Goal: Task Accomplishment & Management: Manage account settings

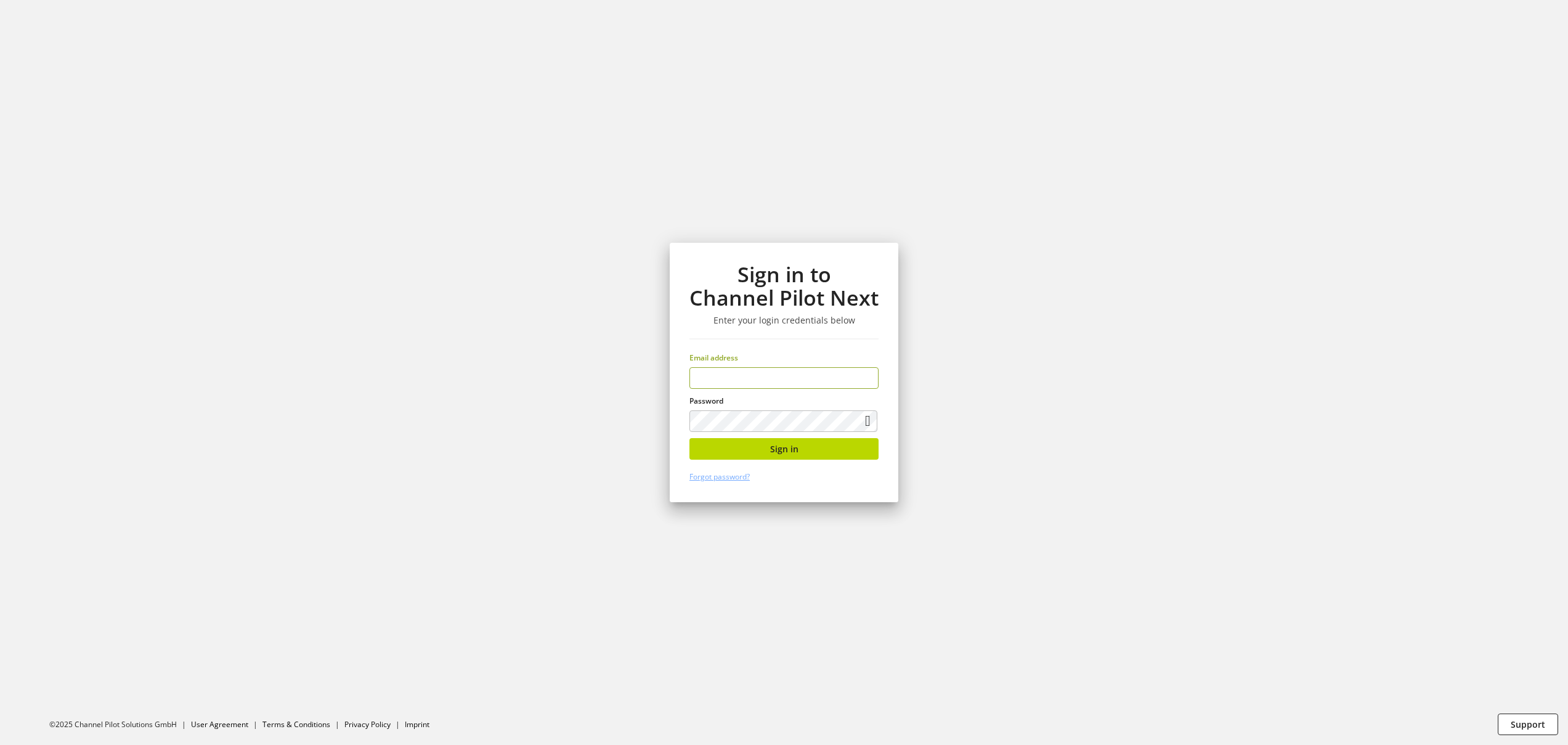
click at [776, 375] on input "email" at bounding box center [784, 377] width 189 height 21
type input "**********"
click at [648, 402] on div "**********" at bounding box center [784, 372] width 281 height 745
click at [796, 452] on span "Sign in" at bounding box center [784, 448] width 28 height 13
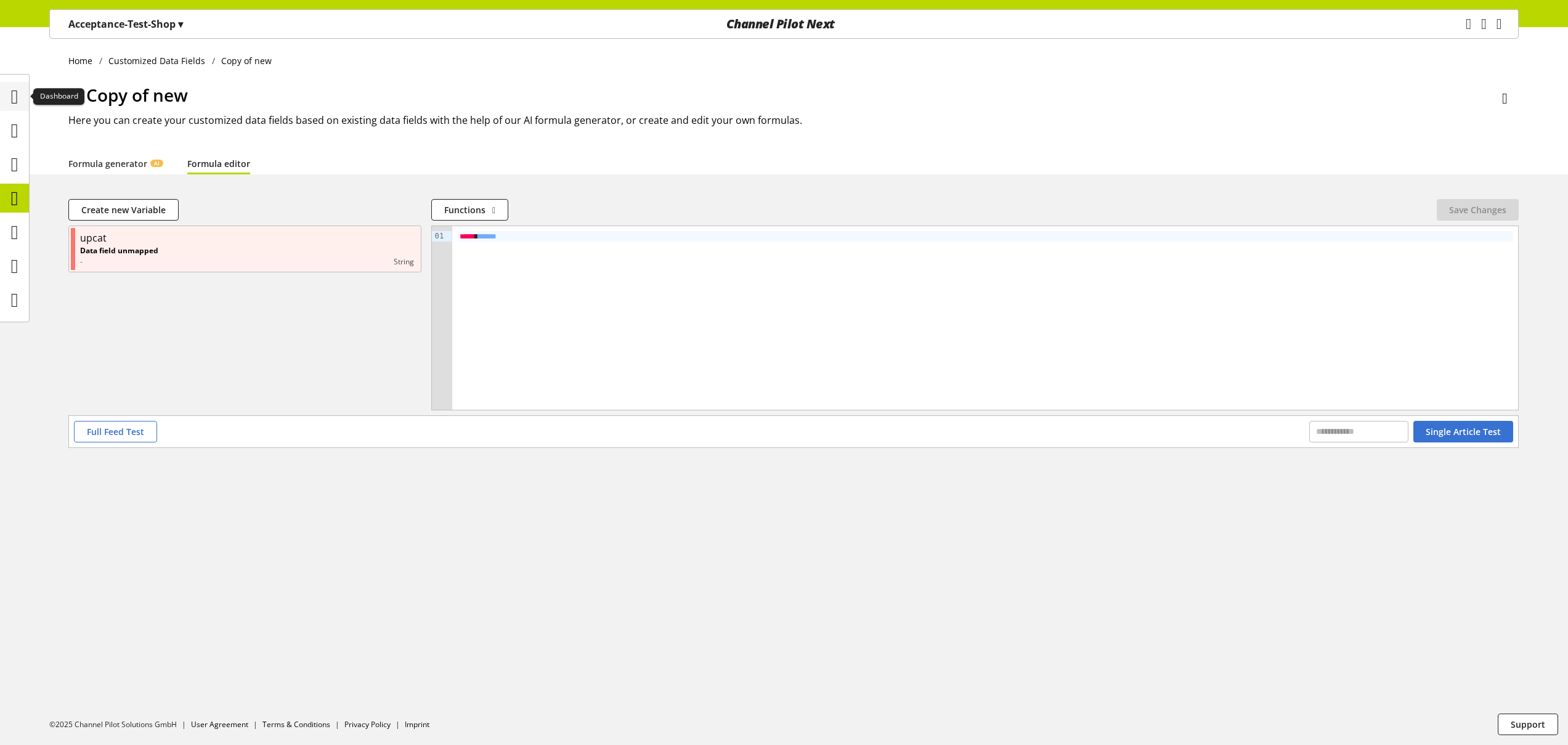
click at [19, 98] on icon at bounding box center [15, 97] width 8 height 25
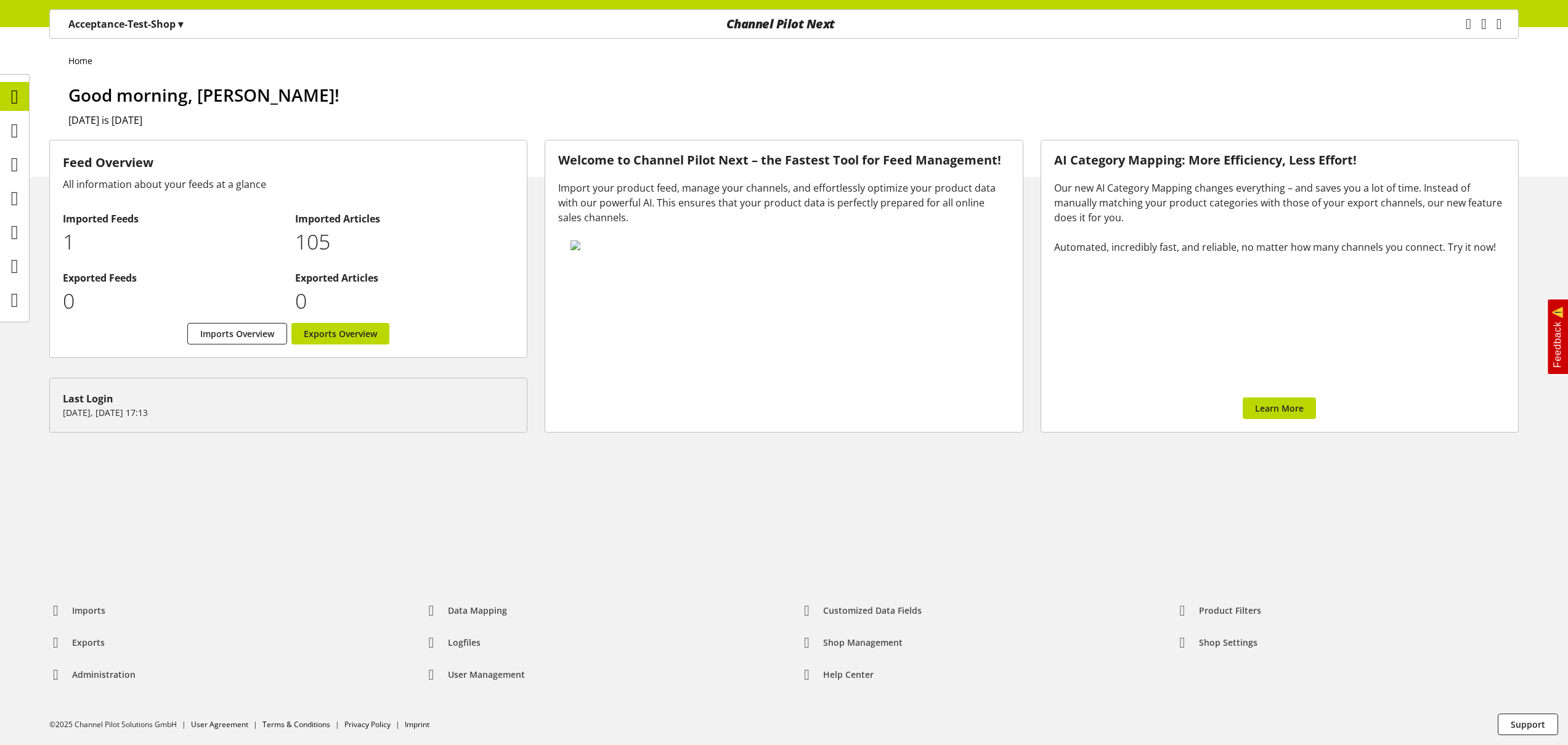
click at [175, 26] on p "Acceptance-Test-Shop ▾" at bounding box center [126, 23] width 115 height 15
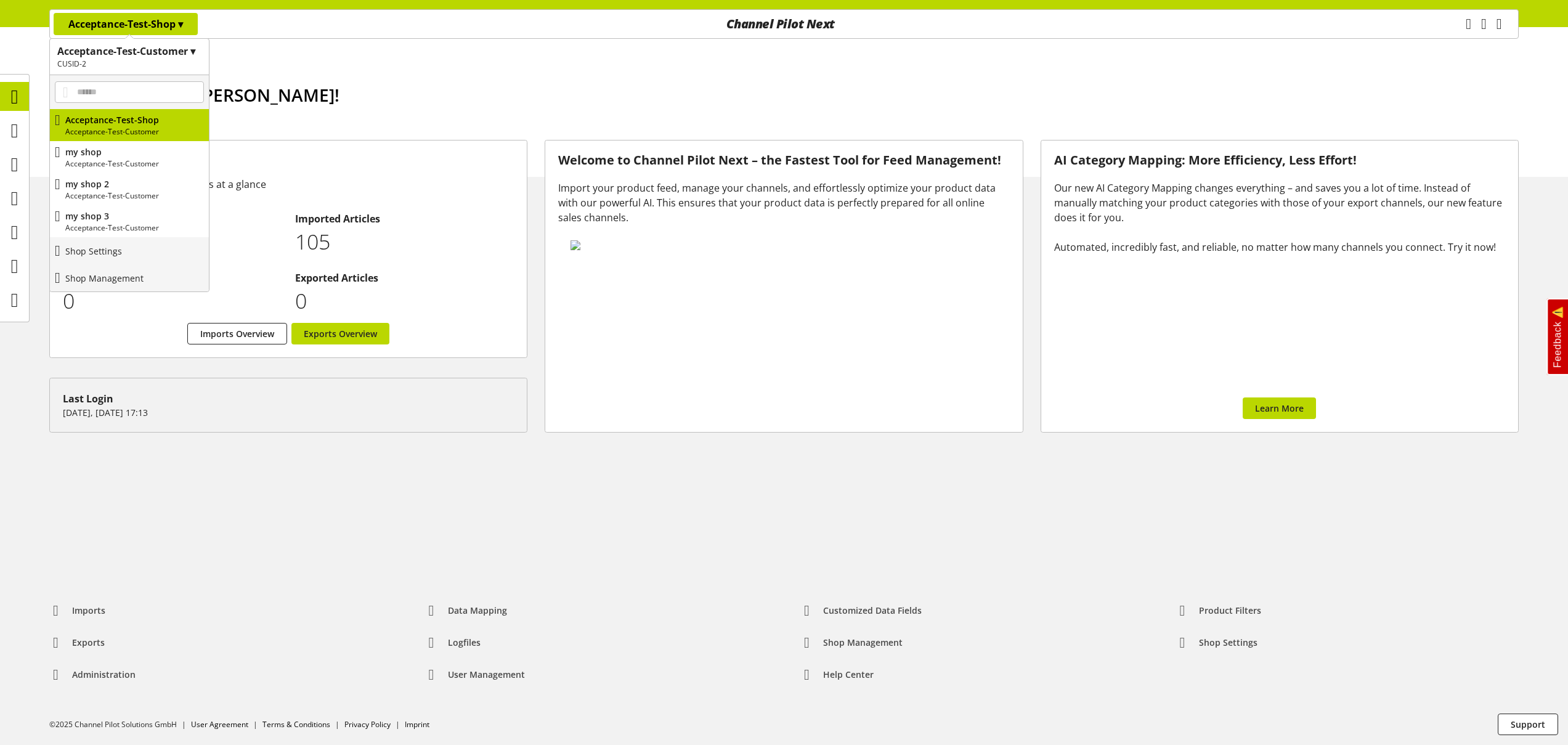
click at [322, 82] on h1 "Good morning, [PERSON_NAME]!" at bounding box center [793, 95] width 1450 height 26
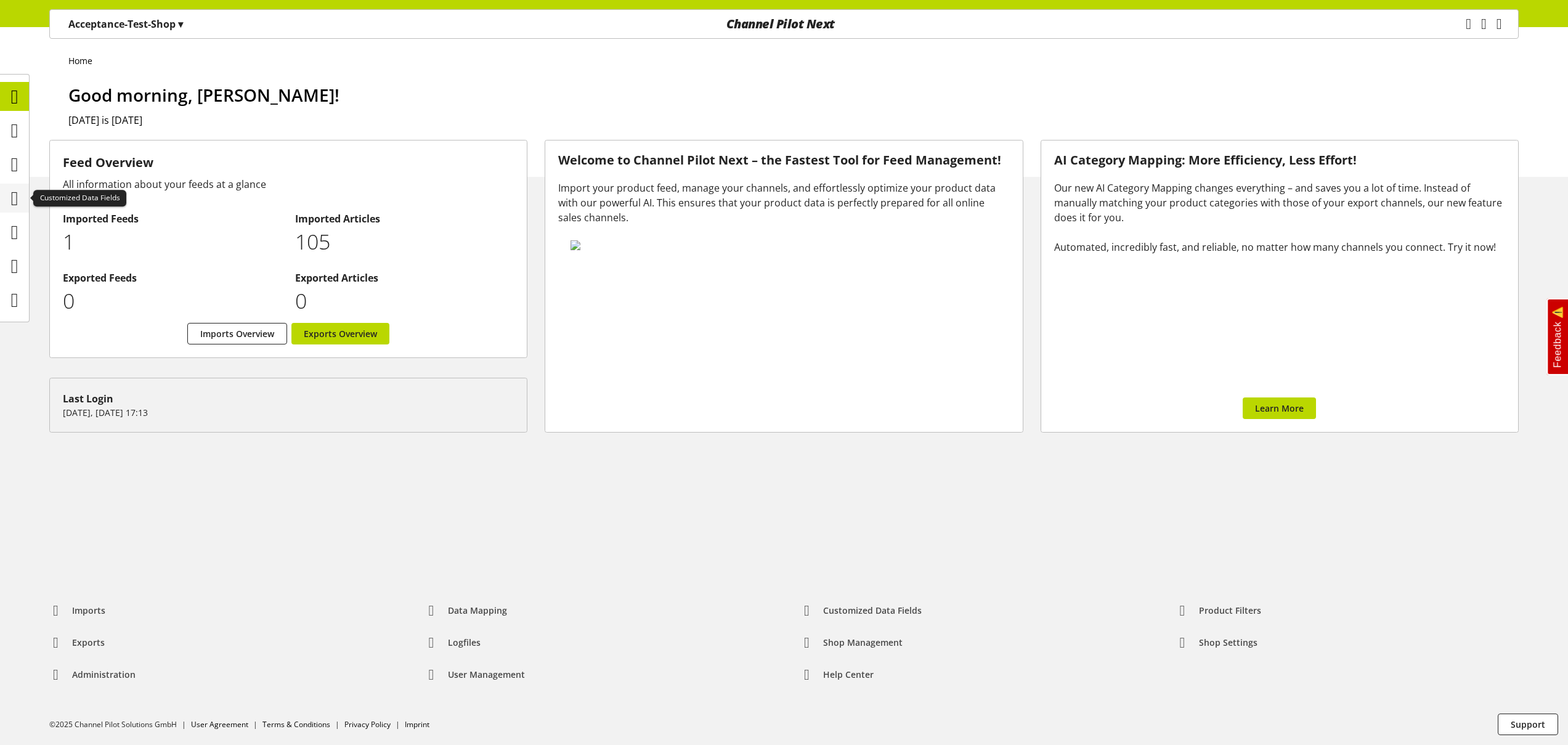
click at [18, 201] on icon at bounding box center [15, 198] width 8 height 25
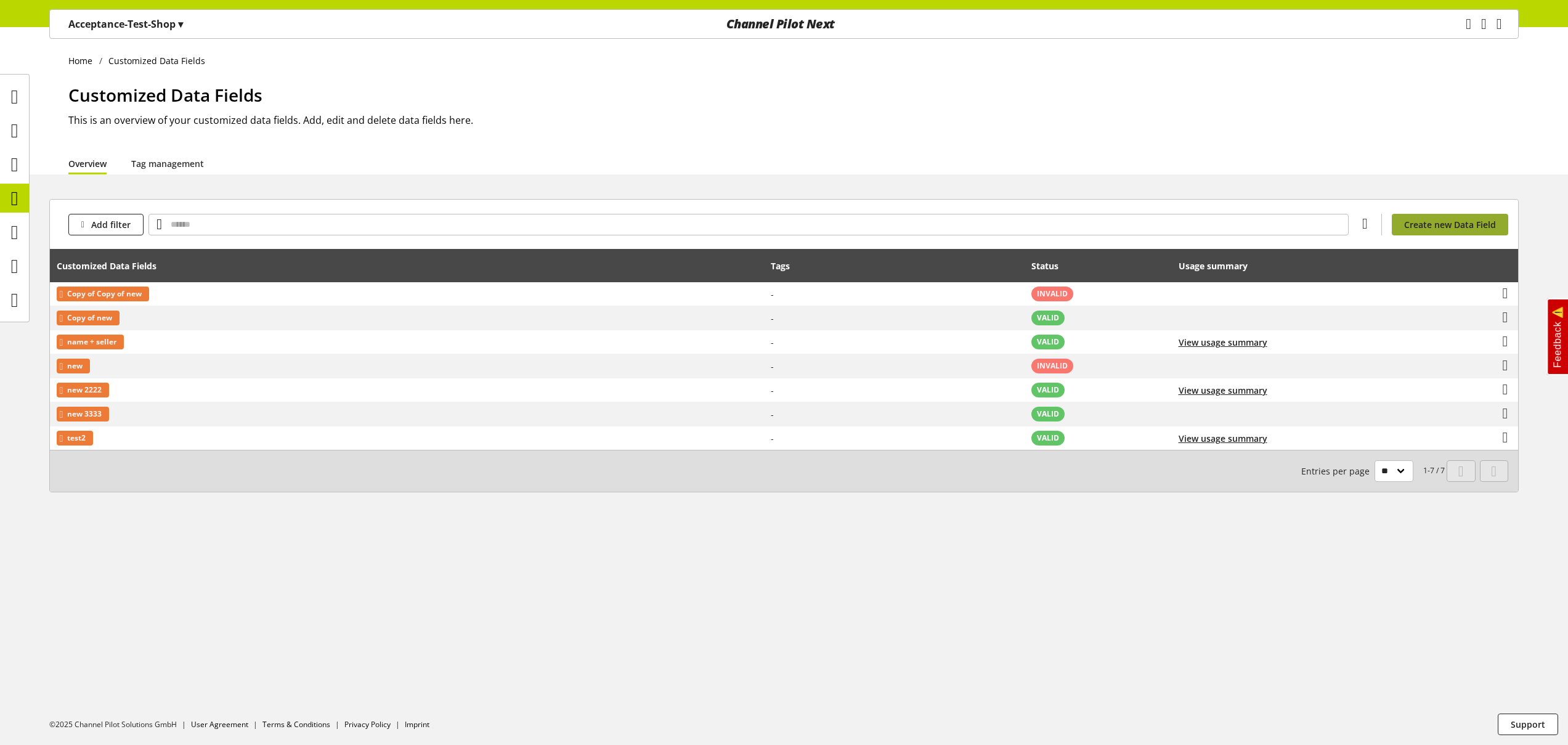
click at [1415, 225] on span "Create new Data Field" at bounding box center [1449, 224] width 92 height 13
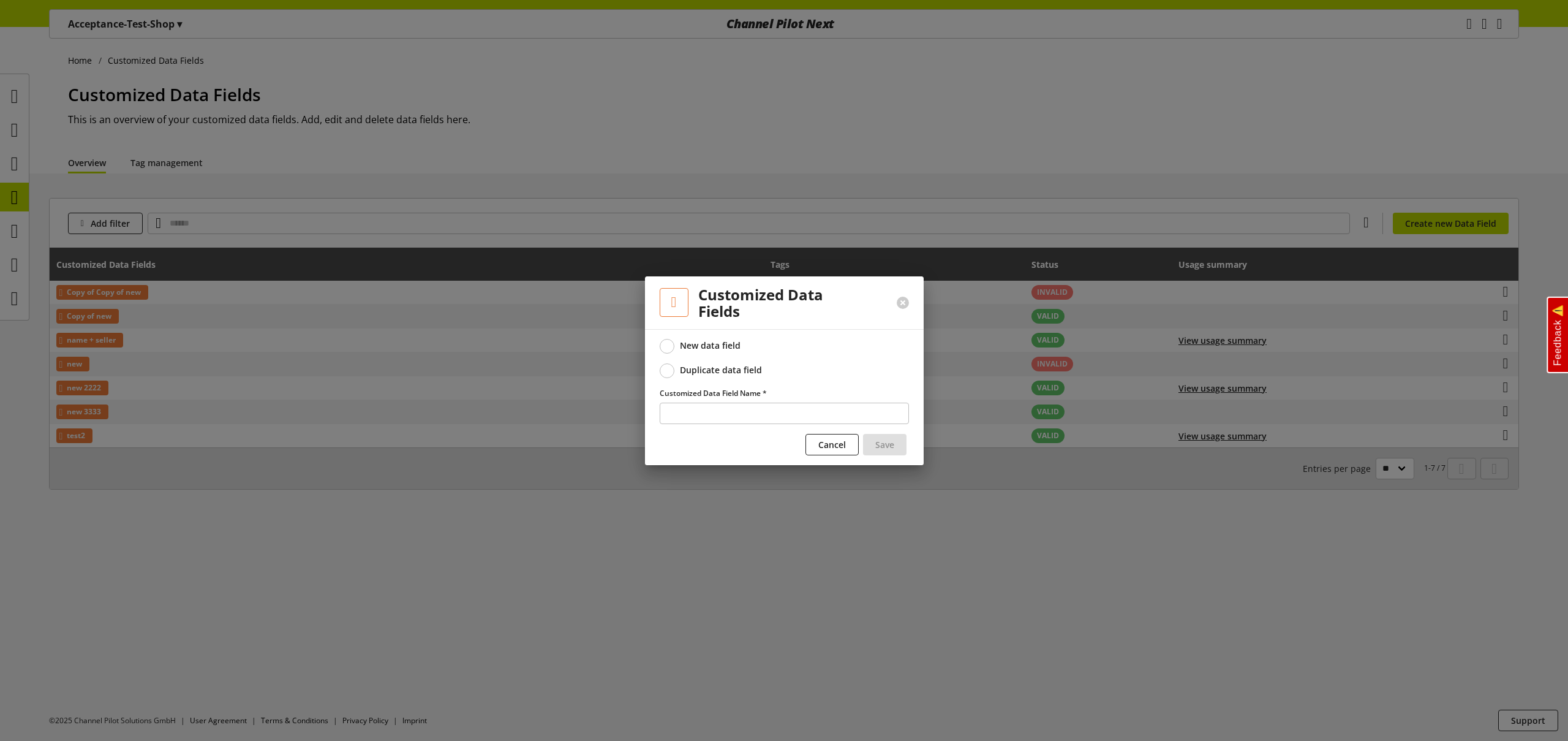
click at [693, 371] on div "Duplicate data field" at bounding box center [721, 369] width 82 height 11
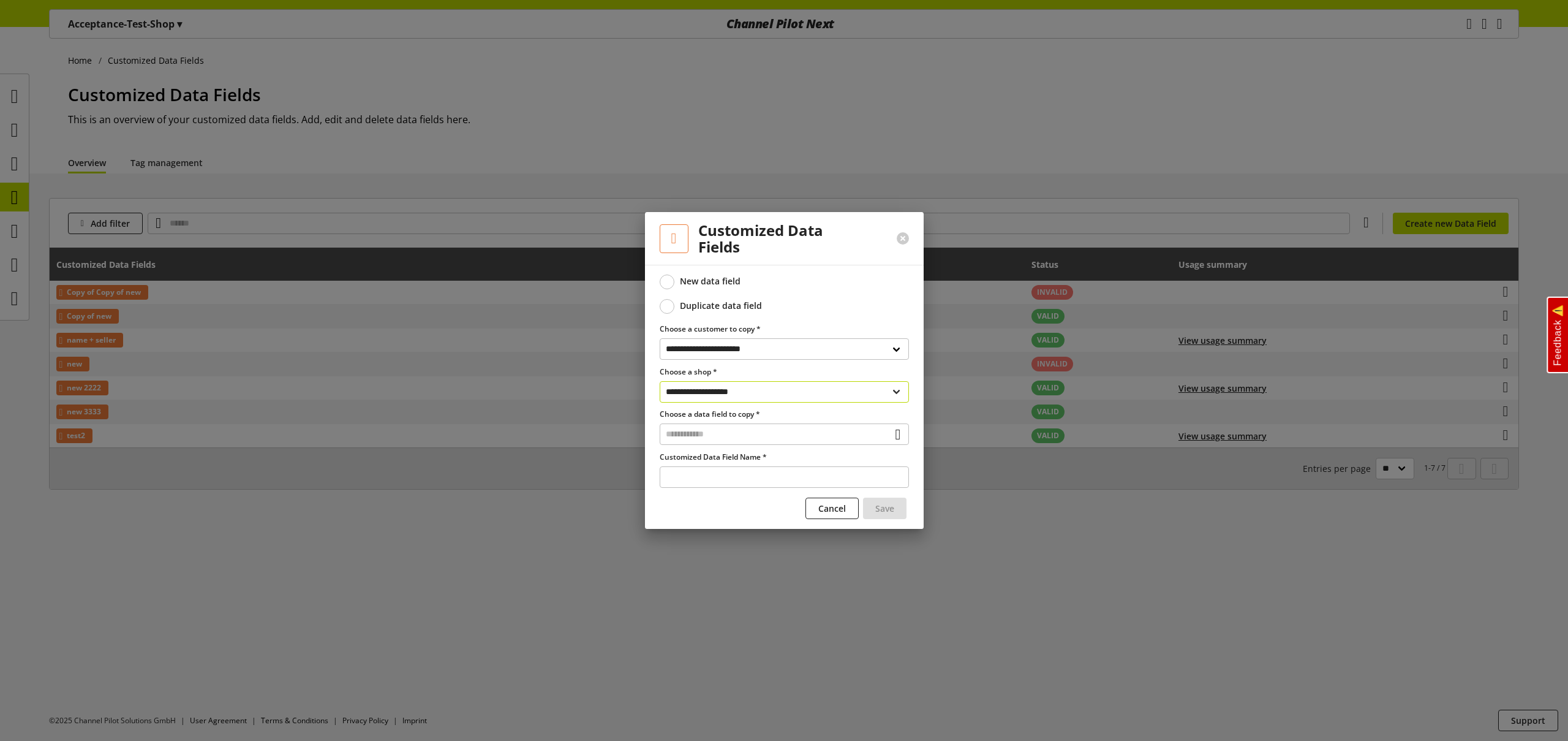
click at [699, 392] on select "**********" at bounding box center [784, 391] width 249 height 21
select select "**********"
click at [660, 381] on select "**********" at bounding box center [784, 391] width 249 height 21
click at [702, 432] on input "text" at bounding box center [784, 434] width 249 height 21
click at [717, 485] on div "Customized Data Fields" at bounding box center [784, 487] width 200 height 13
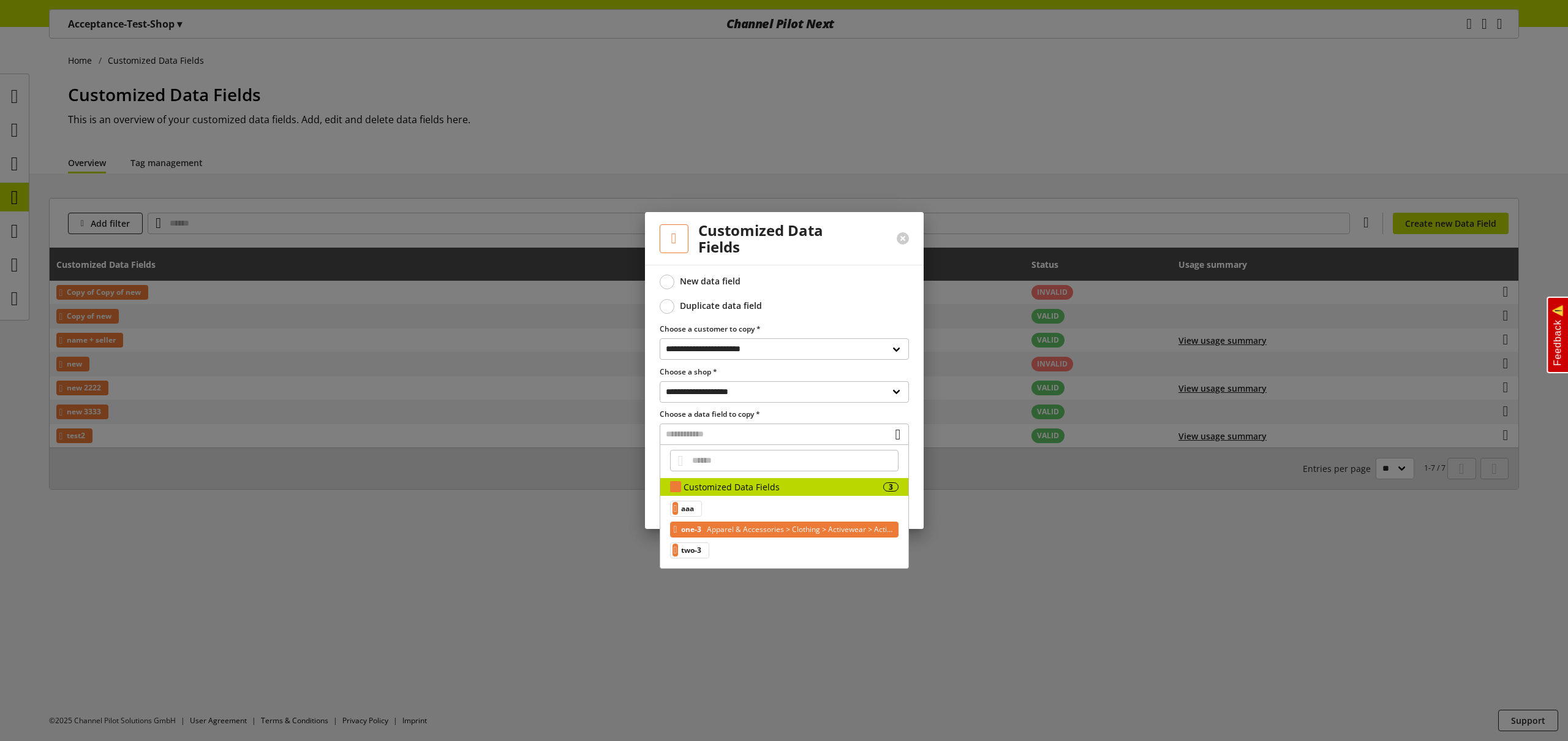
click at [723, 532] on span "Apparel & Accessories > Clothing > Activewear > Active Shorts" at bounding box center [799, 529] width 189 height 14
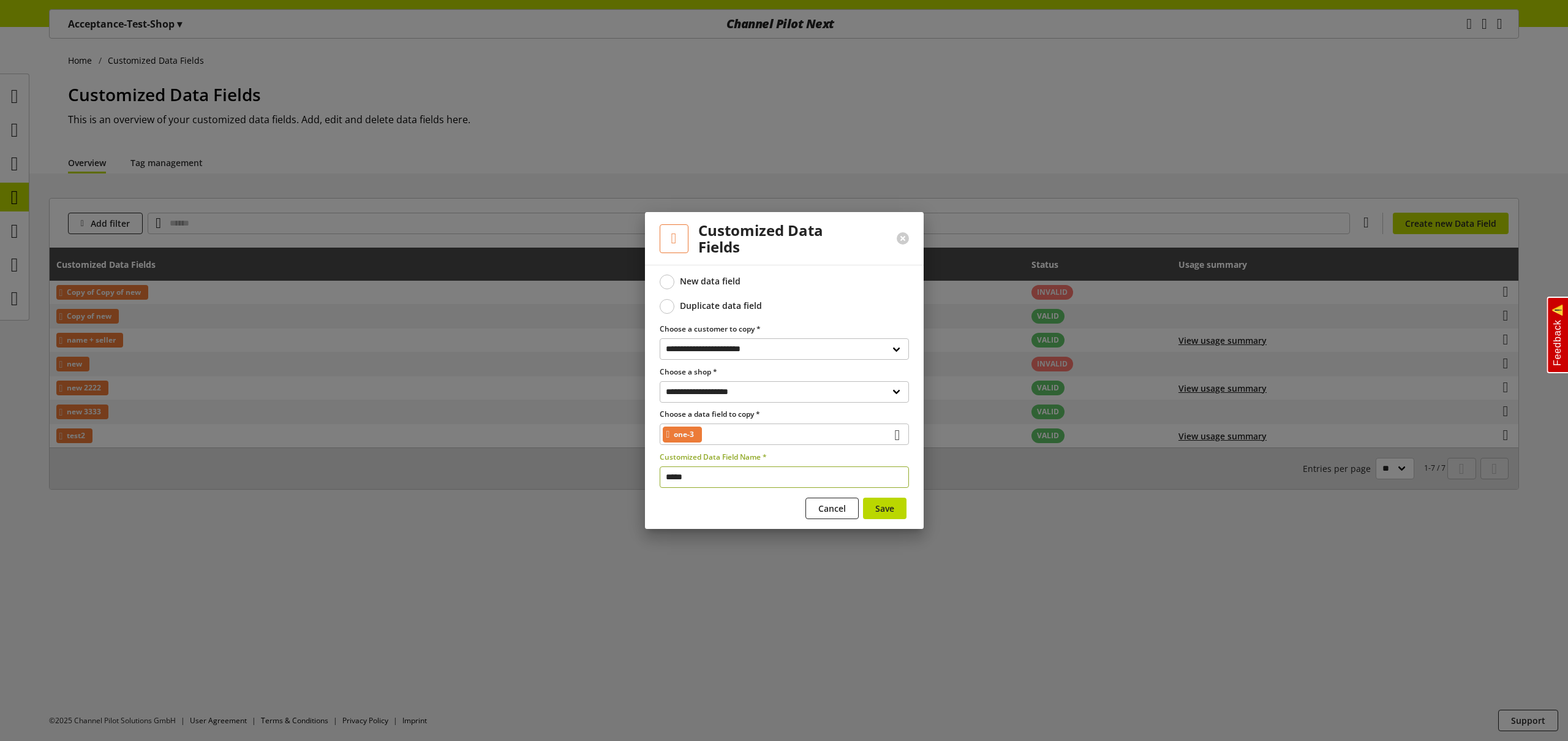
drag, startPoint x: 710, startPoint y: 477, endPoint x: 605, endPoint y: 456, distance: 107.1
click at [605, 456] on div "**********" at bounding box center [784, 370] width 1568 height 741
type input "*********"
click at [886, 509] on span "Save" at bounding box center [885, 508] width 19 height 13
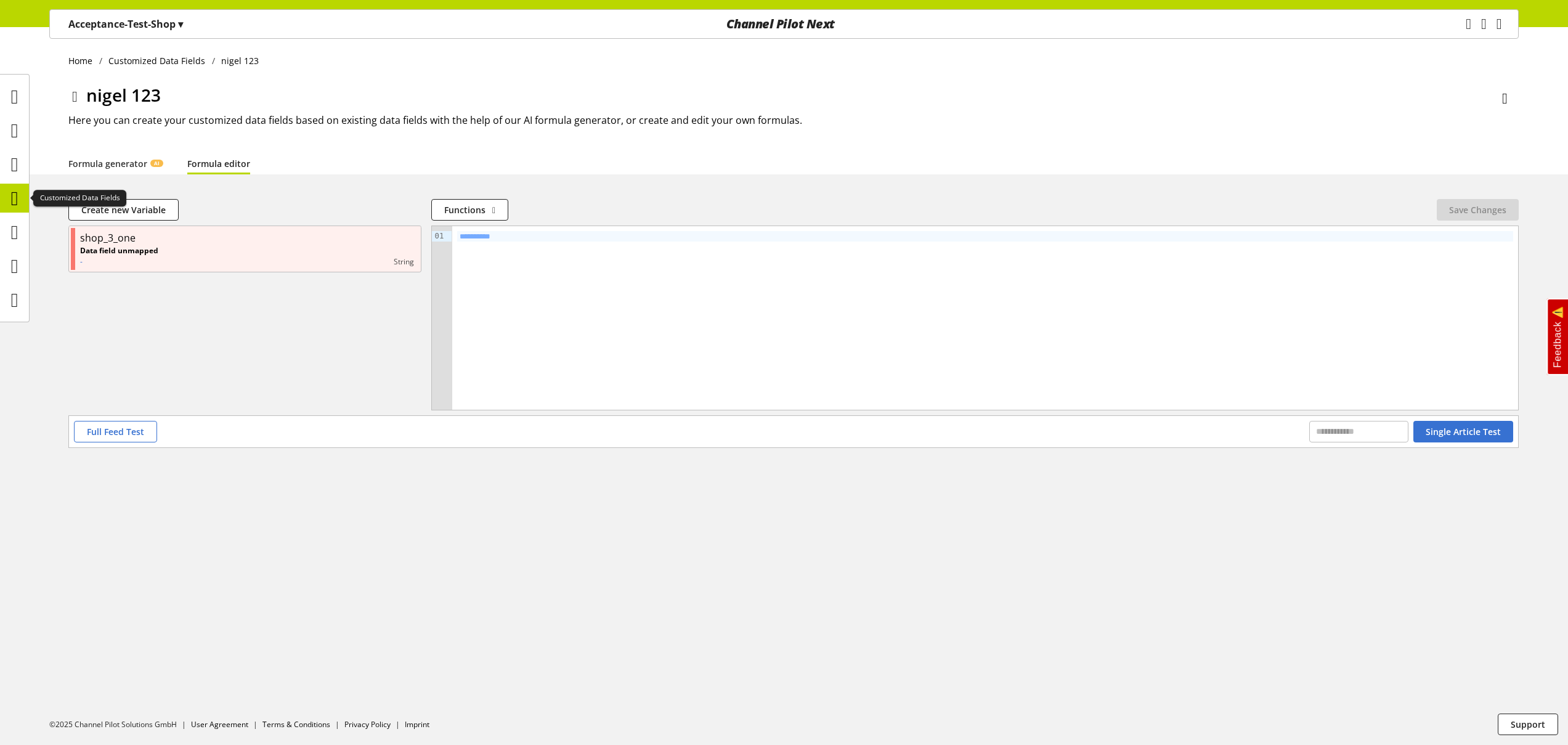
click at [19, 203] on icon at bounding box center [15, 198] width 8 height 25
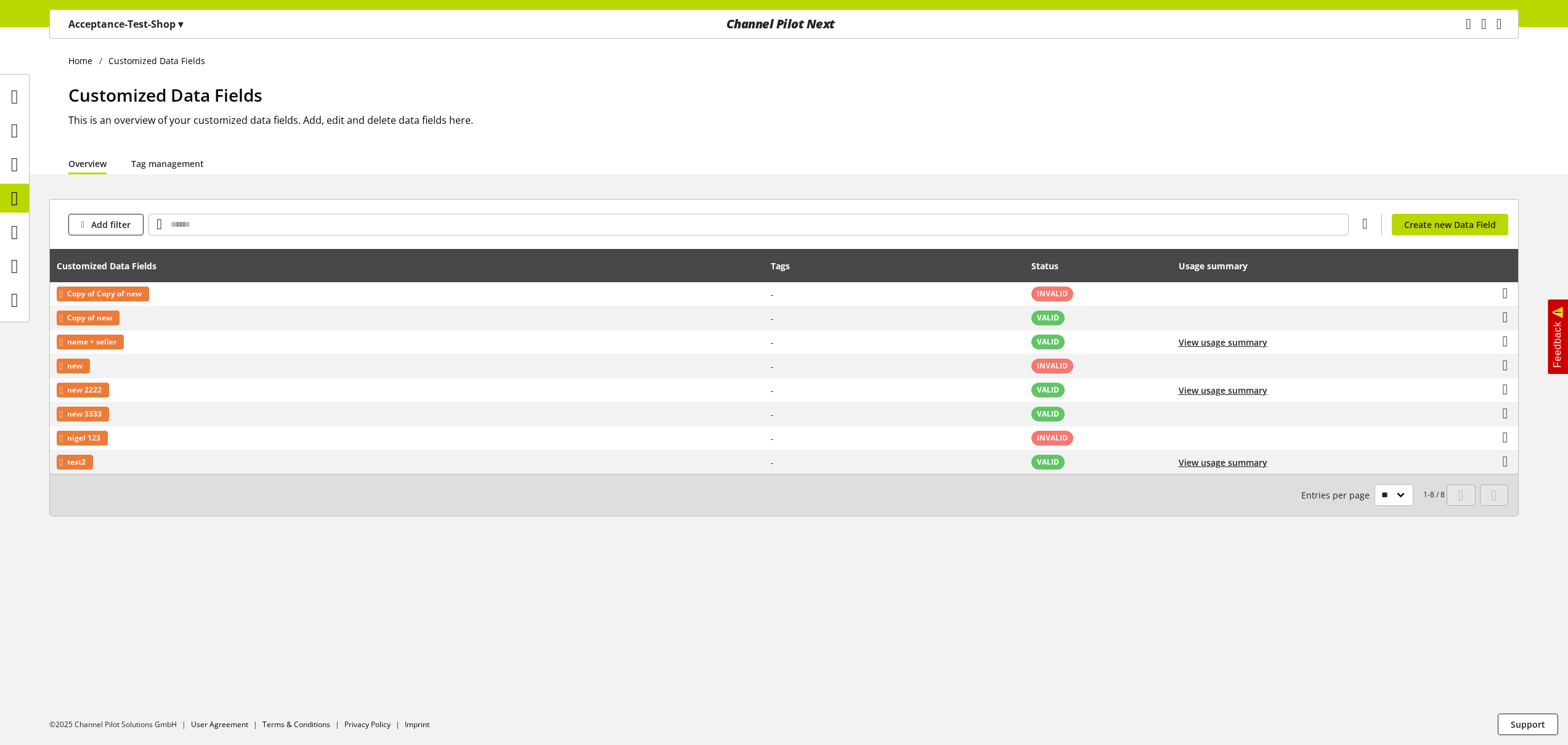
click at [131, 19] on p "Acceptance-Test-Shop ▾" at bounding box center [126, 23] width 115 height 15
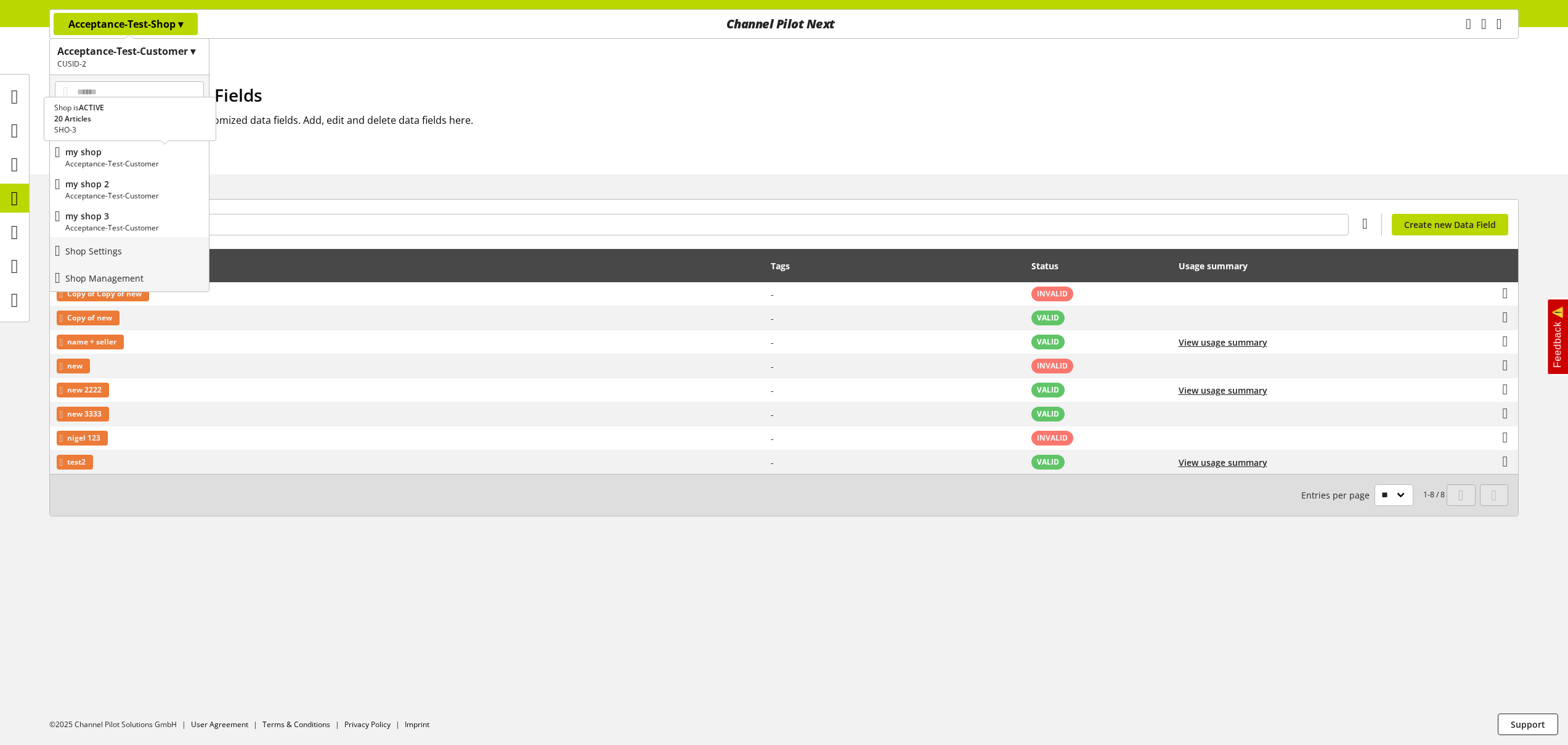
click at [133, 154] on p "my shop" at bounding box center [134, 151] width 139 height 13
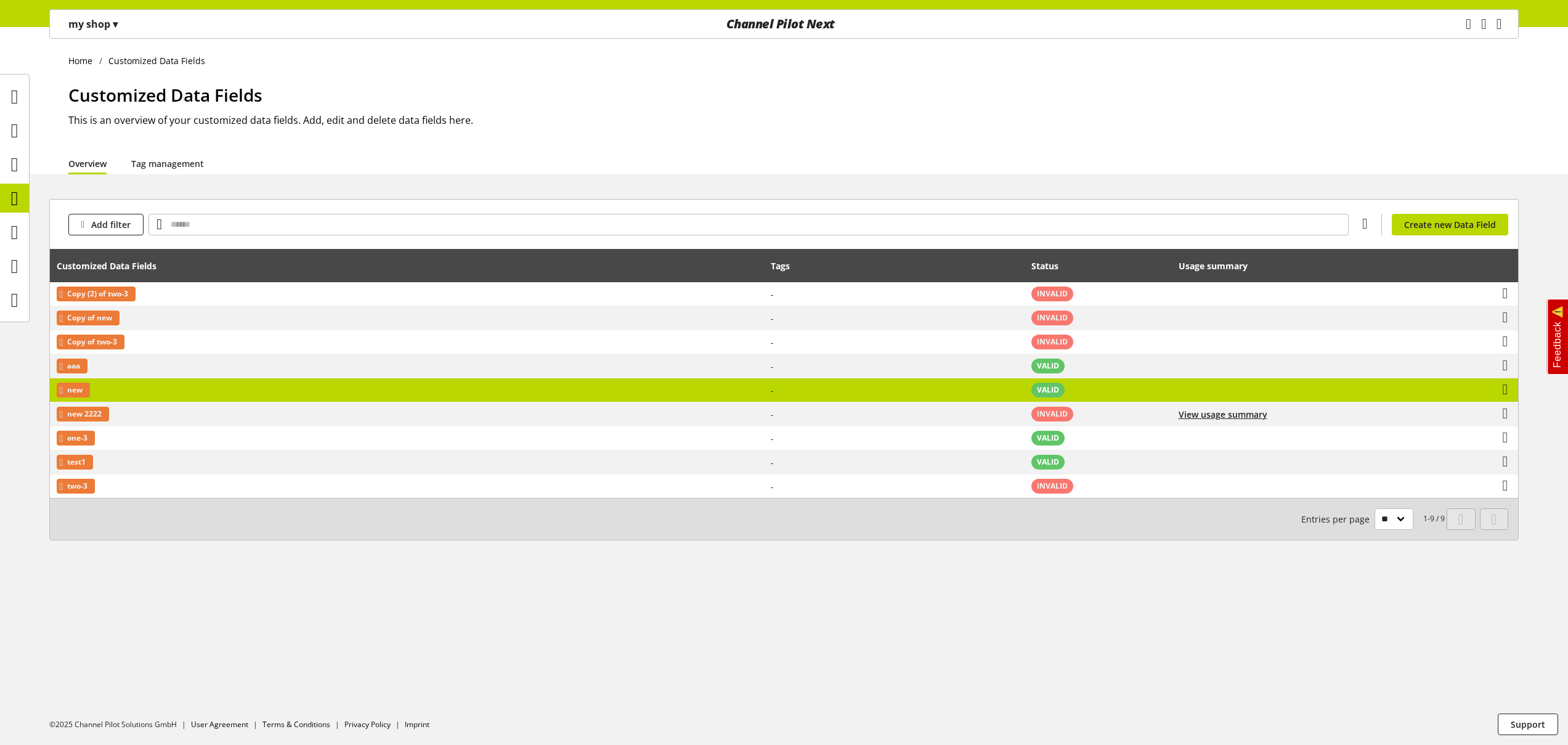
click at [215, 388] on td "new" at bounding box center [406, 390] width 714 height 24
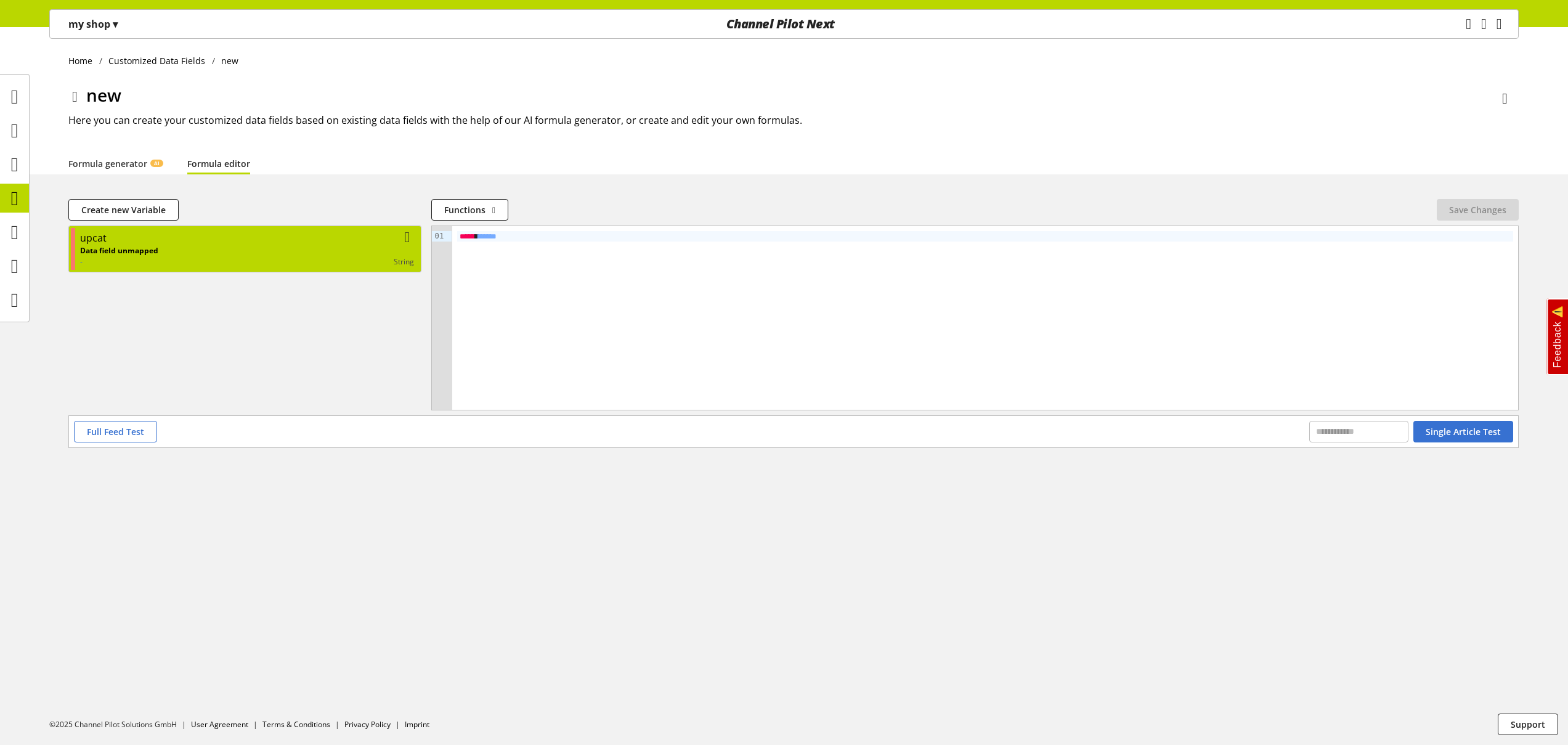
click at [221, 257] on div "string" at bounding box center [286, 262] width 256 height 11
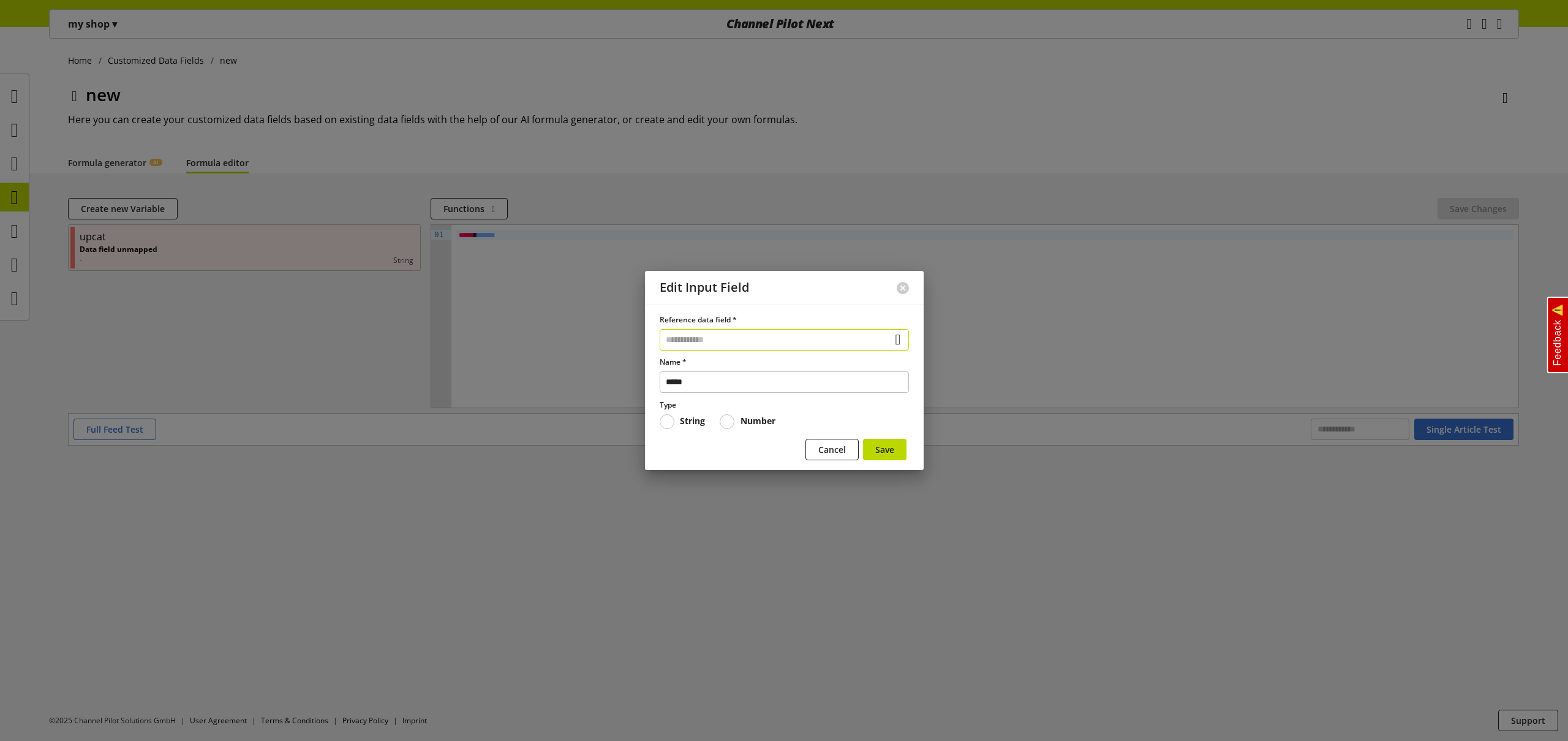
click at [738, 344] on input "text" at bounding box center [784, 339] width 249 height 21
click at [671, 308] on div "Reference data field * Unique article number 1 SKU 6489 Data Fields from Feeds …" at bounding box center [784, 387] width 279 height 165
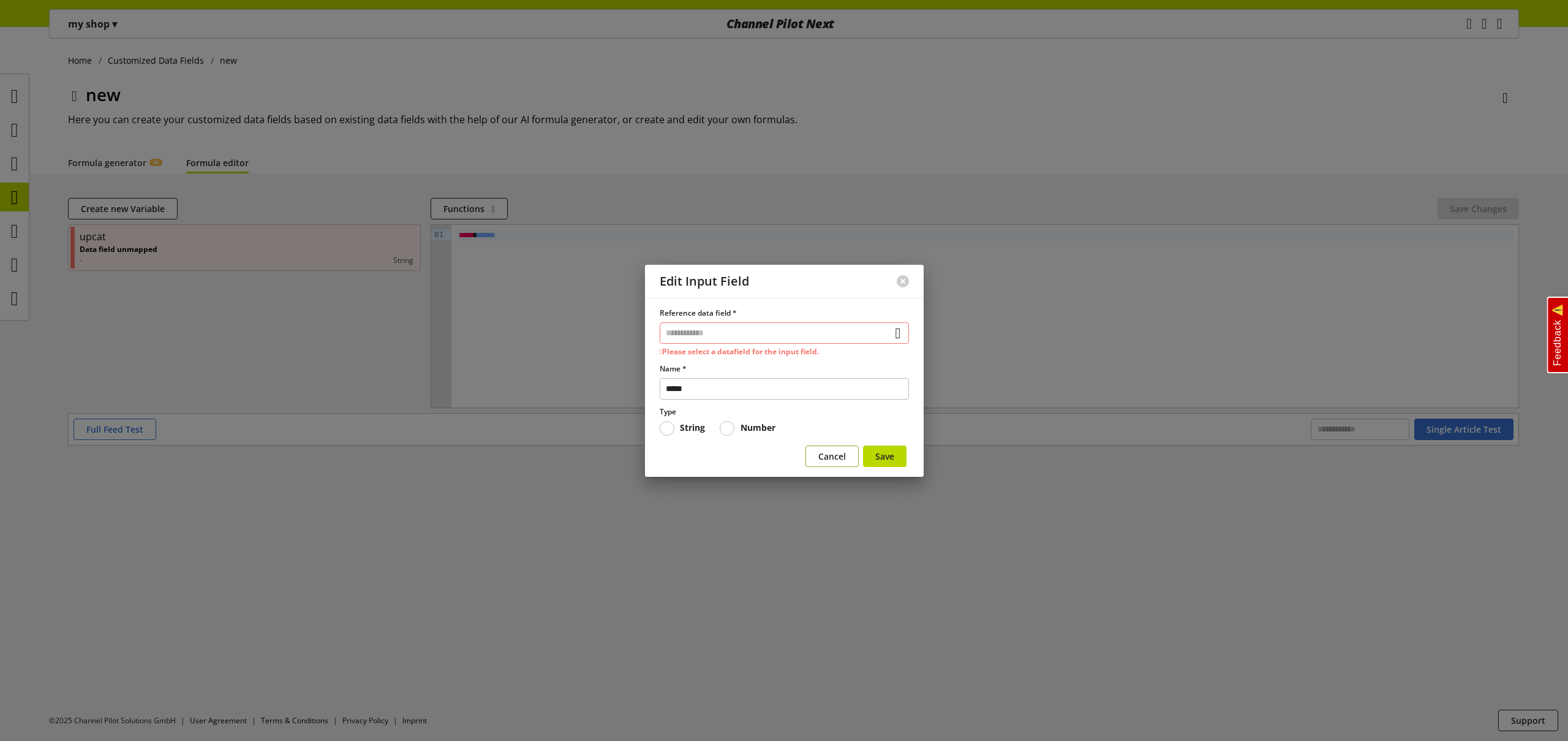
click at [826, 452] on span "Cancel" at bounding box center [832, 456] width 27 height 13
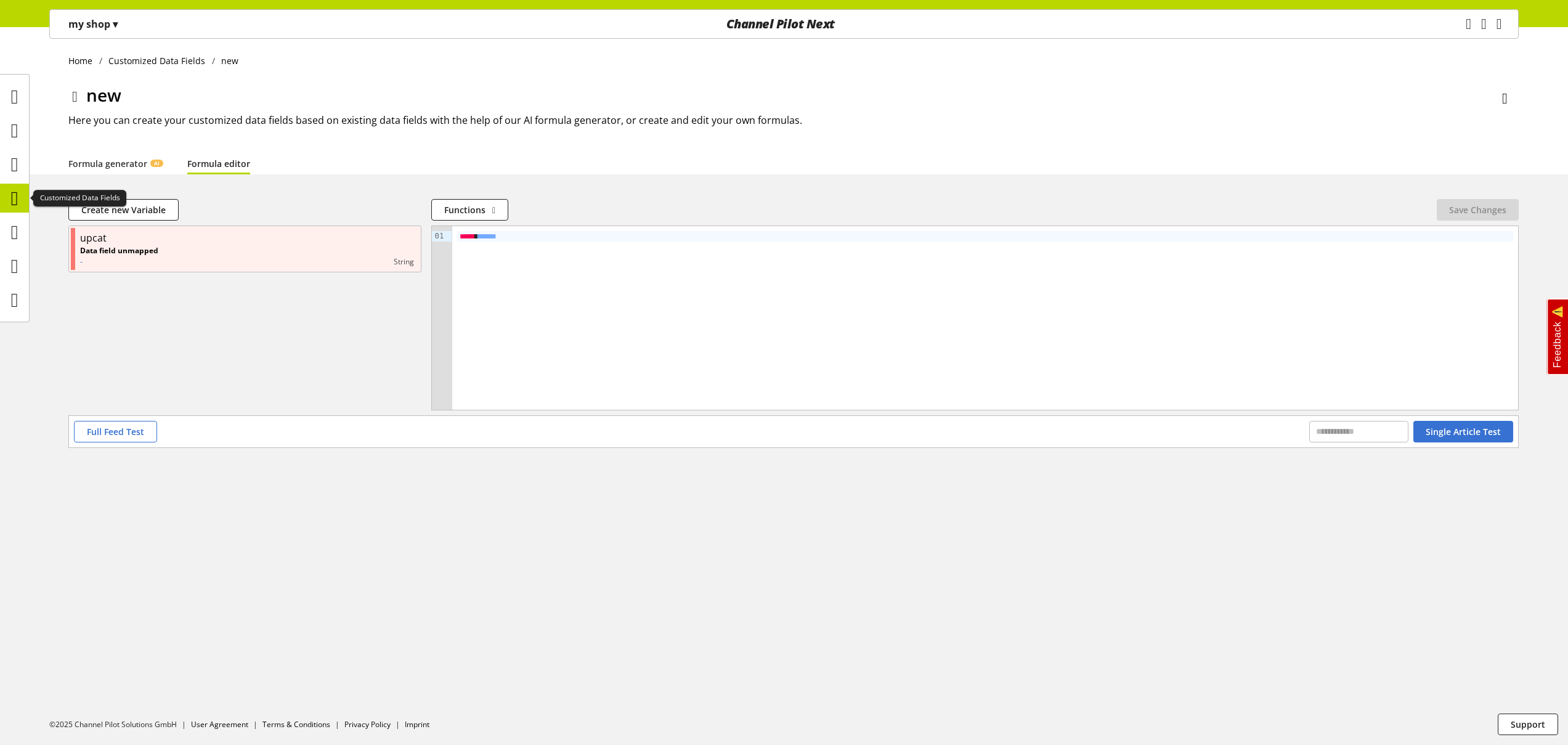
click at [19, 198] on icon at bounding box center [15, 198] width 8 height 25
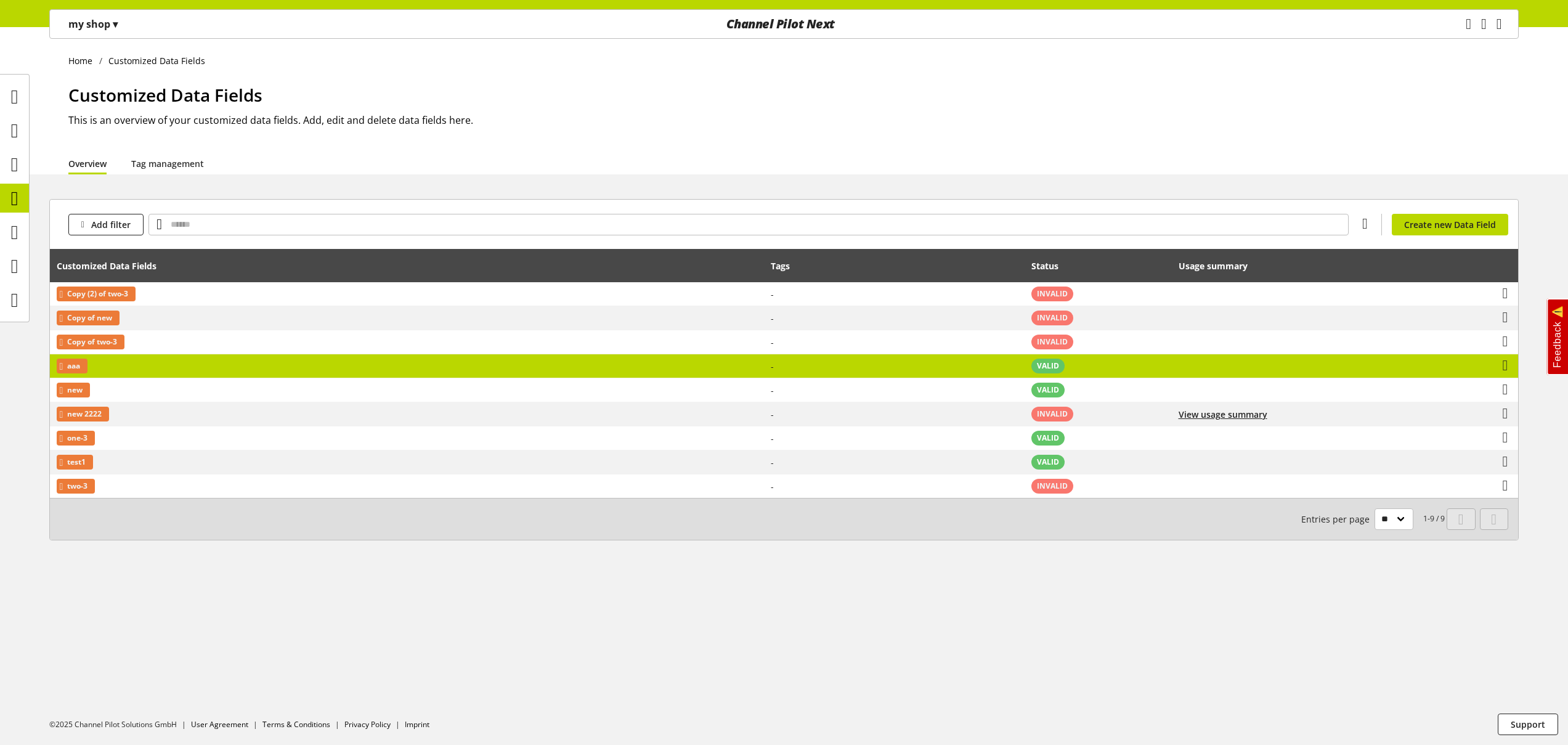
click at [254, 369] on td "aaa" at bounding box center [406, 366] width 714 height 24
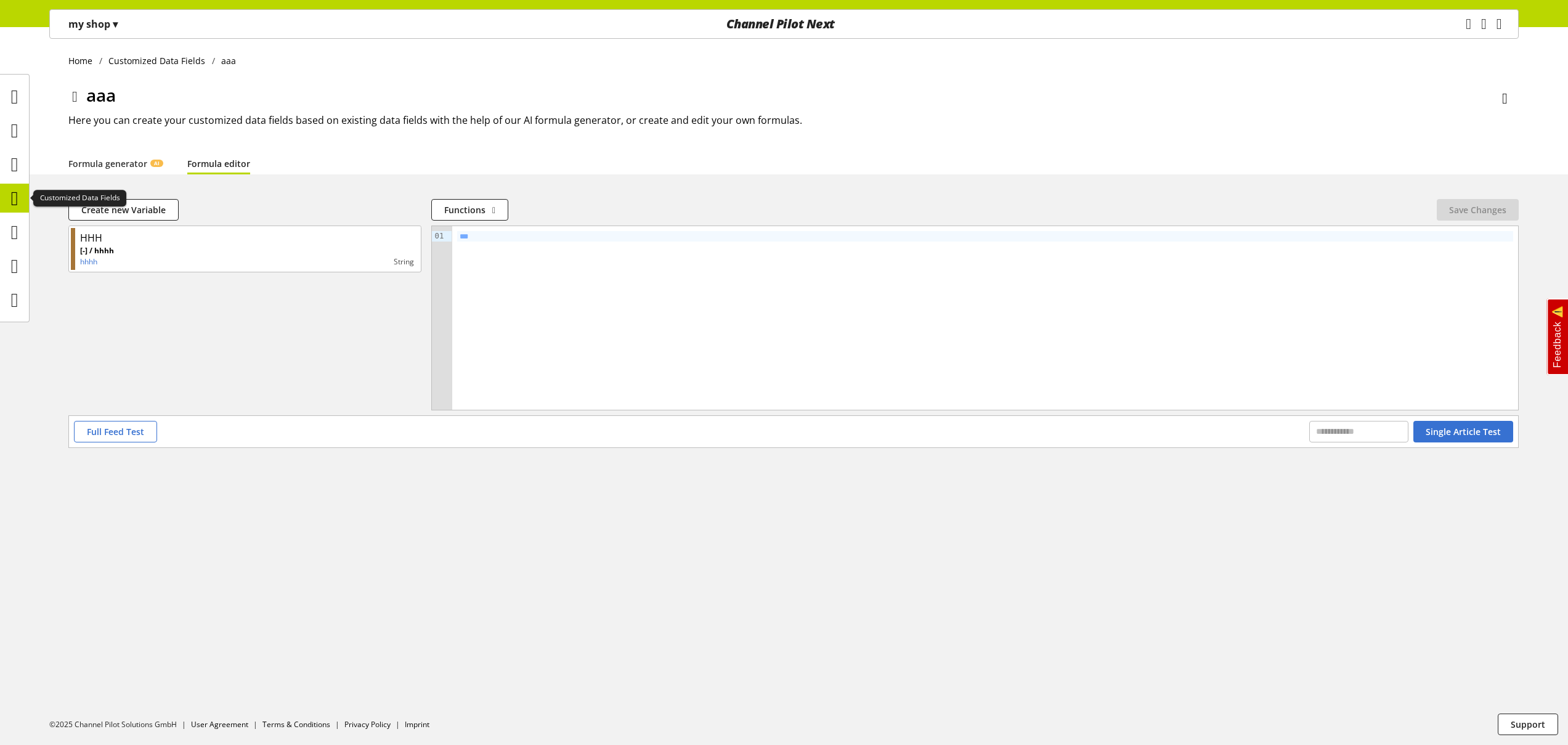
click at [19, 195] on icon at bounding box center [15, 198] width 8 height 25
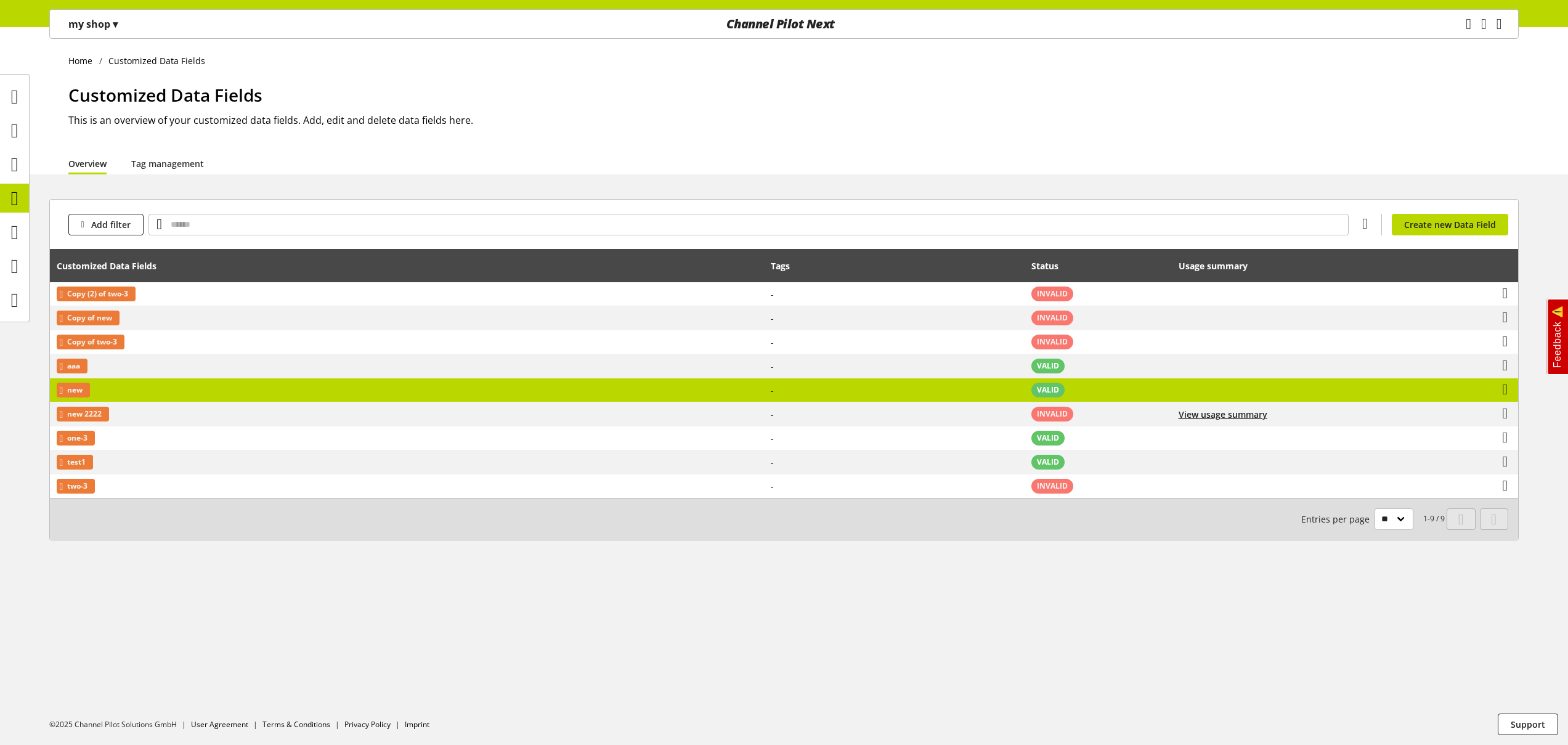
click at [510, 400] on td "new" at bounding box center [406, 390] width 714 height 24
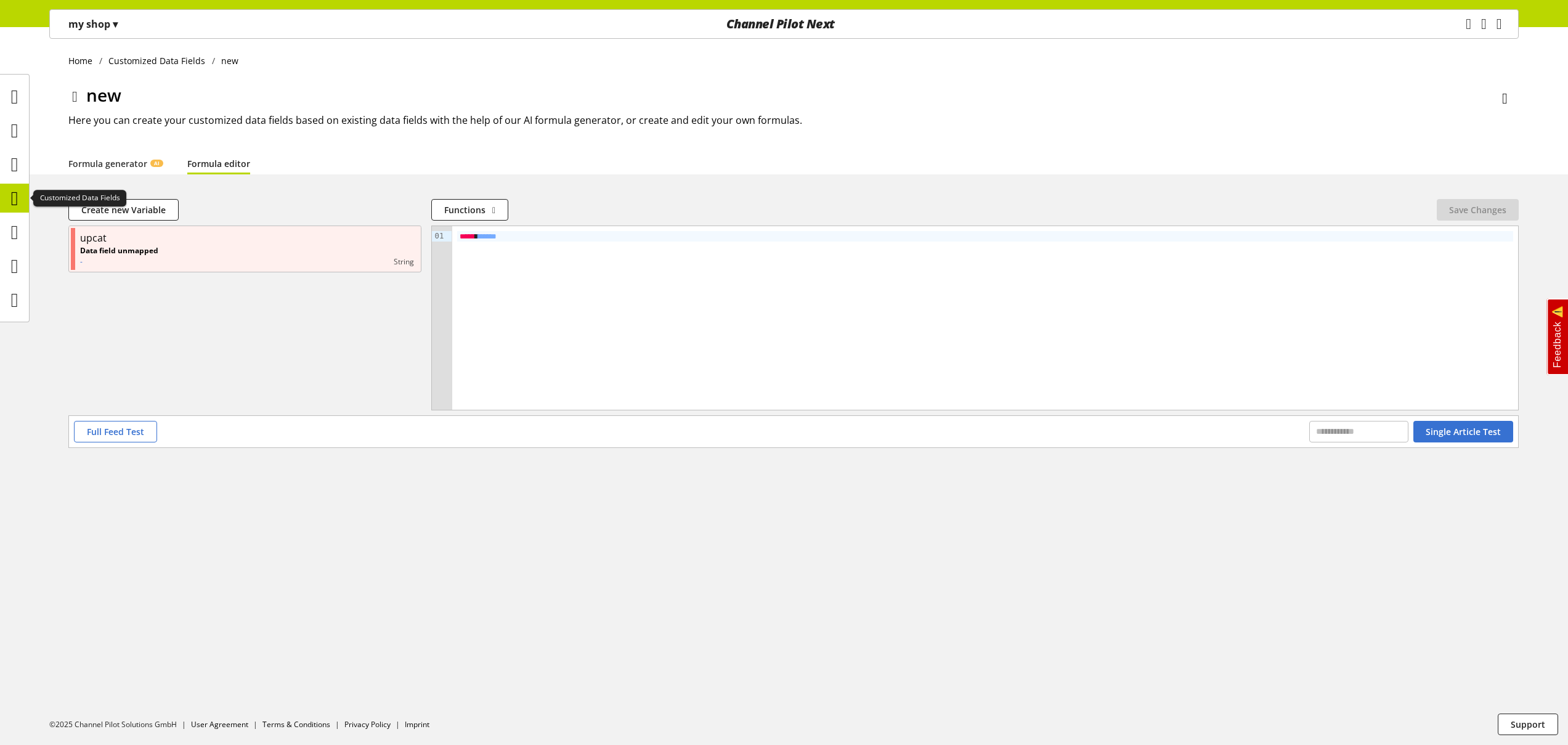
click at [19, 198] on icon at bounding box center [15, 198] width 8 height 25
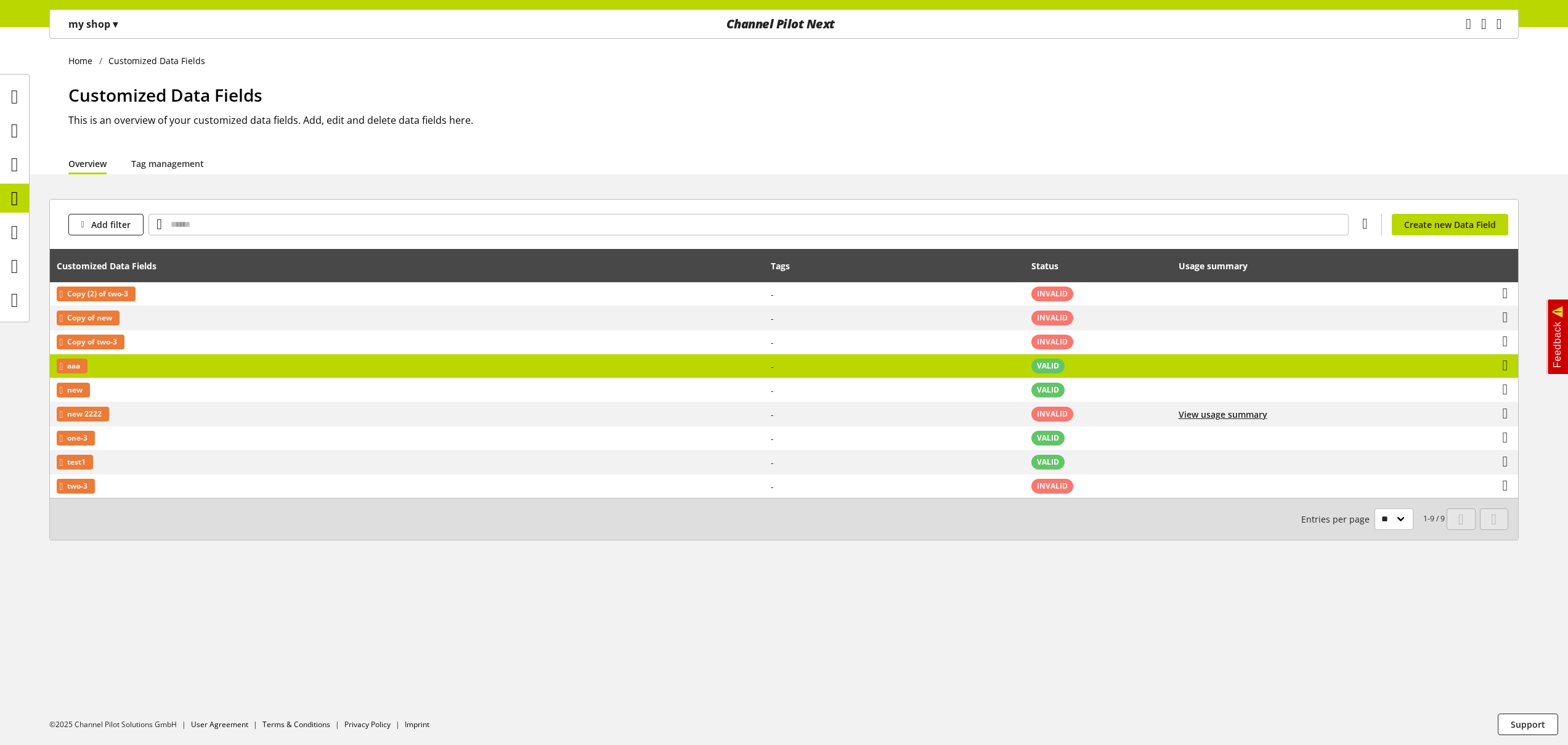
click at [240, 368] on td "aaa" at bounding box center [406, 366] width 714 height 24
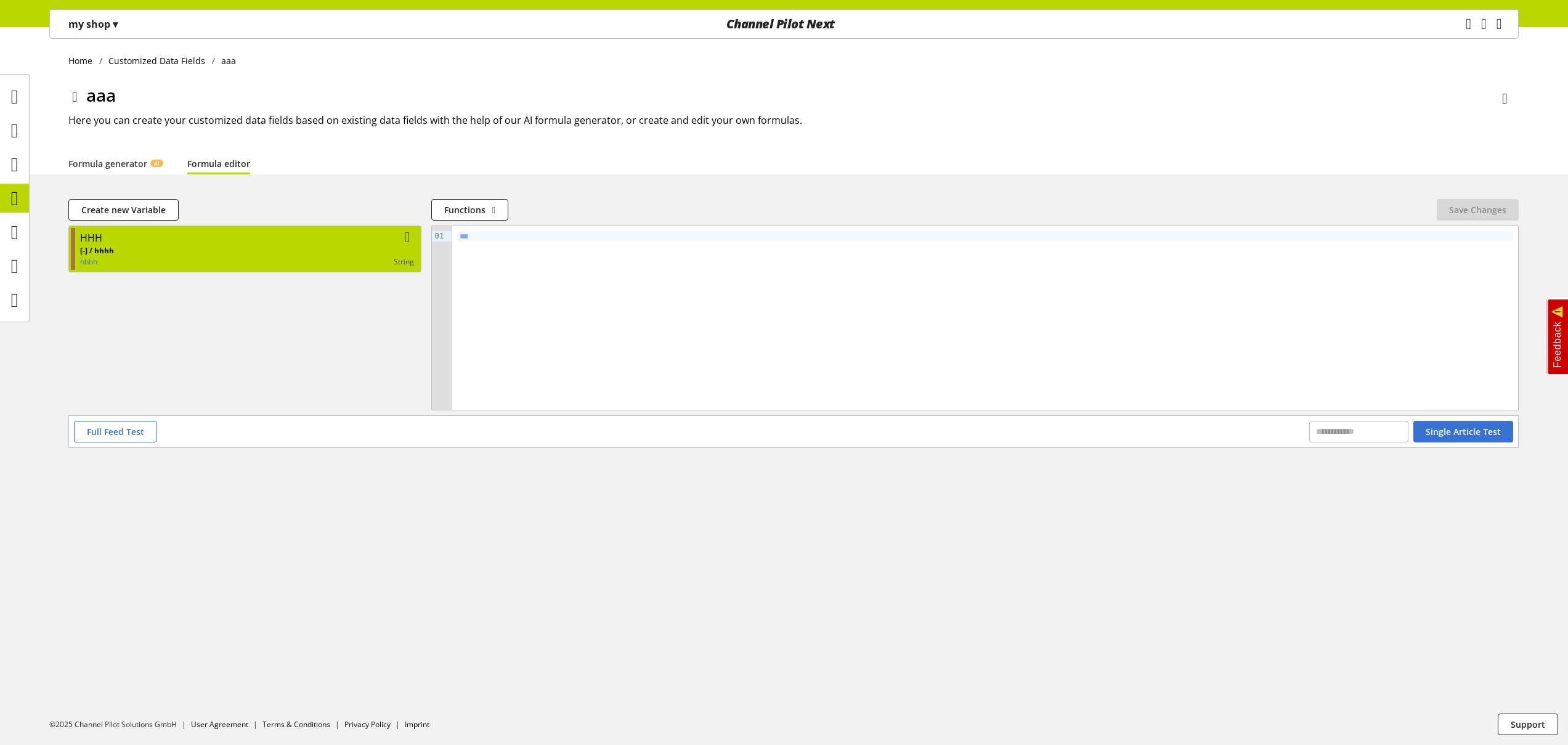
click at [167, 255] on div "[-] / hhhh hhhh string" at bounding box center [247, 257] width 334 height 22
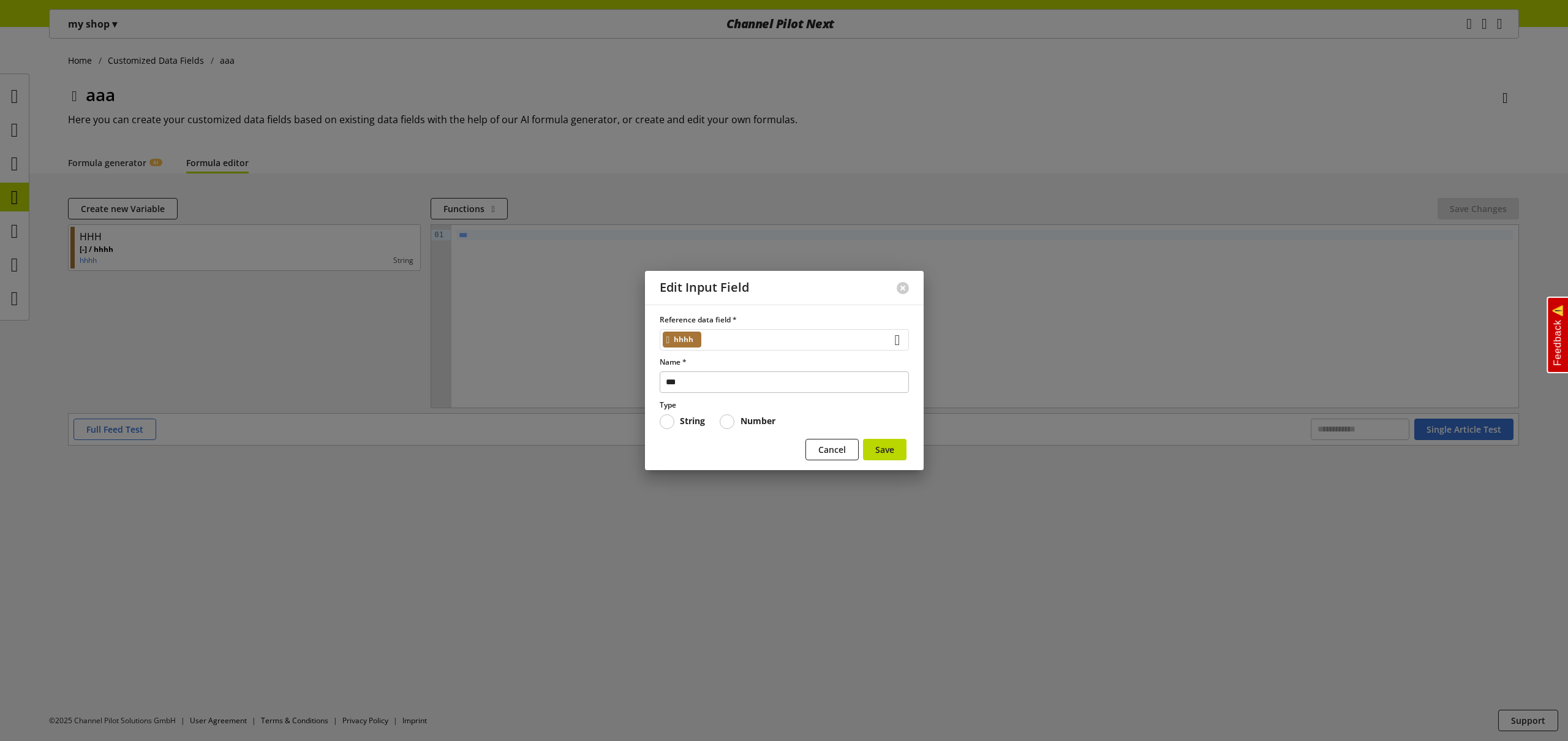
click at [758, 342] on div "hhhh" at bounding box center [784, 339] width 249 height 21
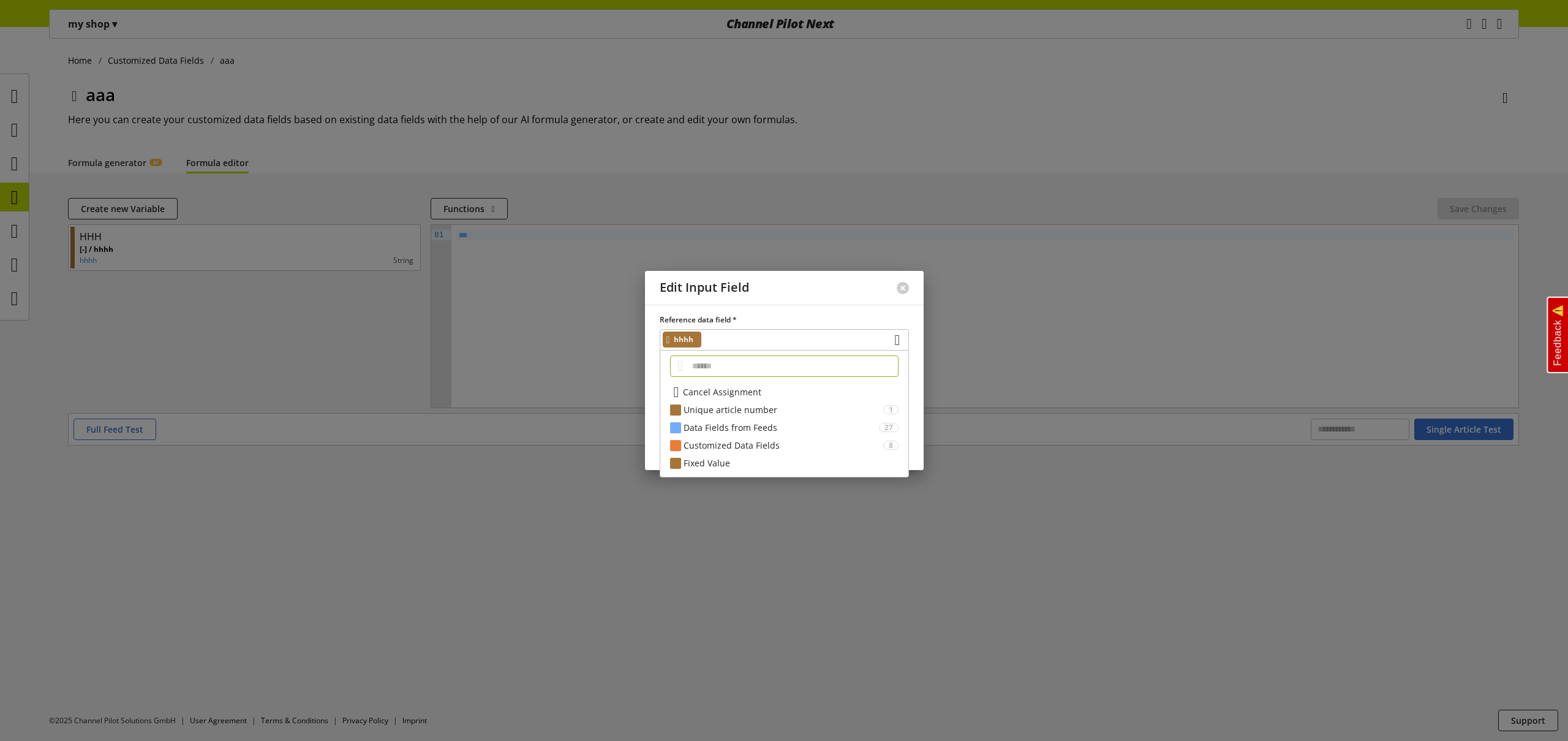
click at [453, 528] on div at bounding box center [784, 370] width 1568 height 741
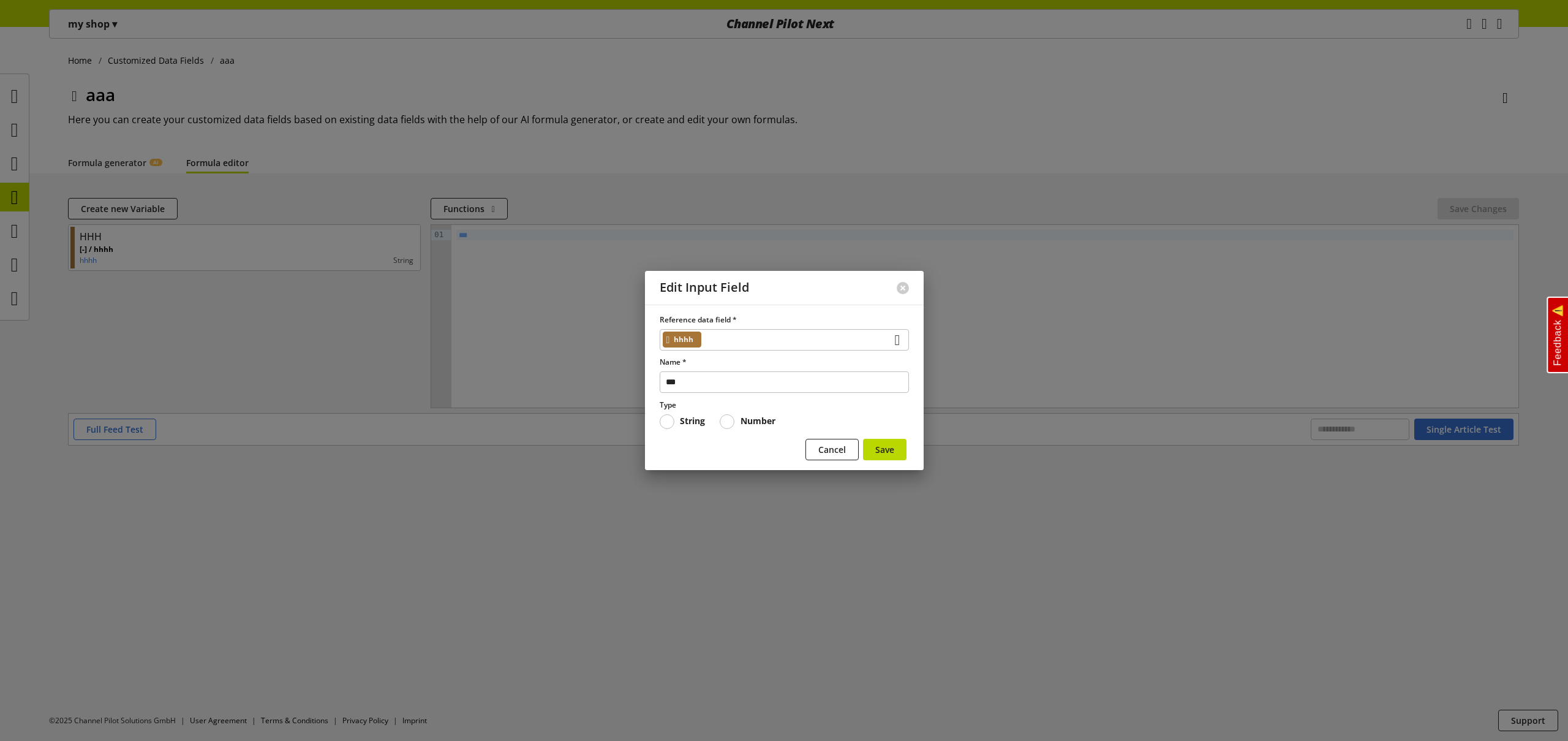
click at [176, 333] on div at bounding box center [784, 370] width 1568 height 741
click at [180, 255] on div at bounding box center [784, 370] width 1568 height 741
click at [905, 286] on button at bounding box center [903, 288] width 12 height 12
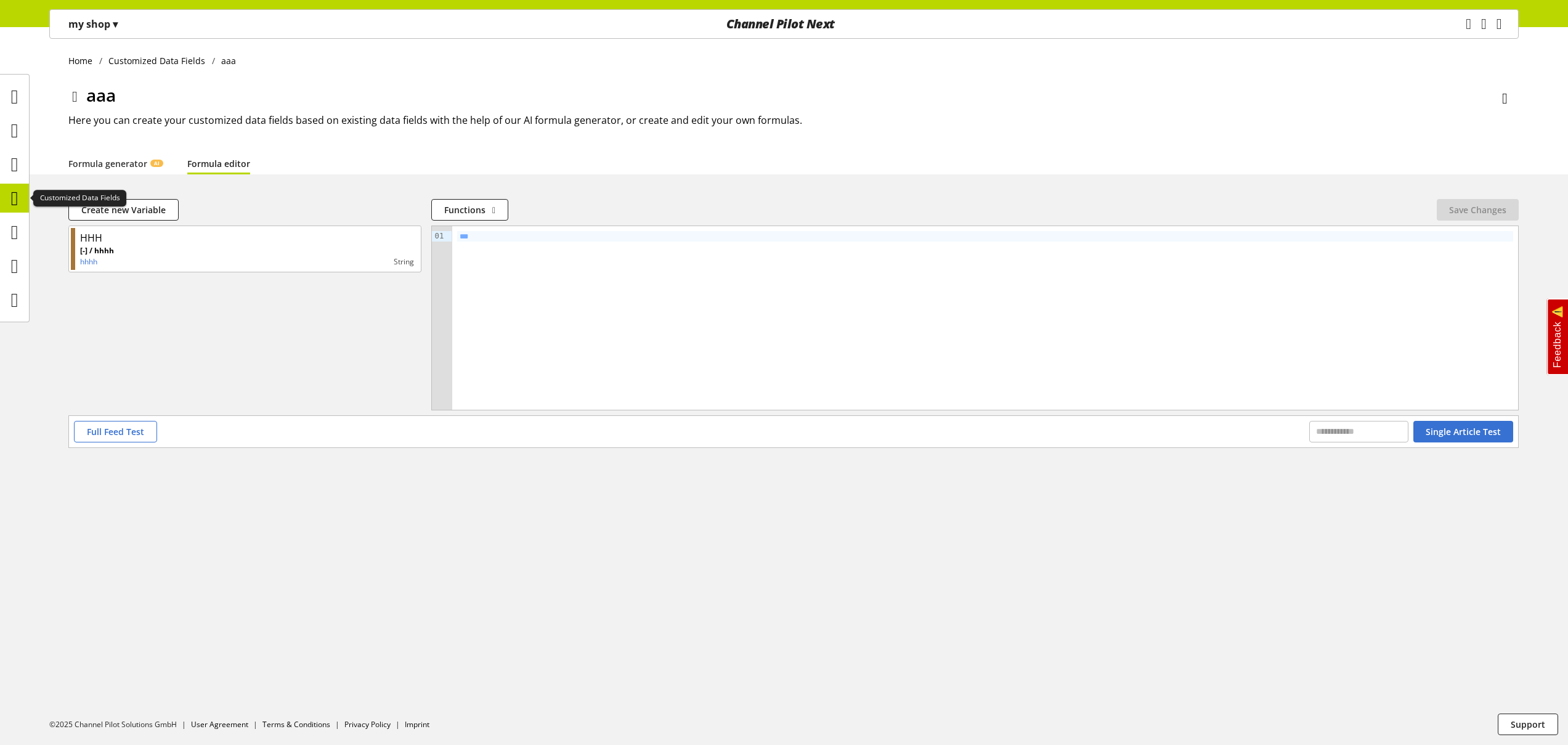
click at [19, 201] on icon at bounding box center [15, 198] width 8 height 25
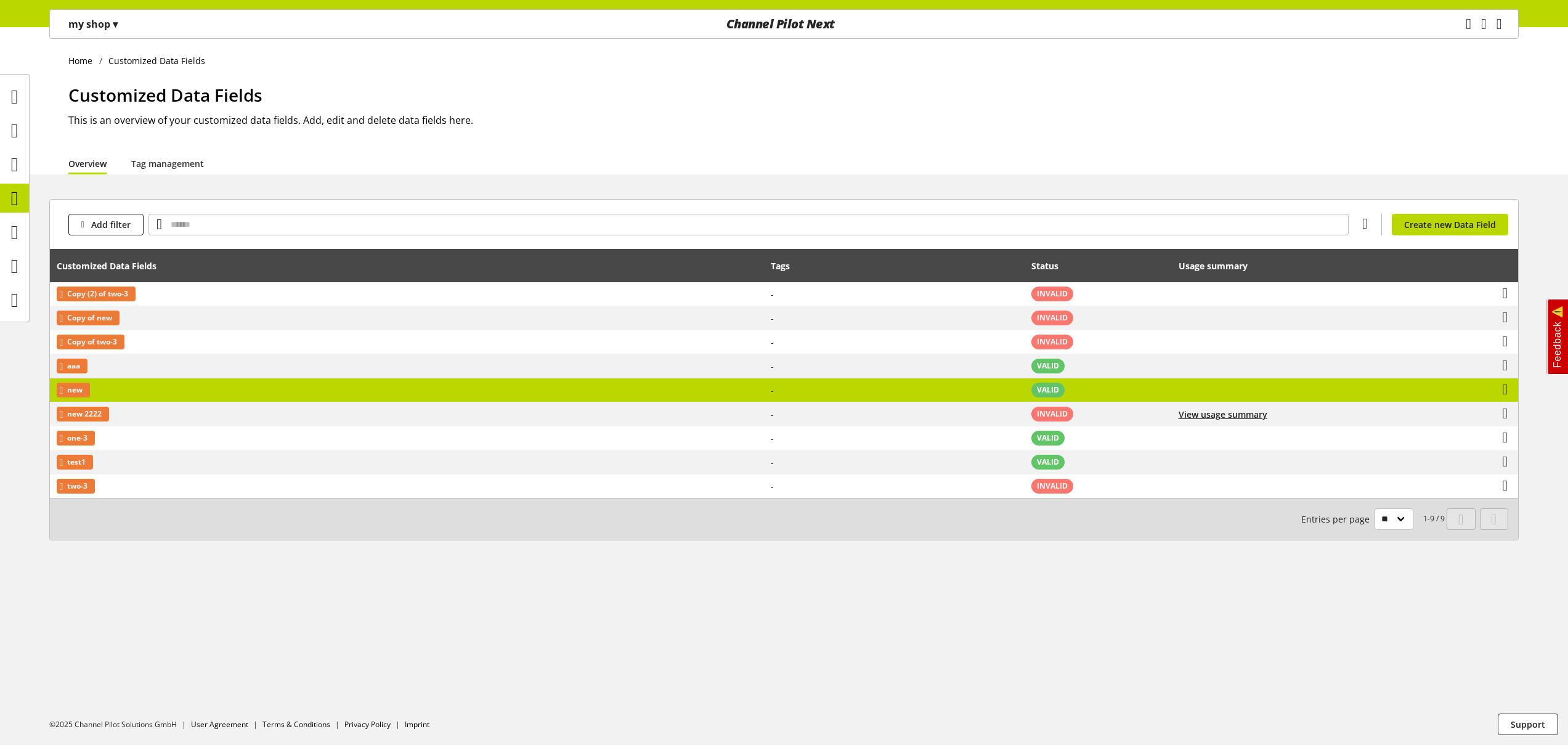
click at [162, 387] on td "new" at bounding box center [406, 390] width 714 height 24
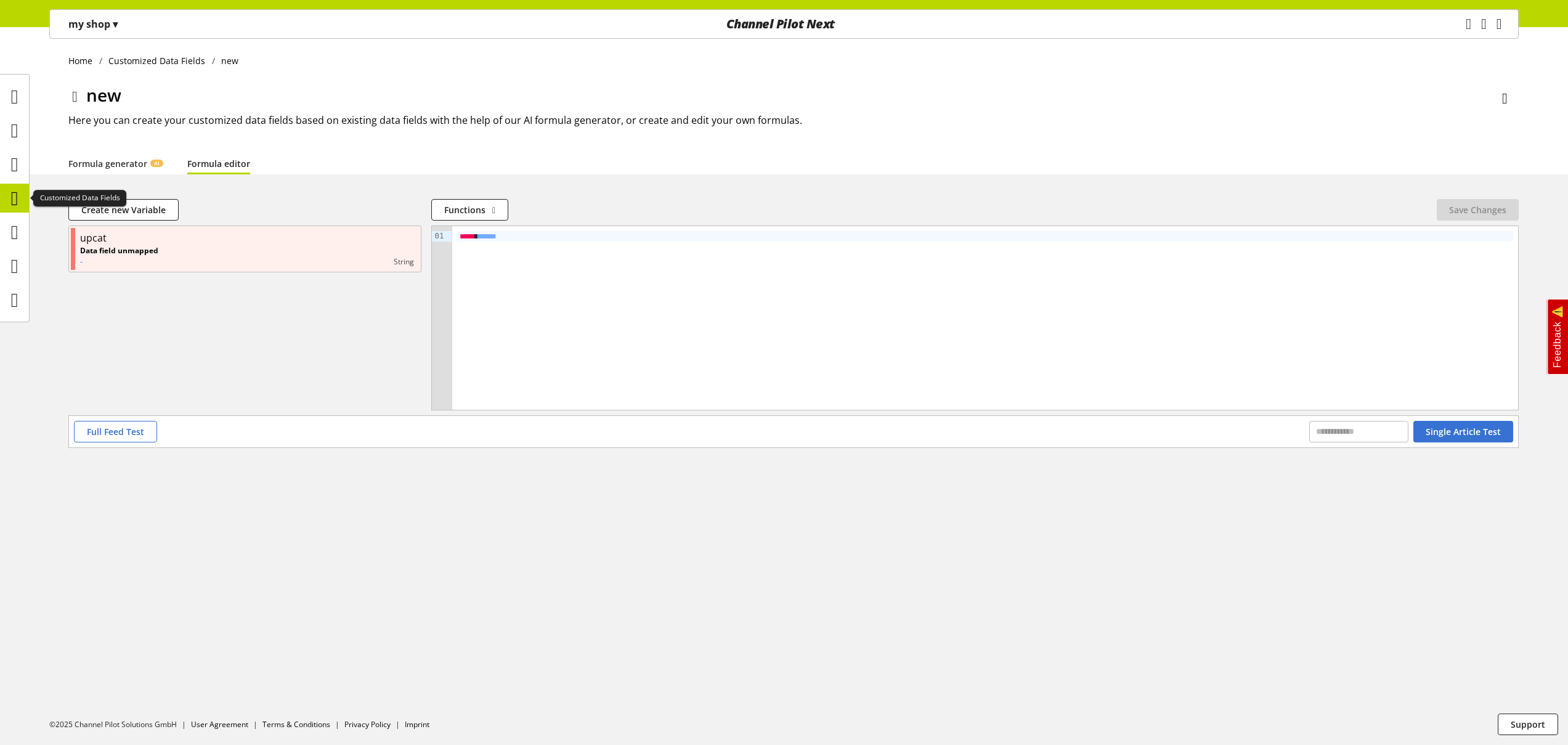
click at [16, 198] on icon at bounding box center [15, 198] width 8 height 25
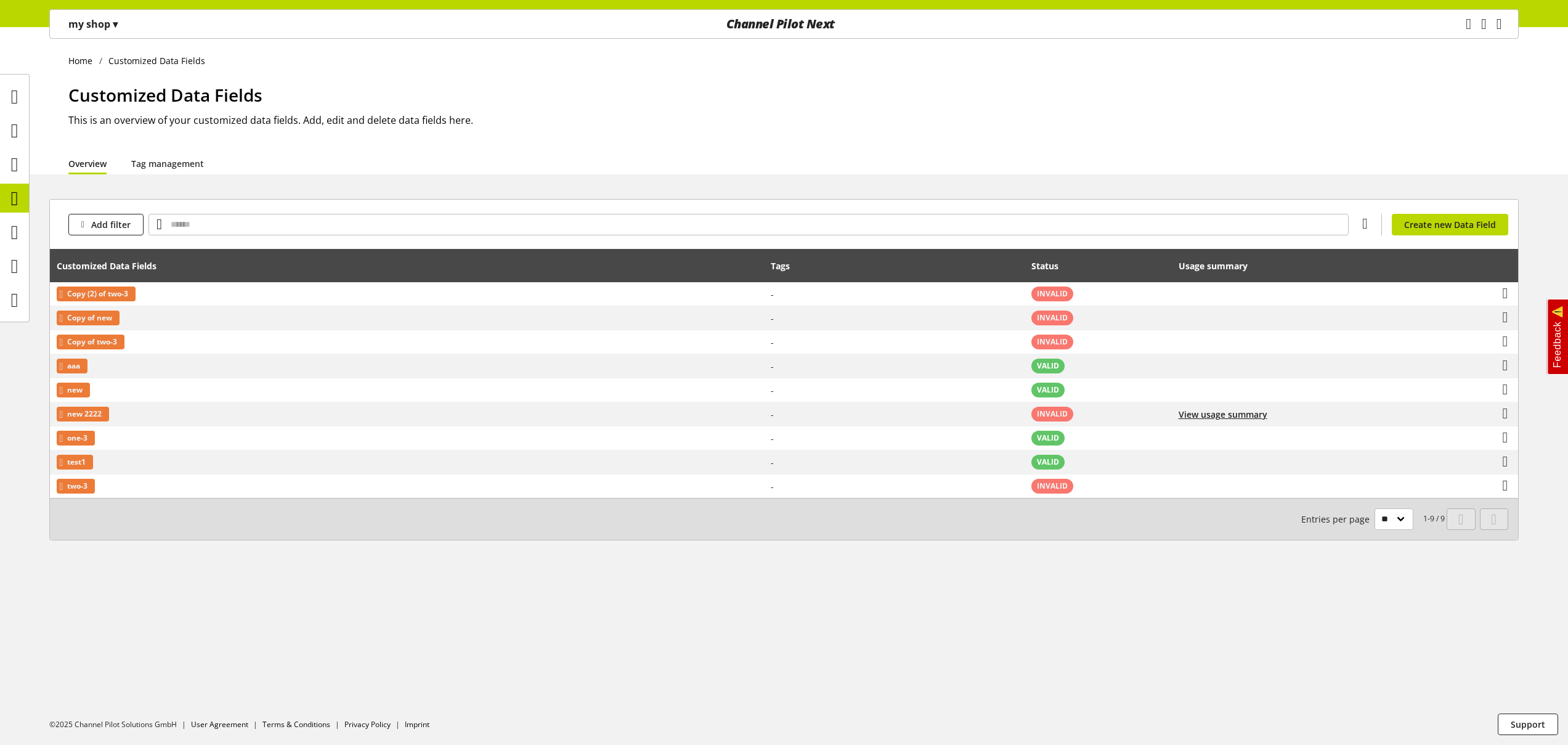
click at [109, 27] on p "my shop ▾" at bounding box center [93, 23] width 50 height 15
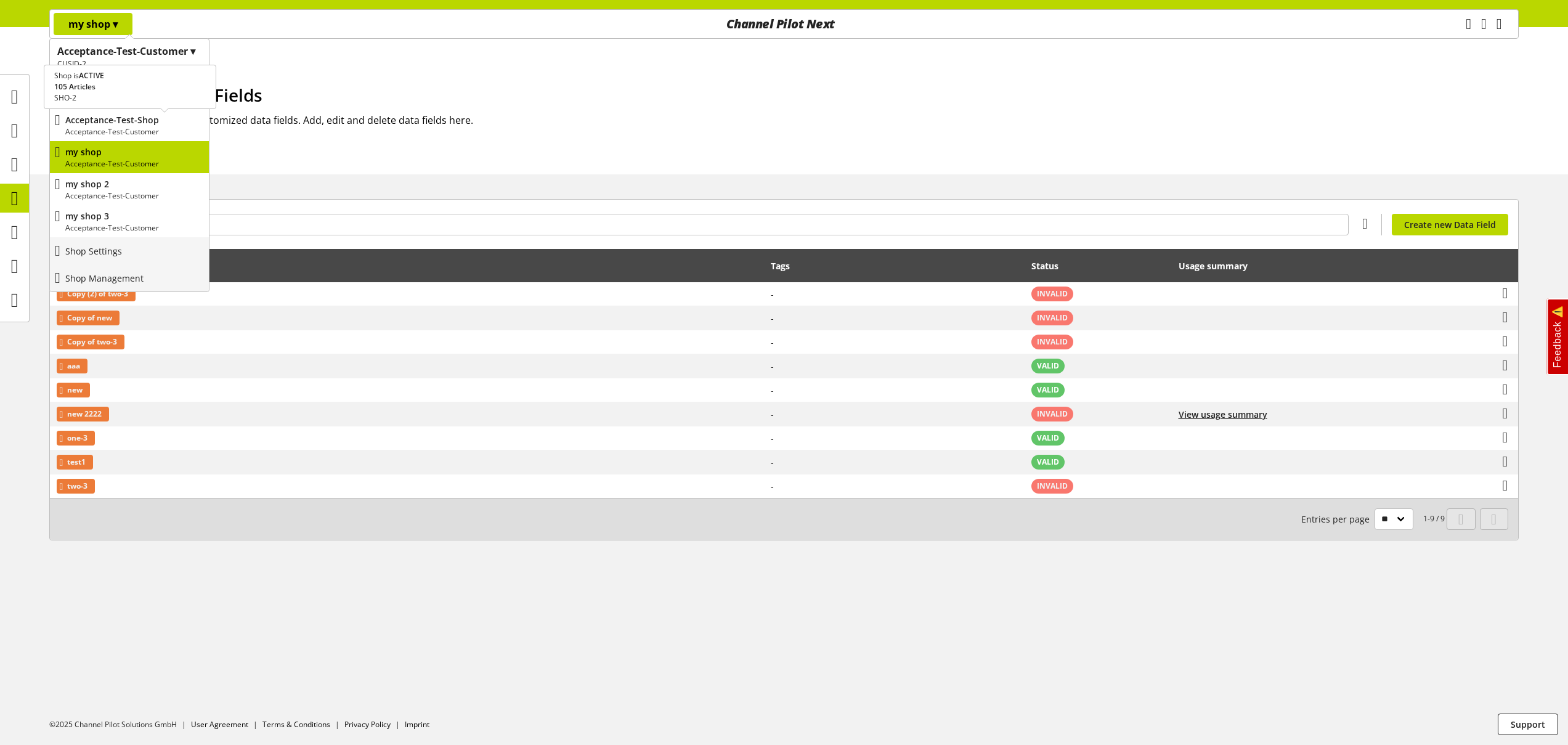
drag, startPoint x: 157, startPoint y: 127, endPoint x: 171, endPoint y: 149, distance: 26.1
click at [157, 127] on p "Acceptance-Test-Customer" at bounding box center [134, 132] width 139 height 11
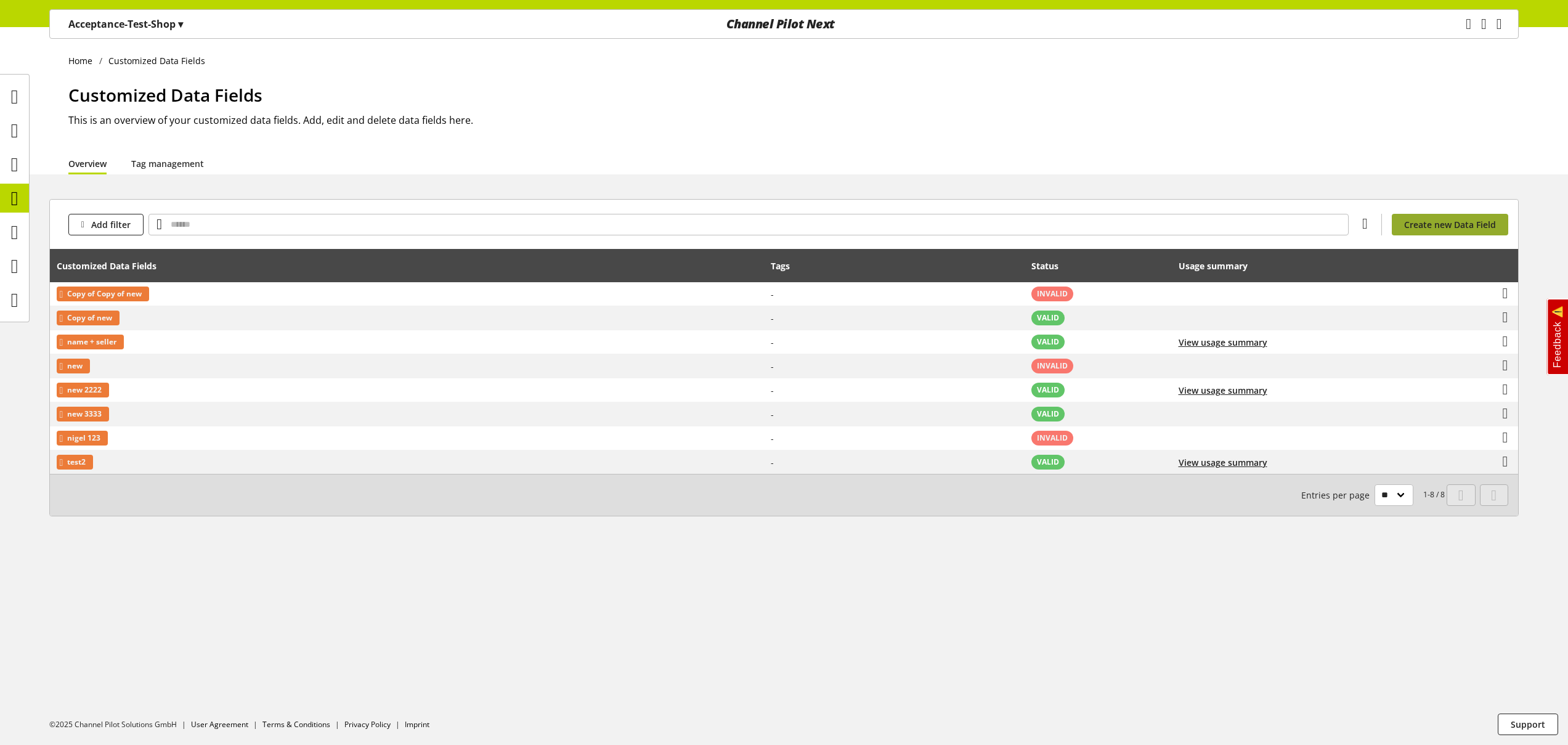
click at [1445, 222] on span "Create new Data Field" at bounding box center [1449, 224] width 92 height 13
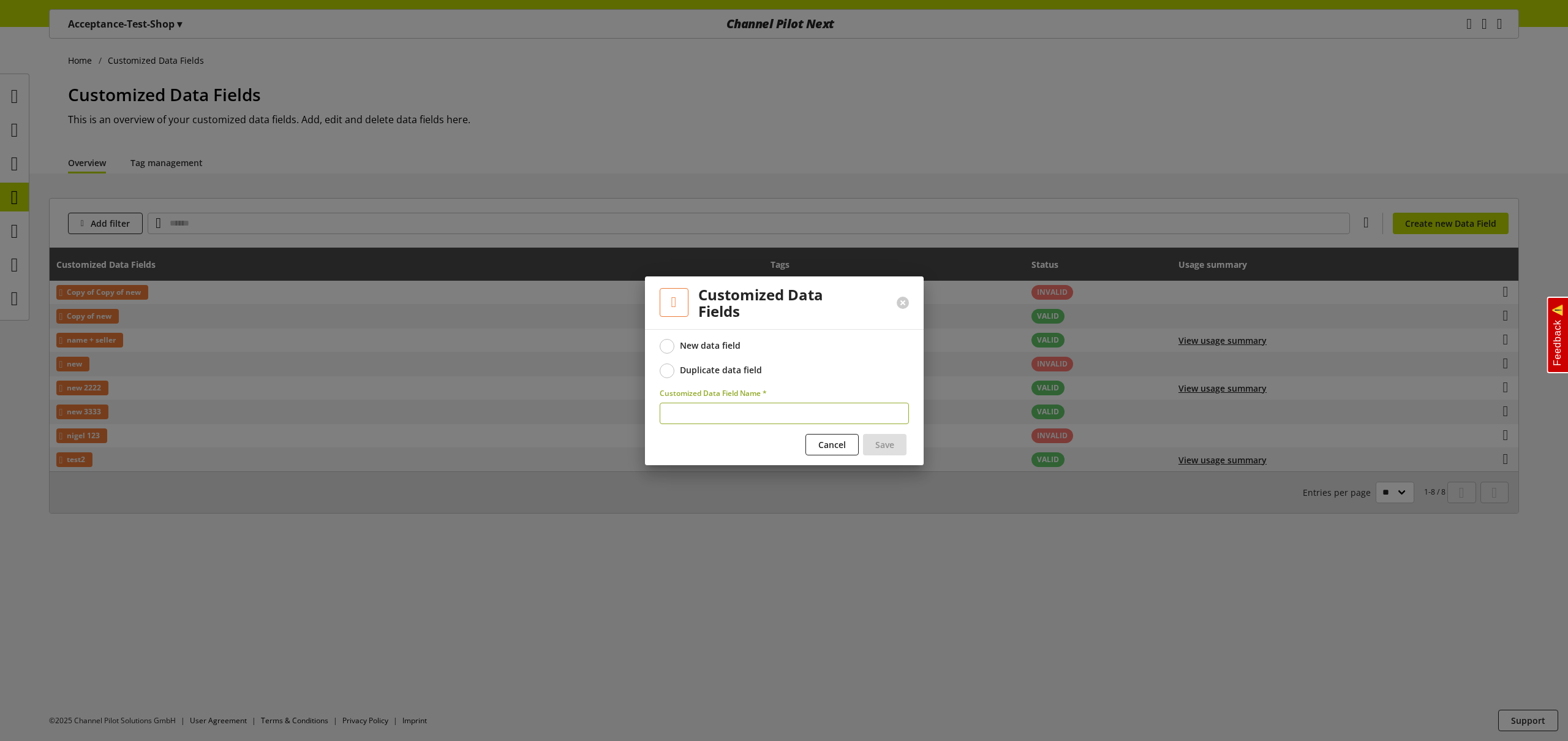
click at [723, 367] on div "Duplicate data field" at bounding box center [721, 369] width 82 height 11
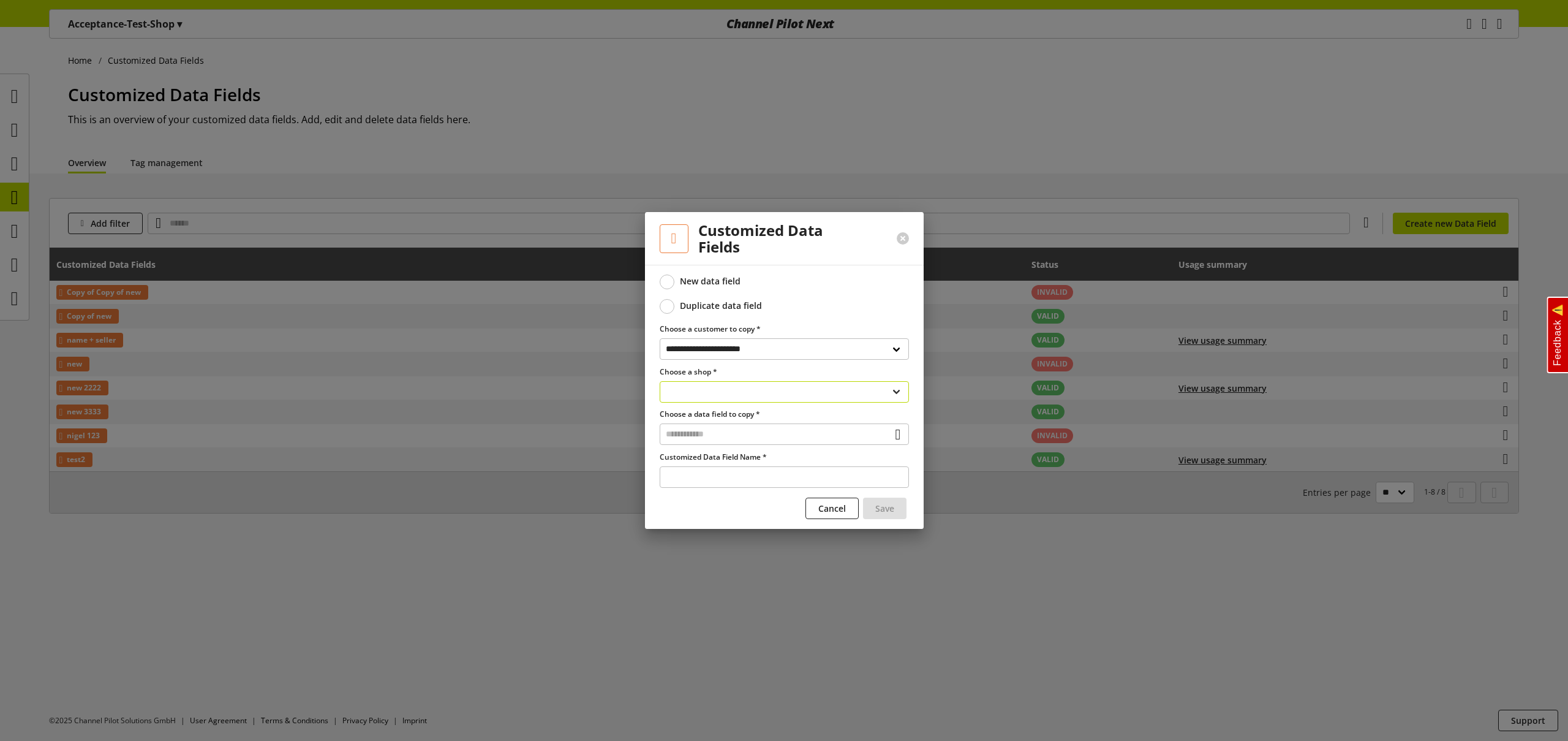
click at [734, 392] on select "**********" at bounding box center [784, 391] width 249 height 21
select select "**********"
click at [660, 381] on select "**********" at bounding box center [784, 391] width 249 height 21
click at [717, 434] on input "text" at bounding box center [784, 434] width 249 height 21
click at [719, 485] on div "Customized Data Fields" at bounding box center [784, 487] width 200 height 13
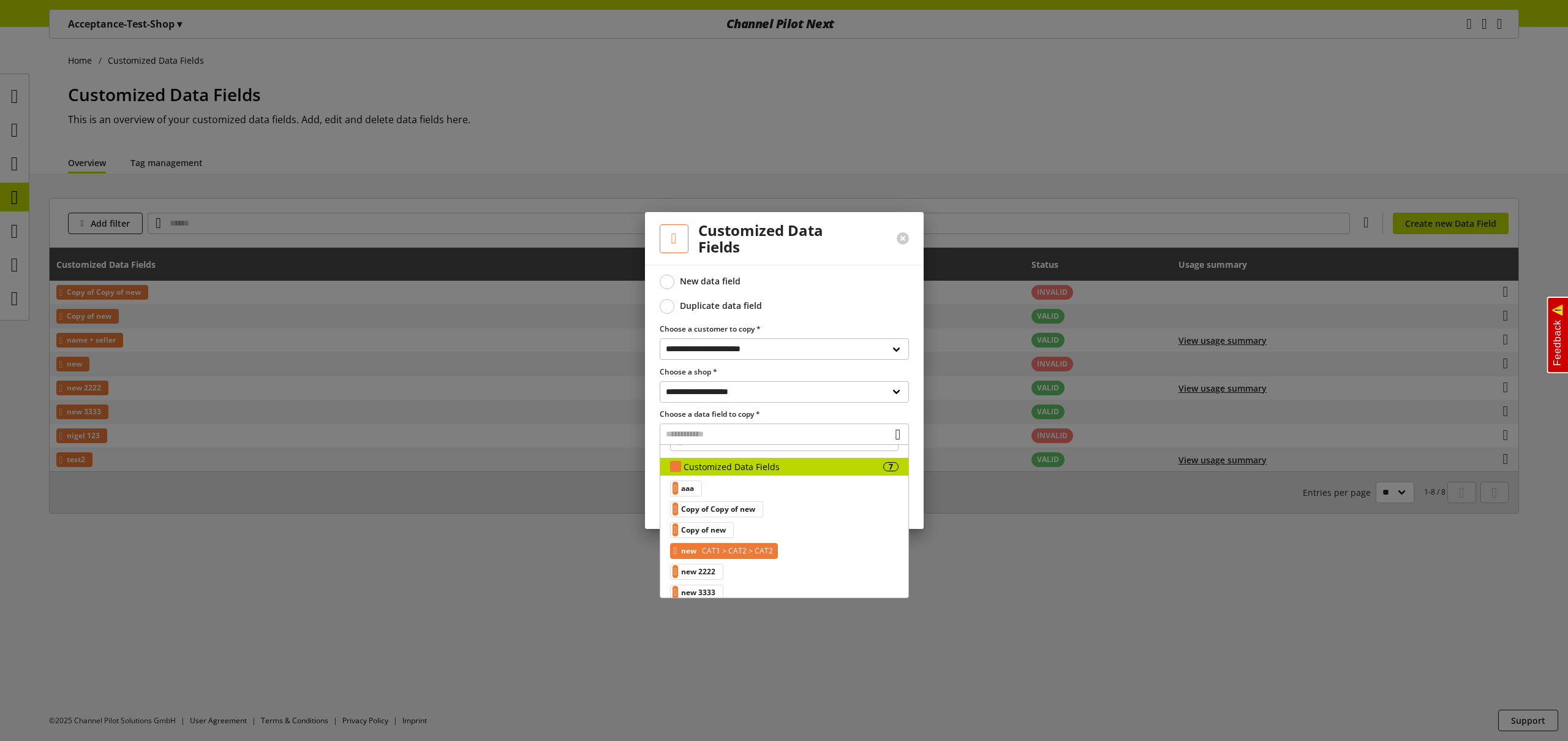
scroll to position [23, 0]
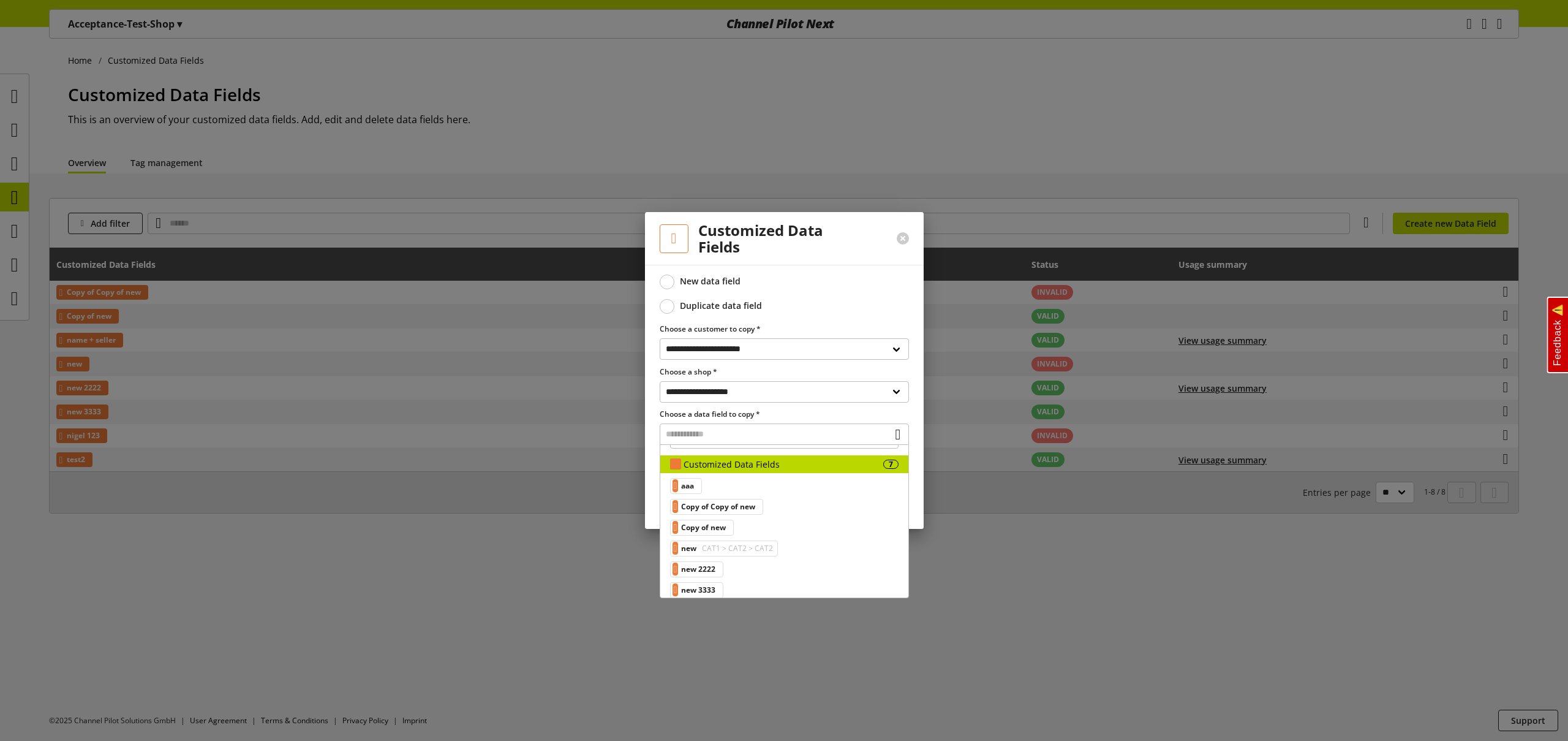
click at [577, 544] on div at bounding box center [784, 370] width 1568 height 741
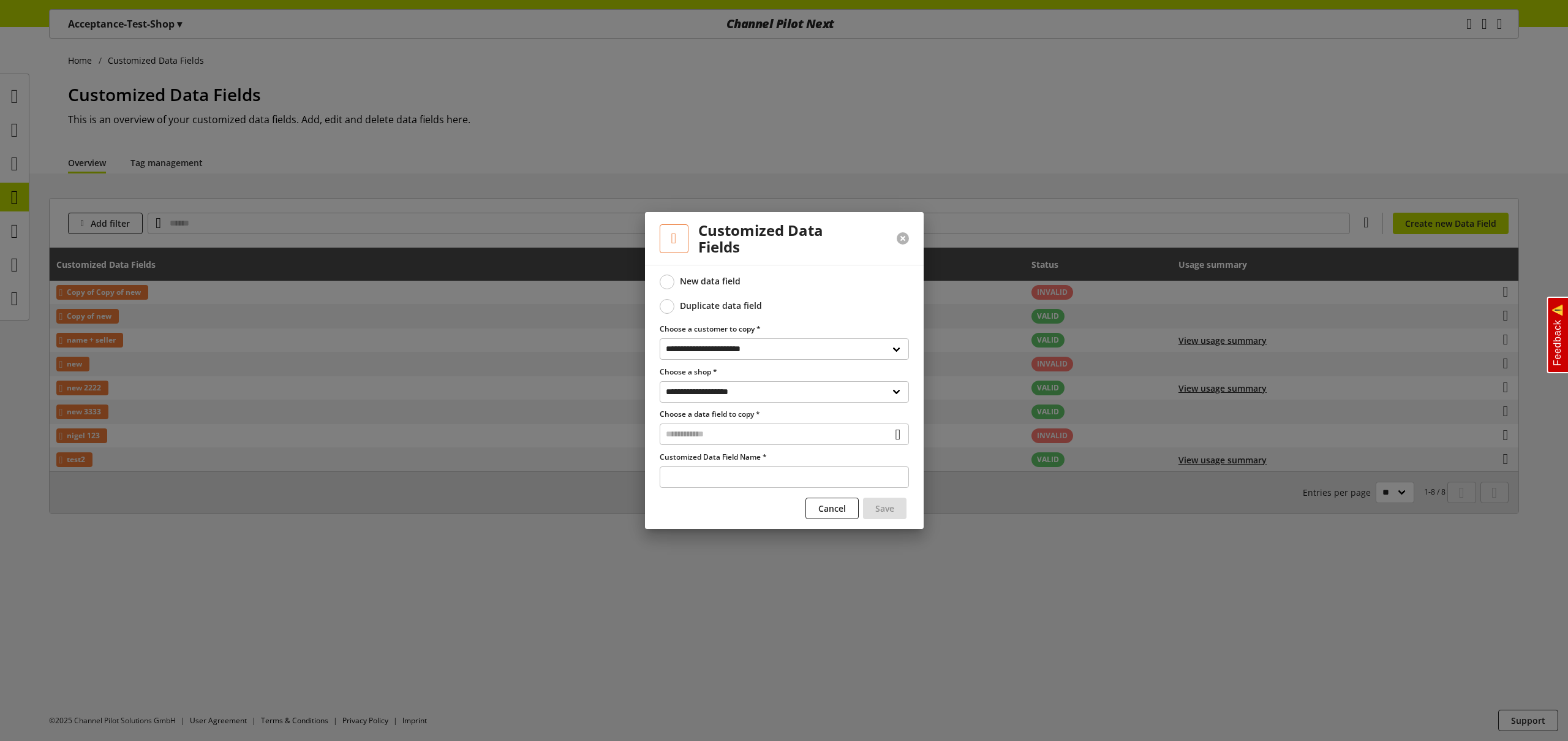
click at [907, 237] on button at bounding box center [903, 238] width 12 height 12
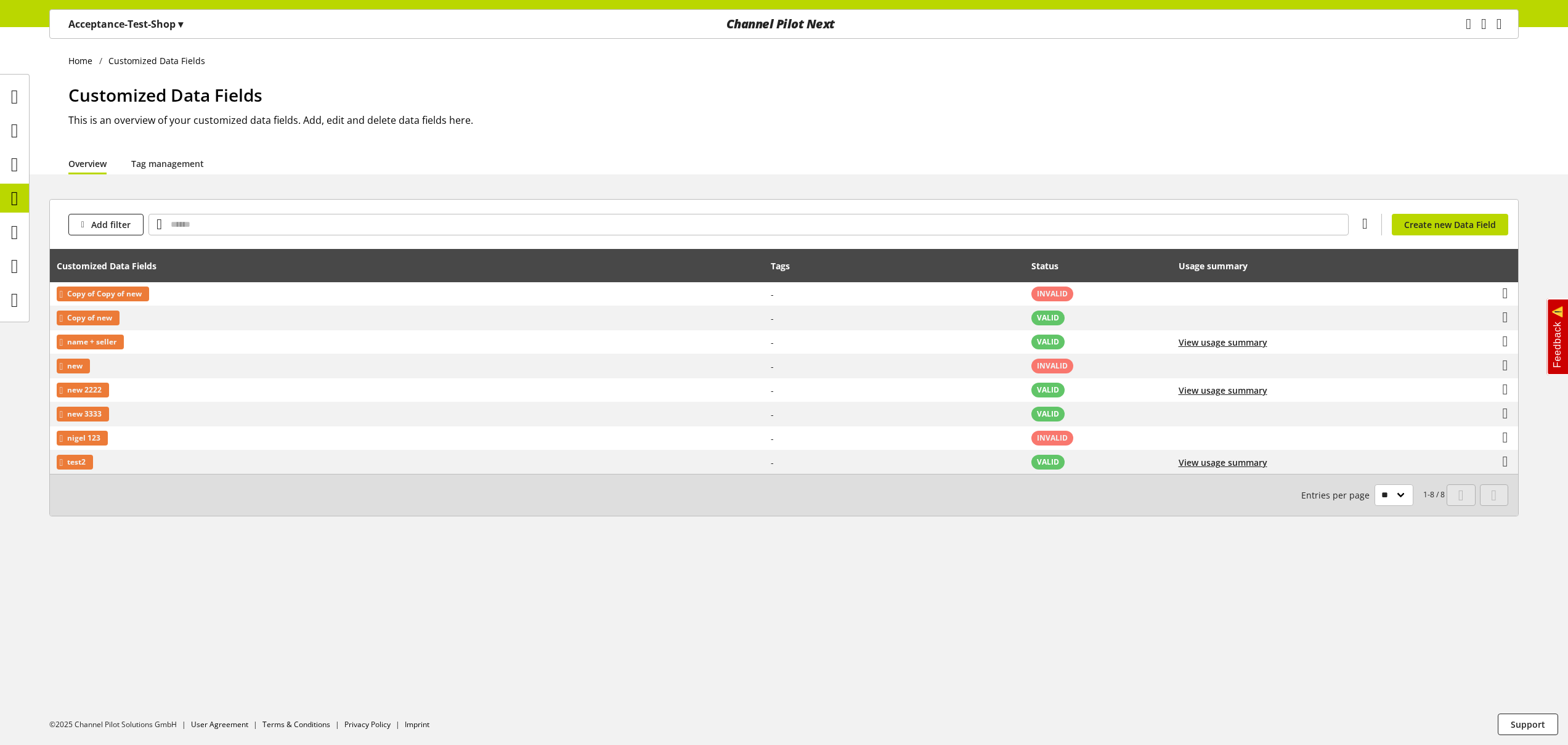
click at [126, 24] on p "Acceptance-Test-Shop ▾" at bounding box center [126, 23] width 115 height 15
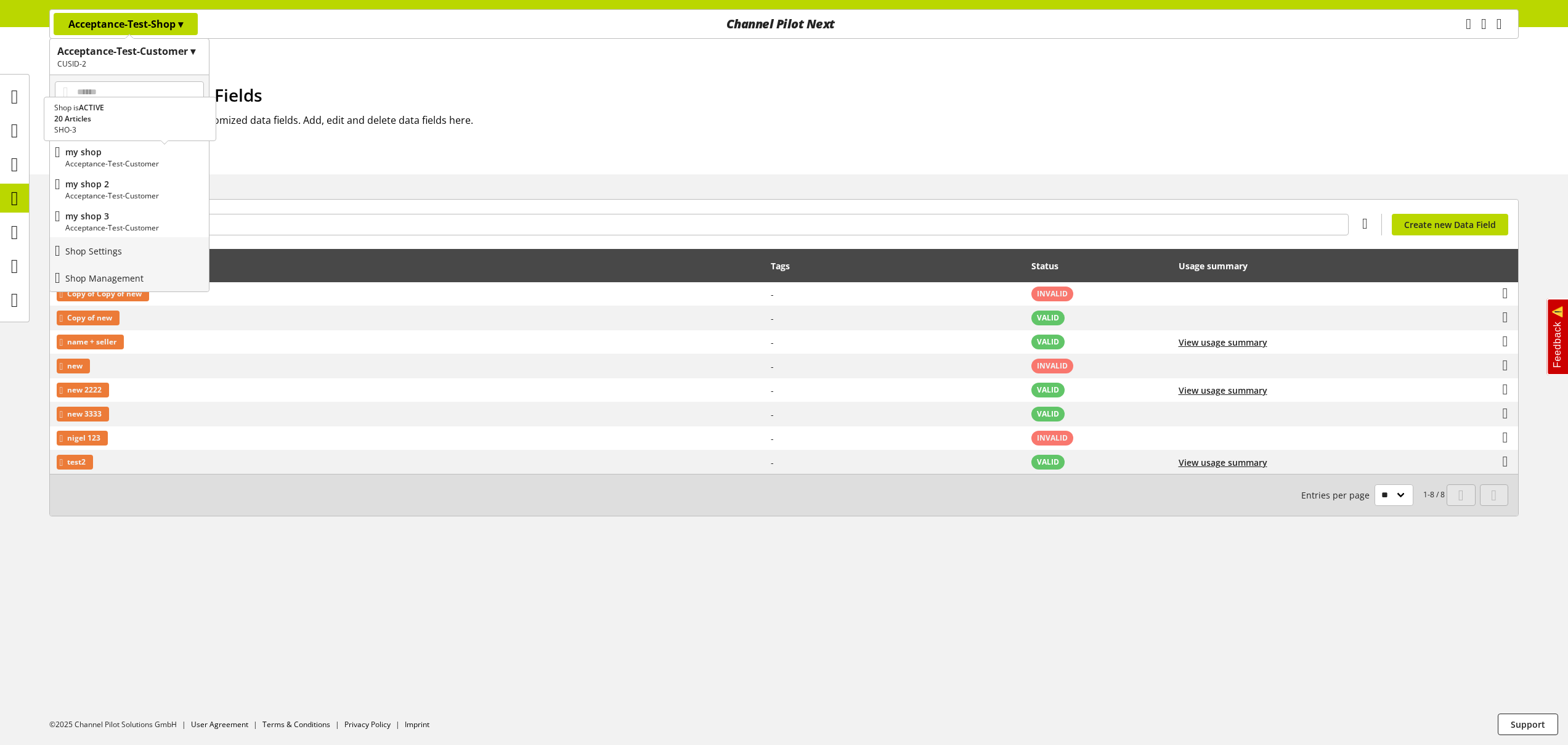
click at [115, 159] on p "Acceptance-Test-Customer" at bounding box center [134, 163] width 139 height 11
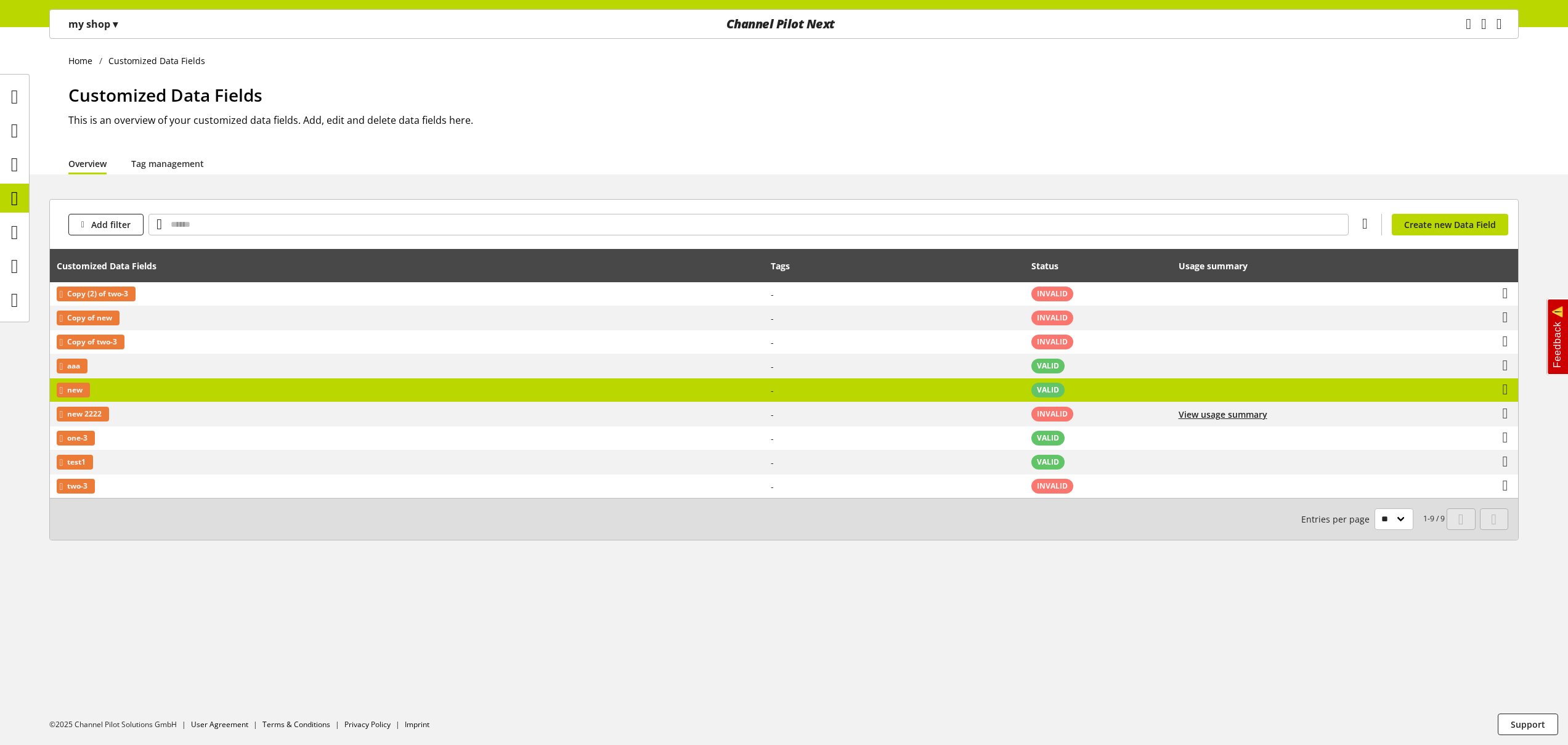
click at [364, 384] on td "new" at bounding box center [406, 390] width 714 height 24
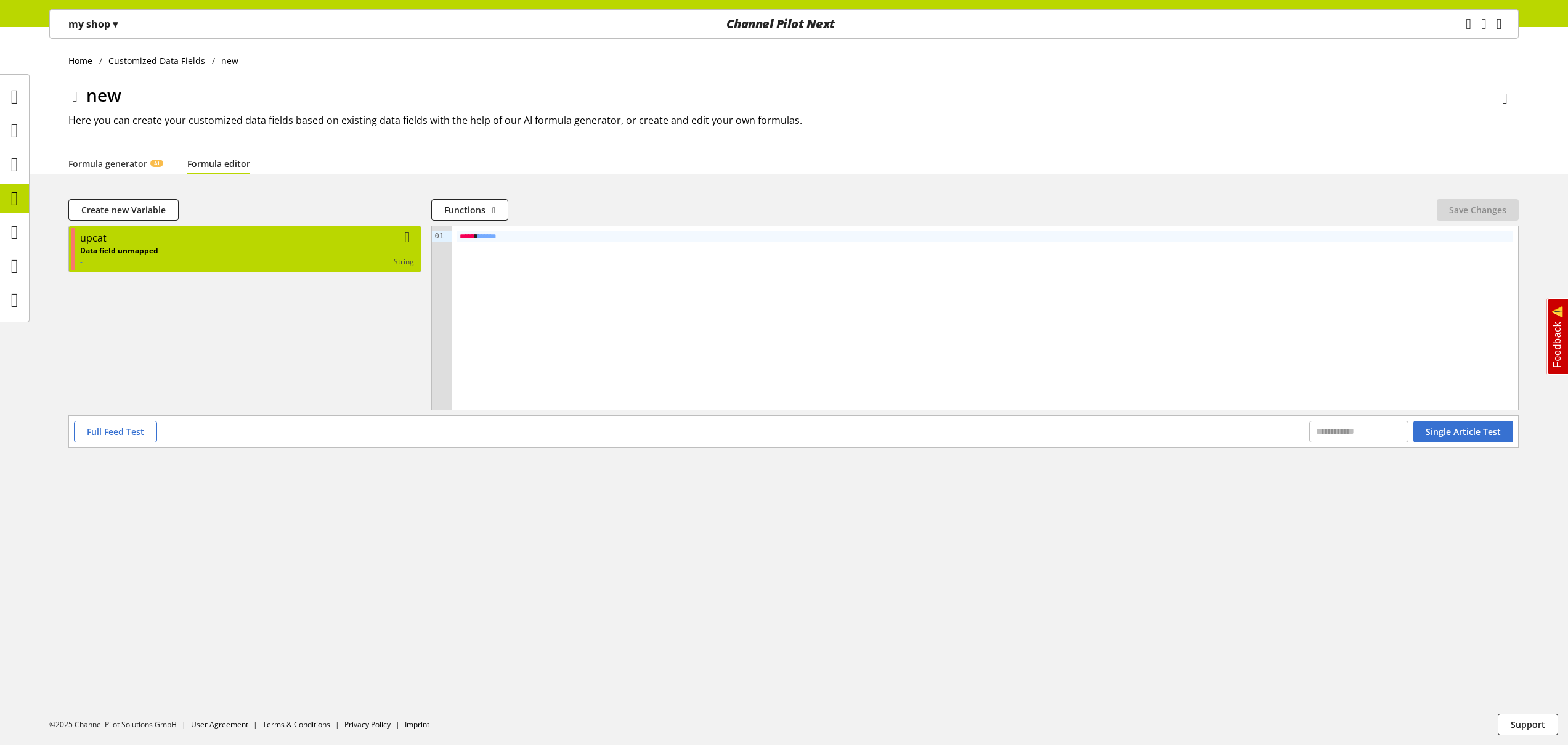
click at [293, 255] on div "Data field unmapped - string" at bounding box center [247, 257] width 334 height 22
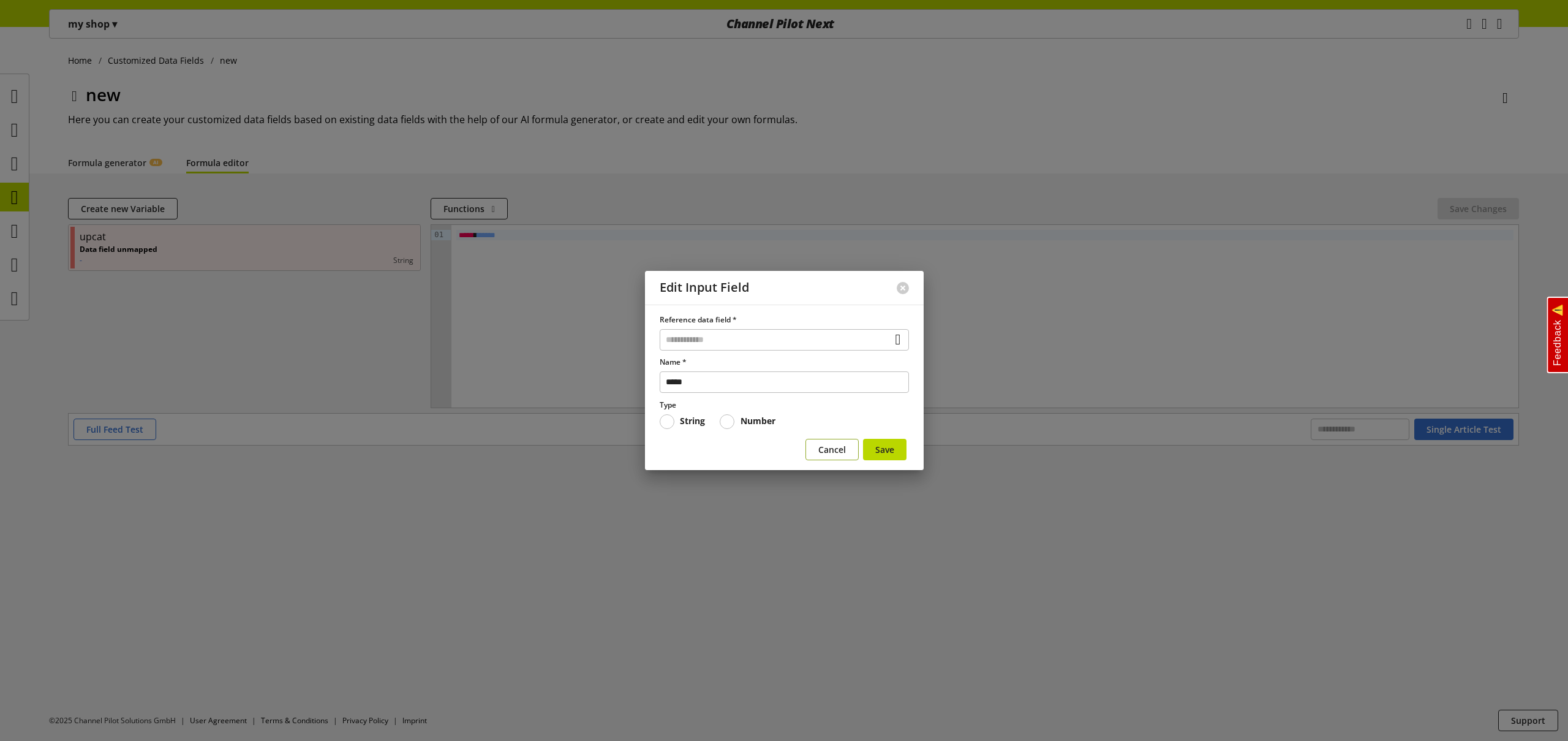
click at [836, 452] on span "Cancel" at bounding box center [832, 449] width 27 height 13
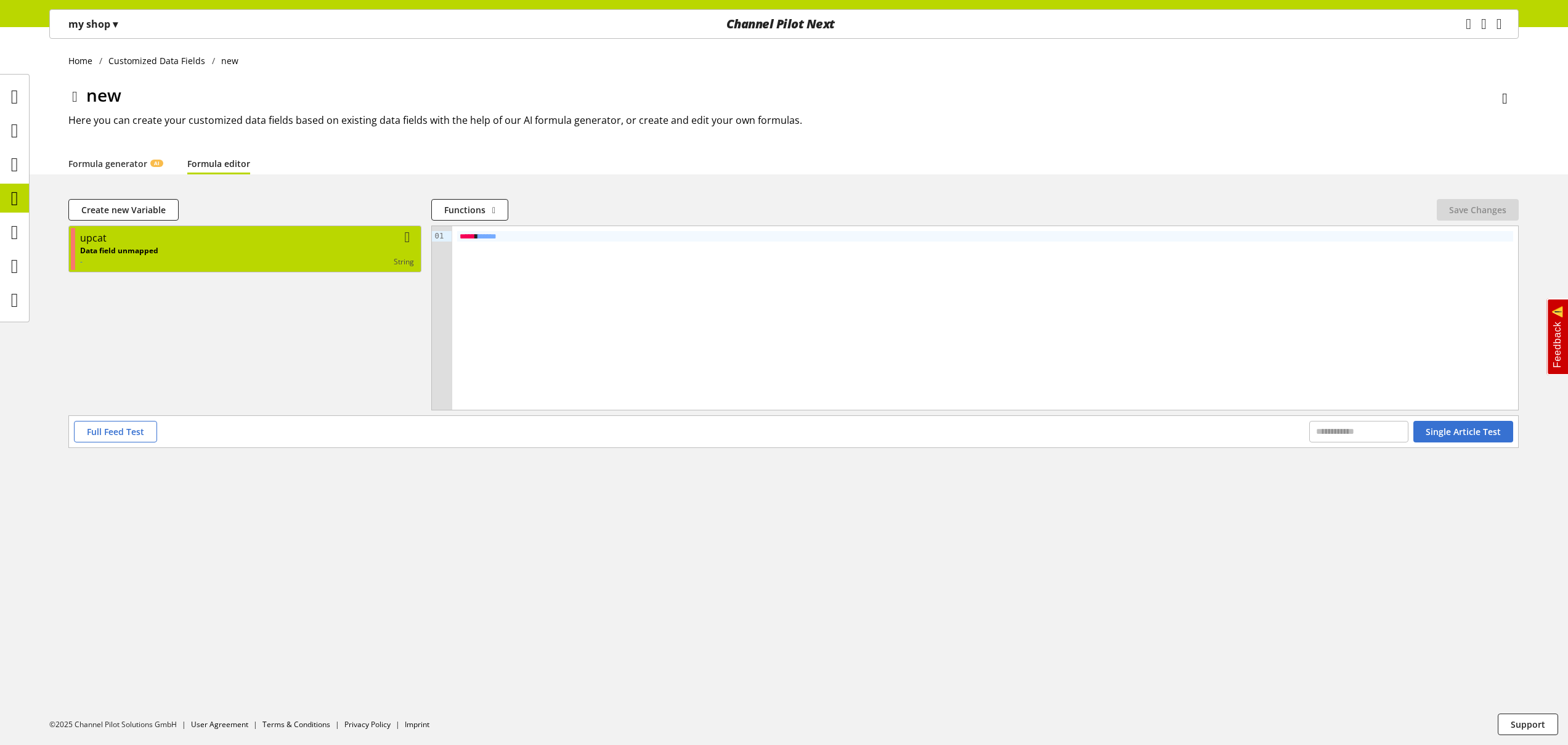
click at [177, 247] on div "Data field unmapped - string" at bounding box center [247, 257] width 334 height 22
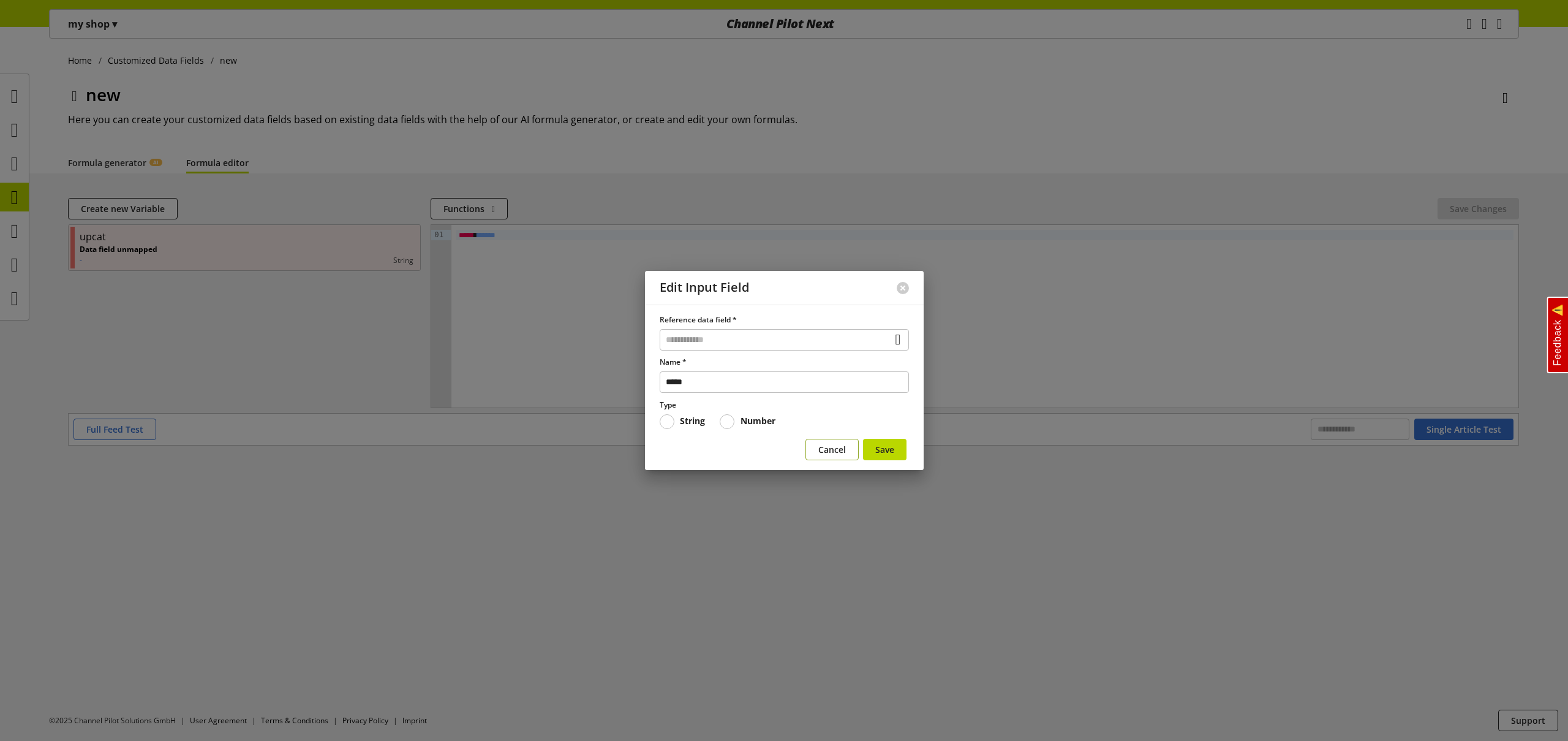
click at [815, 450] on button "Cancel" at bounding box center [832, 449] width 54 height 21
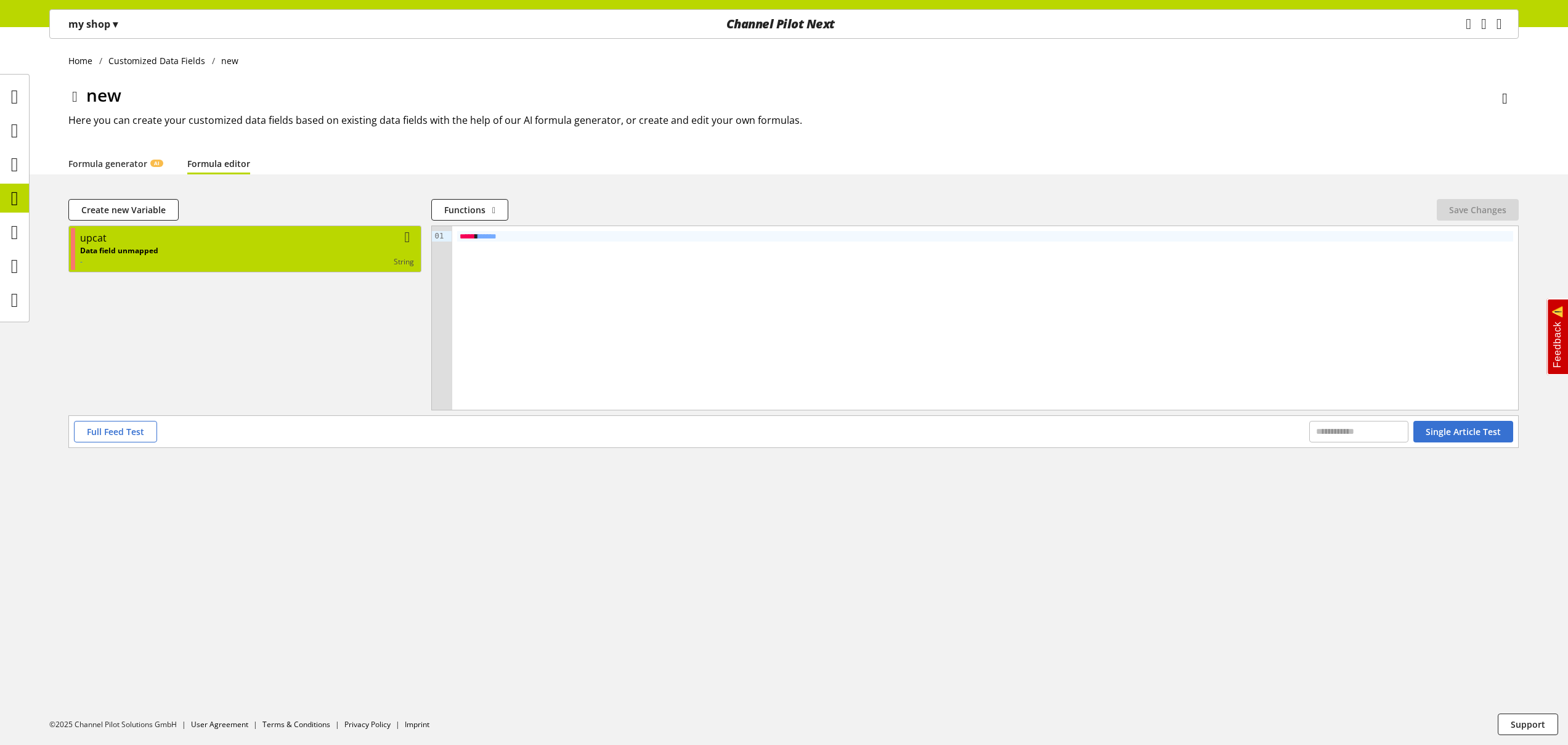
click at [128, 248] on p "Data field unmapped" at bounding box center [119, 251] width 78 height 11
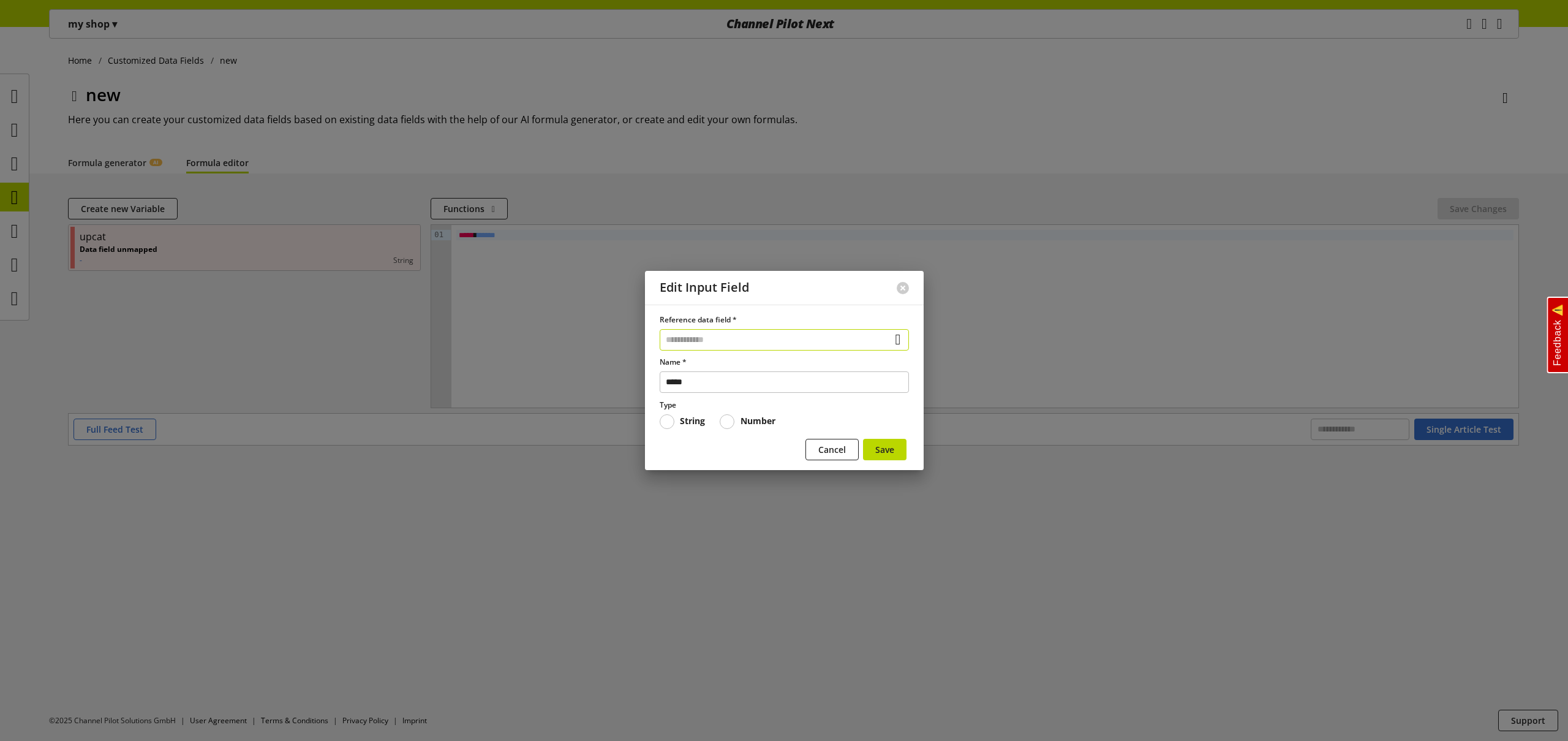
click at [728, 342] on input "text" at bounding box center [784, 339] width 249 height 21
click at [768, 410] on div "Data Fields from Feeds" at bounding box center [782, 409] width 196 height 13
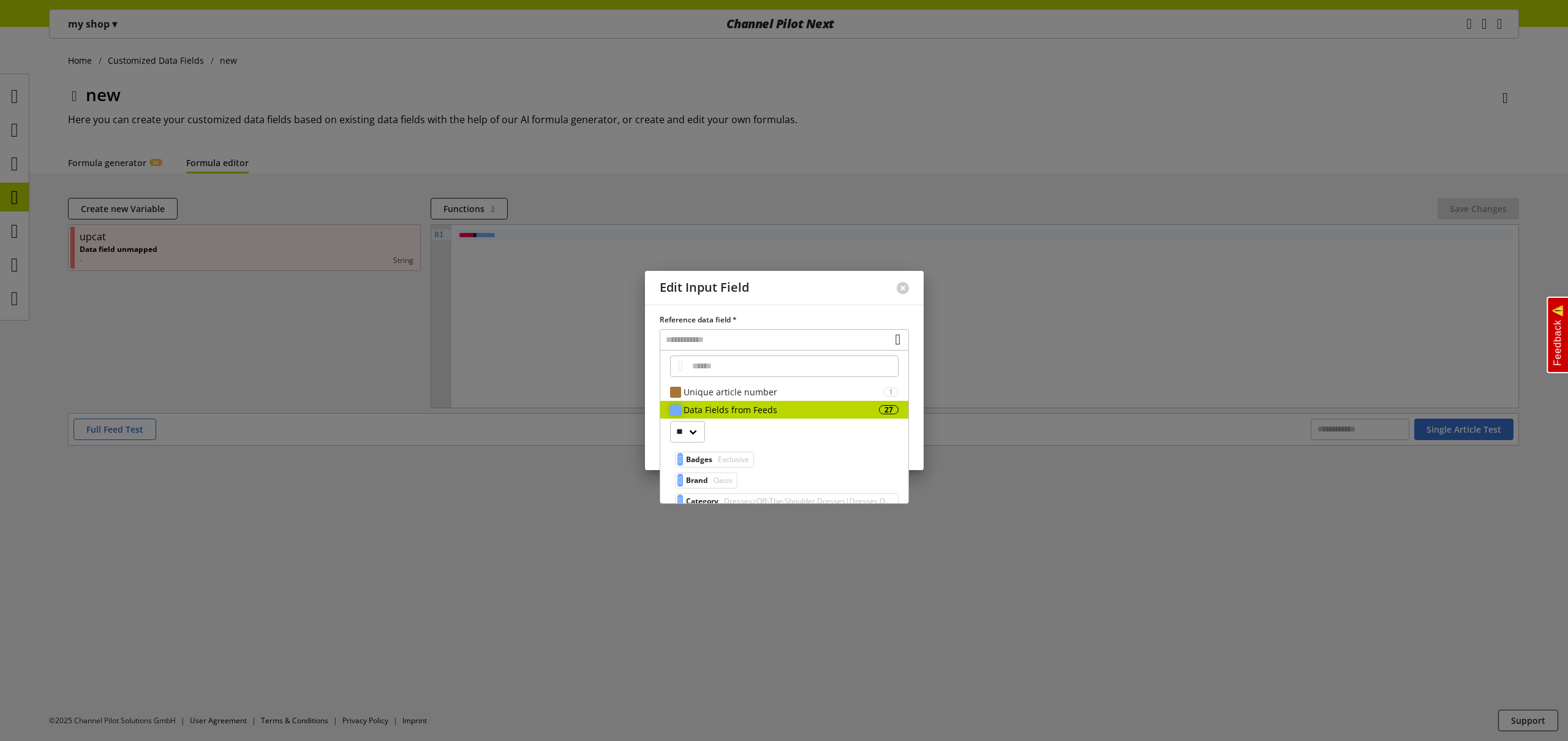
click at [730, 417] on div "Data Fields from Feeds 27" at bounding box center [784, 409] width 248 height 18
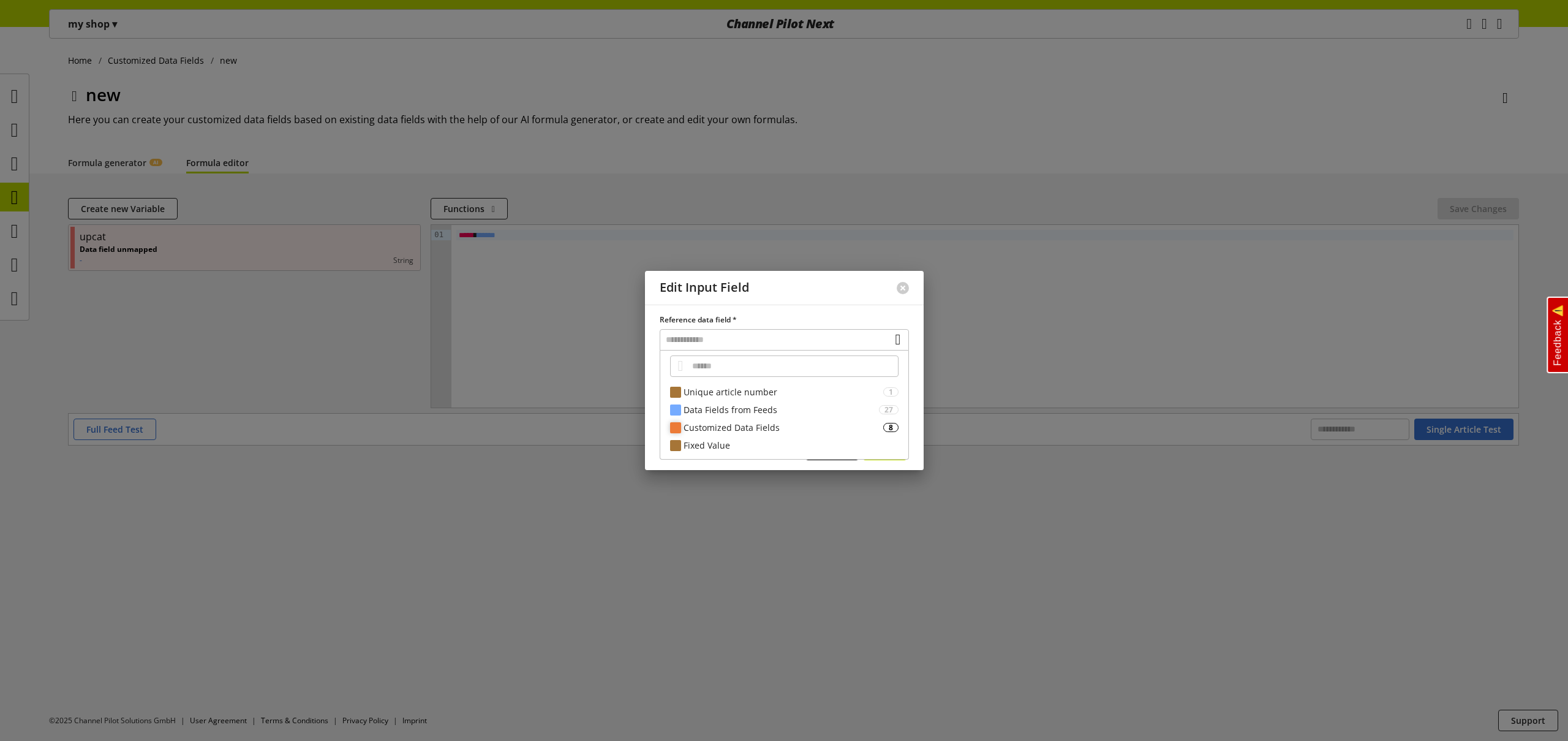
click at [729, 424] on div "Customized Data Fields" at bounding box center [784, 427] width 200 height 13
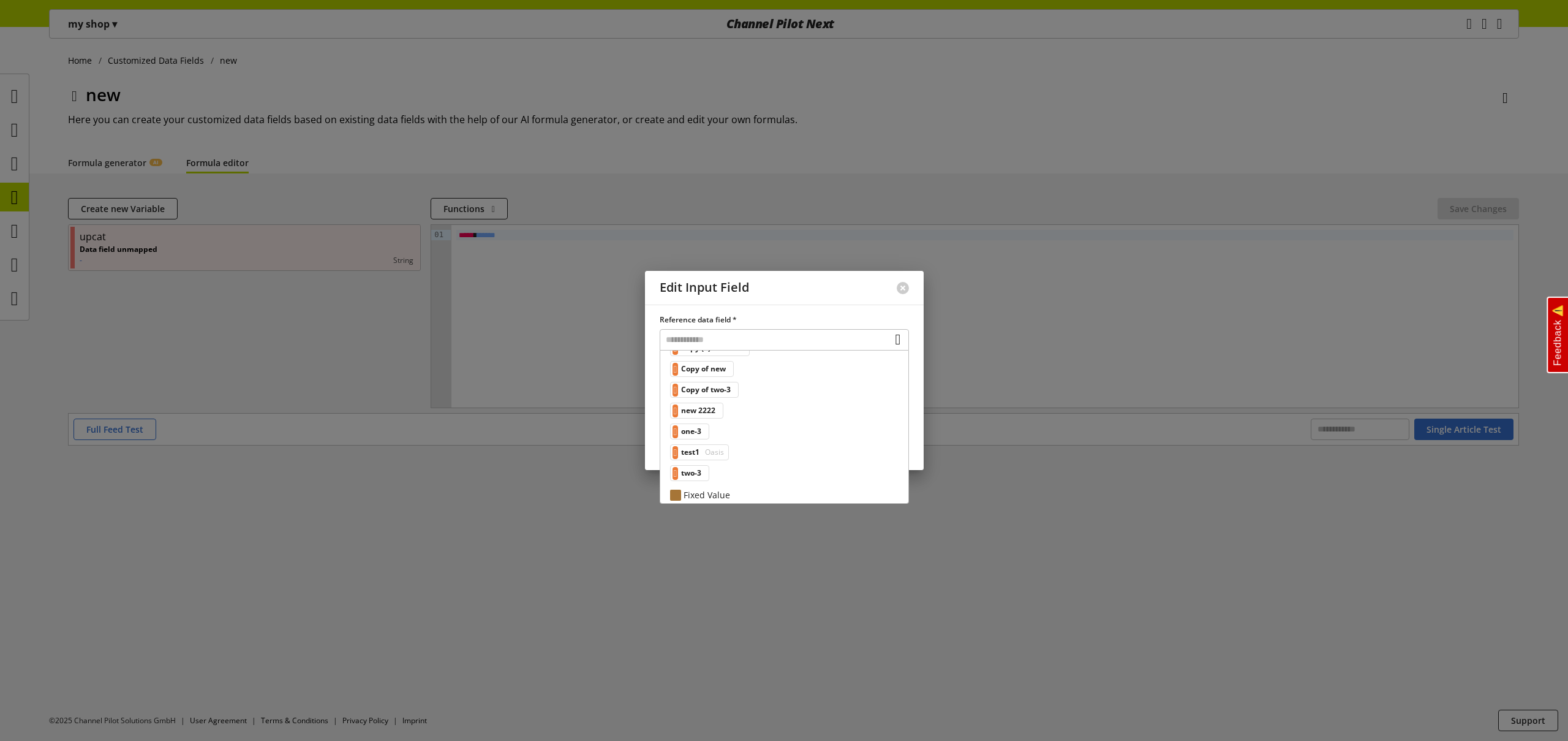
scroll to position [128, 0]
click at [757, 483] on div "Fixed Value" at bounding box center [791, 488] width 215 height 13
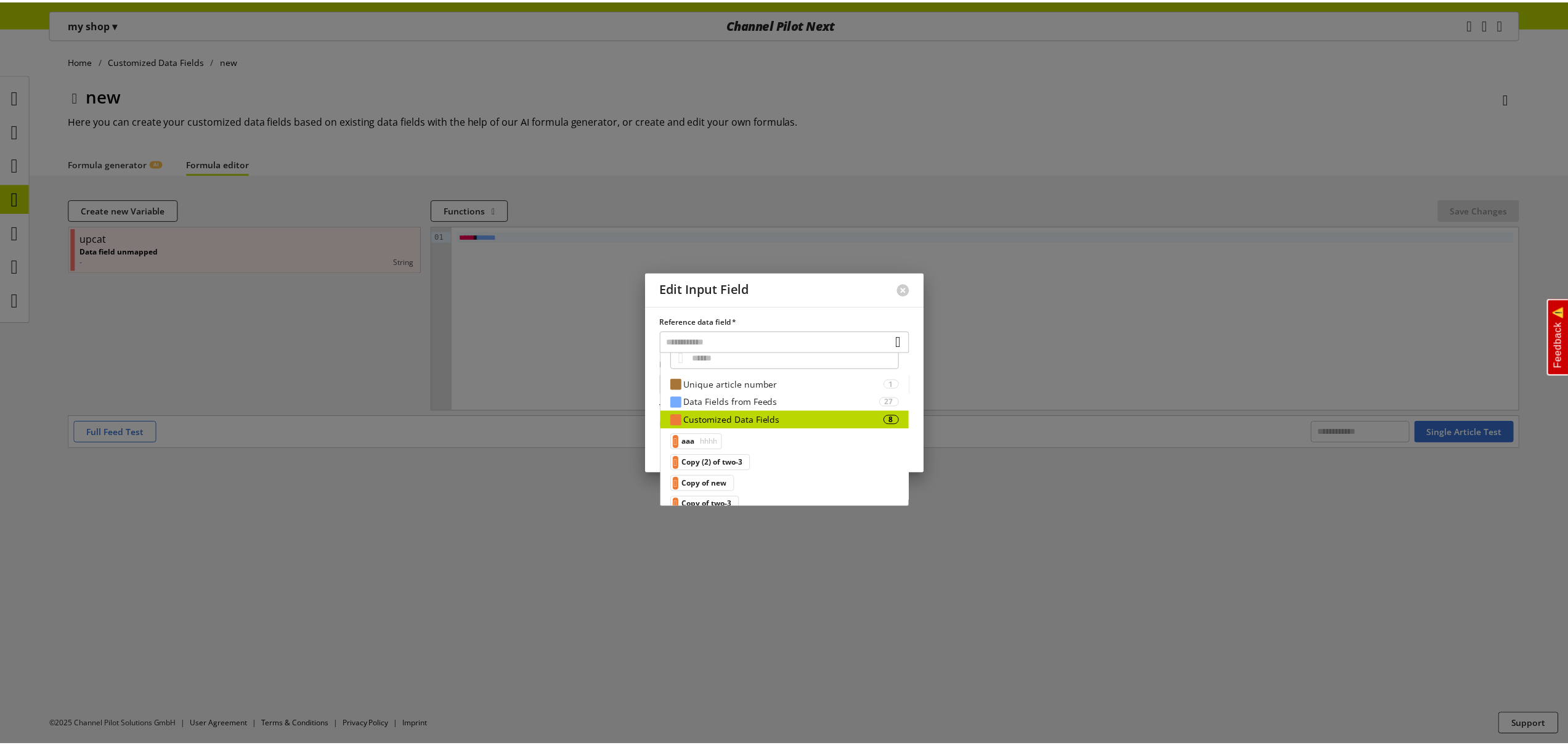
scroll to position [0, 0]
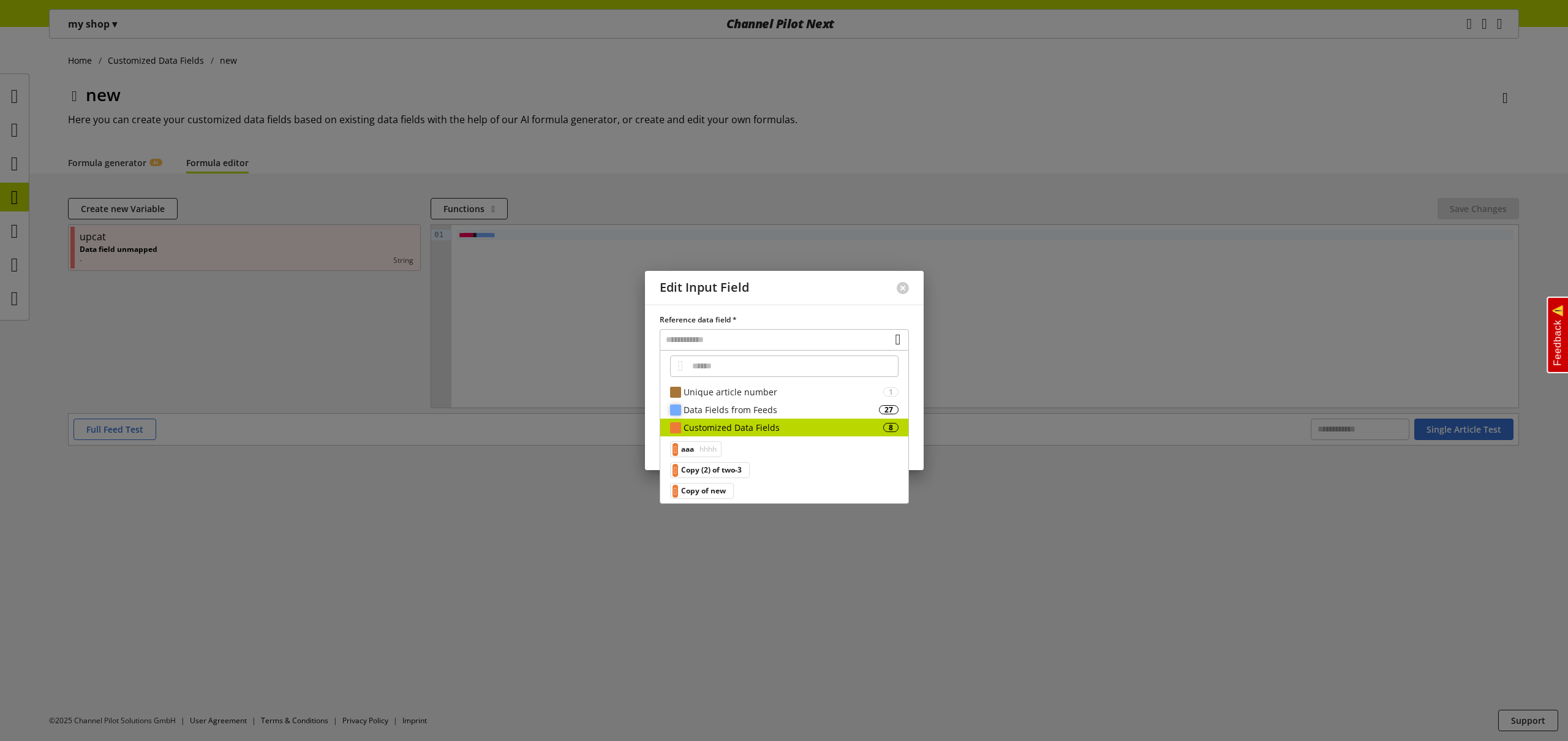
click at [778, 412] on div "Data Fields from Feeds" at bounding box center [782, 409] width 196 height 13
click at [903, 286] on button at bounding box center [903, 288] width 12 height 12
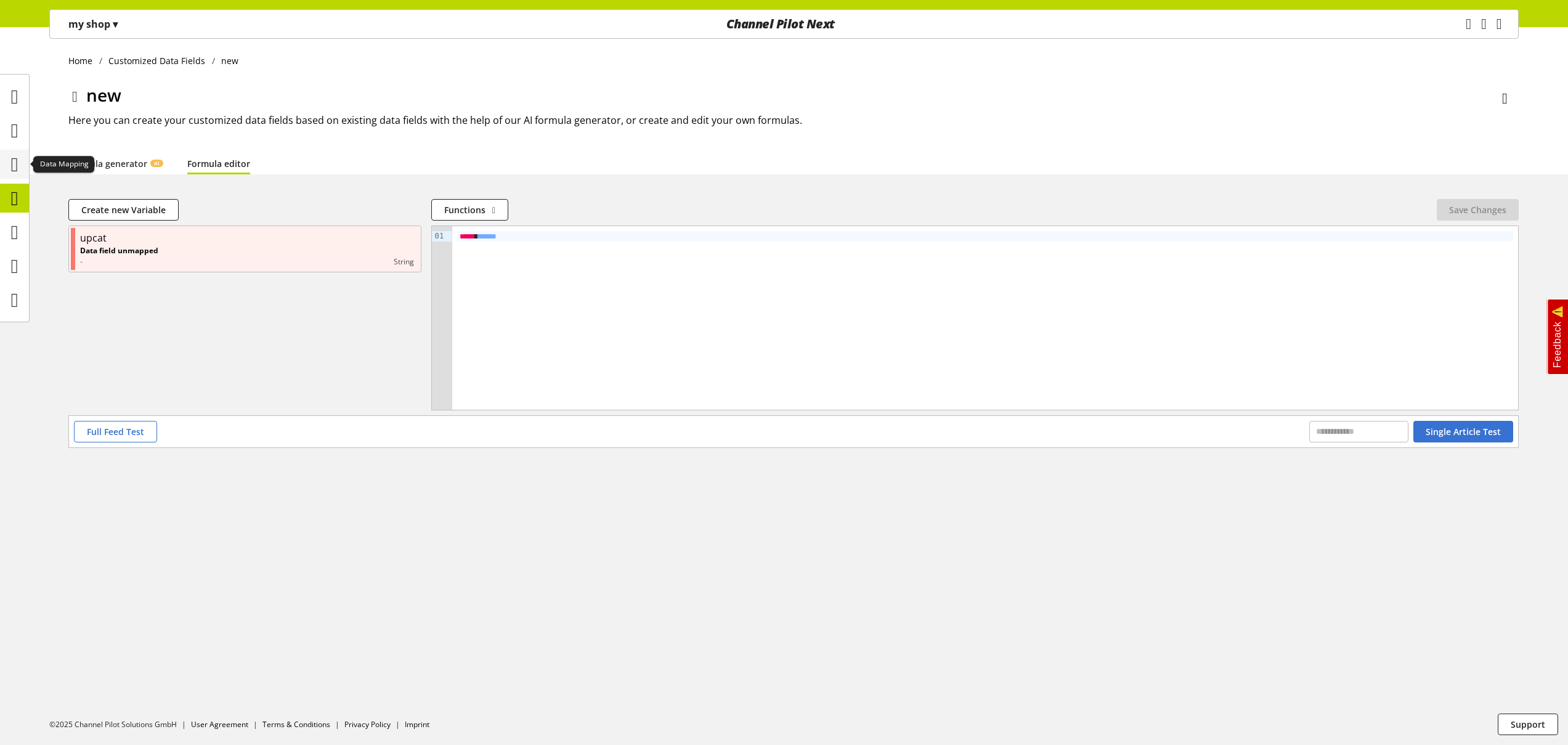
click at [19, 158] on icon at bounding box center [15, 164] width 8 height 25
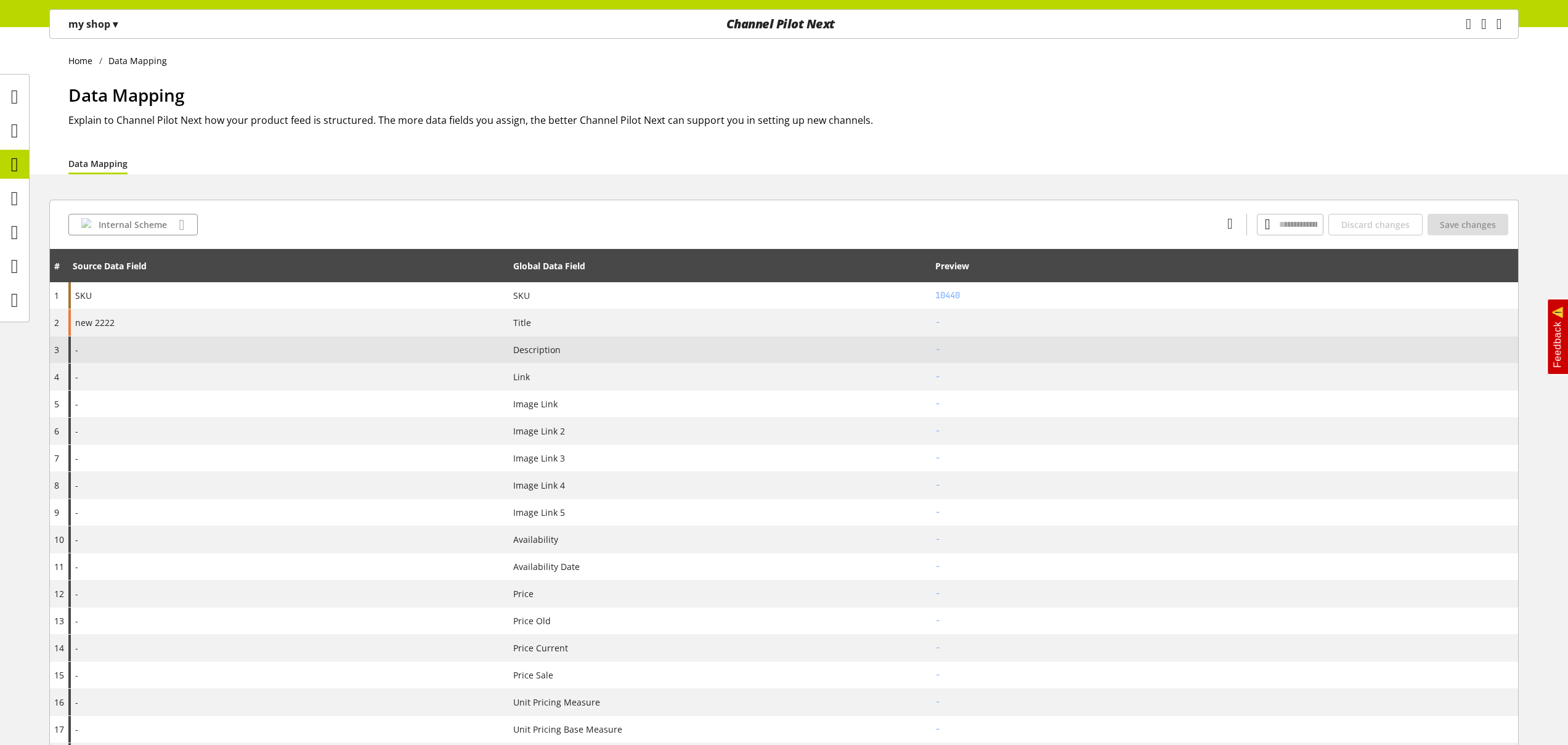
click at [240, 353] on div "-" at bounding box center [288, 349] width 441 height 27
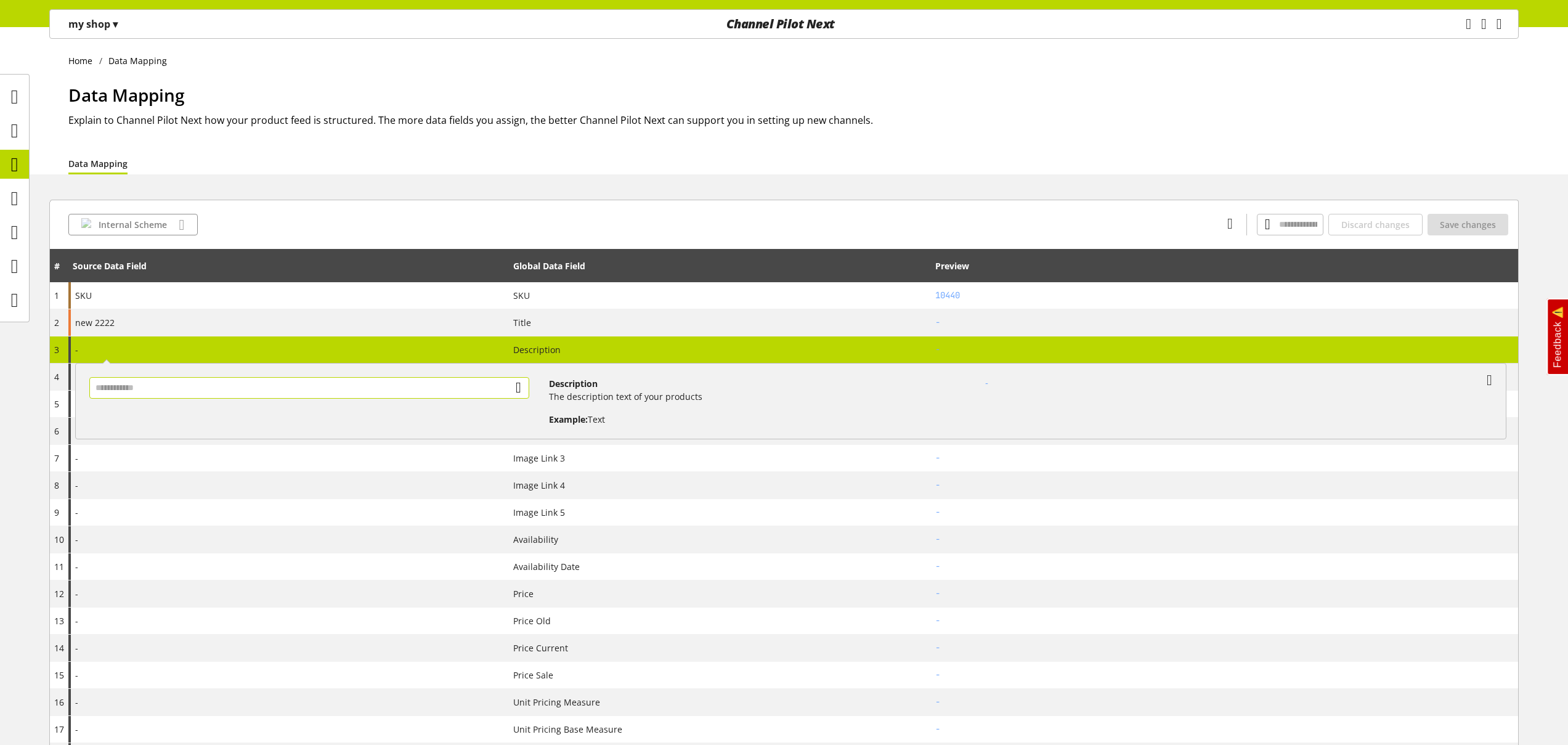
click at [230, 387] on input "text" at bounding box center [309, 387] width 440 height 21
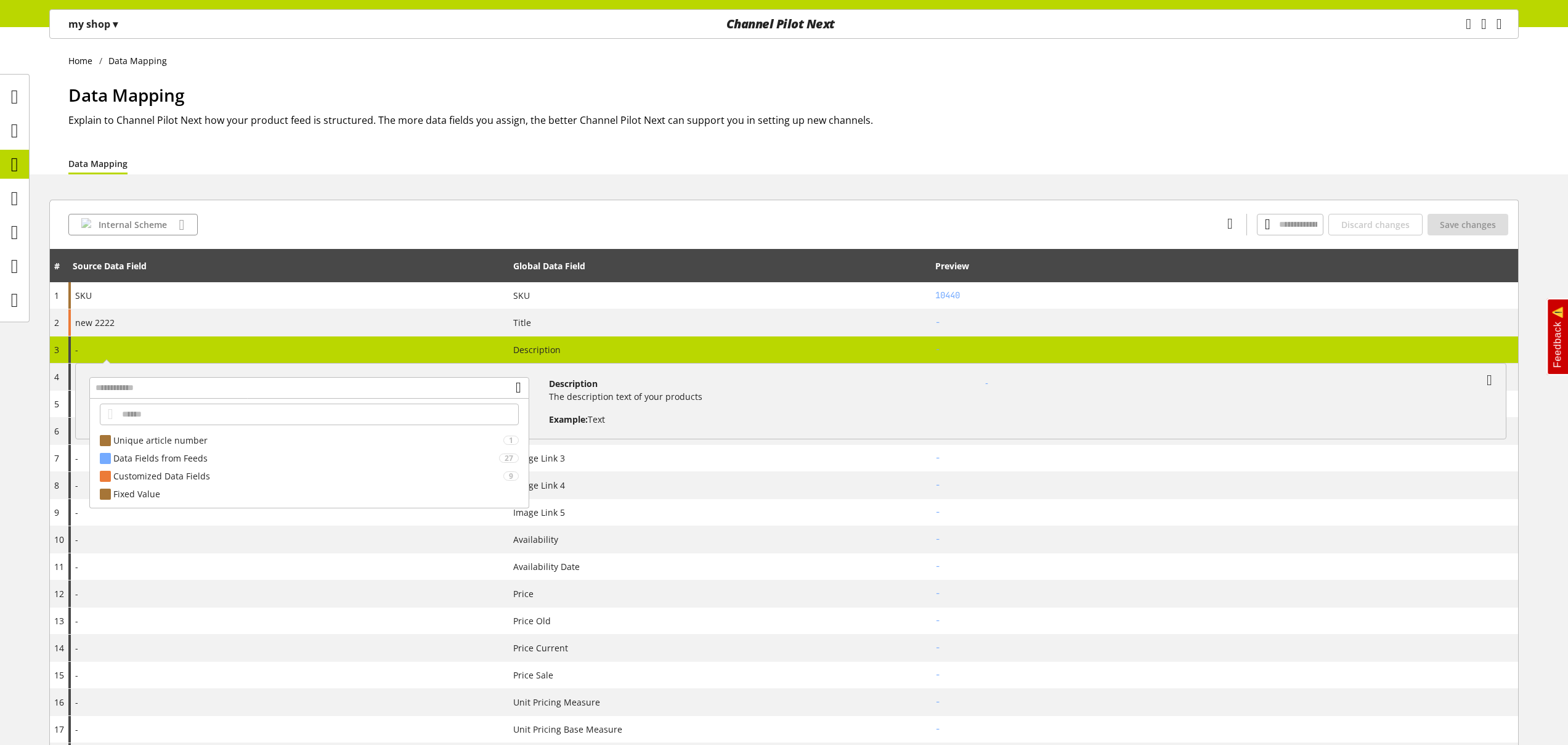
click at [382, 230] on div at bounding box center [705, 224] width 1015 height 21
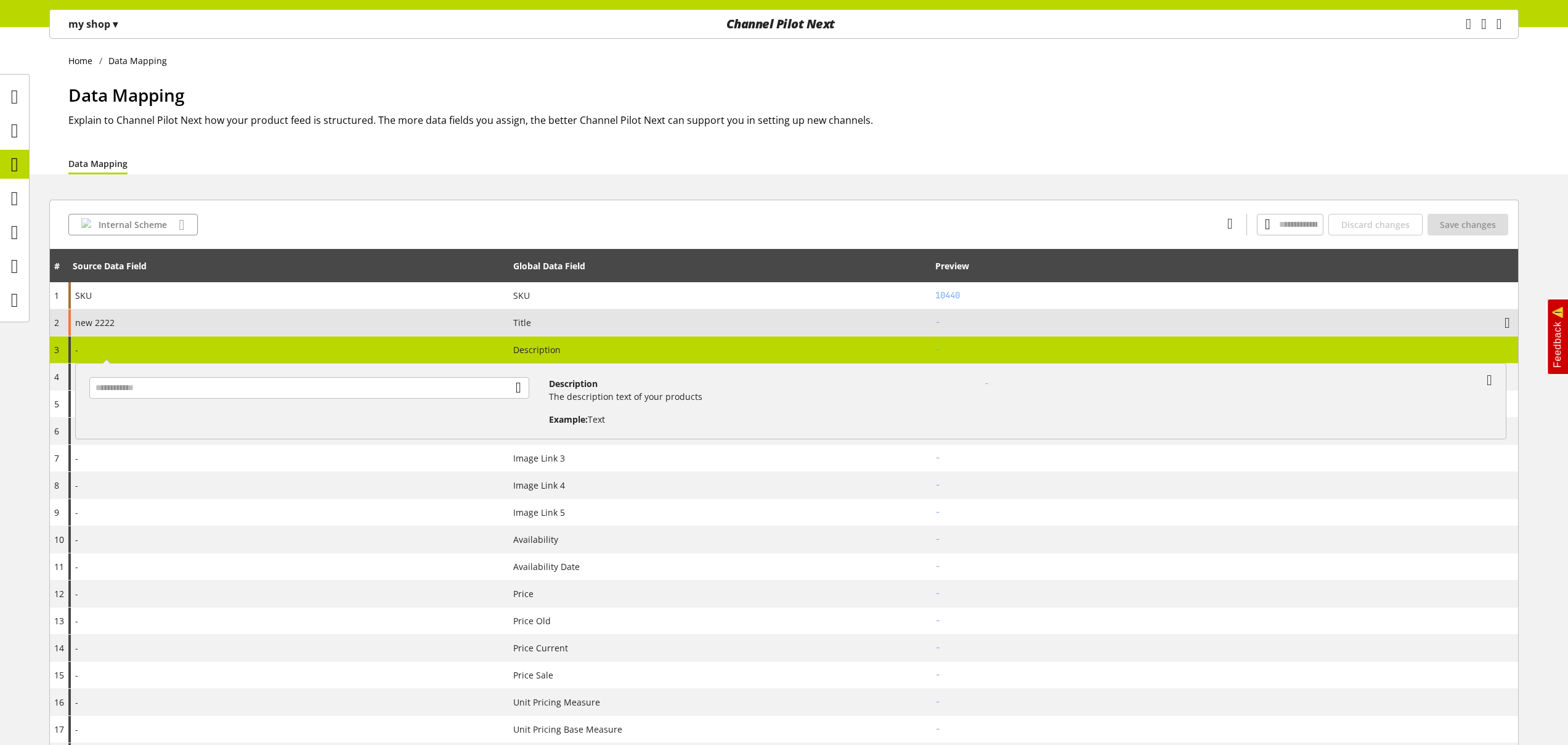
click at [128, 321] on div "new 2222" at bounding box center [288, 322] width 441 height 27
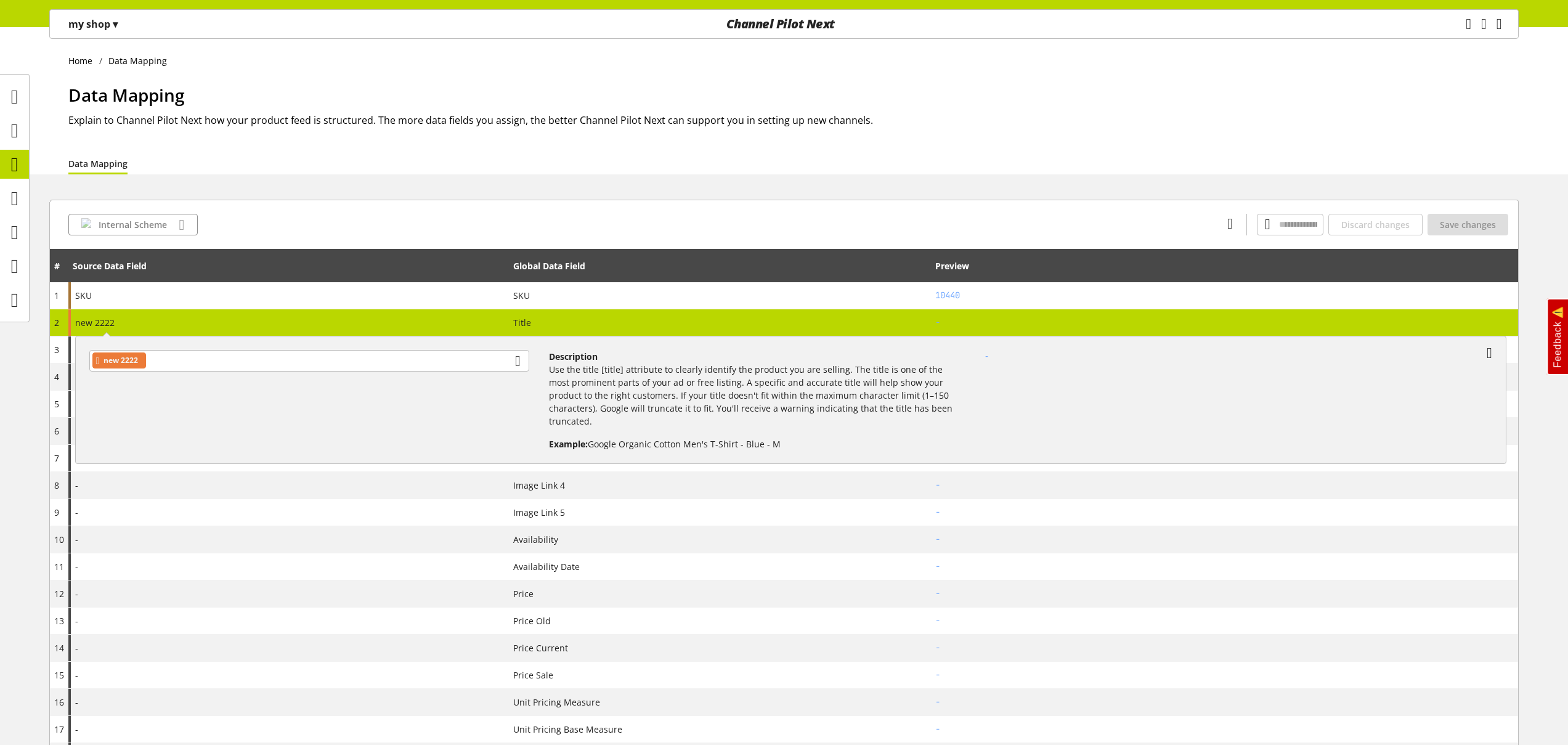
click at [444, 173] on div "Data Mapping" at bounding box center [793, 163] width 1450 height 22
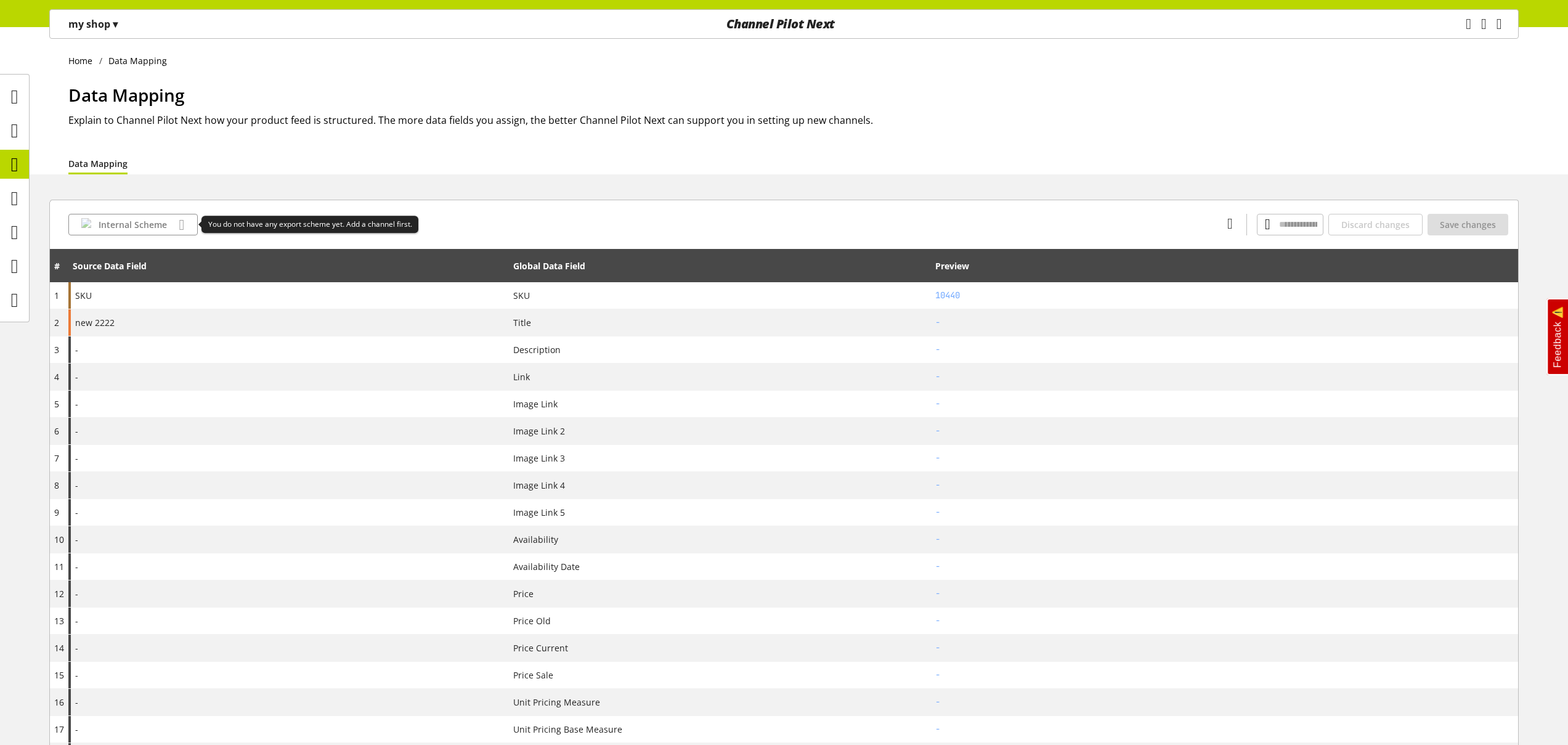
click at [164, 226] on div "Internal Scheme" at bounding box center [133, 224] width 129 height 21
click at [108, 28] on p "my shop ▾" at bounding box center [93, 23] width 50 height 15
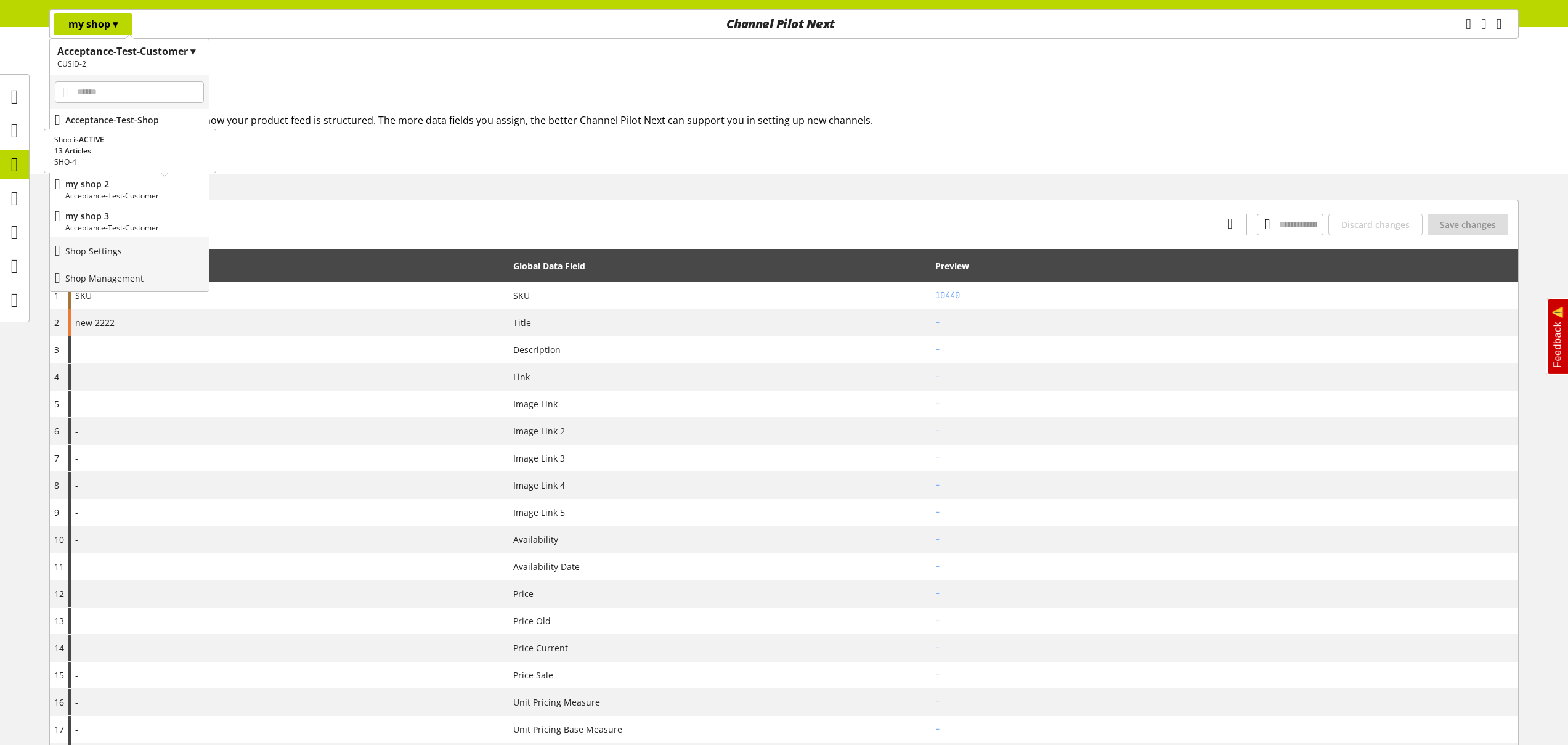
click at [127, 191] on p "Acceptance-Test-Customer" at bounding box center [134, 196] width 139 height 11
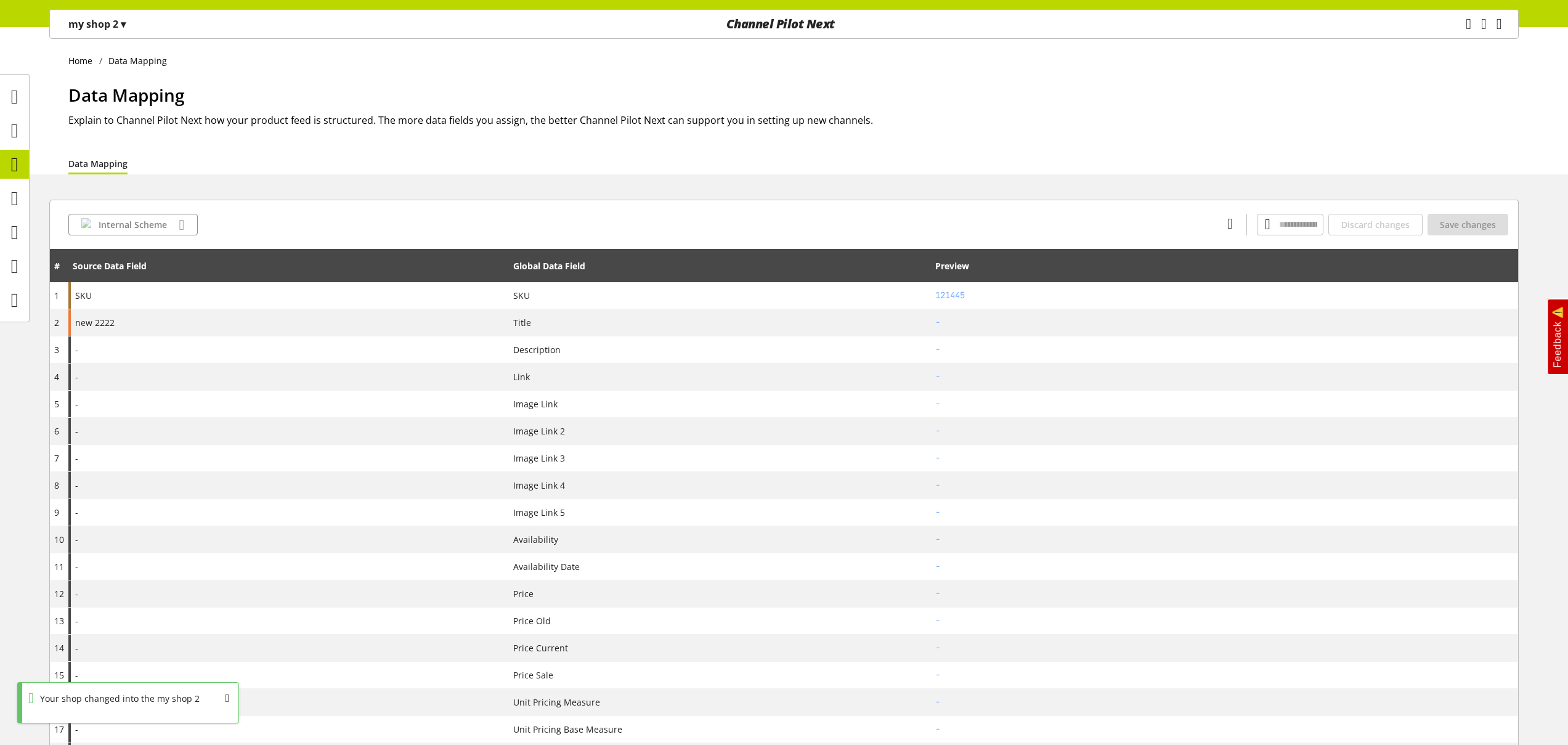
click at [117, 29] on p "my shop 2 ▾" at bounding box center [97, 23] width 57 height 15
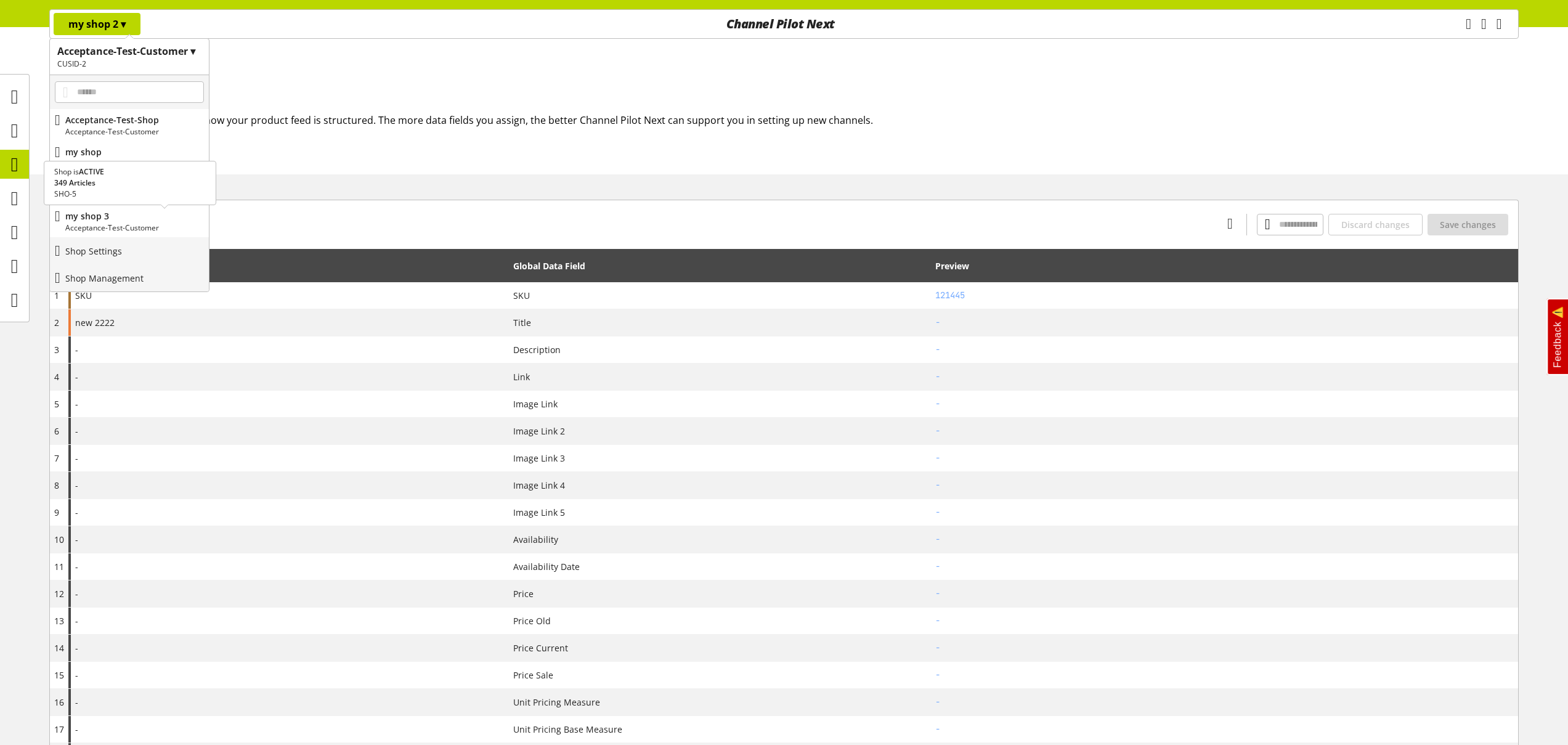
click at [108, 215] on p "my shop 3" at bounding box center [134, 216] width 139 height 13
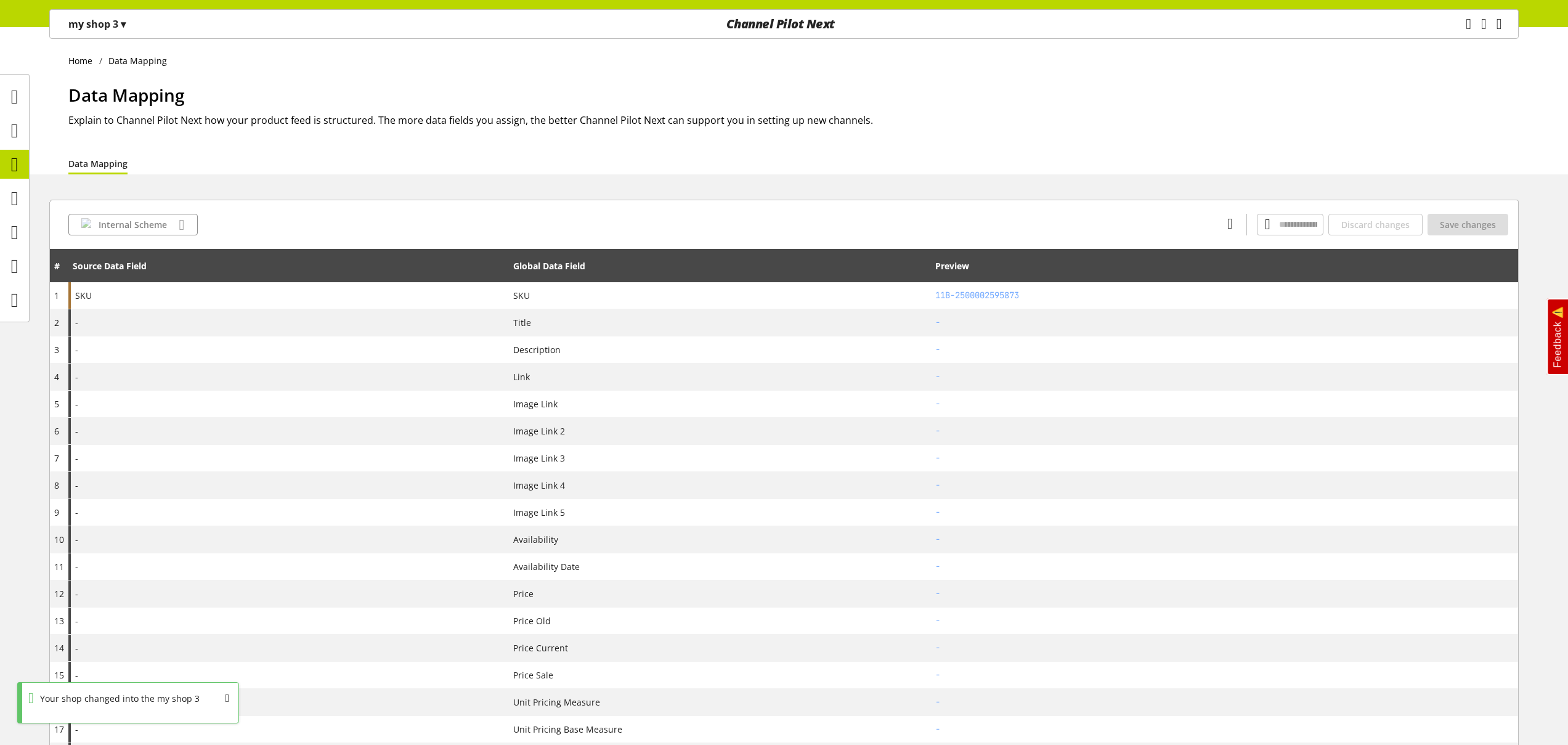
click at [101, 21] on p "my shop 3 ▾" at bounding box center [97, 23] width 57 height 15
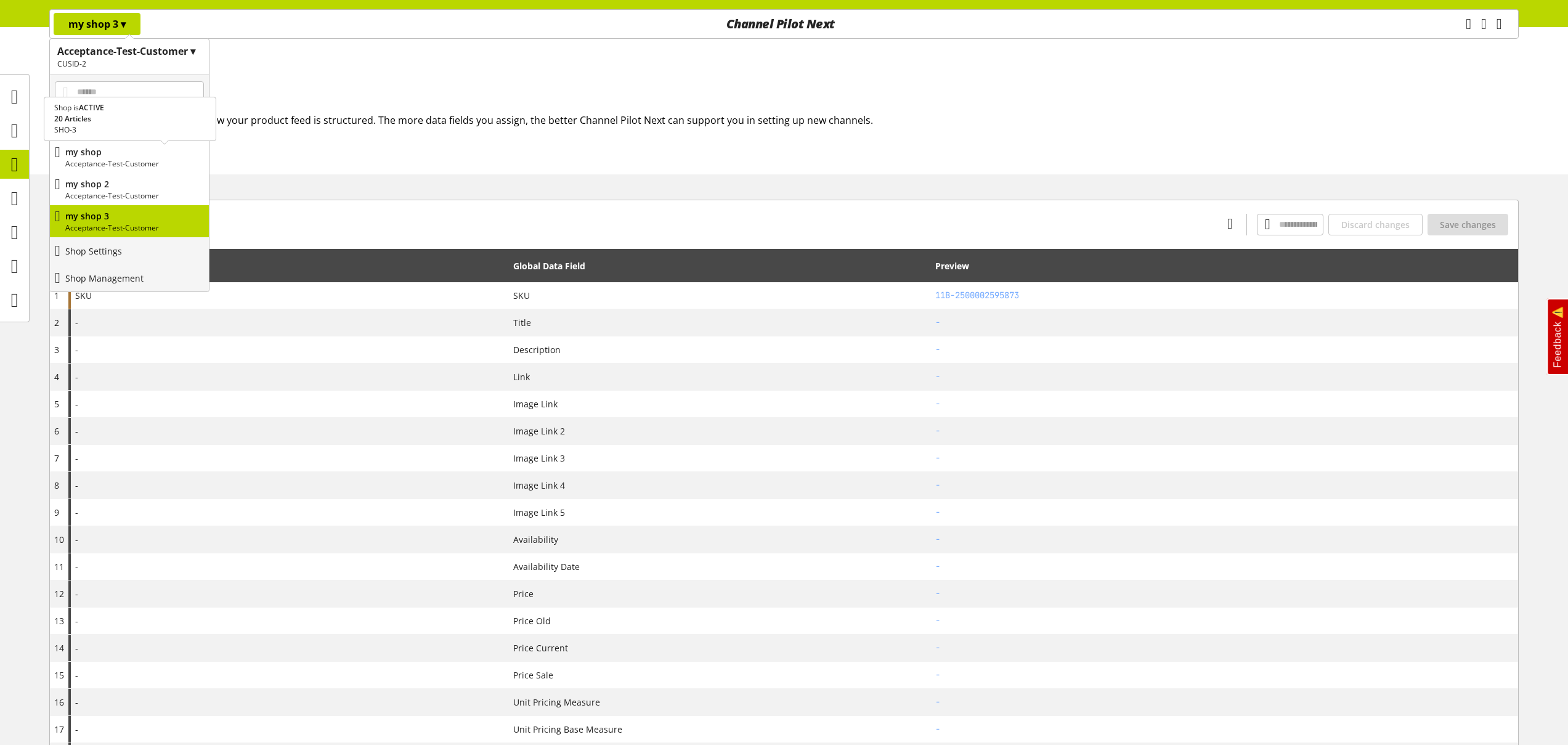
click at [118, 163] on p "Acceptance-Test-Customer" at bounding box center [134, 163] width 139 height 11
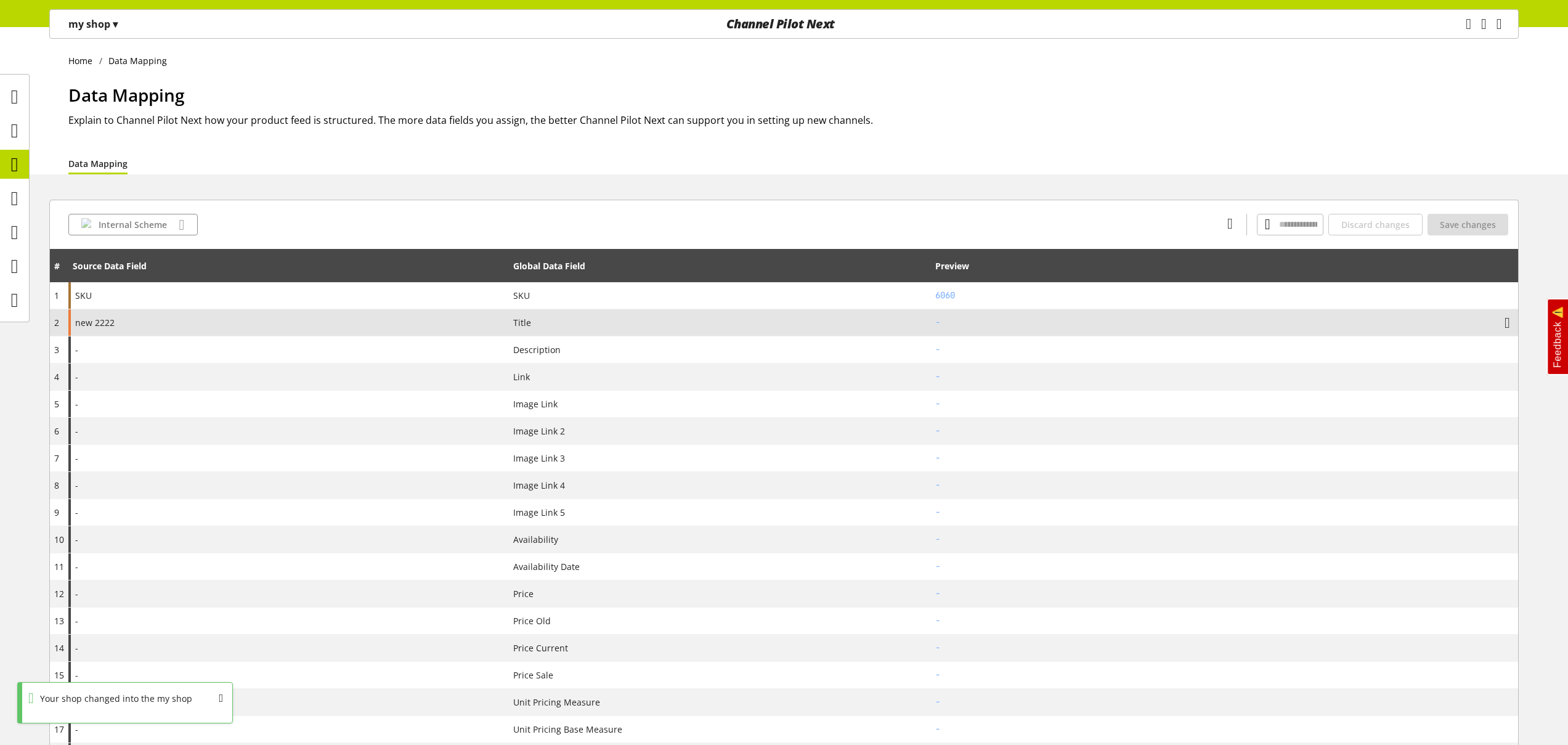
click at [131, 322] on div "new 2222" at bounding box center [288, 322] width 441 height 27
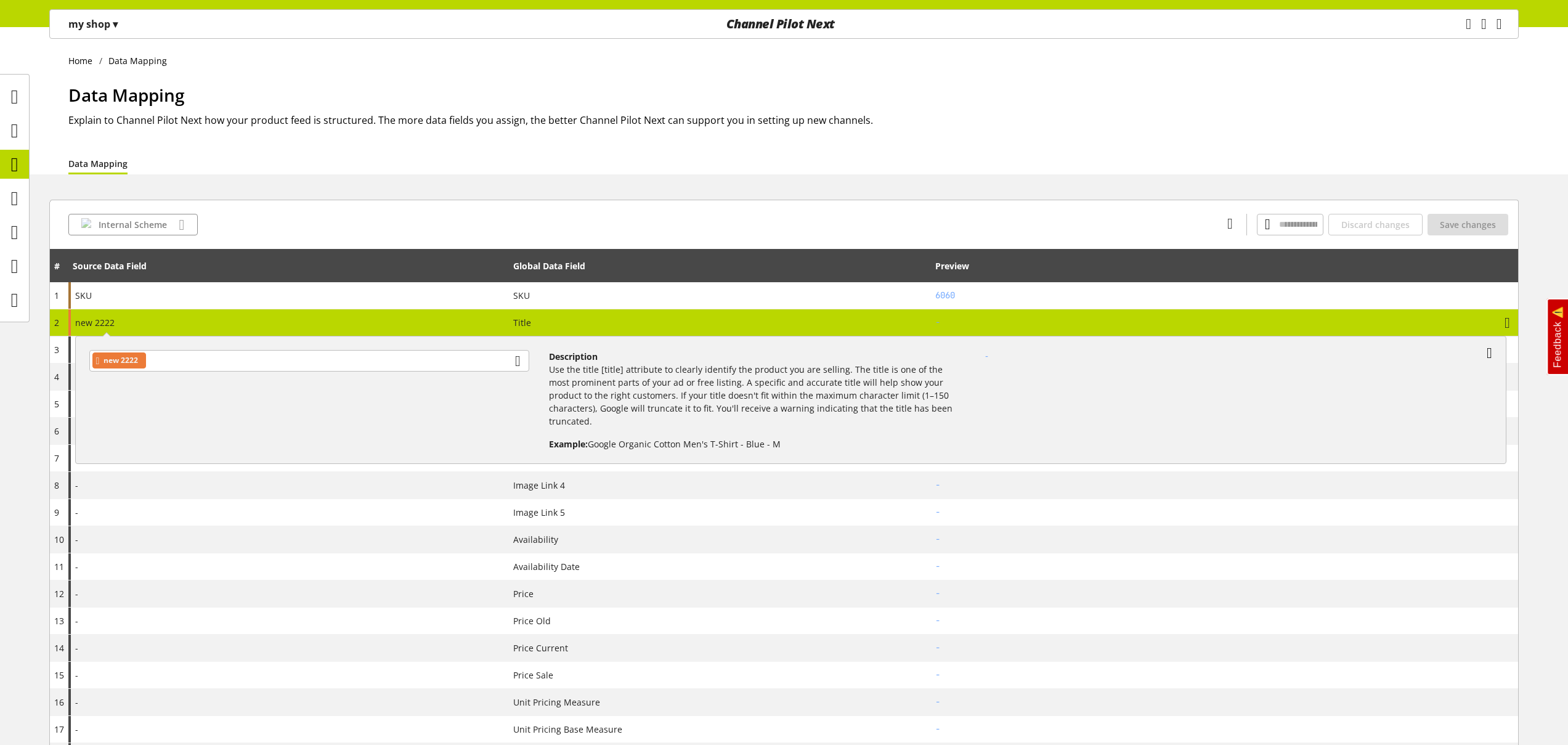
click at [1487, 351] on icon at bounding box center [1489, 353] width 5 height 22
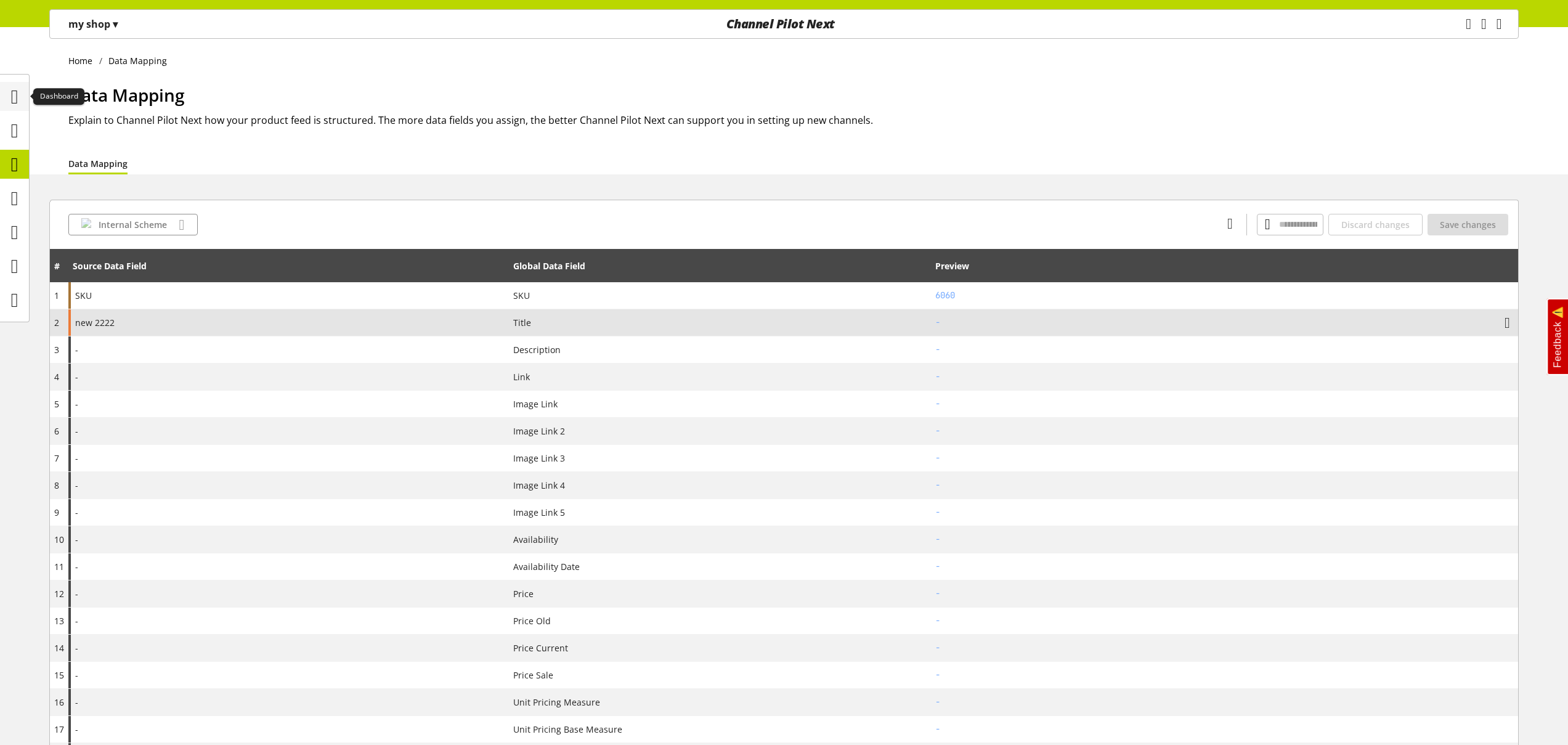
click at [26, 100] on div at bounding box center [15, 97] width 29 height 29
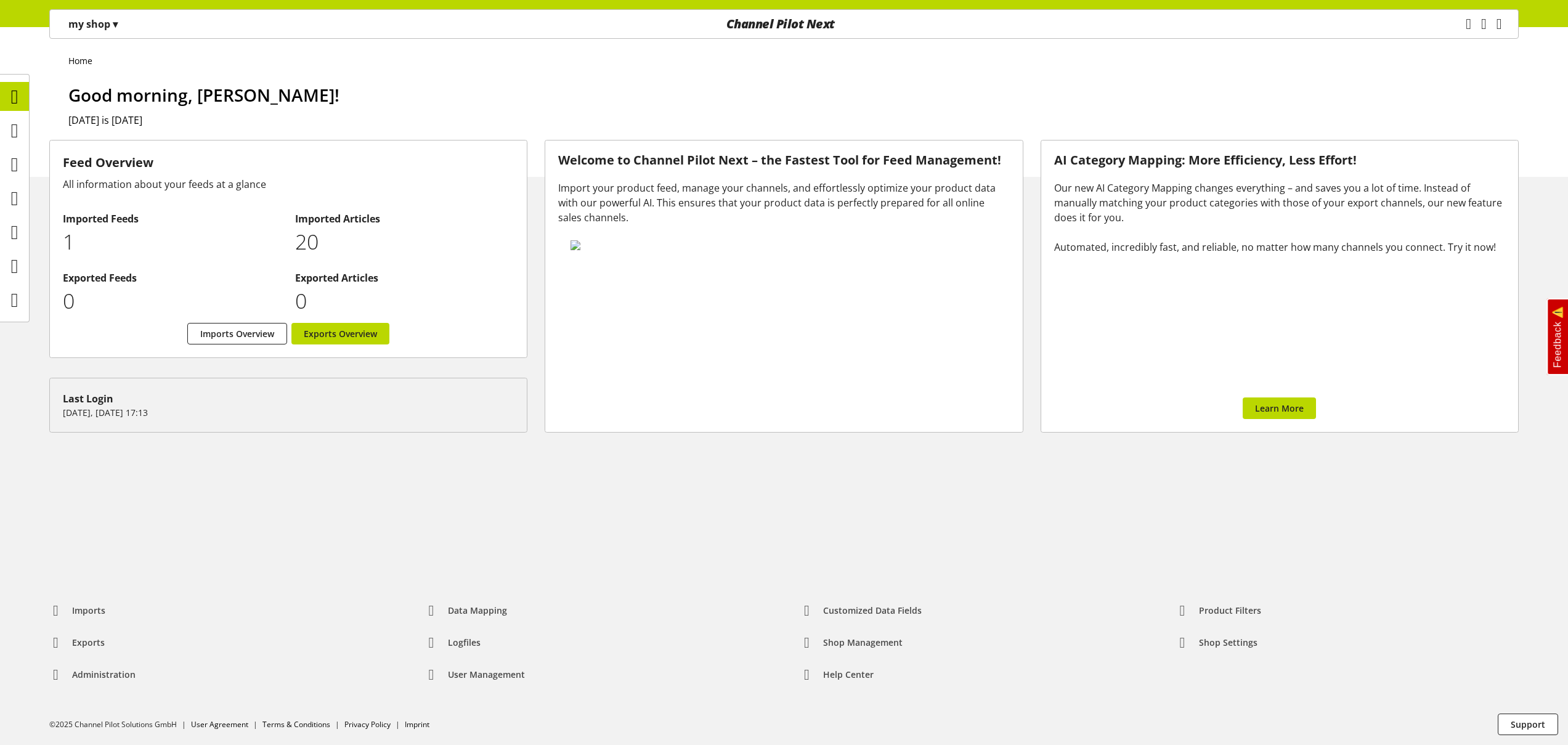
click at [92, 28] on p "my shop ▾" at bounding box center [93, 23] width 50 height 15
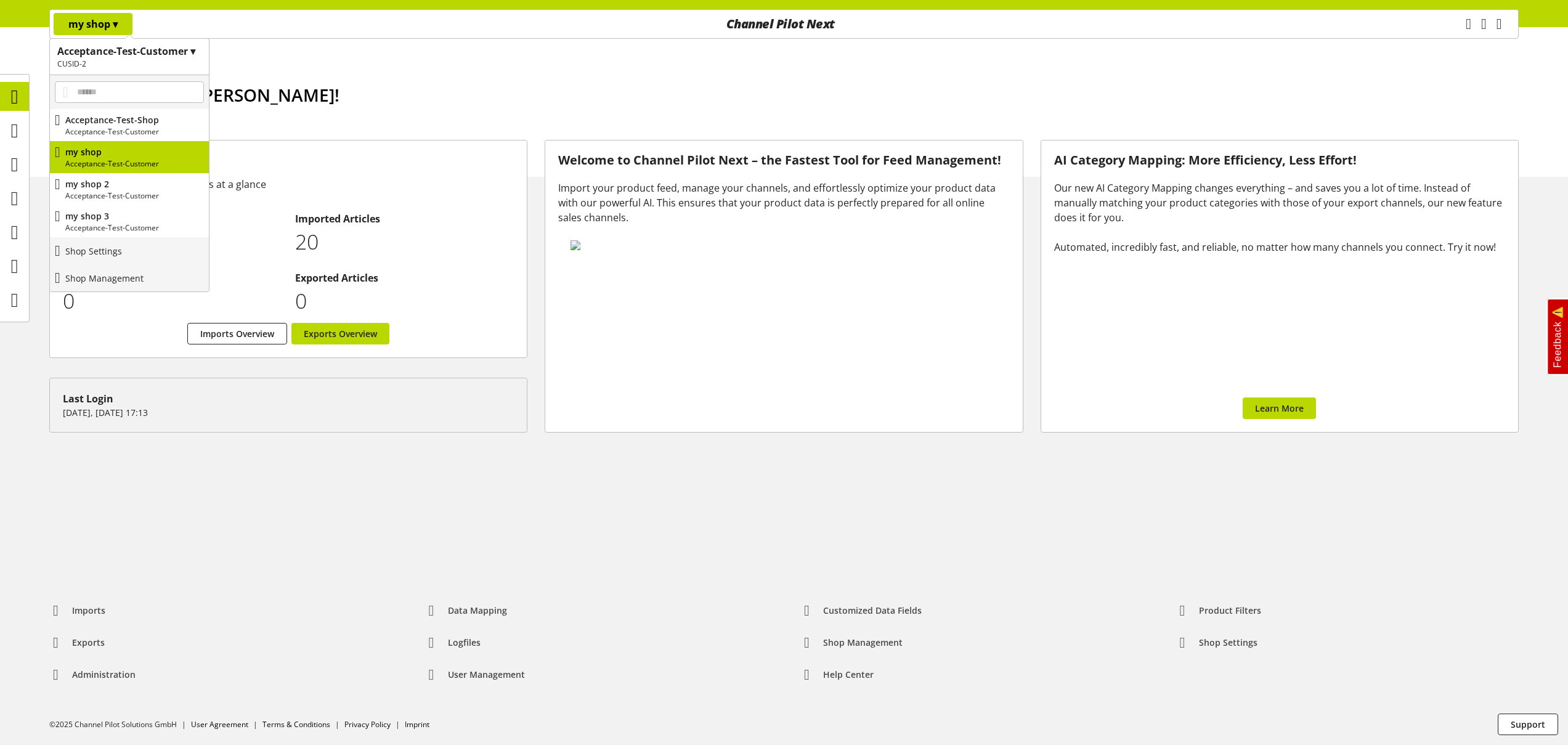
click at [107, 56] on h1 "Acceptance-Test-Customer ▾" at bounding box center [129, 50] width 145 height 15
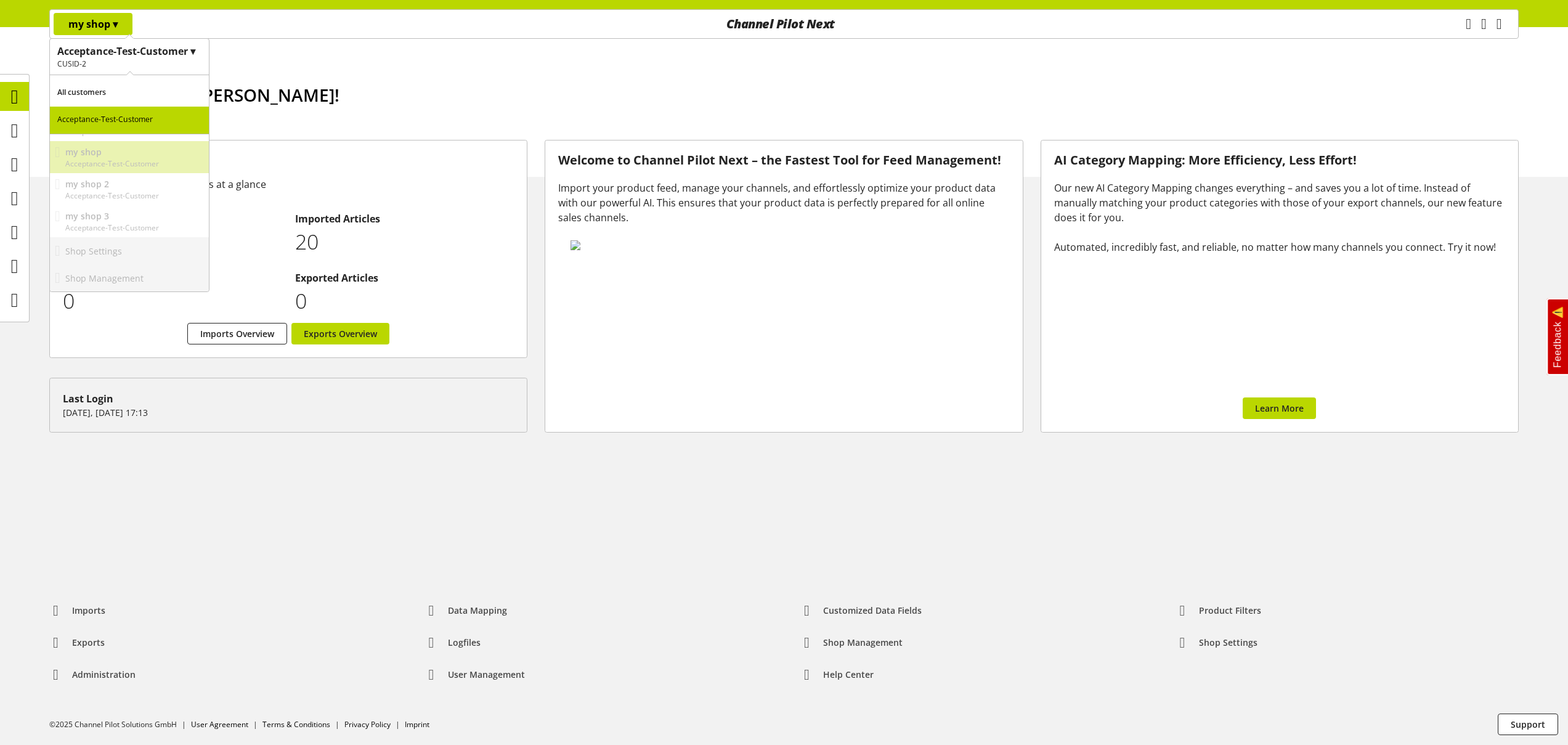
click at [96, 120] on p "Acceptance-Test-Customer" at bounding box center [129, 121] width 159 height 27
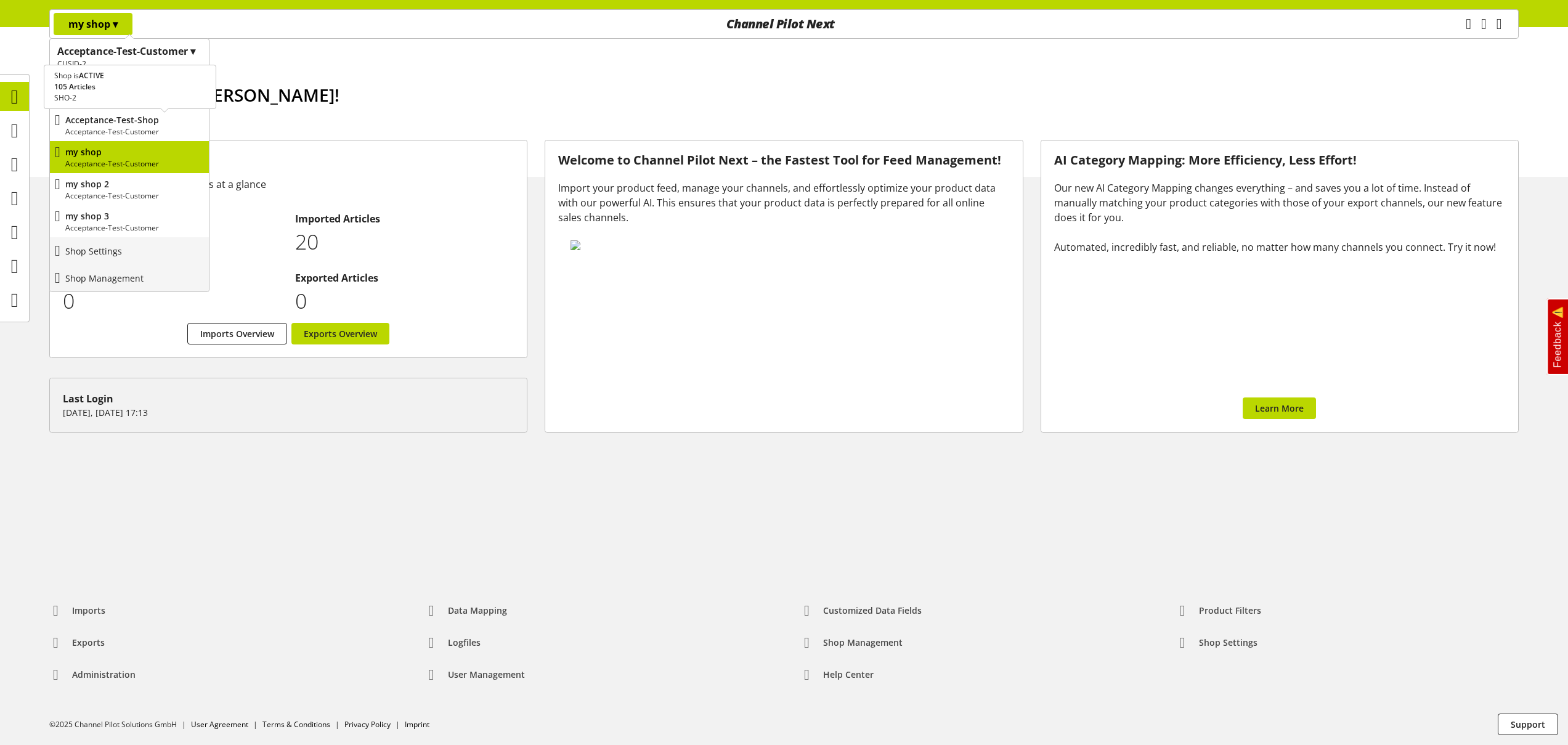
click at [128, 127] on p "Acceptance-Test-Customer" at bounding box center [134, 132] width 139 height 11
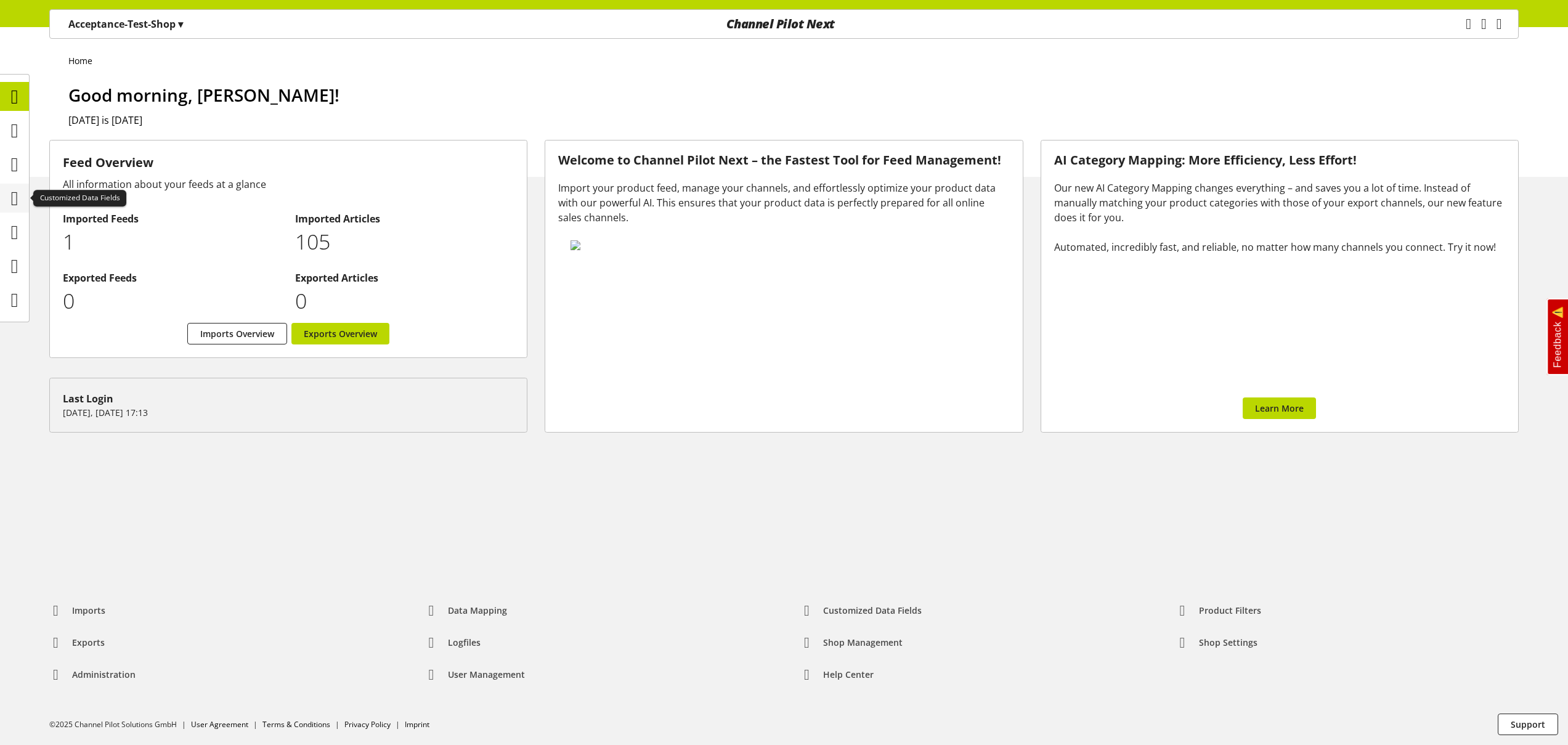
click at [19, 197] on icon at bounding box center [15, 198] width 8 height 25
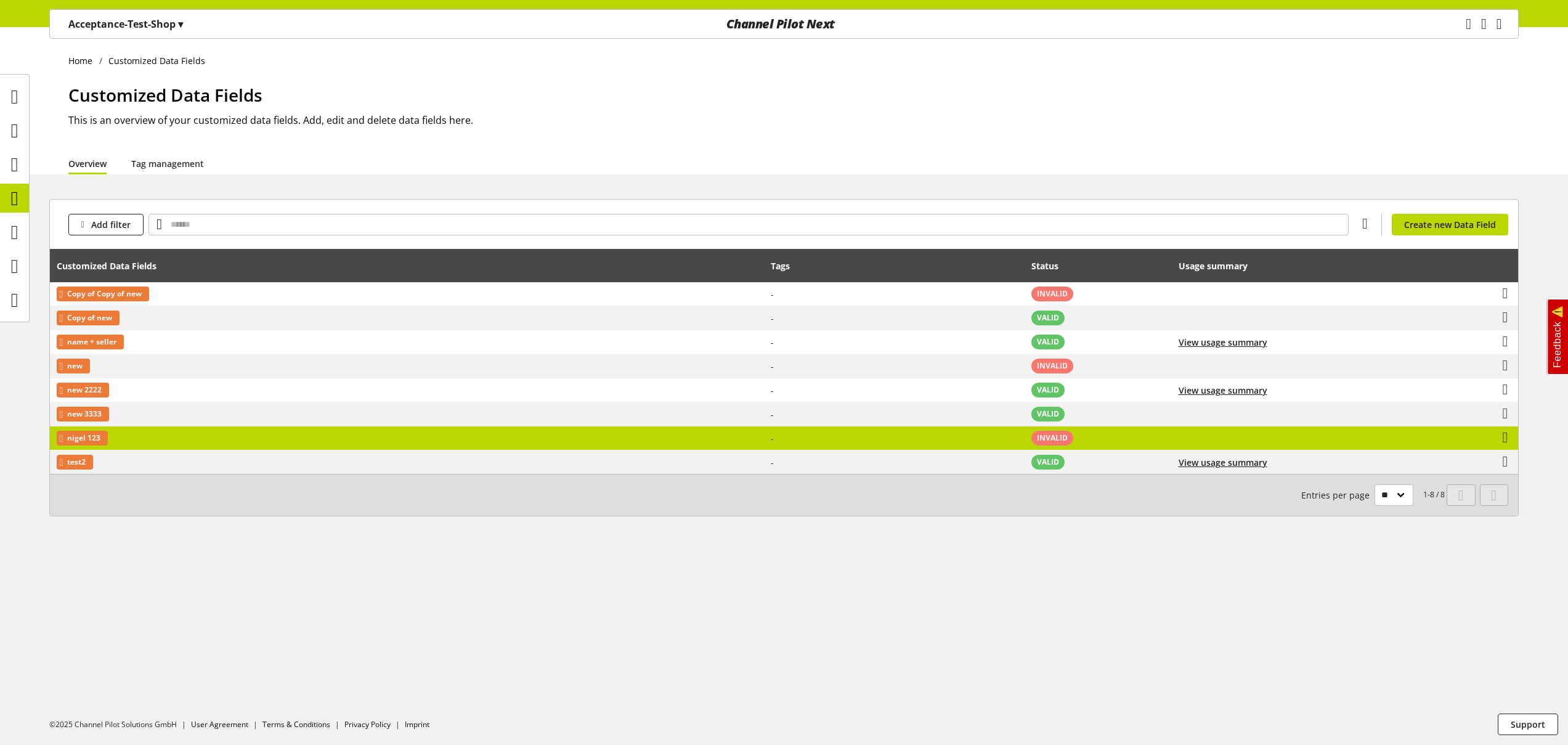
click at [205, 433] on td "nigel 123" at bounding box center [406, 438] width 714 height 24
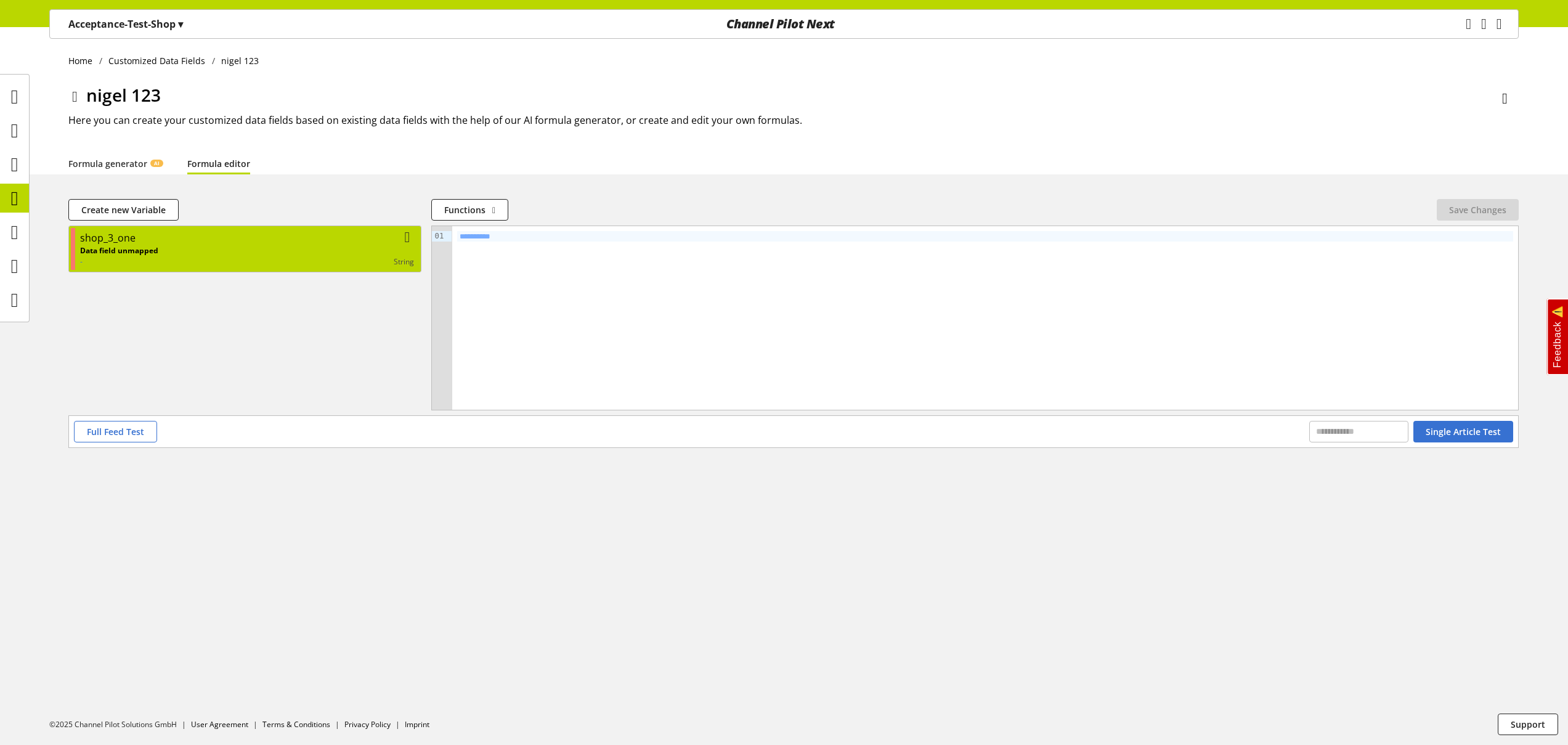
click at [135, 245] on p "Data field unmapped" at bounding box center [119, 251] width 78 height 11
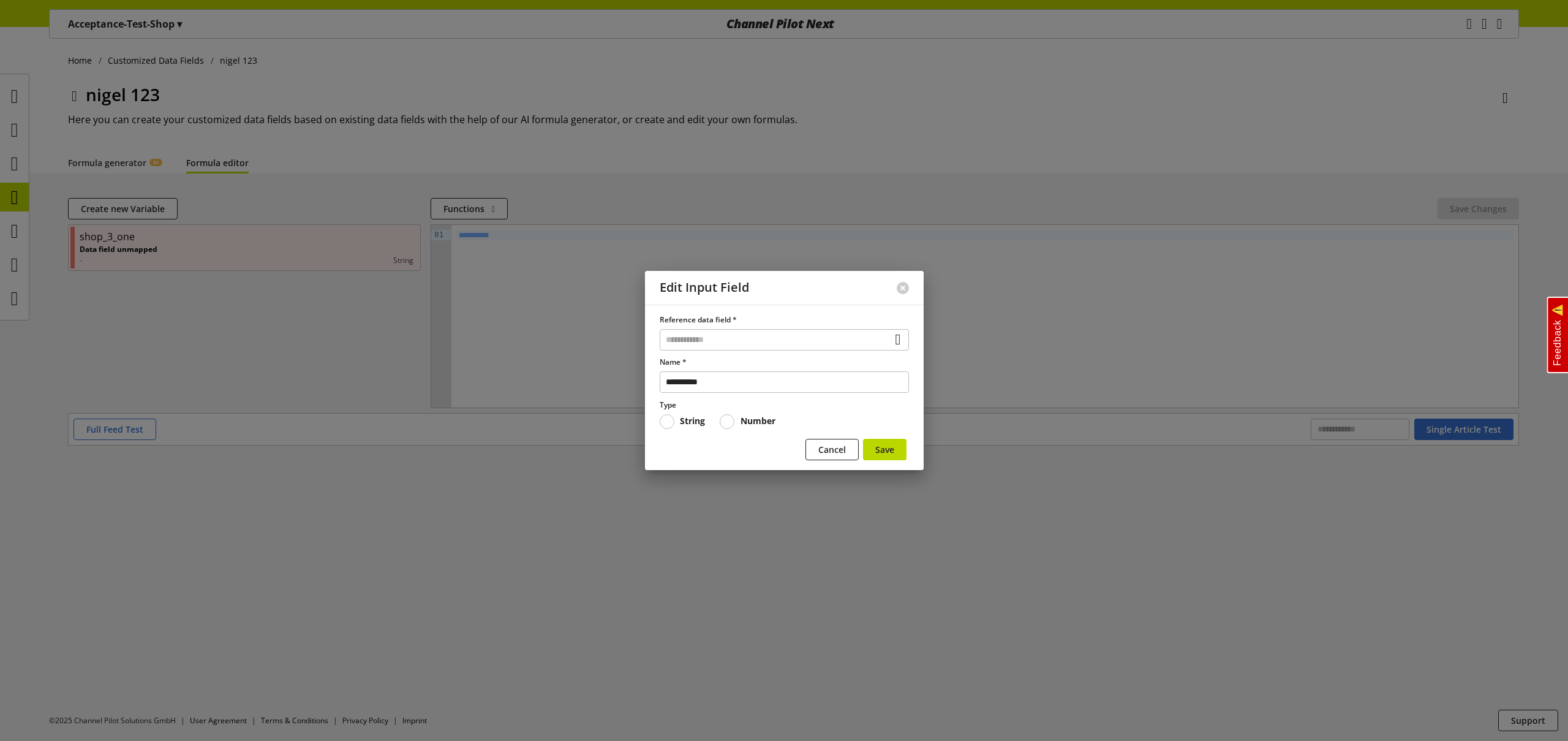
click at [192, 307] on div at bounding box center [784, 370] width 1568 height 741
click at [814, 454] on button "Cancel" at bounding box center [832, 449] width 54 height 21
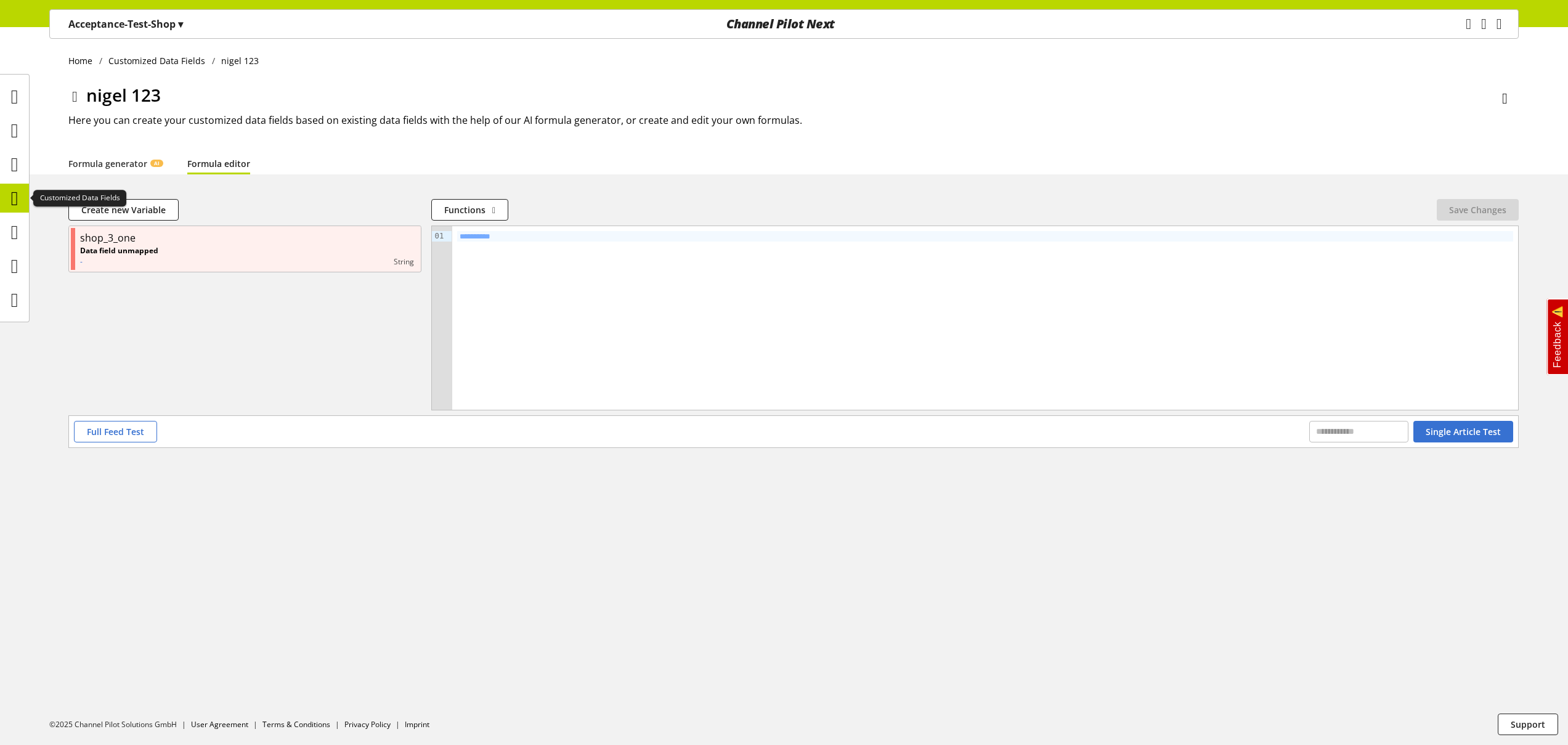
click at [16, 198] on icon at bounding box center [15, 198] width 8 height 25
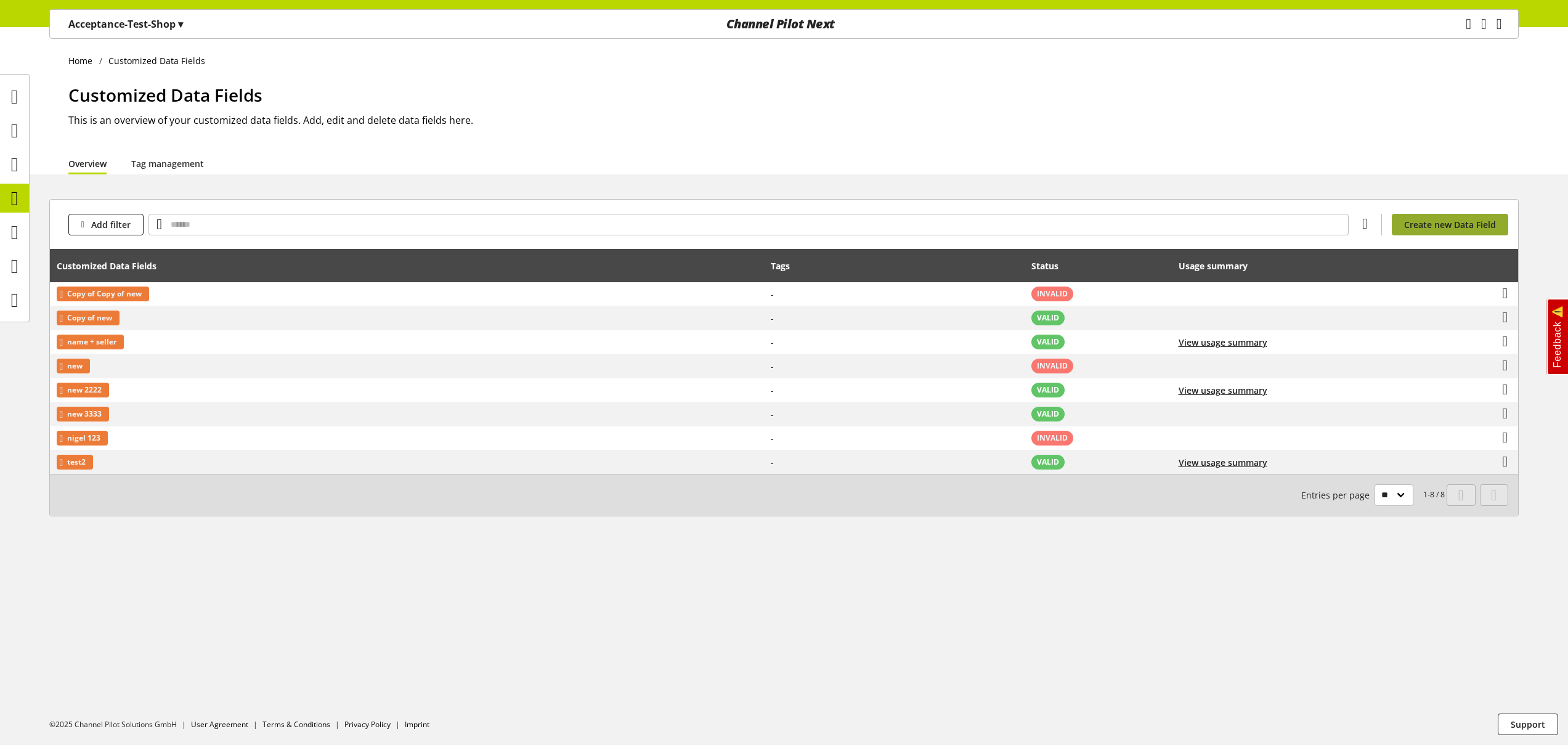
click at [1425, 222] on span "Create new Data Field" at bounding box center [1449, 224] width 92 height 13
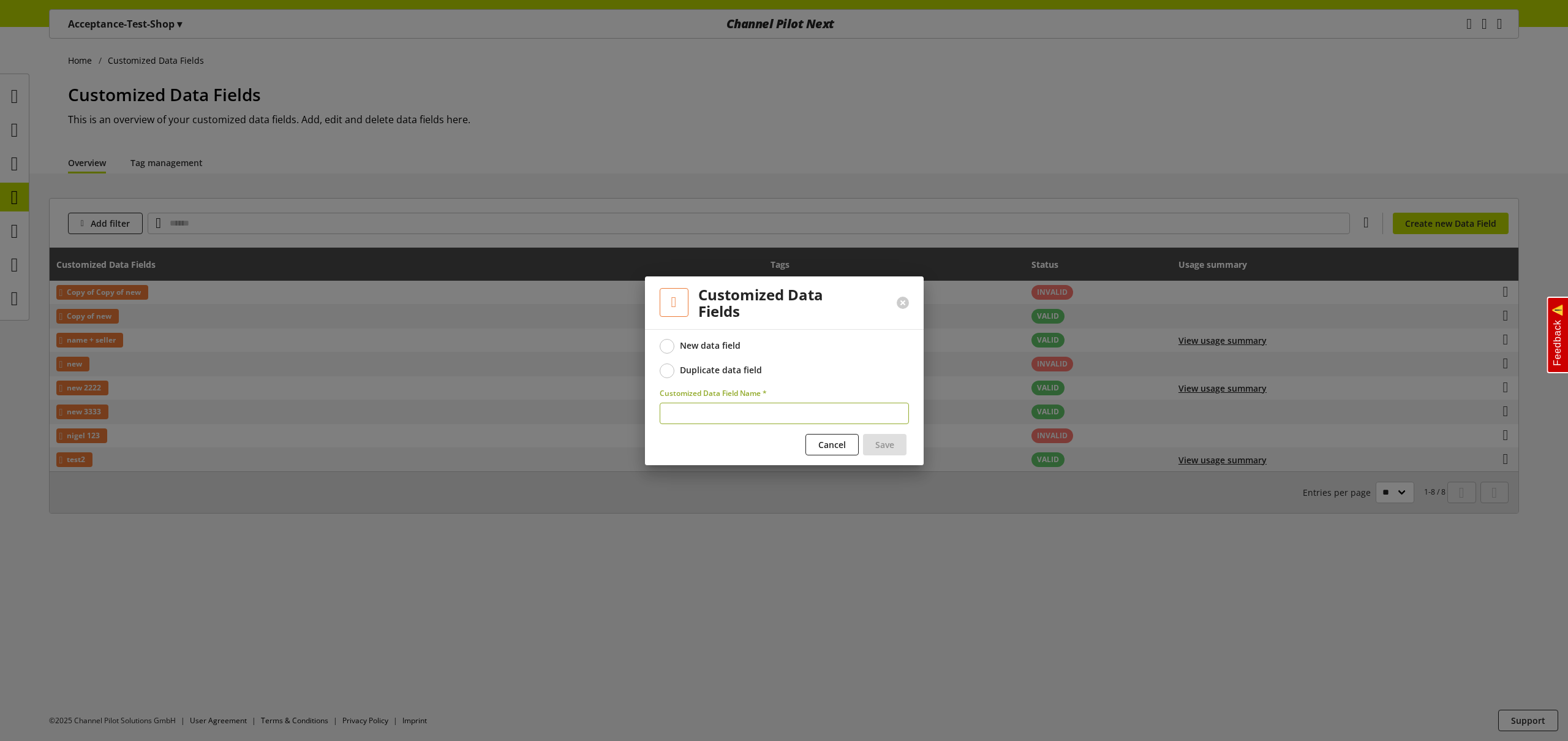
click at [669, 368] on span at bounding box center [667, 370] width 14 height 14
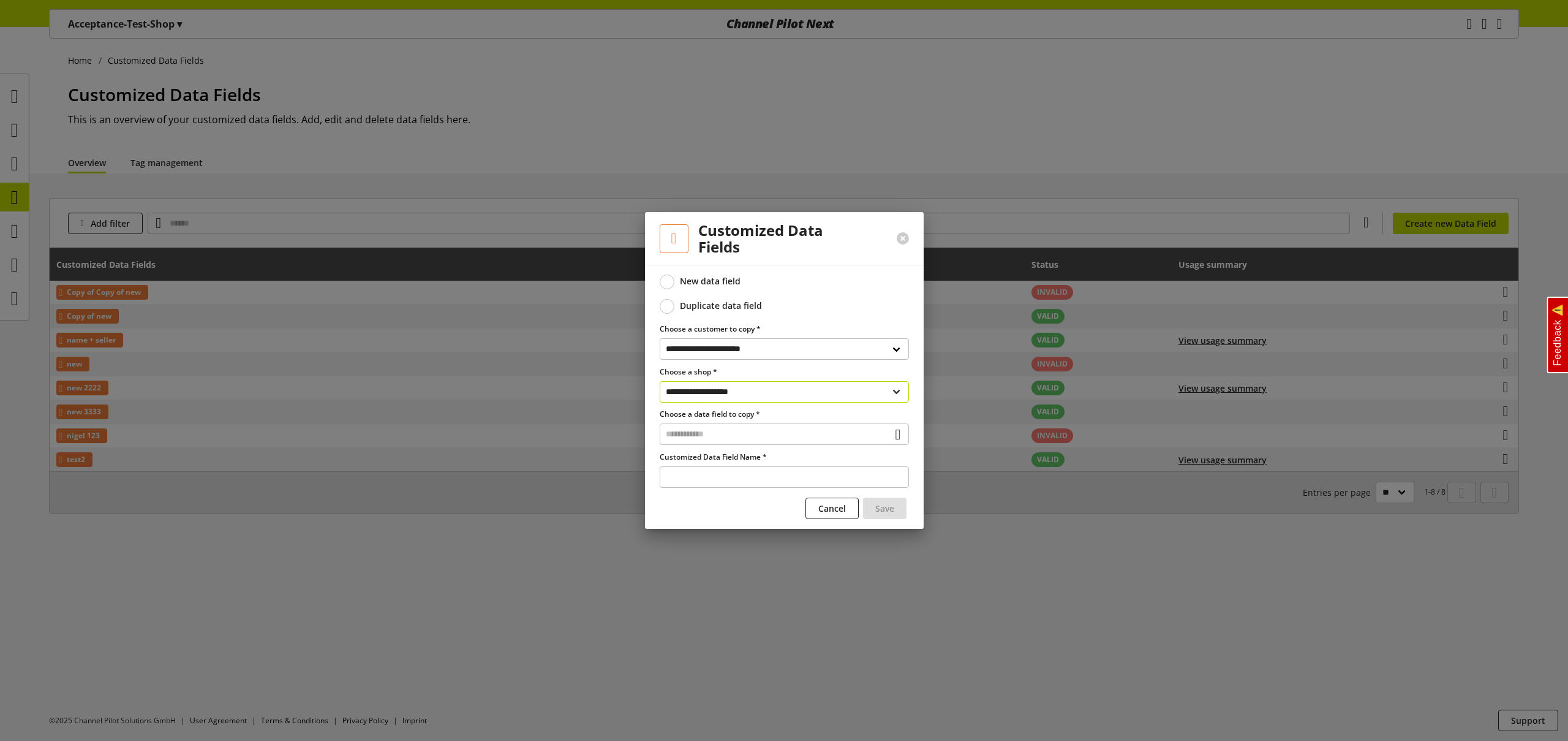
click at [733, 396] on select "**********" at bounding box center [784, 391] width 249 height 21
select select "**********"
click at [660, 381] on select "**********" at bounding box center [784, 391] width 249 height 21
click at [723, 436] on input "text" at bounding box center [784, 434] width 249 height 21
drag, startPoint x: 736, startPoint y: 482, endPoint x: 743, endPoint y: 486, distance: 8.1
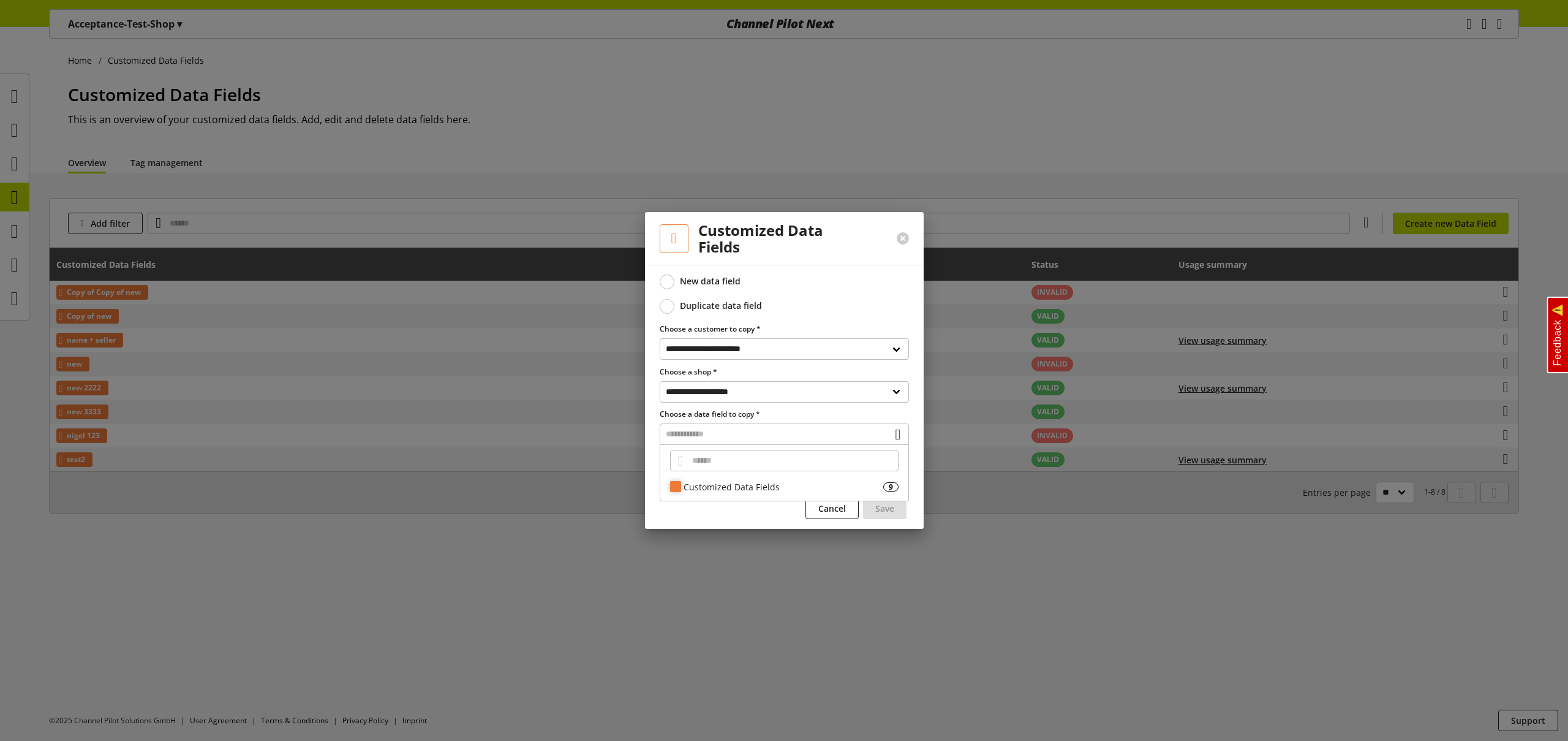
click at [736, 482] on div "Customized Data Fields" at bounding box center [784, 487] width 200 height 13
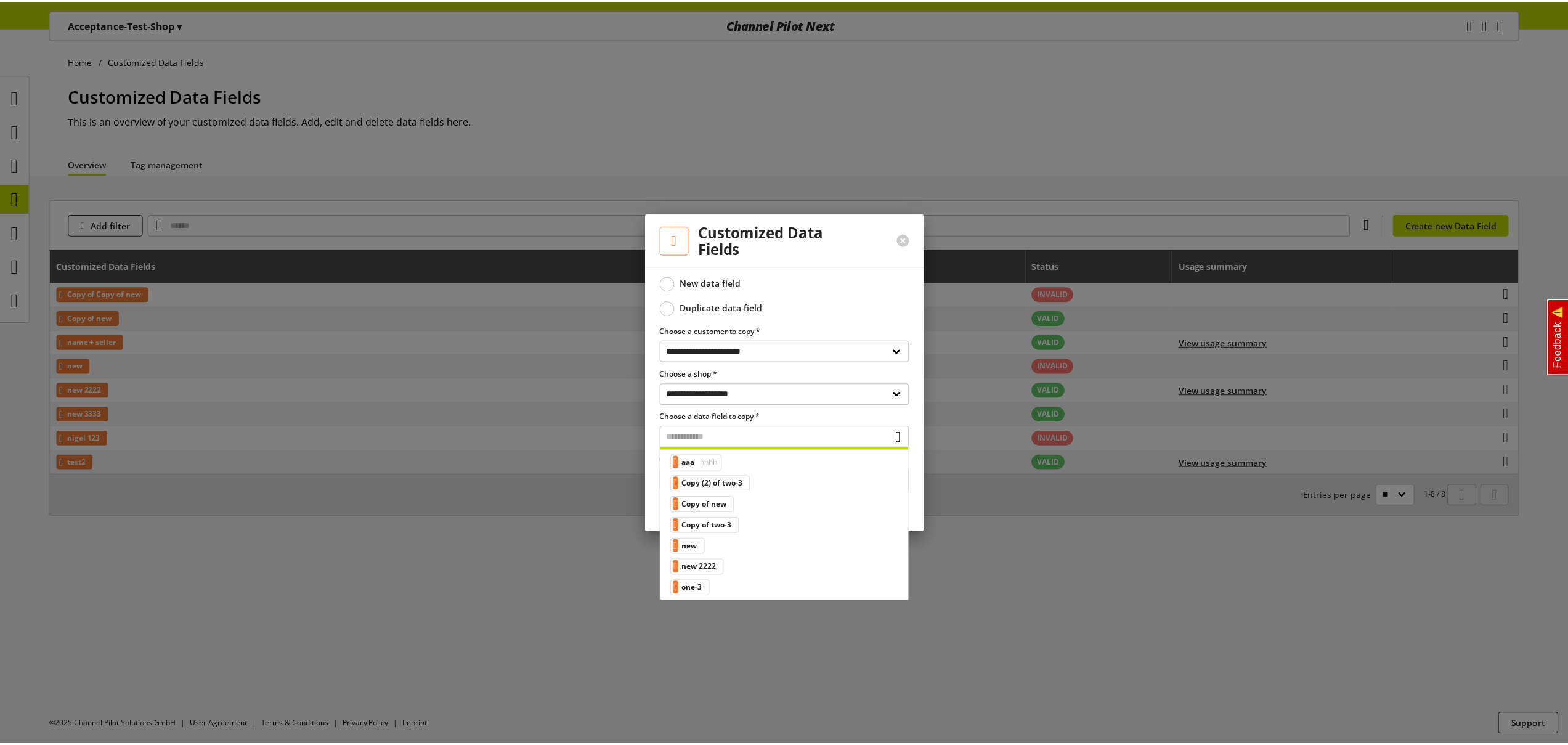
scroll to position [50, 0]
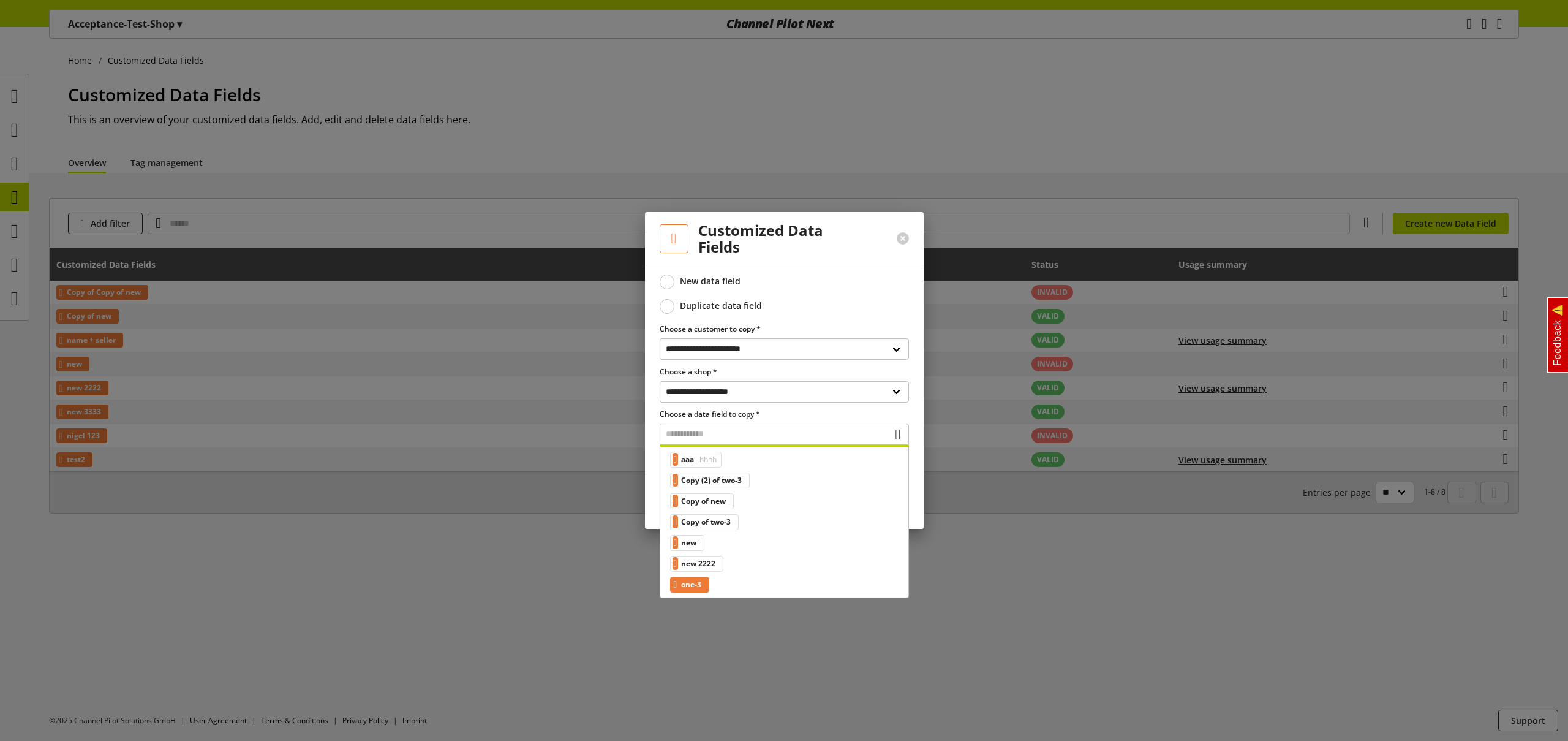
click at [702, 585] on span "one-3" at bounding box center [692, 584] width 20 height 14
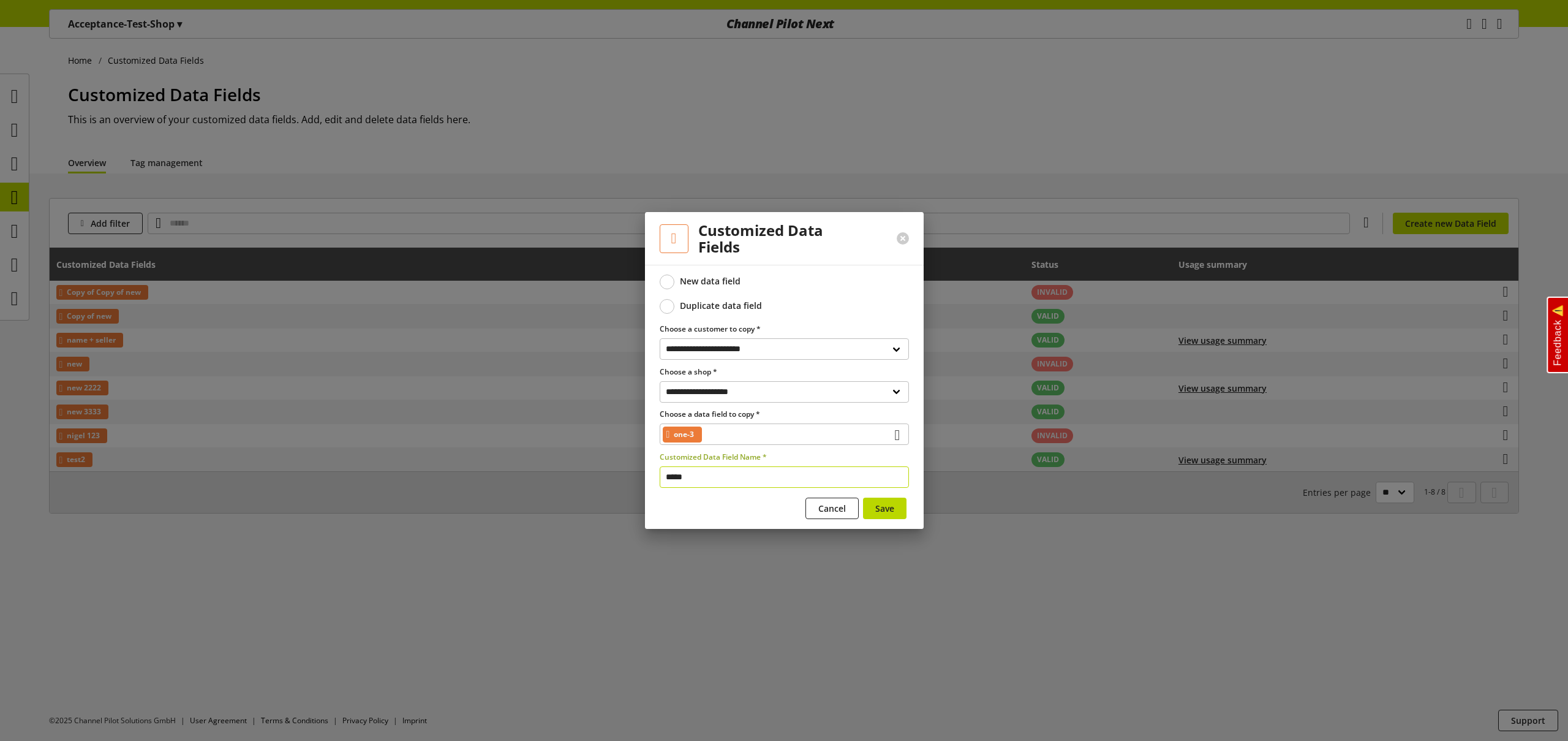
click at [716, 477] on input "*****" at bounding box center [784, 476] width 249 height 21
type input "**********"
click at [886, 513] on span "Save" at bounding box center [885, 508] width 19 height 13
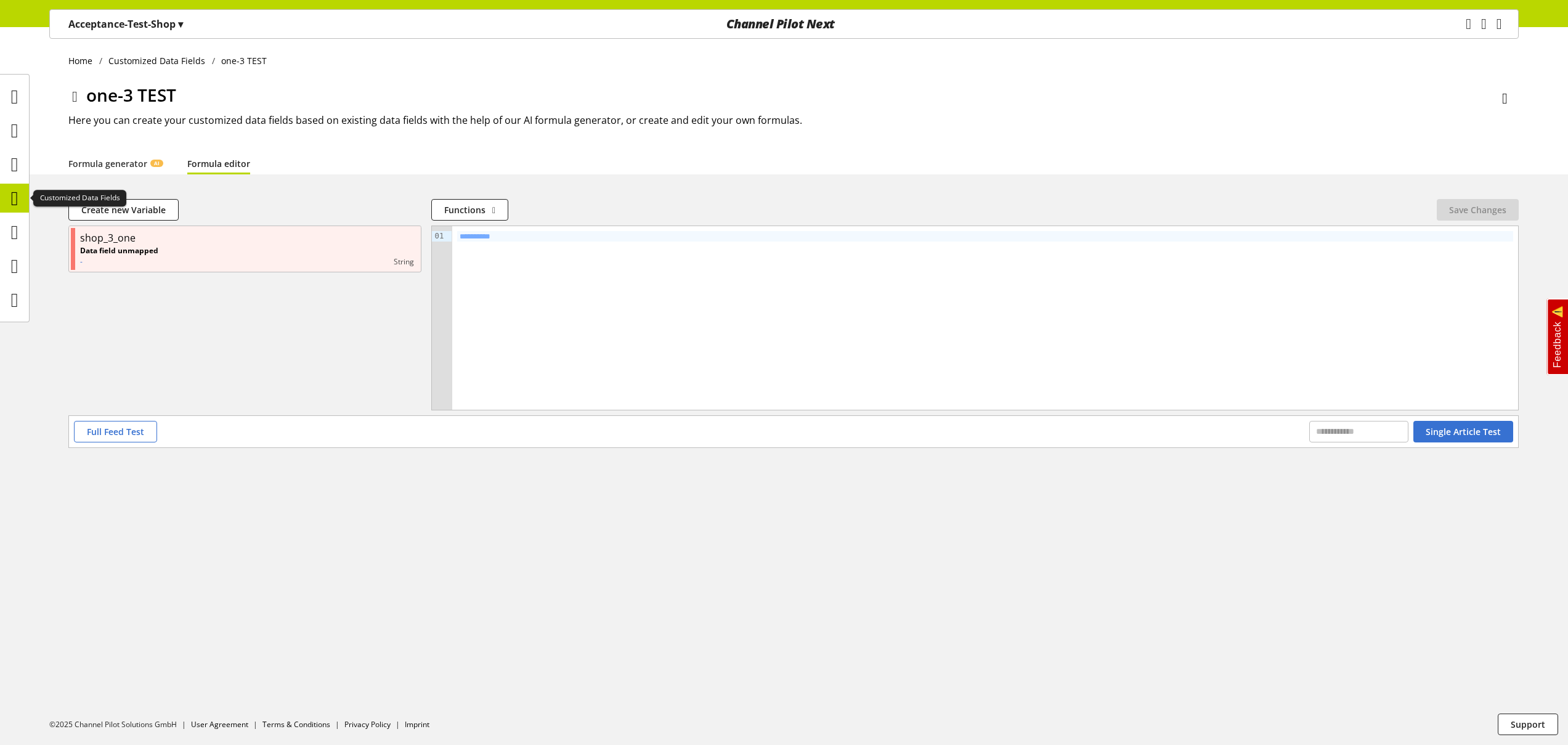
click at [15, 203] on icon at bounding box center [15, 198] width 8 height 25
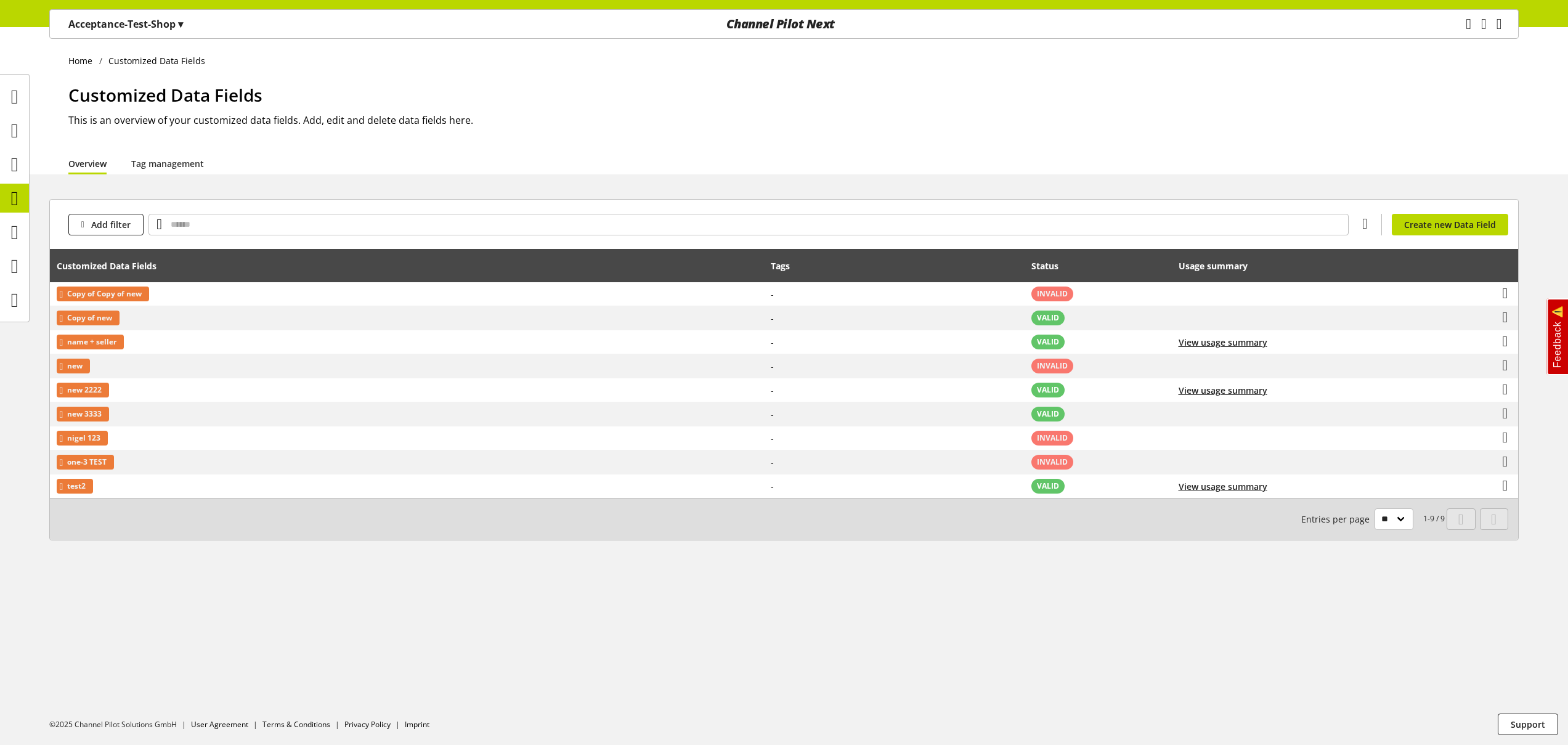
click at [111, 26] on p "Acceptance-Test-Shop ▾" at bounding box center [126, 23] width 115 height 15
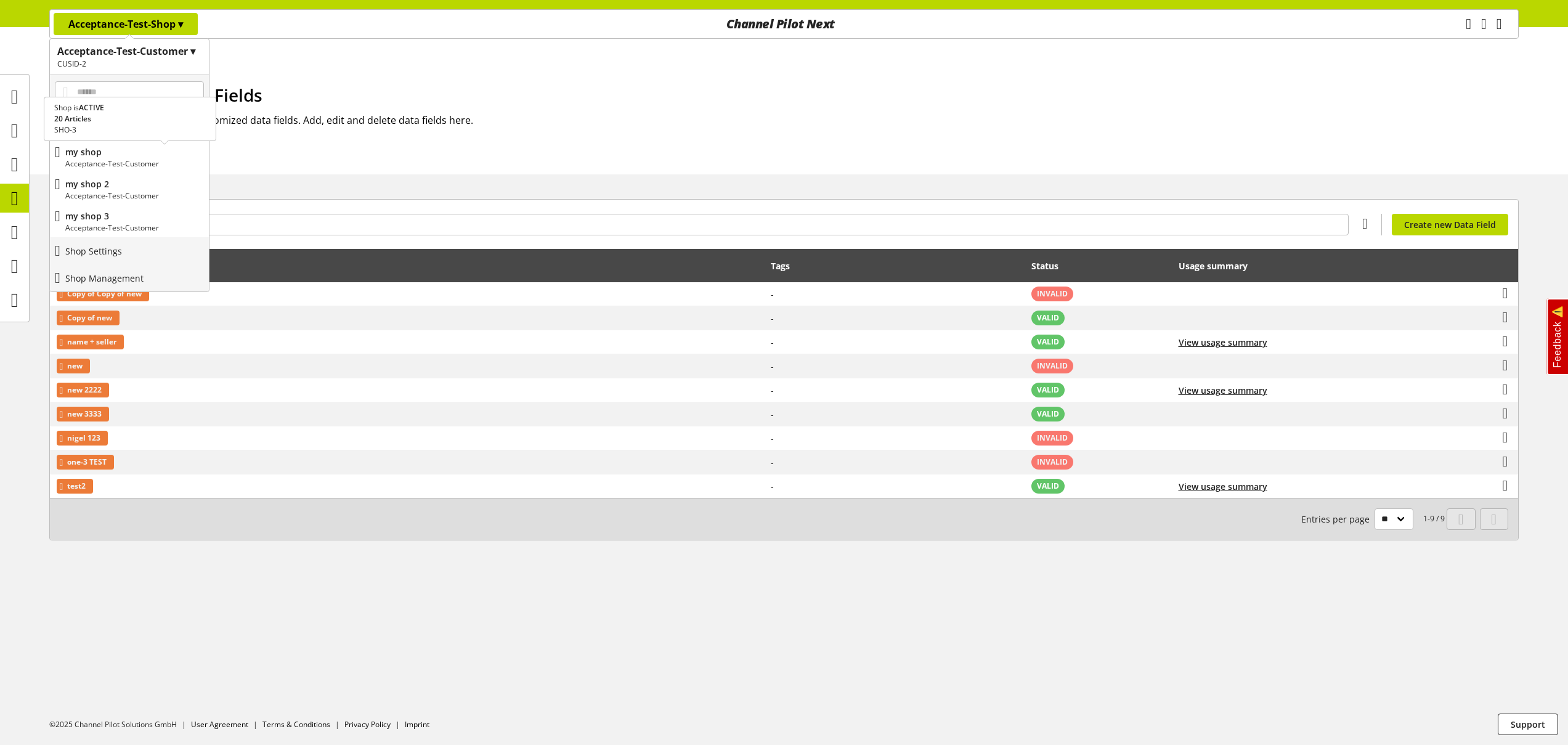
click at [98, 152] on p "my shop" at bounding box center [134, 151] width 139 height 13
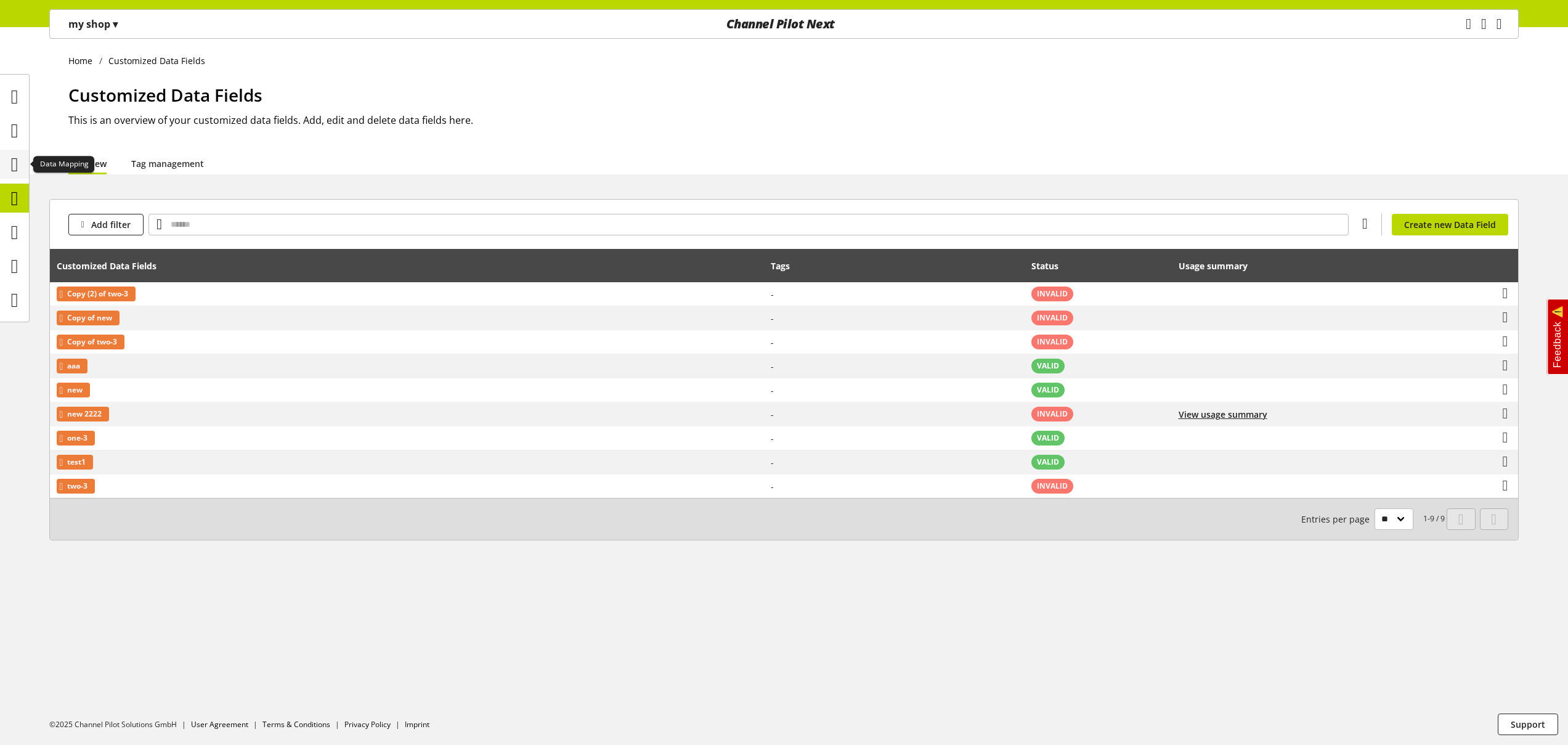
click at [11, 156] on icon at bounding box center [15, 164] width 8 height 25
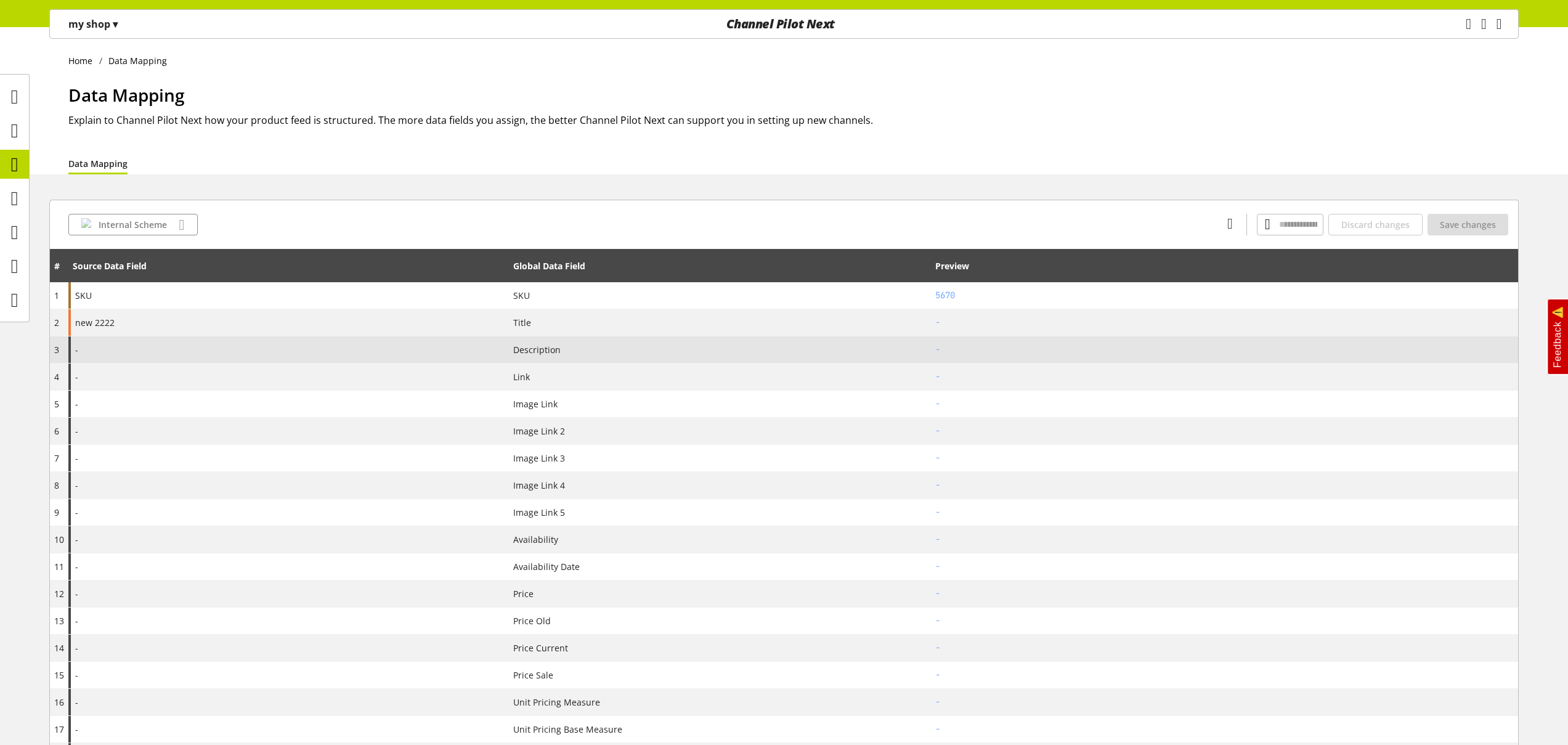
click at [124, 348] on div "-" at bounding box center [288, 349] width 441 height 27
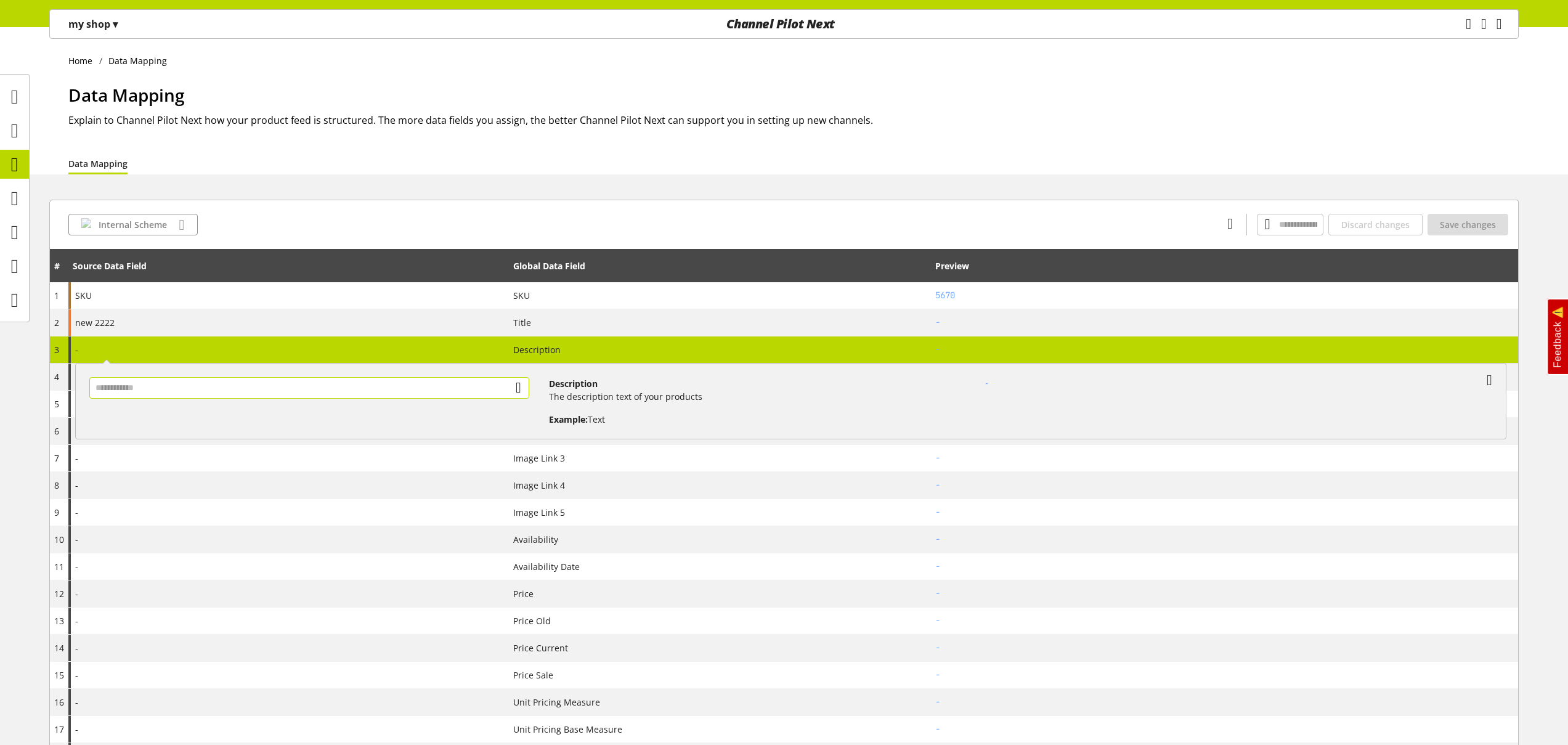
click at [133, 392] on input "text" at bounding box center [309, 387] width 440 height 21
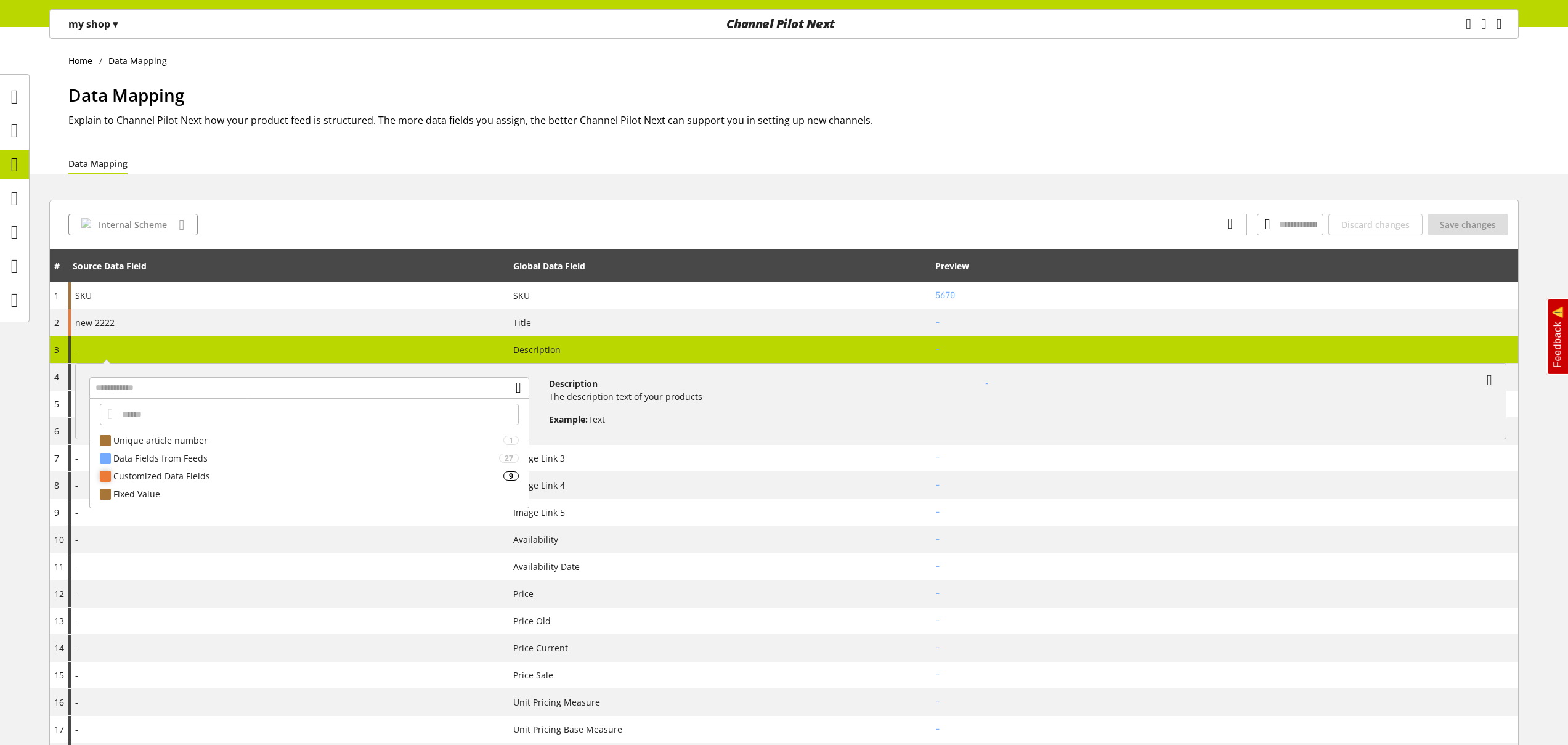
click at [164, 476] on div "Customized Data Fields" at bounding box center [308, 476] width 390 height 13
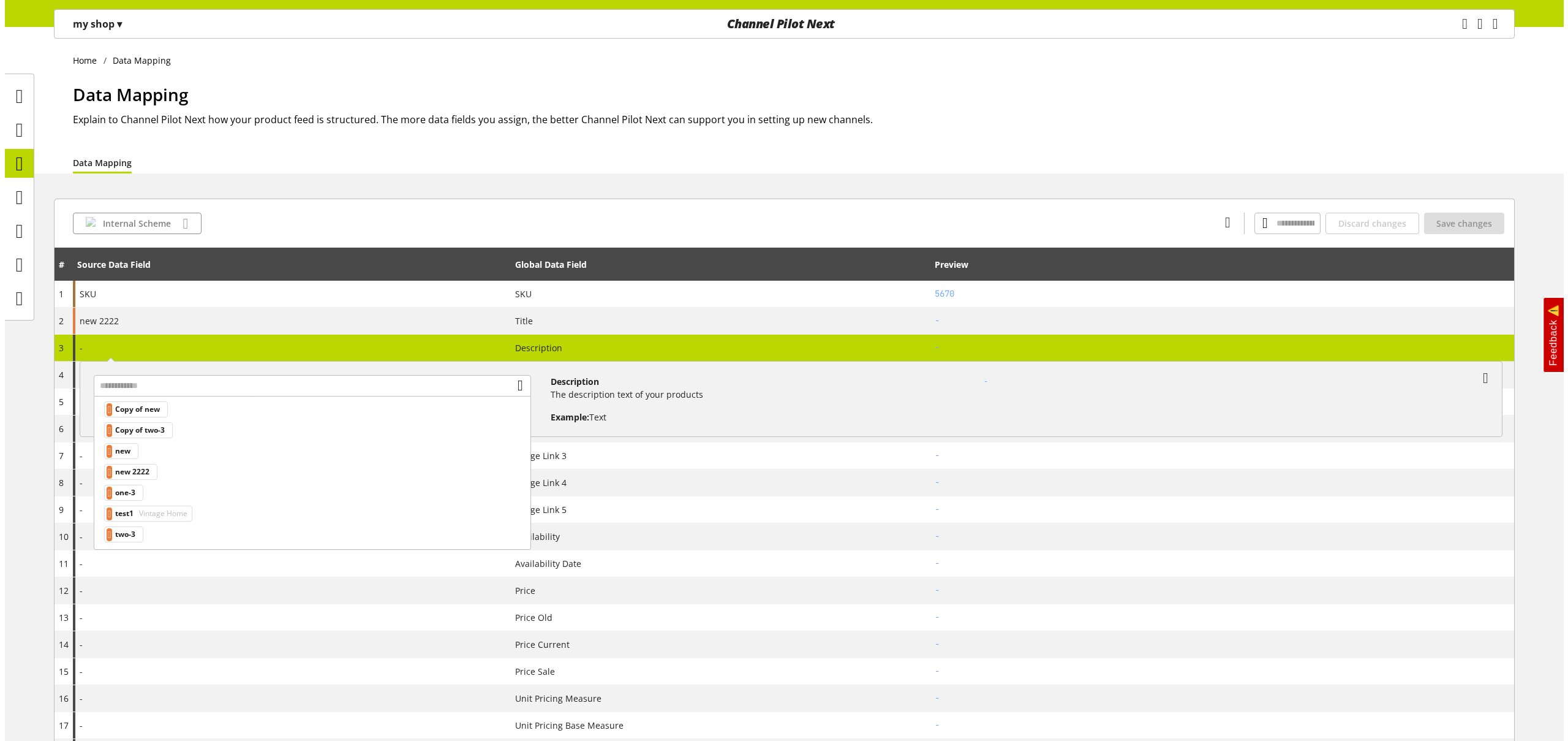
scroll to position [128, 0]
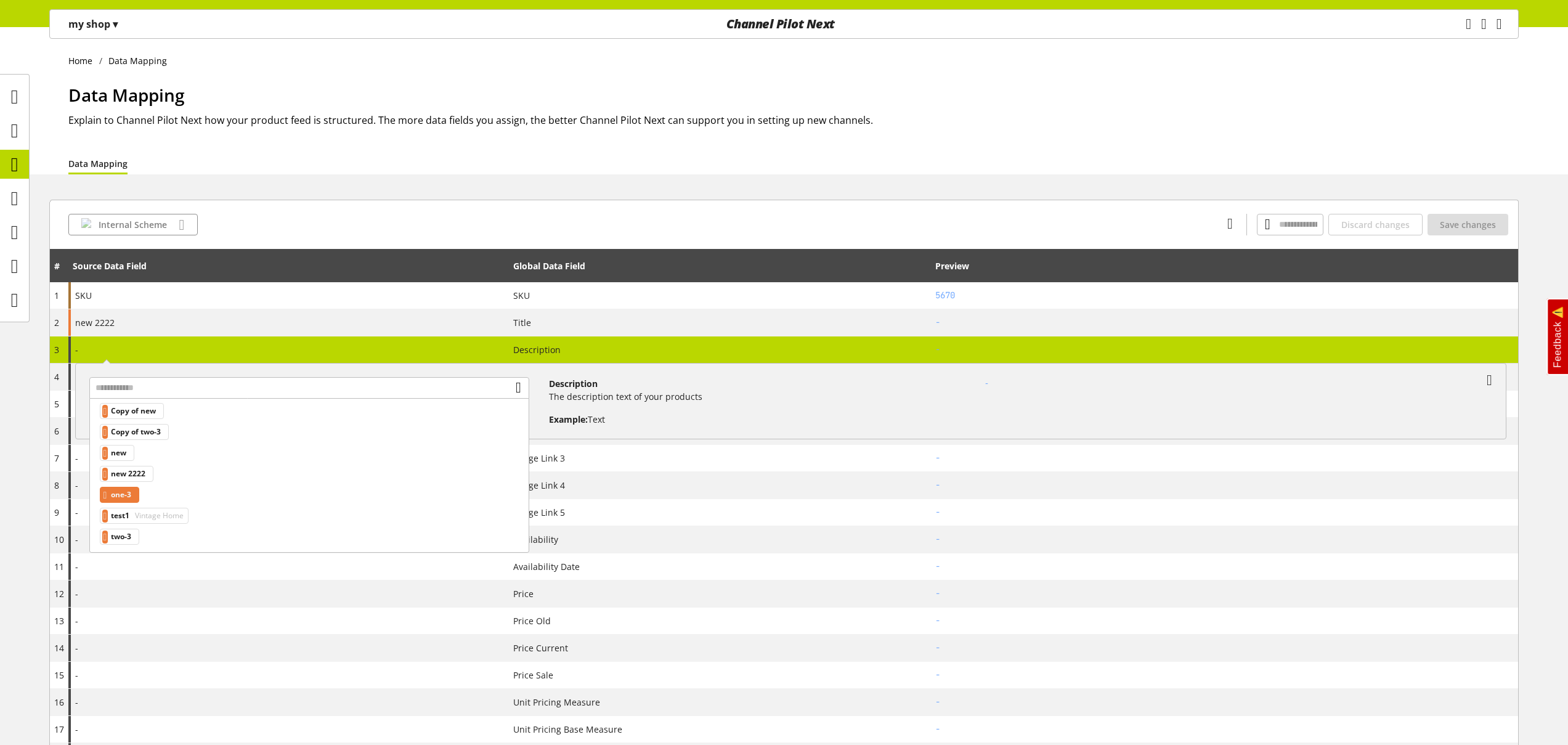
click at [139, 496] on div "one-3" at bounding box center [120, 494] width 40 height 16
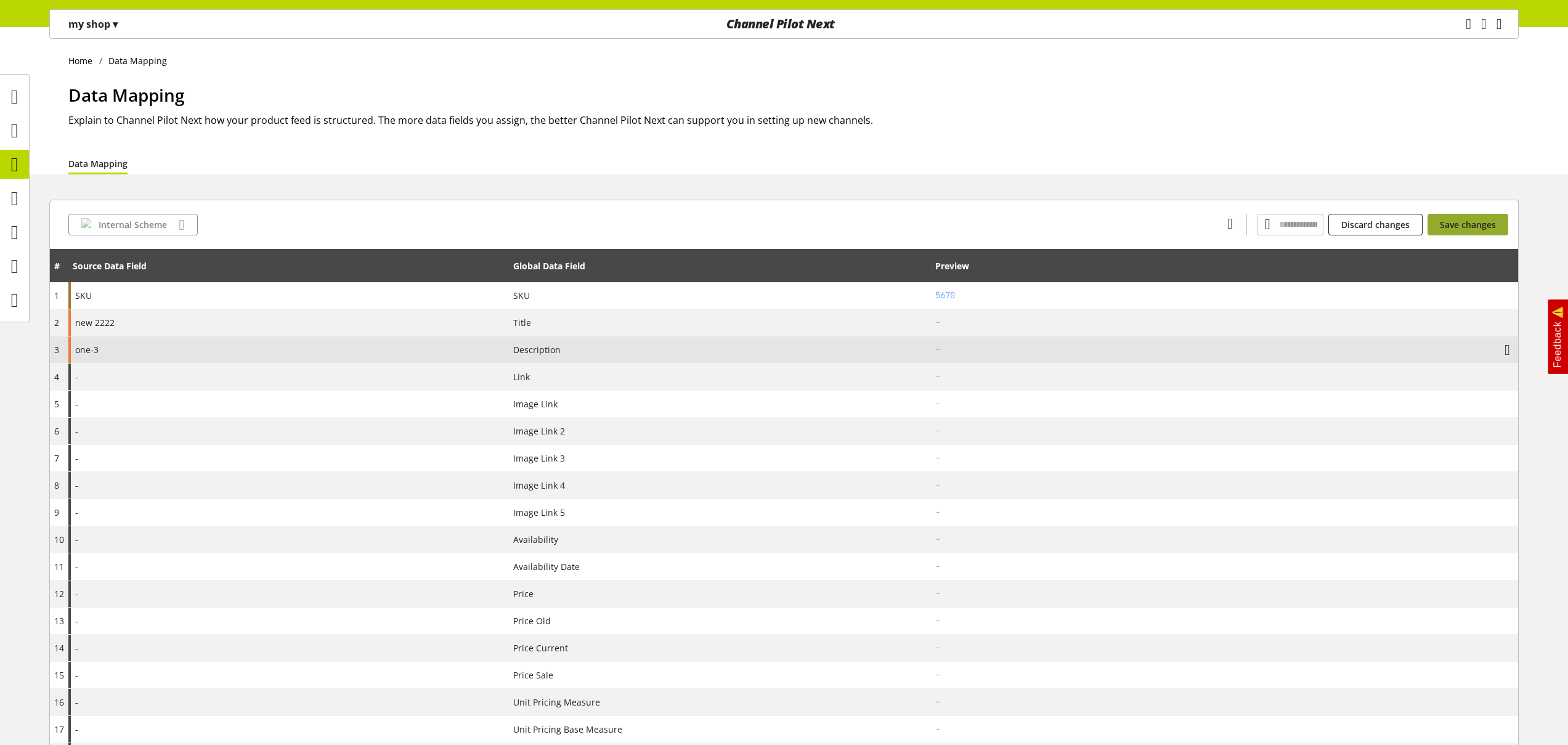
click at [1449, 225] on span "Save changes" at bounding box center [1468, 224] width 56 height 13
click at [93, 27] on p "my shop ▾" at bounding box center [93, 23] width 50 height 15
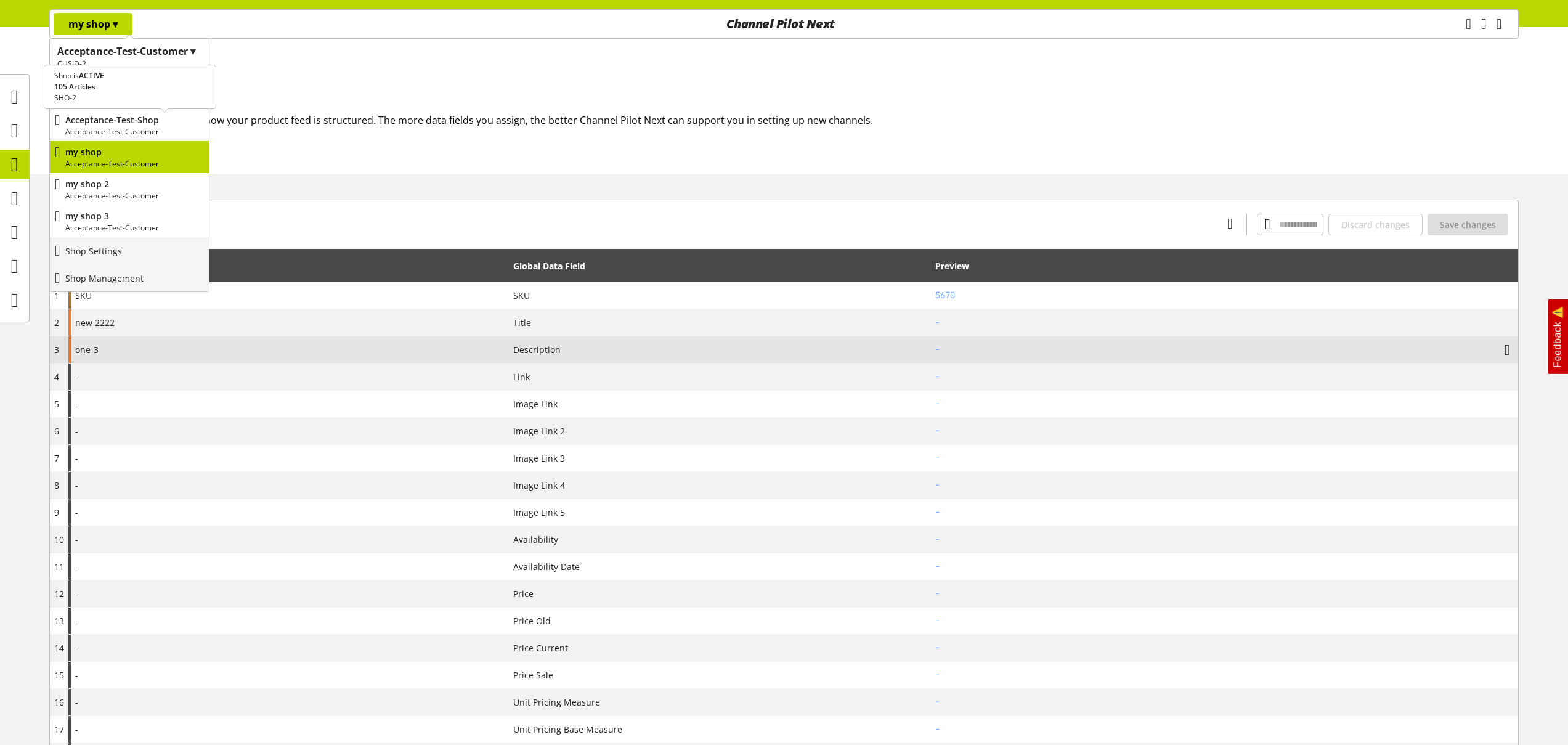
click at [110, 120] on p "Acceptance-Test-Shop" at bounding box center [134, 119] width 139 height 13
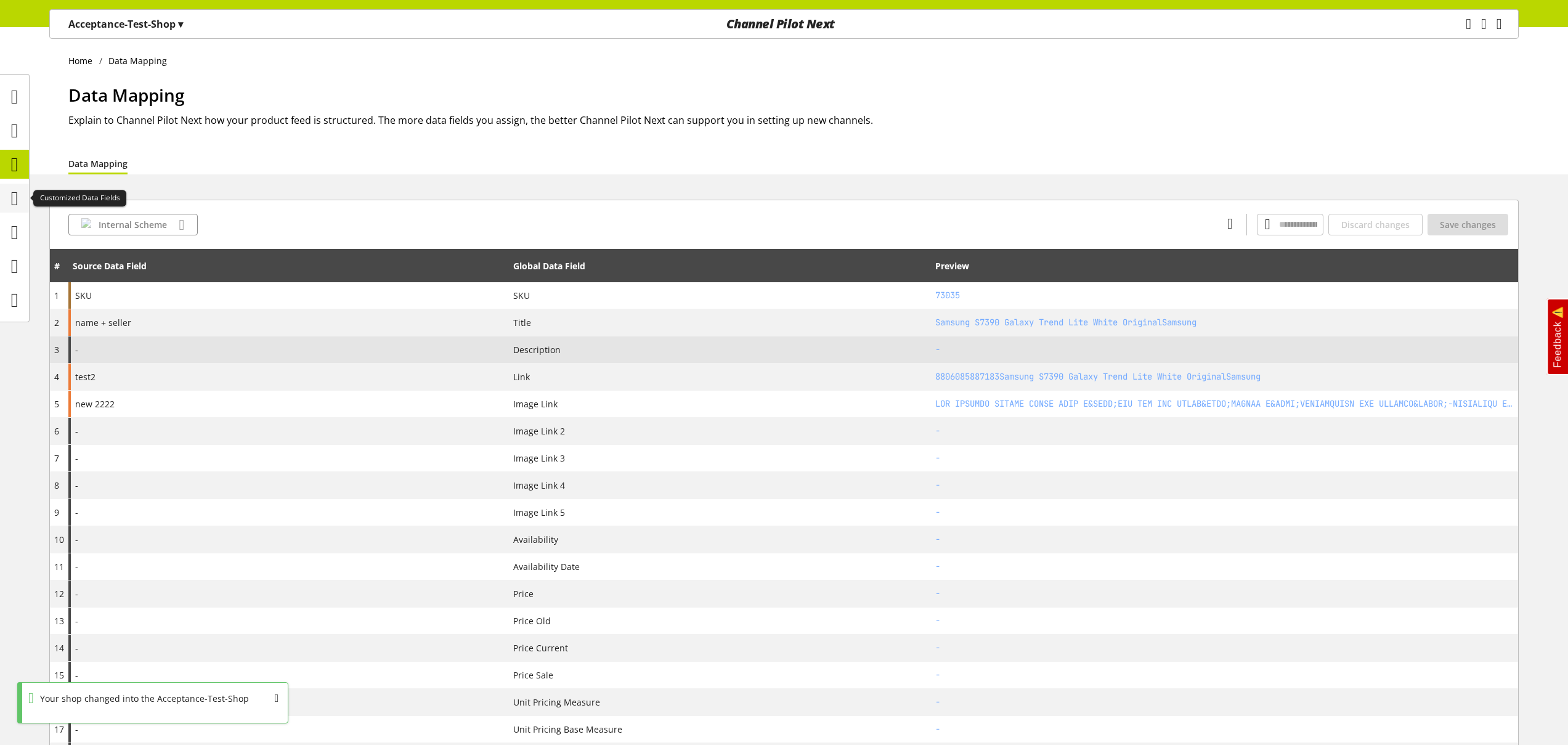
click at [19, 201] on icon at bounding box center [15, 198] width 8 height 25
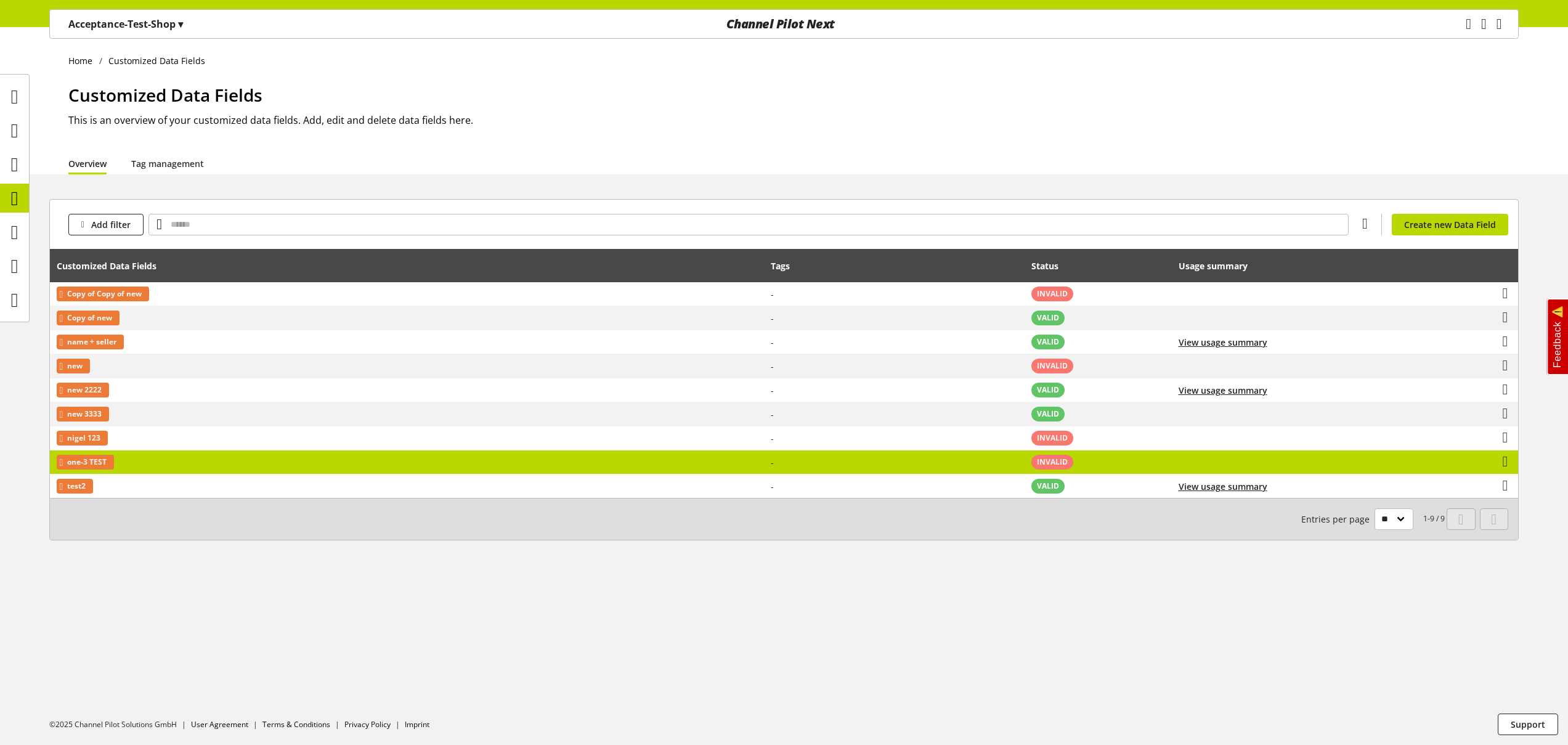
click at [234, 460] on td "one-3 TEST" at bounding box center [406, 462] width 714 height 24
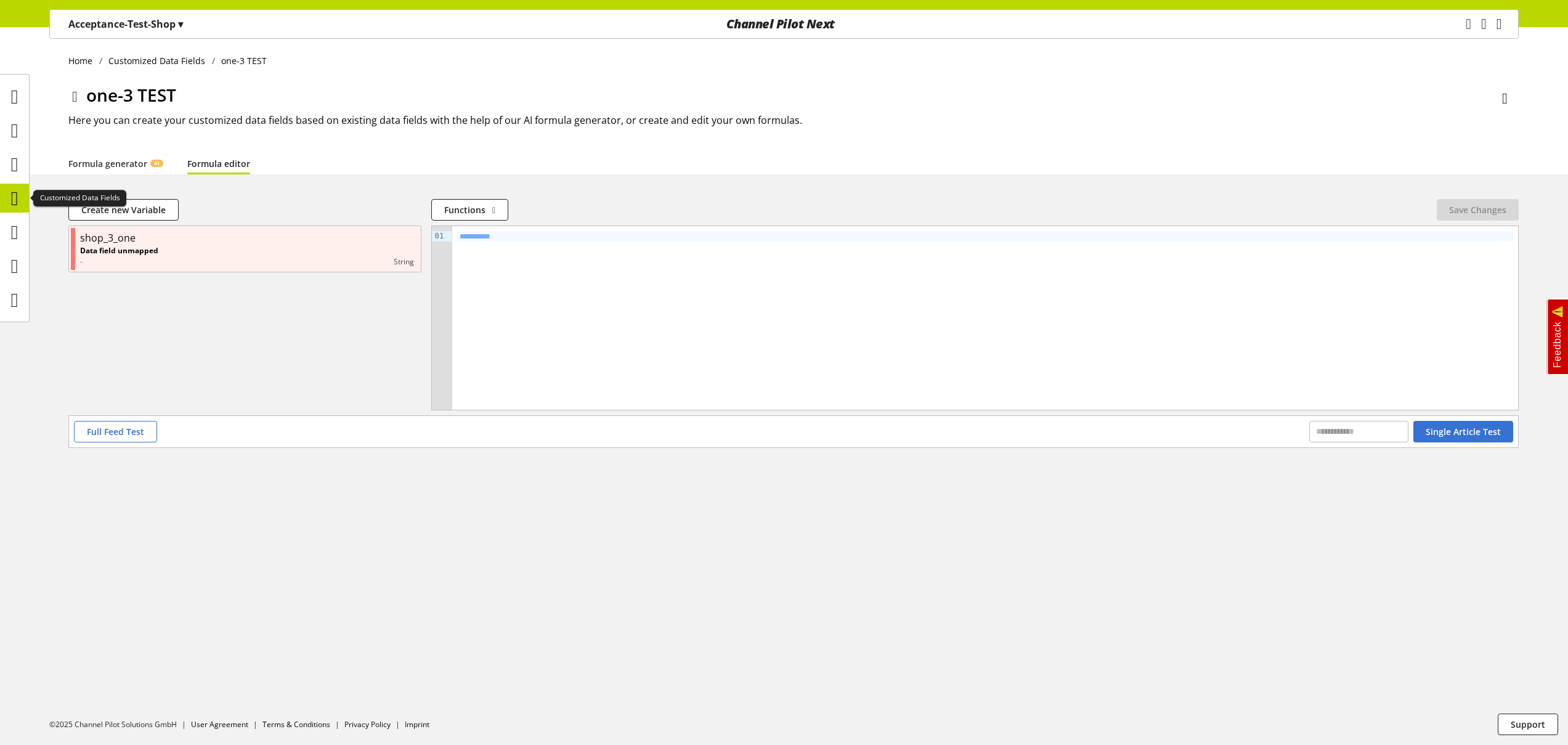
click at [19, 199] on icon at bounding box center [15, 198] width 8 height 25
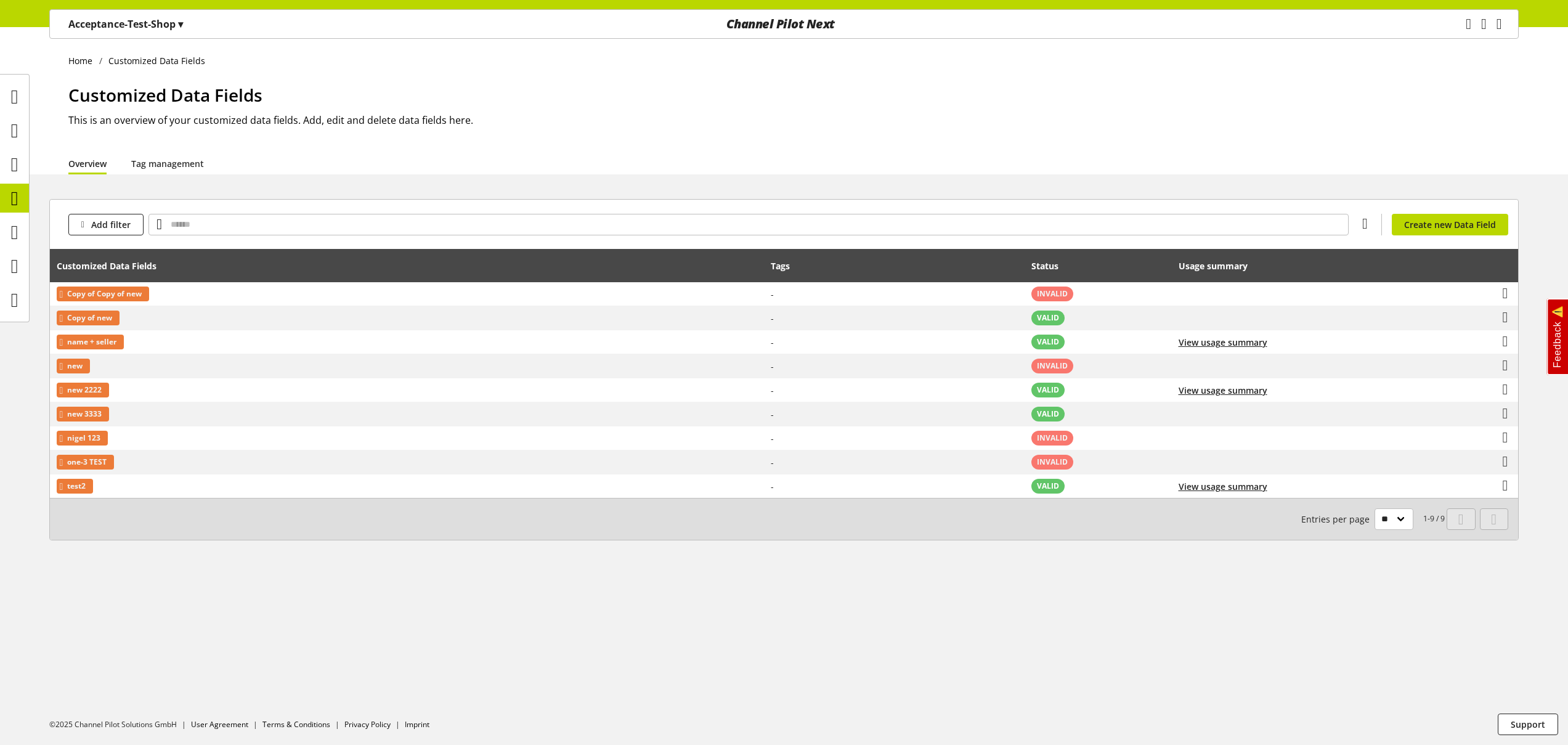
click at [148, 19] on p "Acceptance-Test-Shop ▾" at bounding box center [126, 23] width 115 height 15
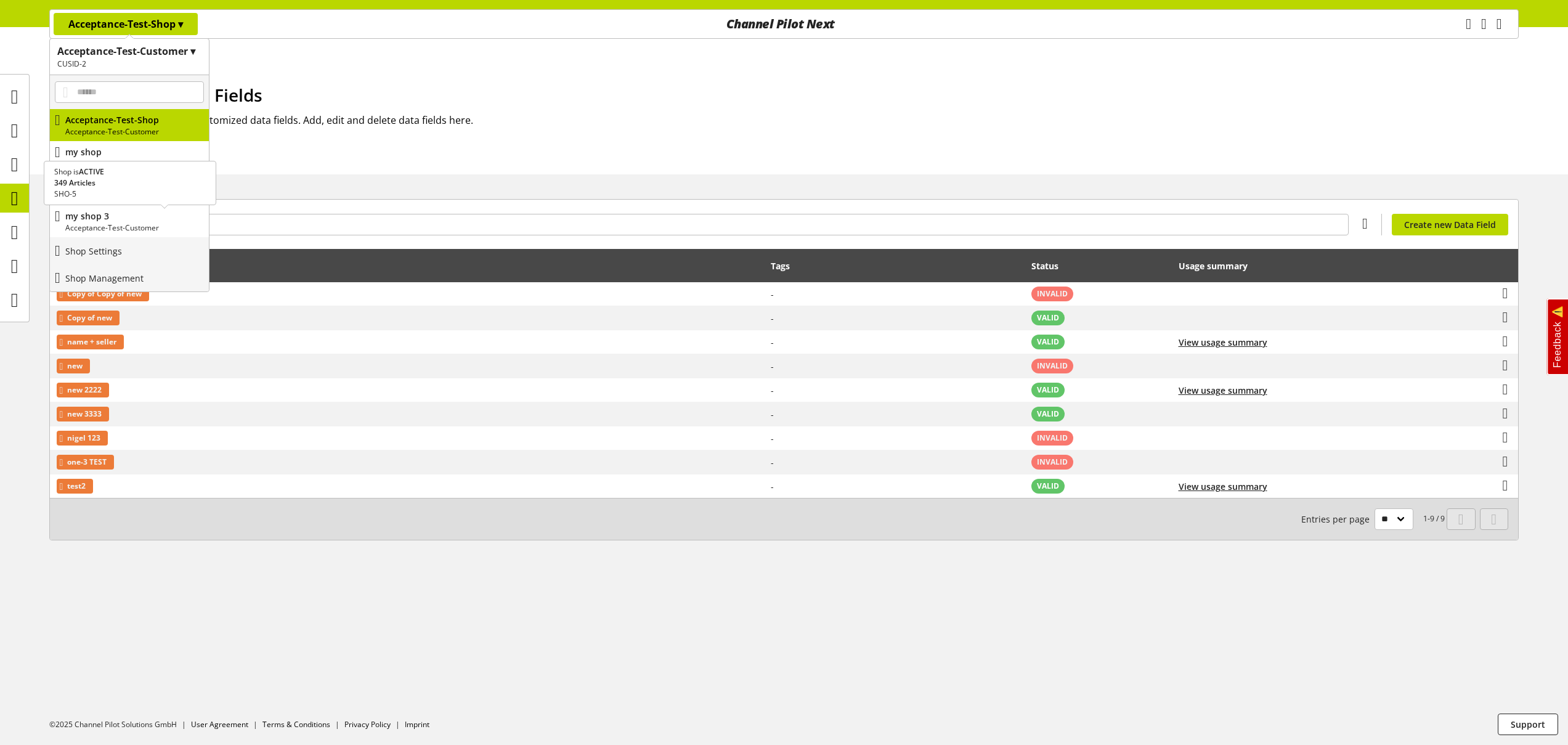
click at [128, 220] on p "my shop 3" at bounding box center [134, 216] width 139 height 13
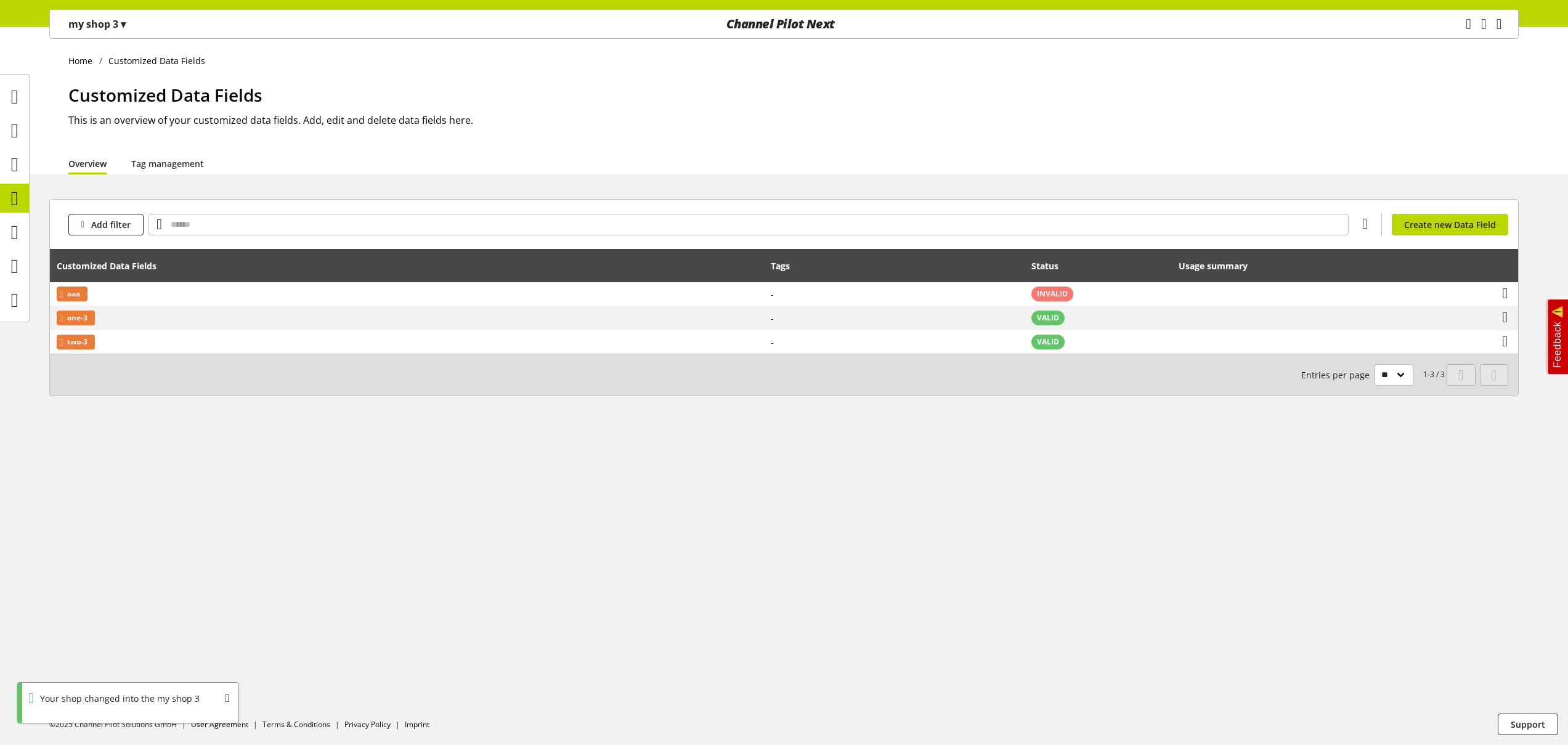
click at [94, 18] on p "my shop 3 ▾" at bounding box center [97, 23] width 57 height 15
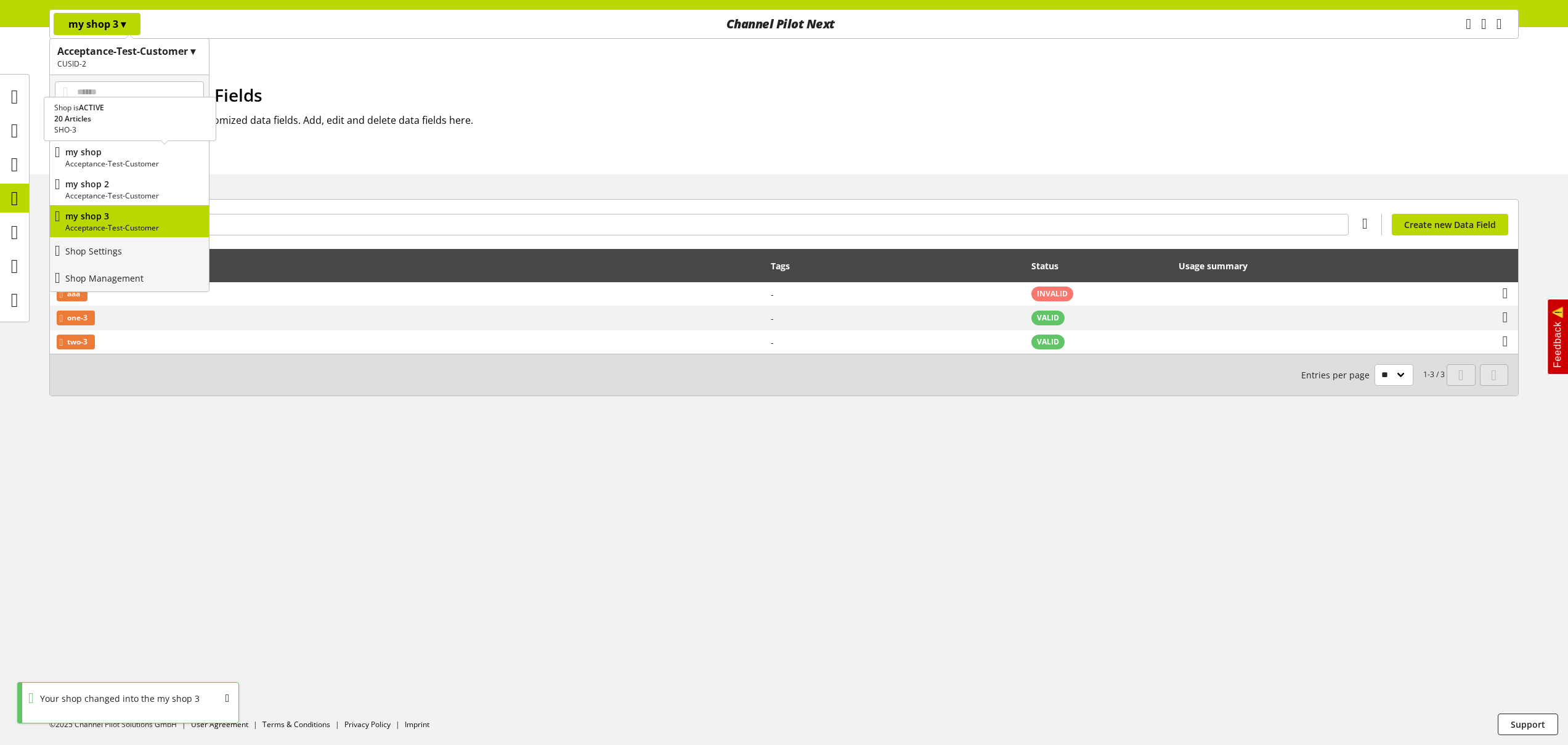
click at [115, 151] on p "my shop" at bounding box center [134, 151] width 139 height 13
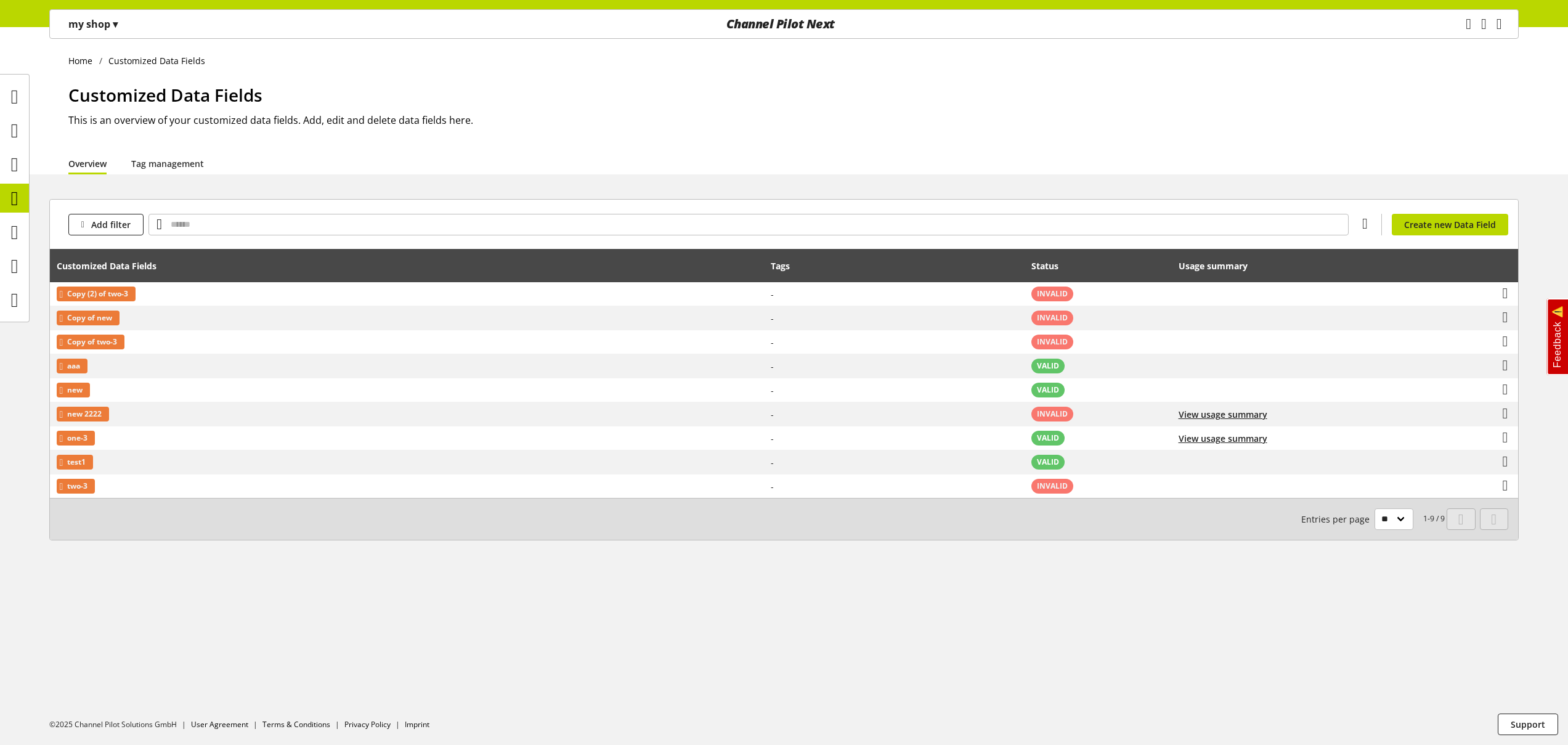
click at [92, 24] on p "my shop ▾" at bounding box center [93, 23] width 50 height 15
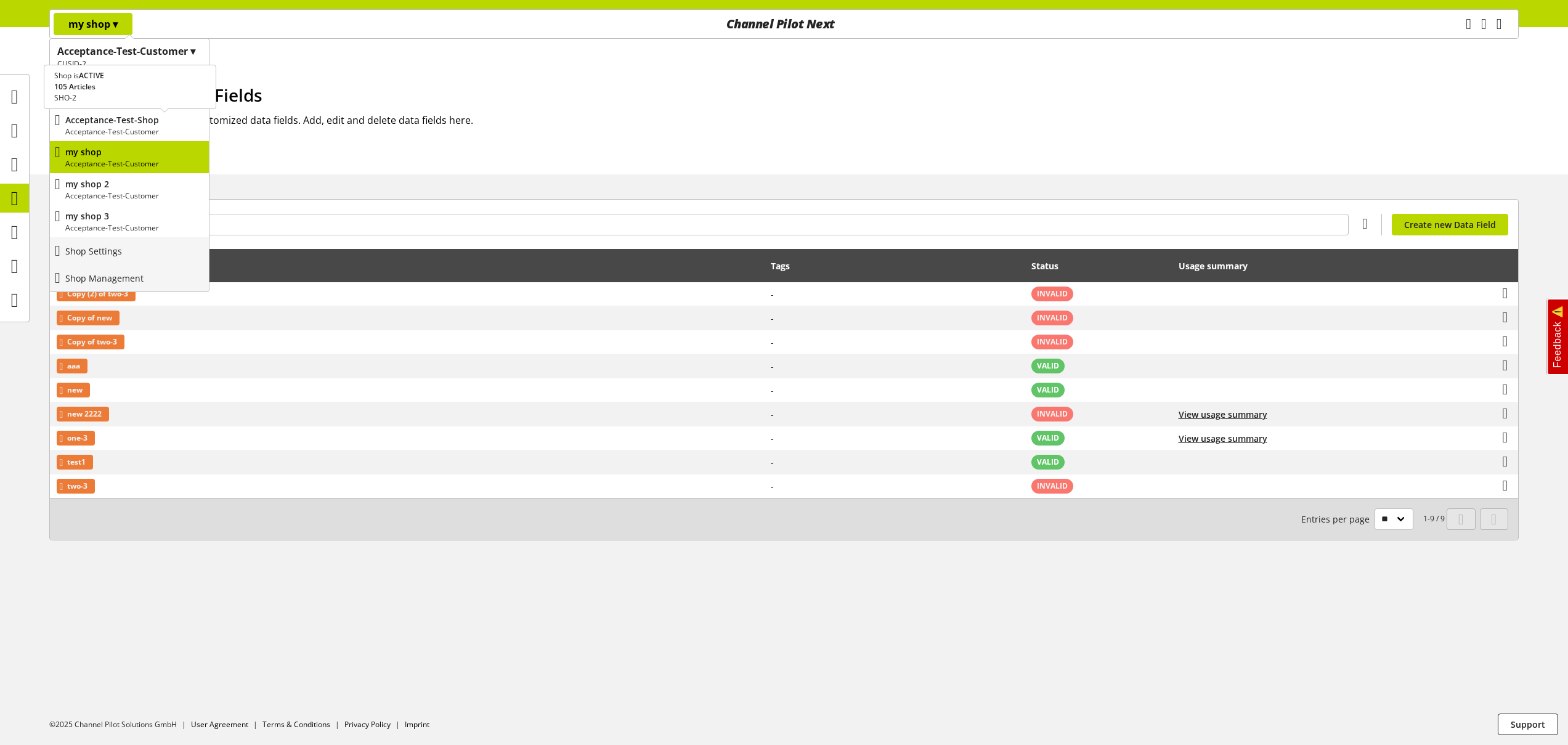
click at [118, 120] on p "Acceptance-Test-Shop" at bounding box center [134, 119] width 139 height 13
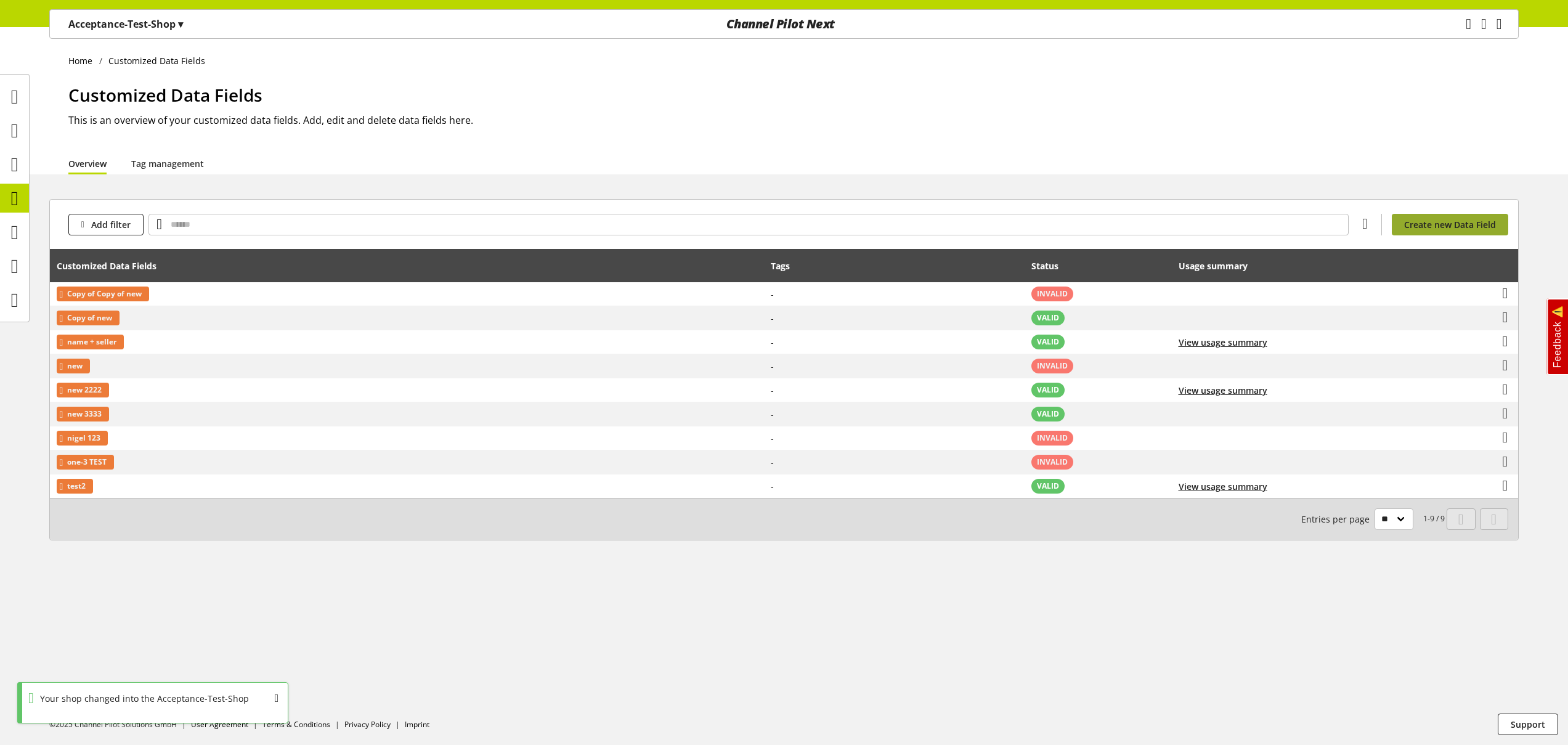
click at [1472, 226] on span "Create new Data Field" at bounding box center [1449, 224] width 92 height 13
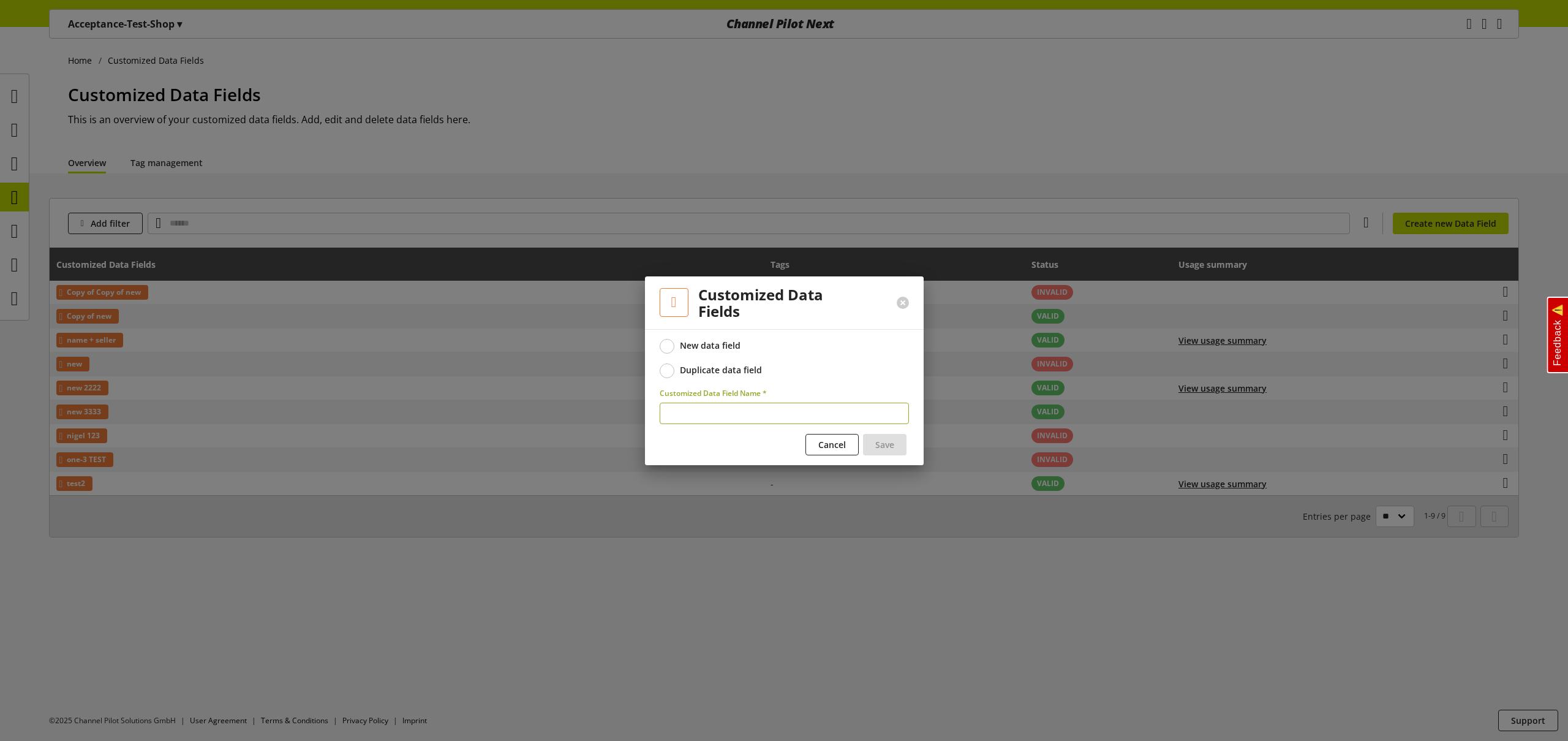
click at [681, 369] on div "Duplicate data field" at bounding box center [721, 369] width 82 height 11
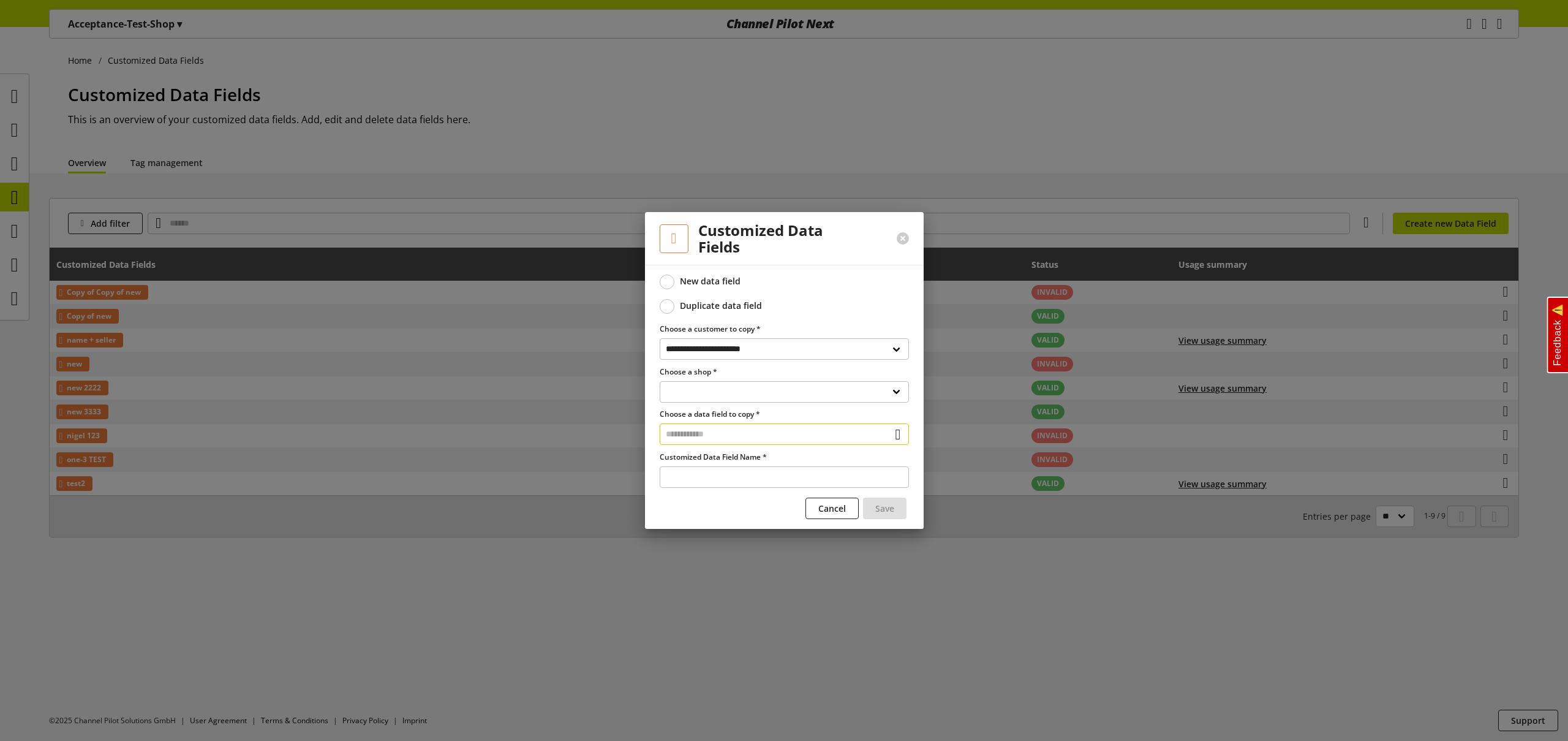
click at [741, 438] on input "text" at bounding box center [784, 434] width 249 height 21
click at [721, 397] on select "**********" at bounding box center [784, 391] width 249 height 21
select select "**********"
click at [660, 381] on select "**********" at bounding box center [784, 391] width 249 height 21
click at [717, 435] on input "text" at bounding box center [784, 434] width 249 height 21
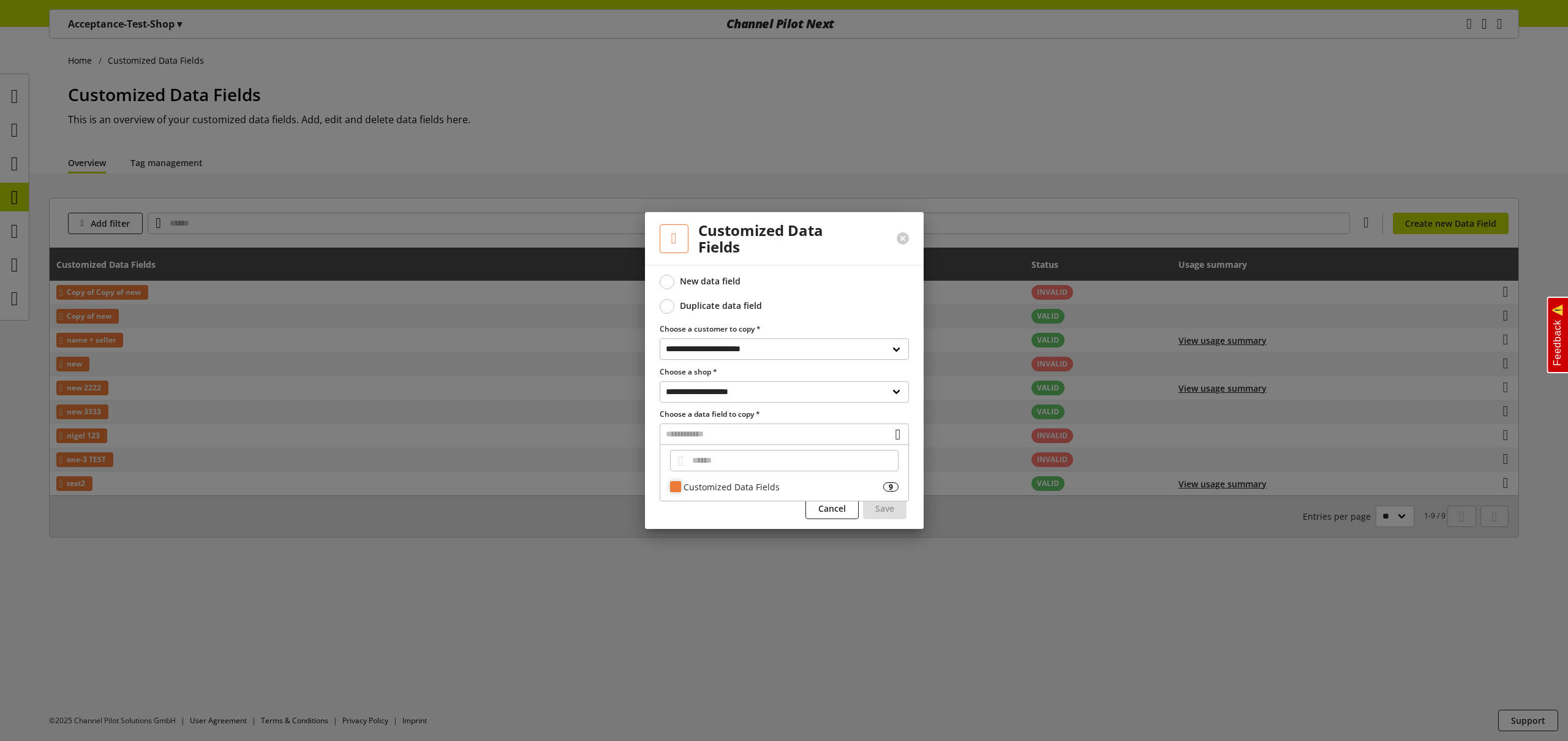
click at [710, 485] on div "Customized Data Fields" at bounding box center [784, 487] width 200 height 13
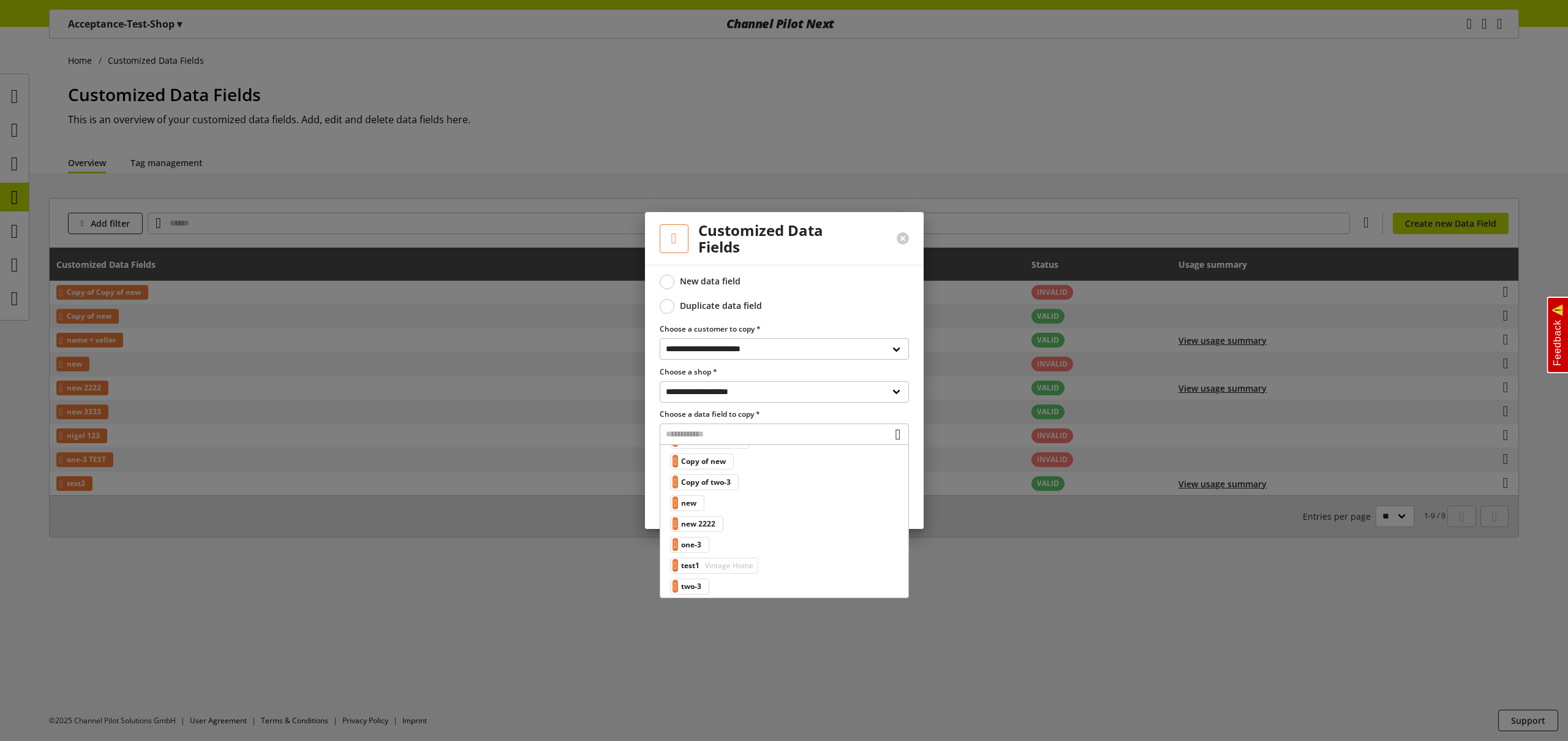
scroll to position [95, 0]
click at [702, 539] on span "one-3" at bounding box center [692, 538] width 20 height 14
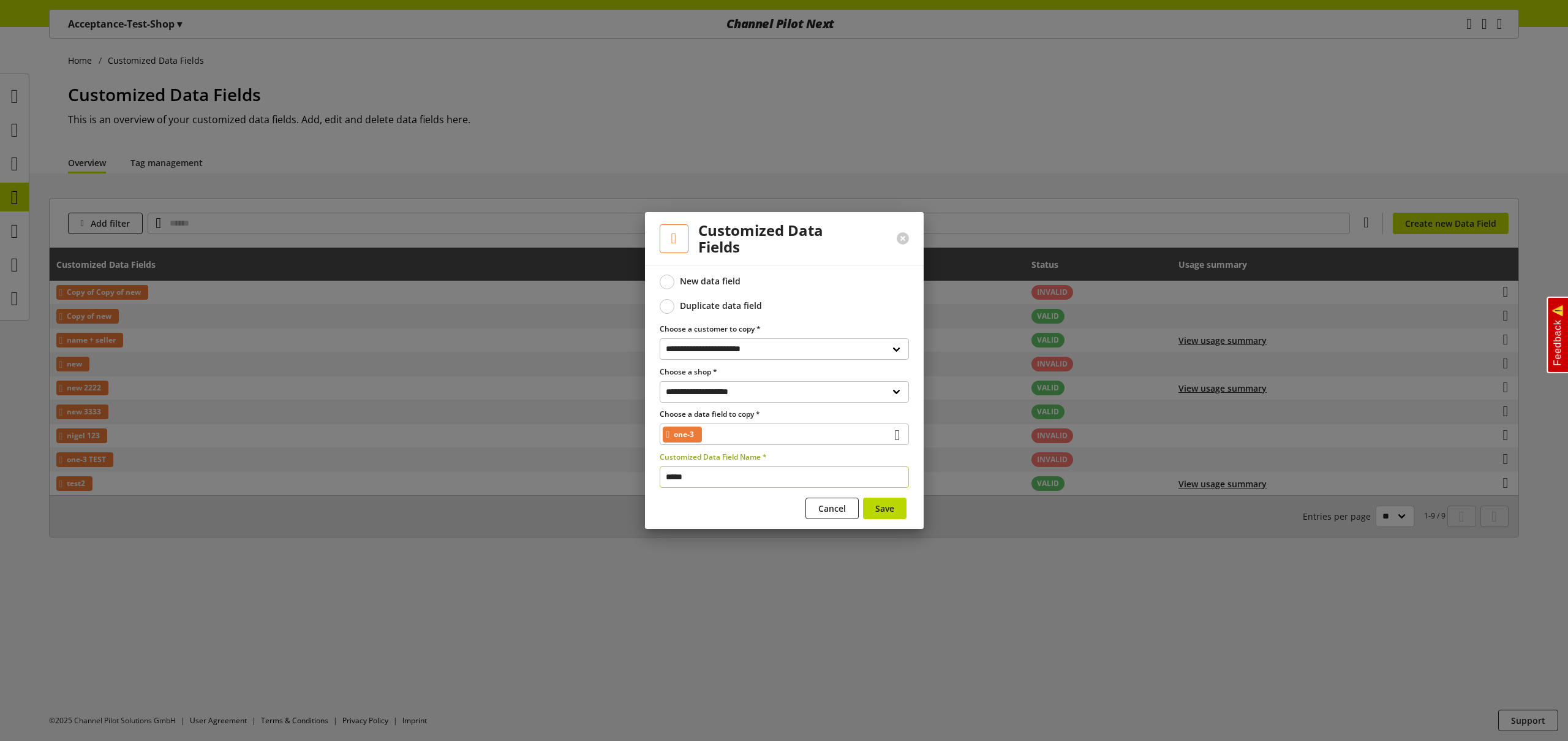
click at [725, 475] on input "*****" at bounding box center [784, 476] width 249 height 21
click at [689, 477] on input "**********" at bounding box center [784, 476] width 249 height 21
type input "**********"
click at [878, 504] on span "Save" at bounding box center [885, 508] width 19 height 13
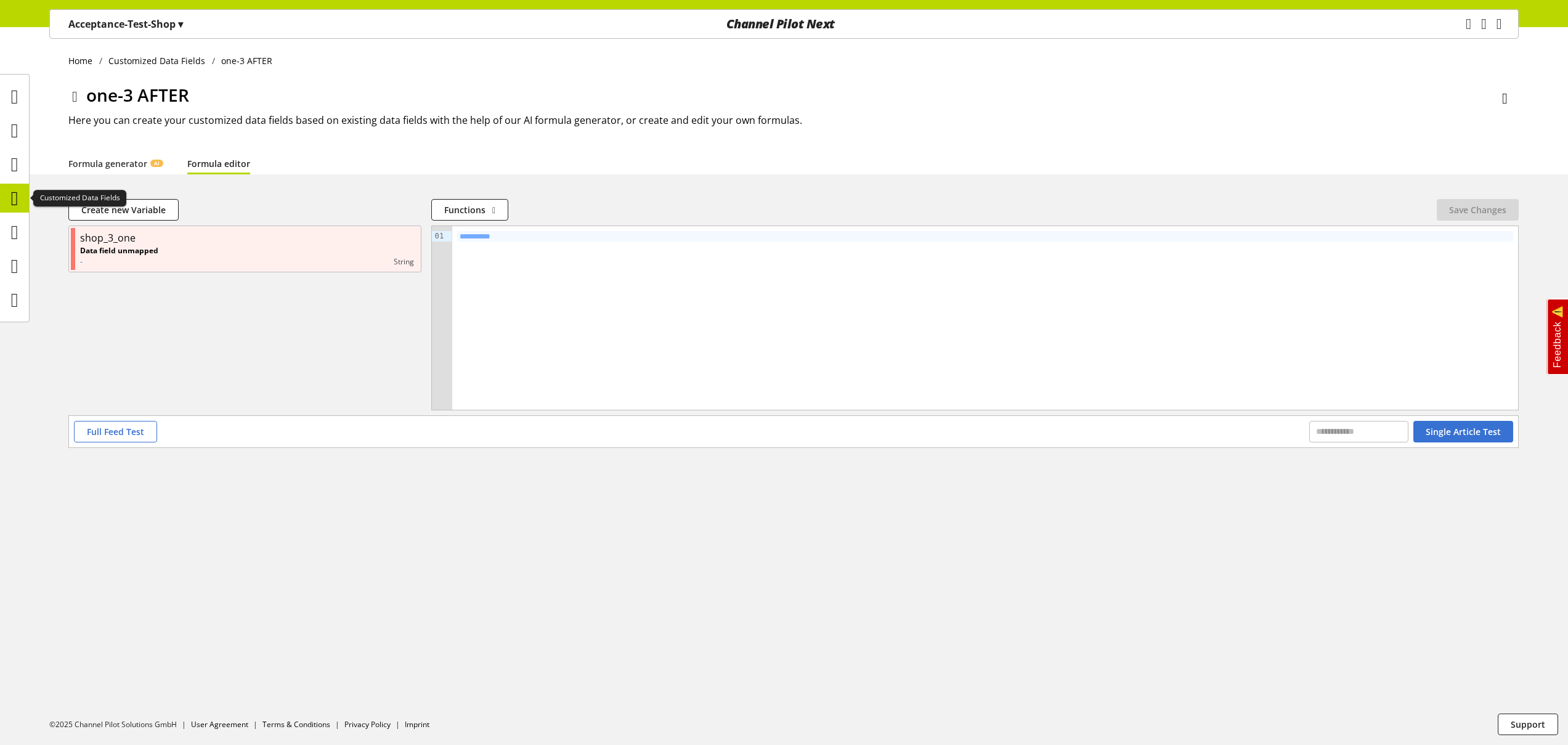
click at [19, 204] on icon at bounding box center [15, 198] width 8 height 25
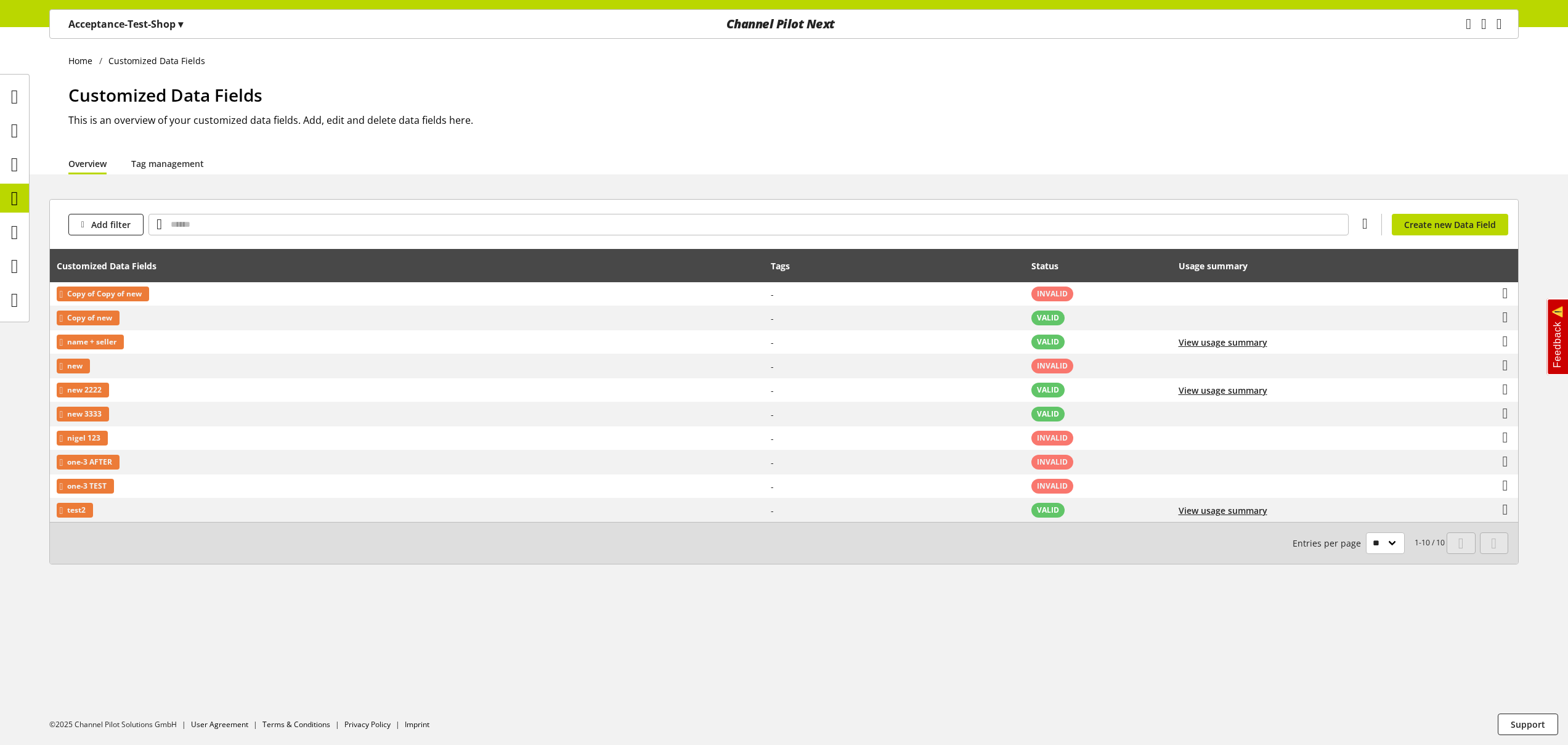
click at [161, 23] on p "Acceptance-Test-Shop ▾" at bounding box center [126, 23] width 115 height 15
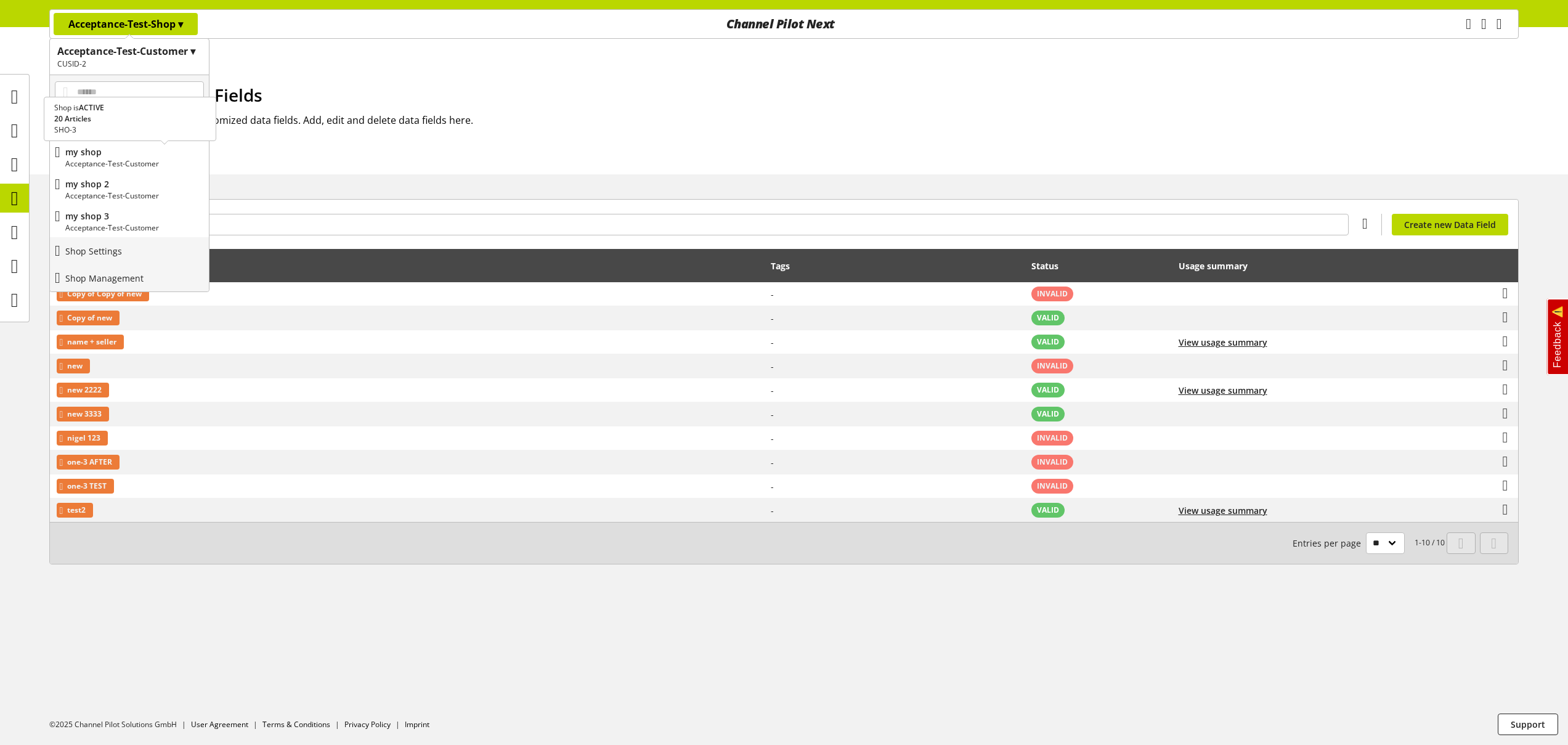
click at [139, 151] on p "my shop" at bounding box center [134, 151] width 139 height 13
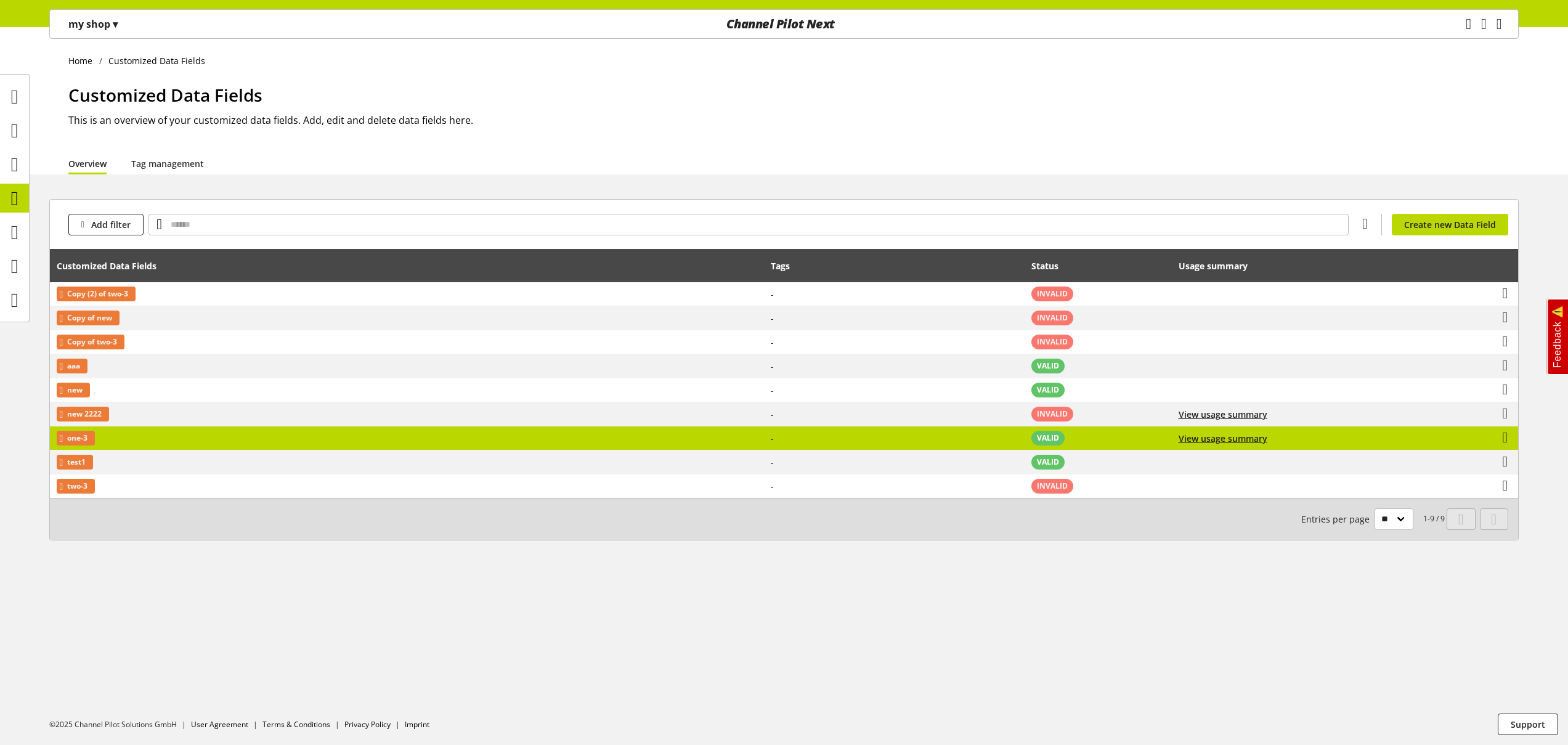
click at [127, 439] on td "one-3" at bounding box center [406, 438] width 714 height 24
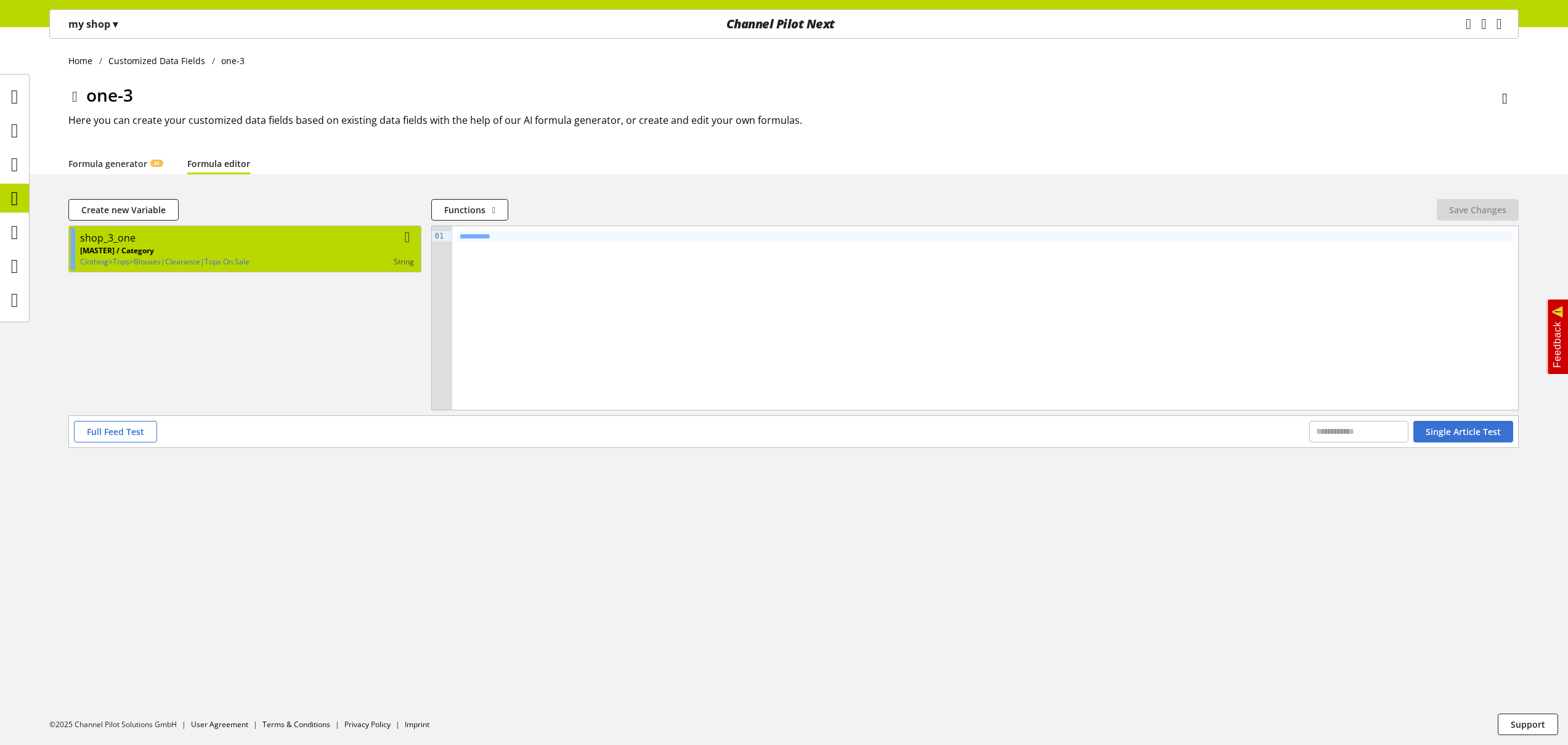
click at [187, 243] on div "shop_3_one" at bounding box center [247, 237] width 334 height 15
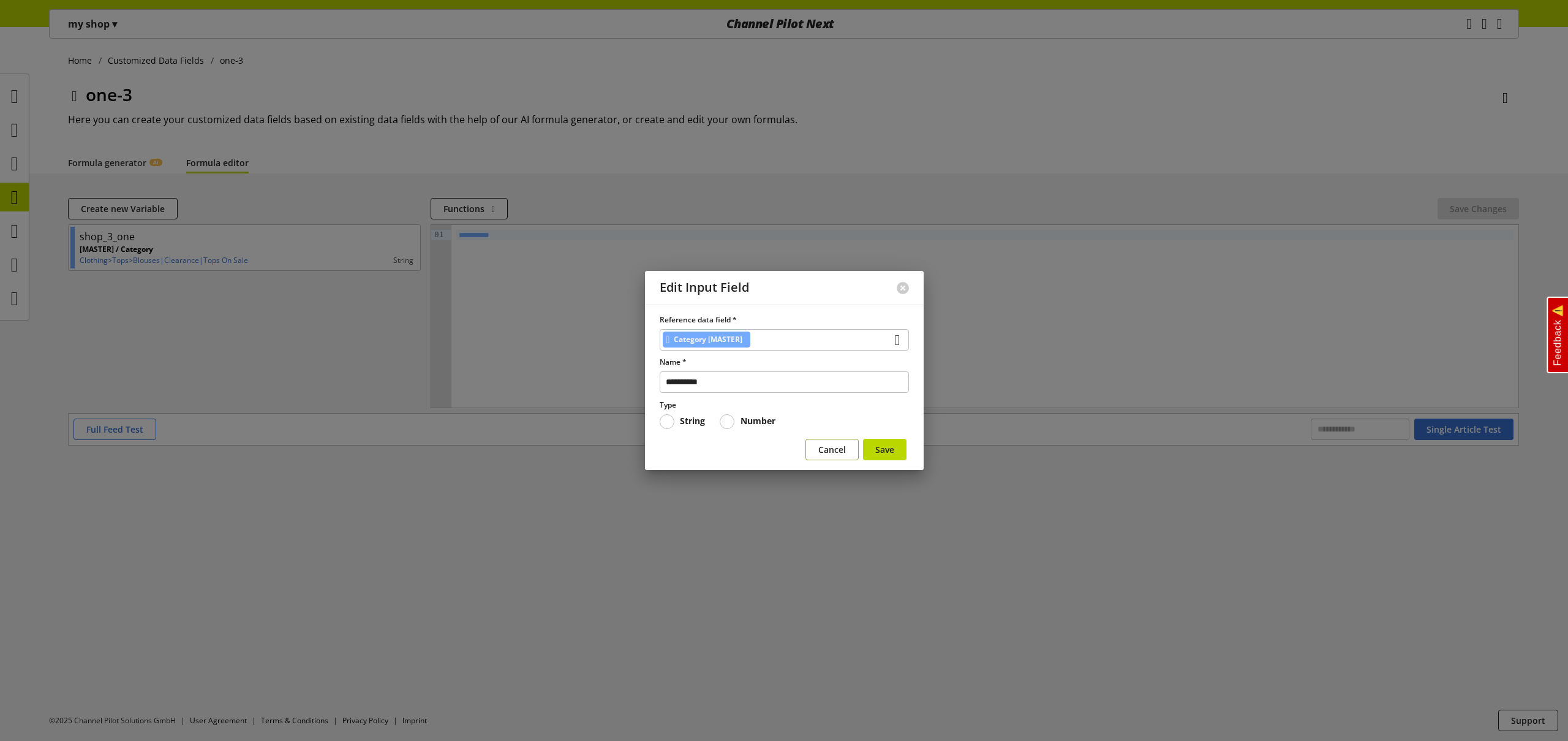
click at [833, 447] on span "Cancel" at bounding box center [832, 449] width 27 height 13
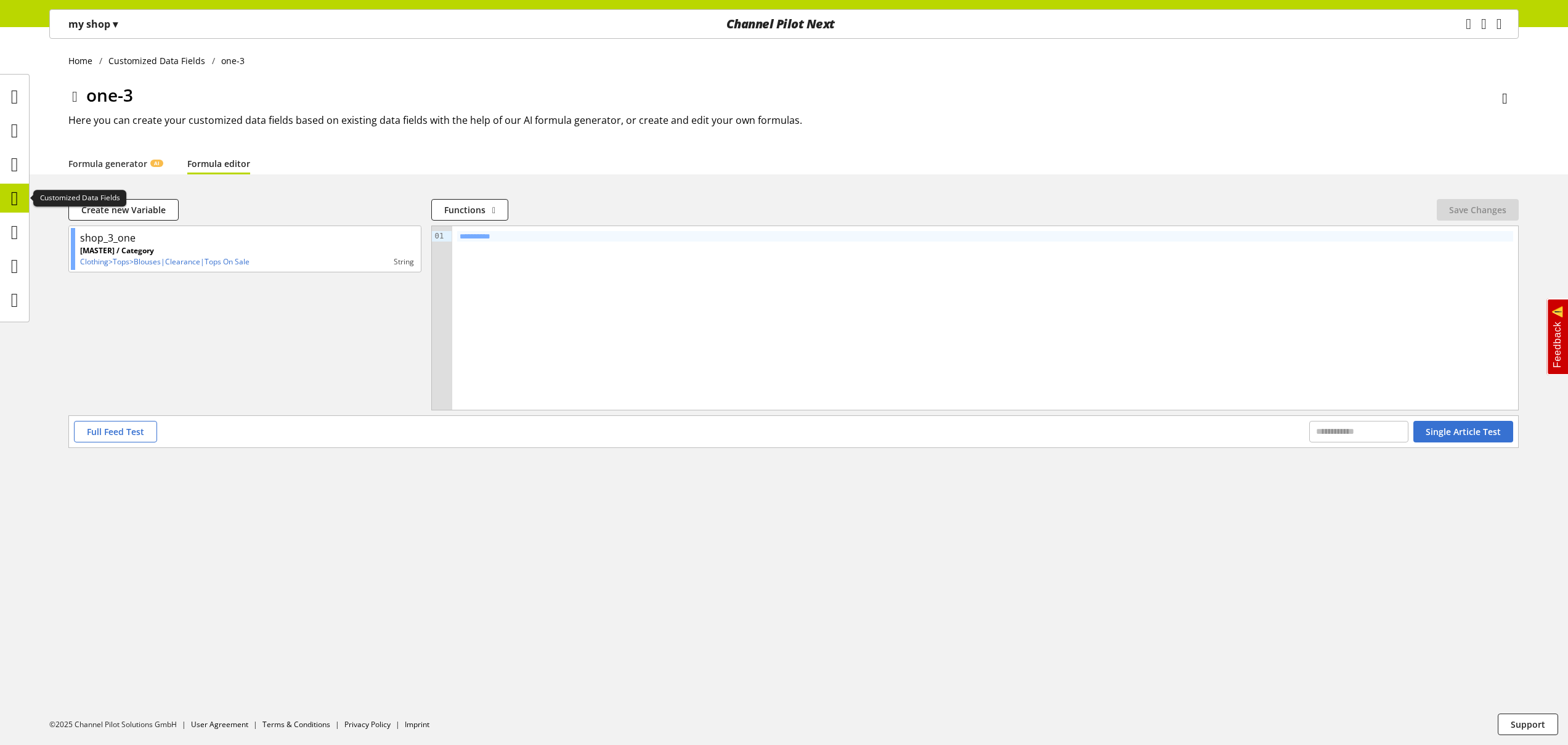
click at [19, 197] on icon at bounding box center [15, 198] width 8 height 25
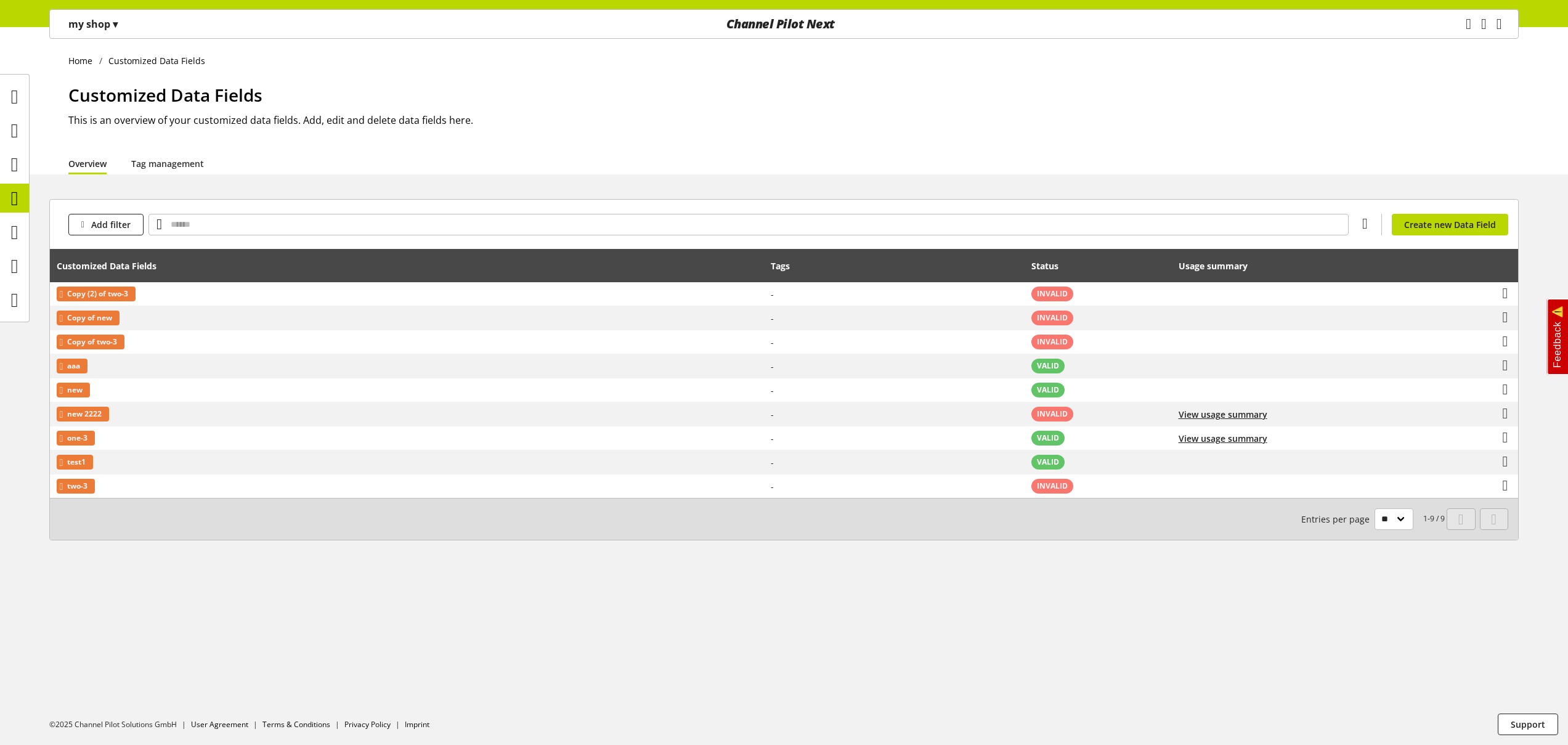
click at [92, 26] on p "my shop ▾" at bounding box center [93, 23] width 50 height 15
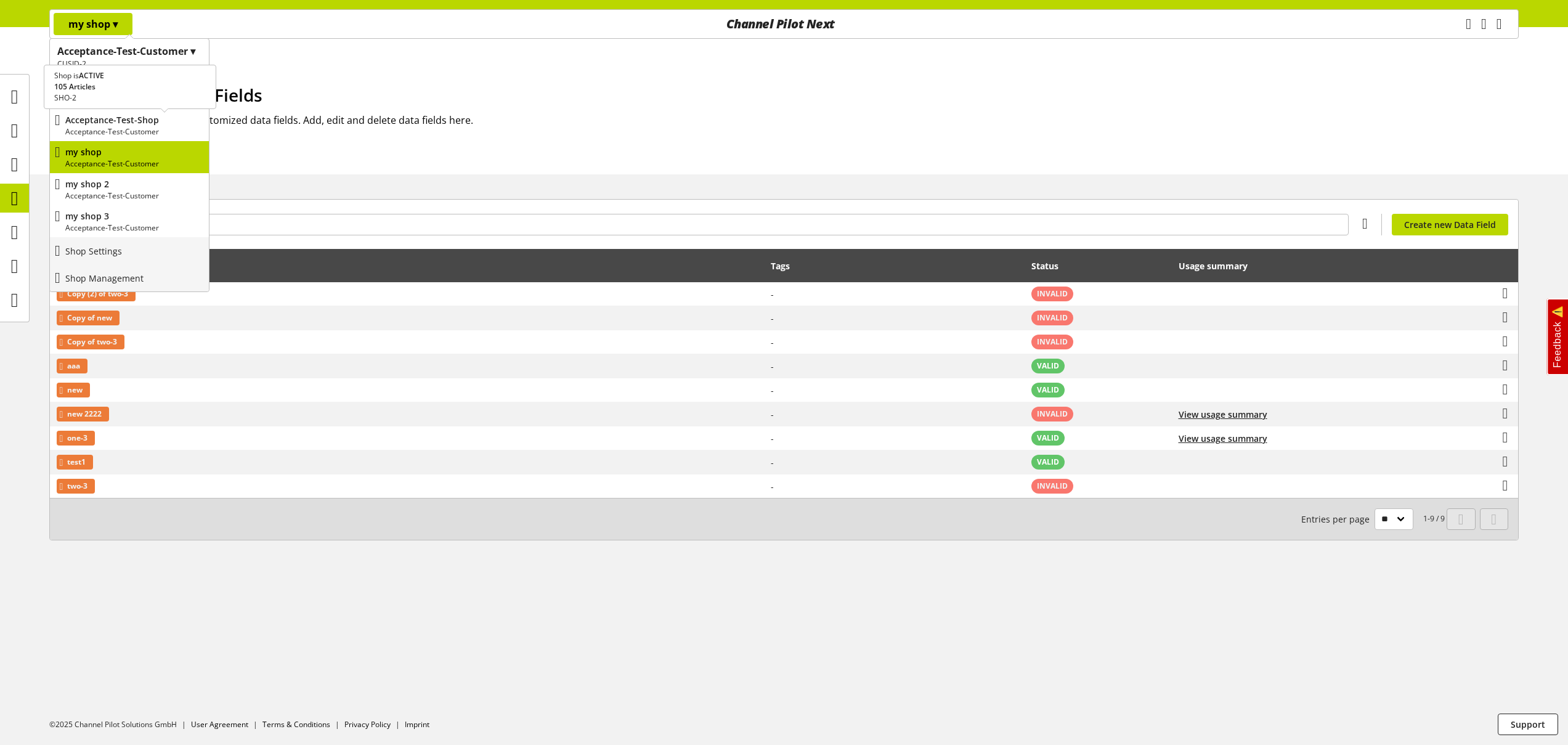
click at [118, 127] on p "Acceptance-Test-Customer" at bounding box center [134, 132] width 139 height 11
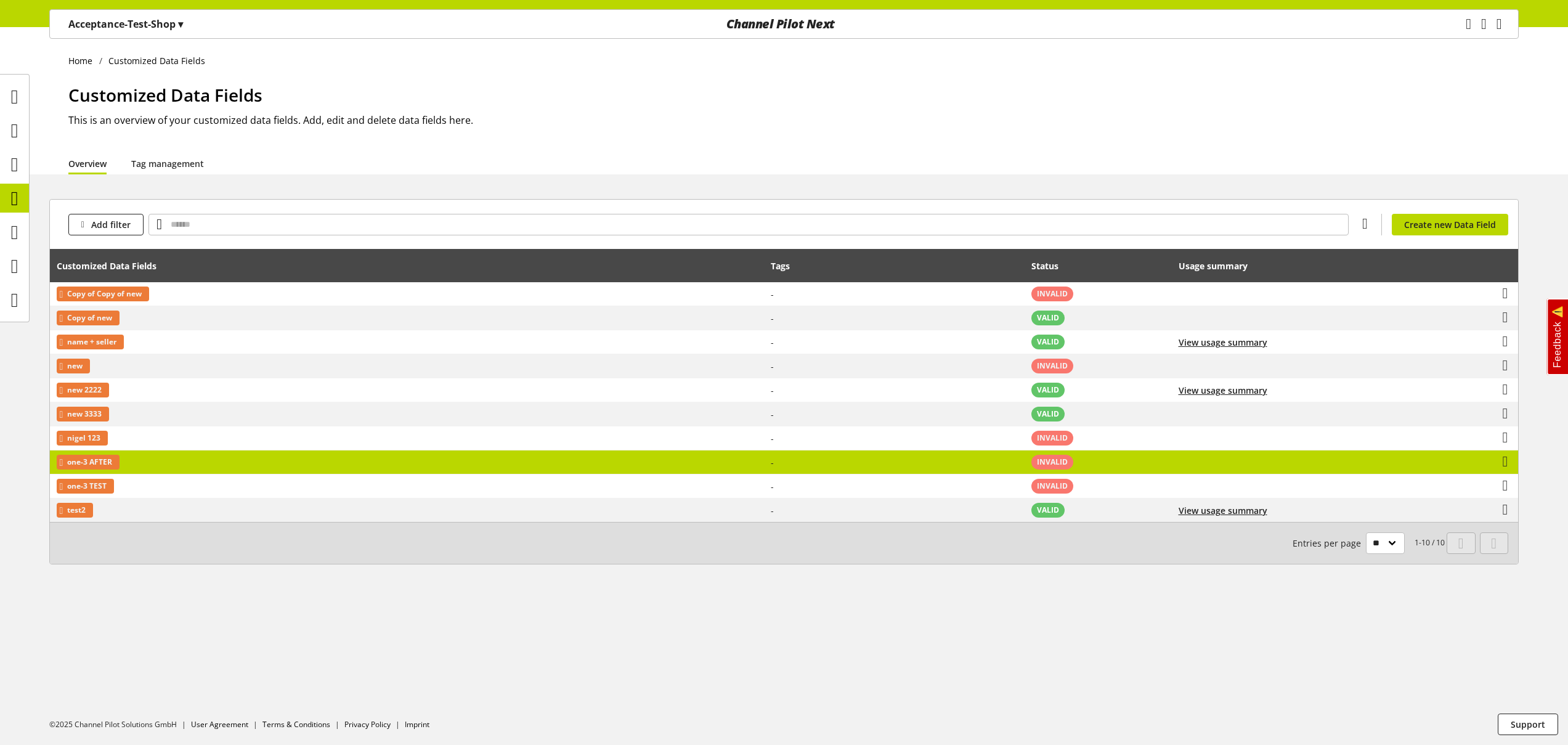
click at [166, 458] on td "one-3 AFTER" at bounding box center [406, 462] width 714 height 24
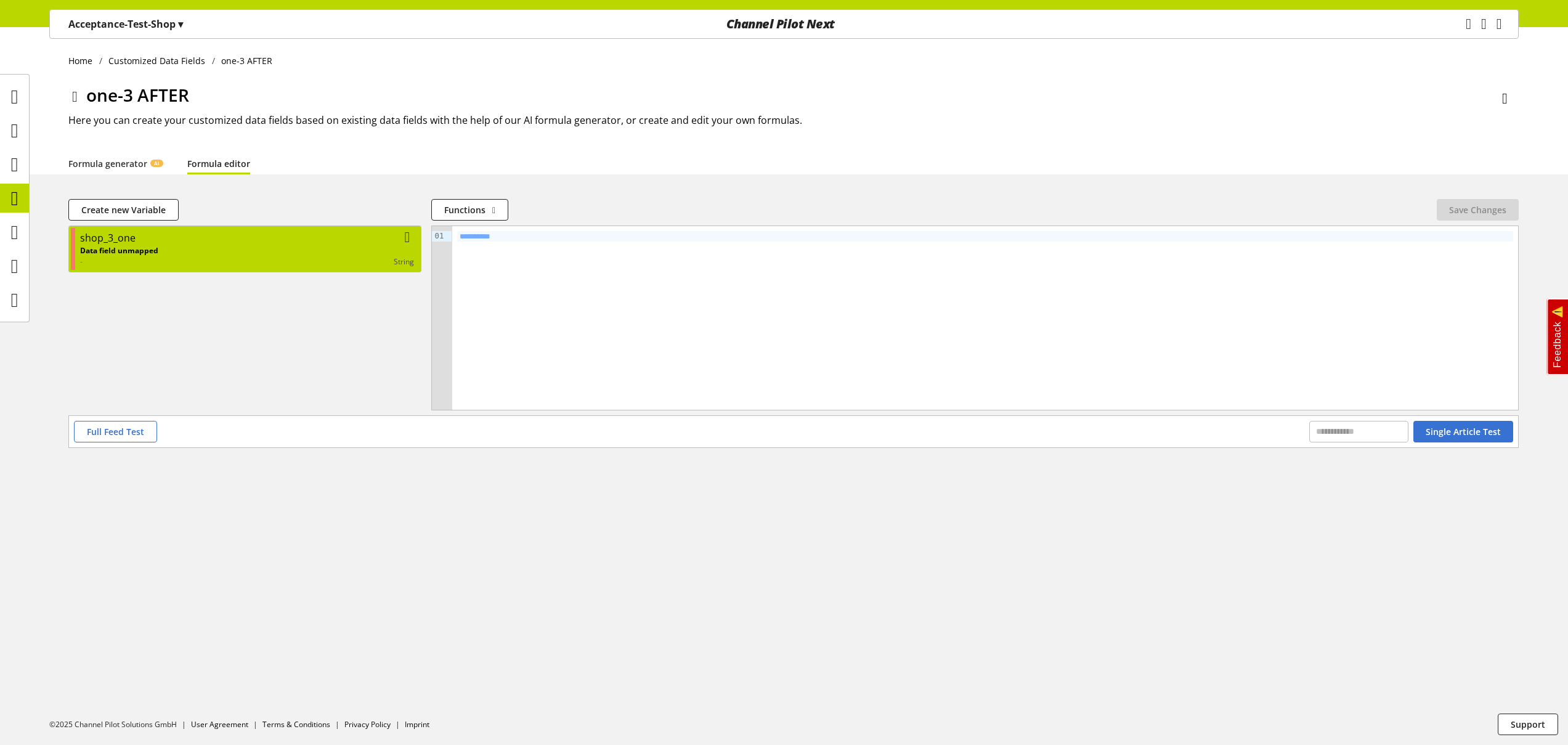
click at [192, 252] on div "Data field unmapped - string" at bounding box center [247, 257] width 334 height 22
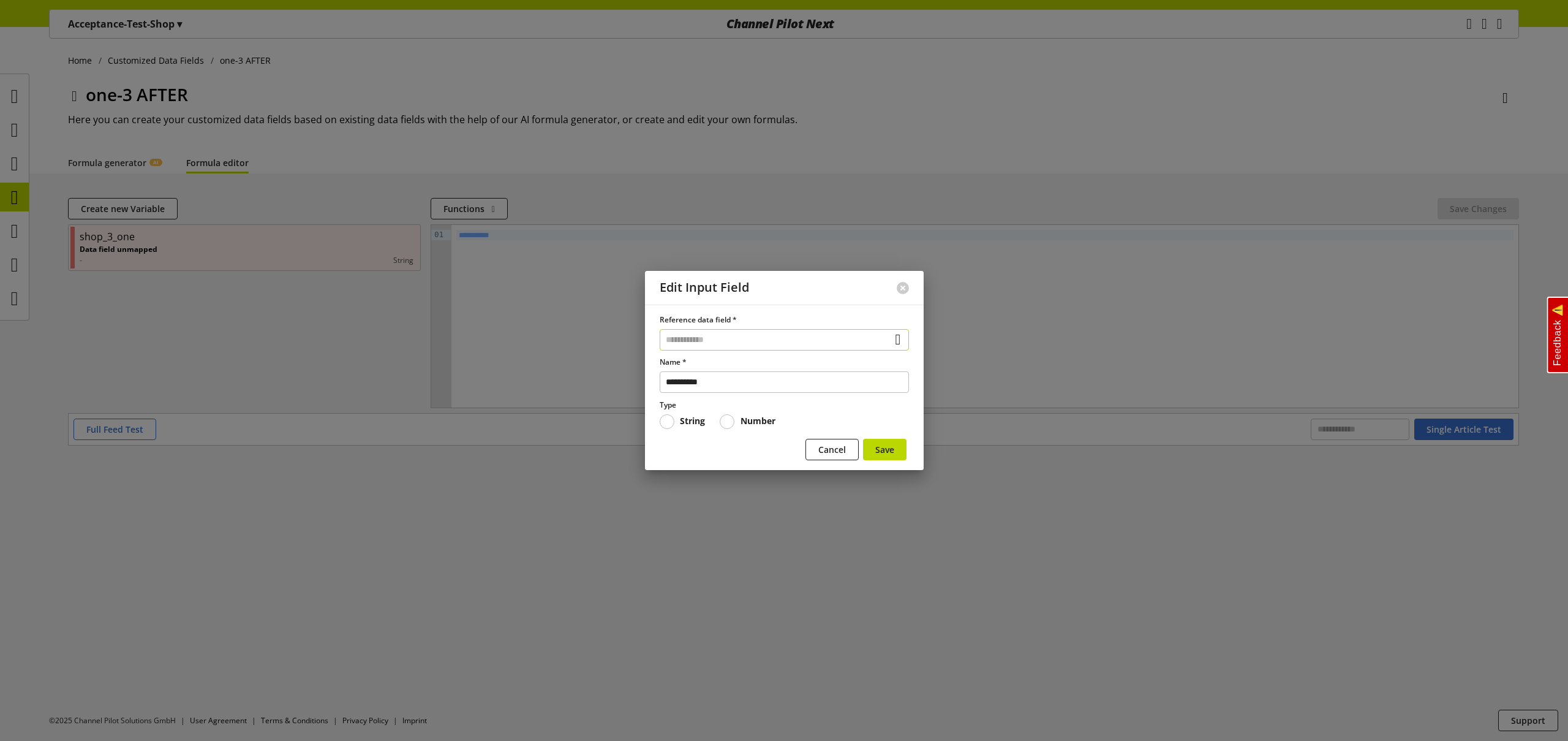
click at [752, 339] on input "text" at bounding box center [784, 339] width 249 height 21
click at [758, 408] on div "Data Fields from Feeds" at bounding box center [782, 409] width 196 height 13
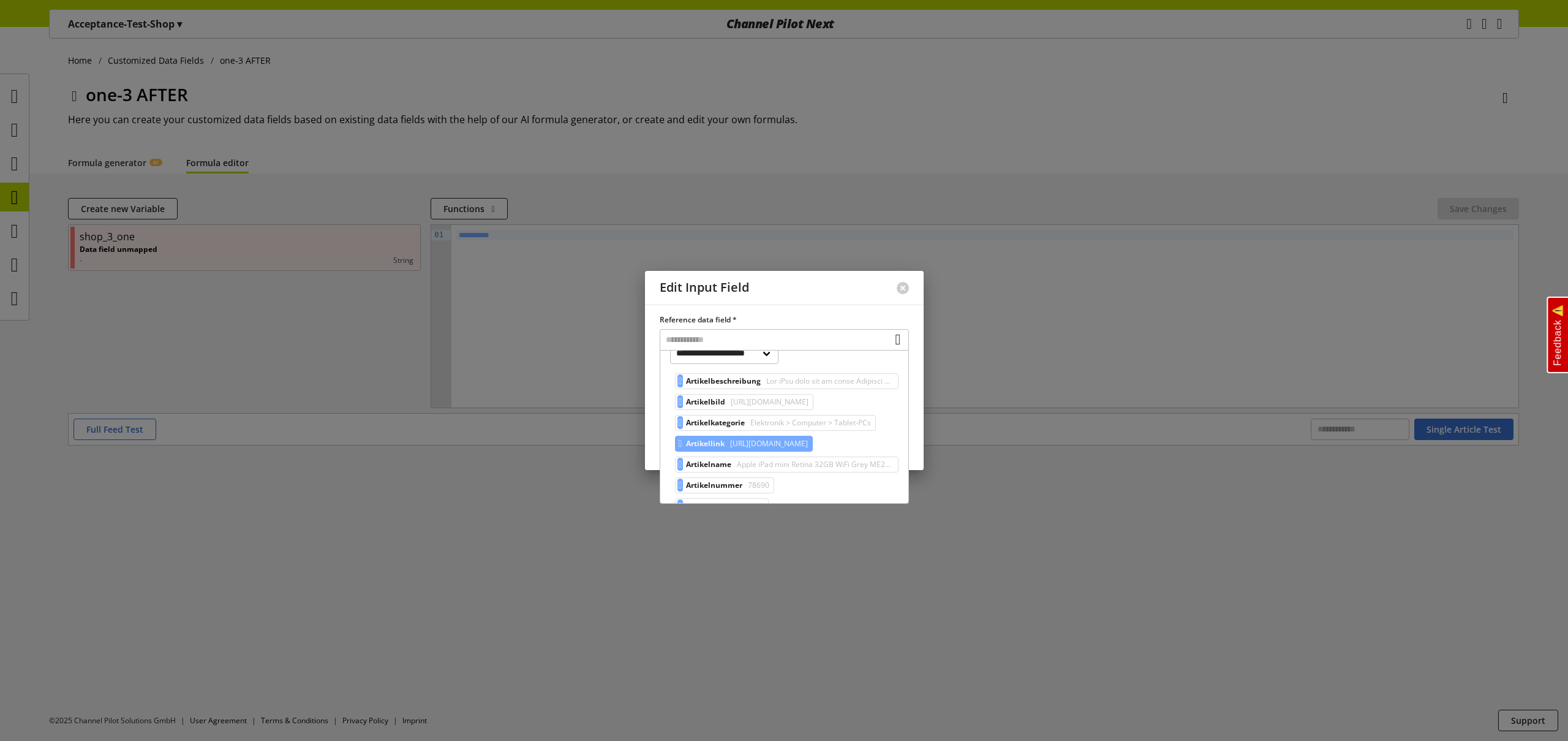
scroll to position [65, 0]
click at [654, 383] on div "**********" at bounding box center [784, 387] width 279 height 165
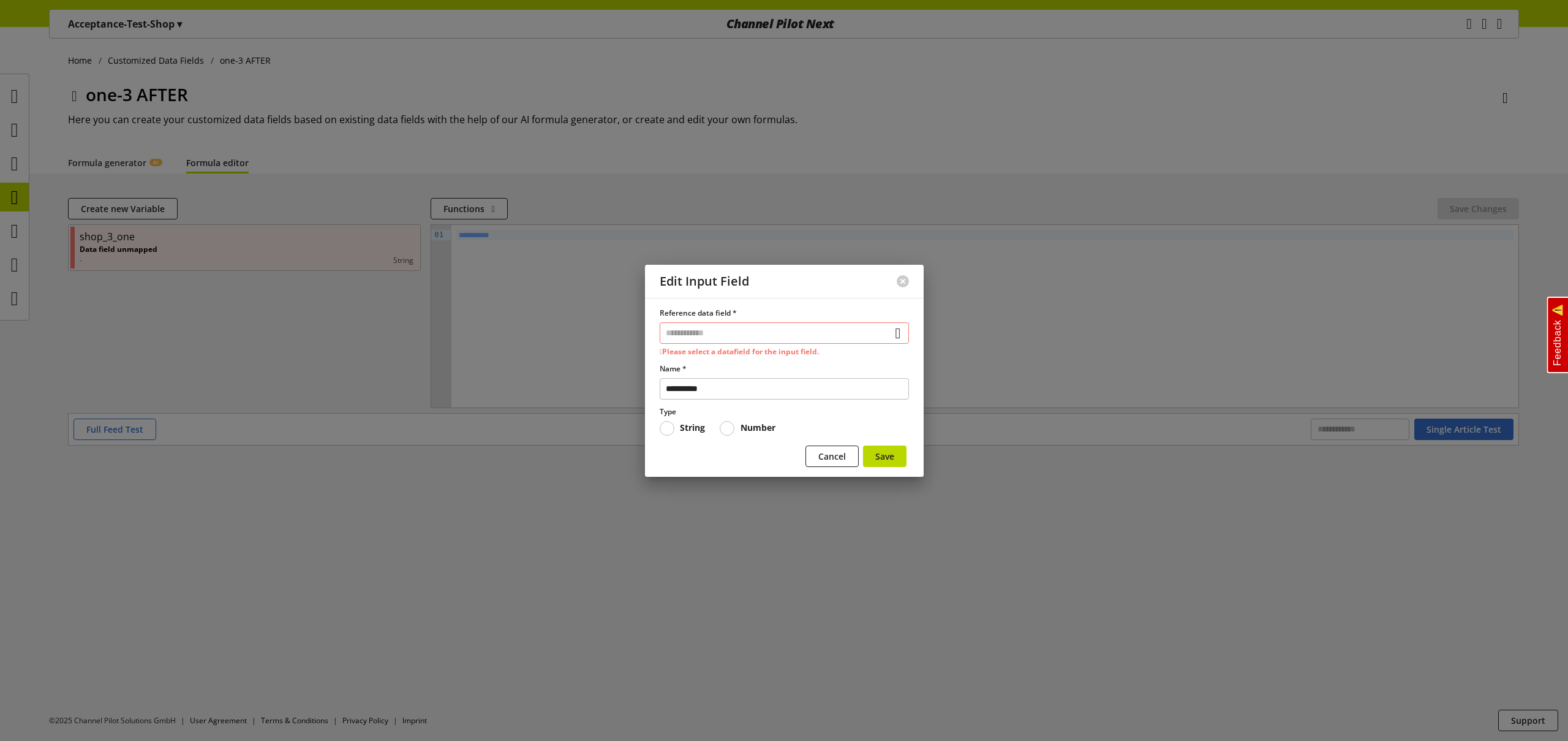
click at [794, 334] on input "text" at bounding box center [784, 333] width 249 height 21
click at [761, 419] on div "Data Fields from Feeds" at bounding box center [782, 416] width 196 height 13
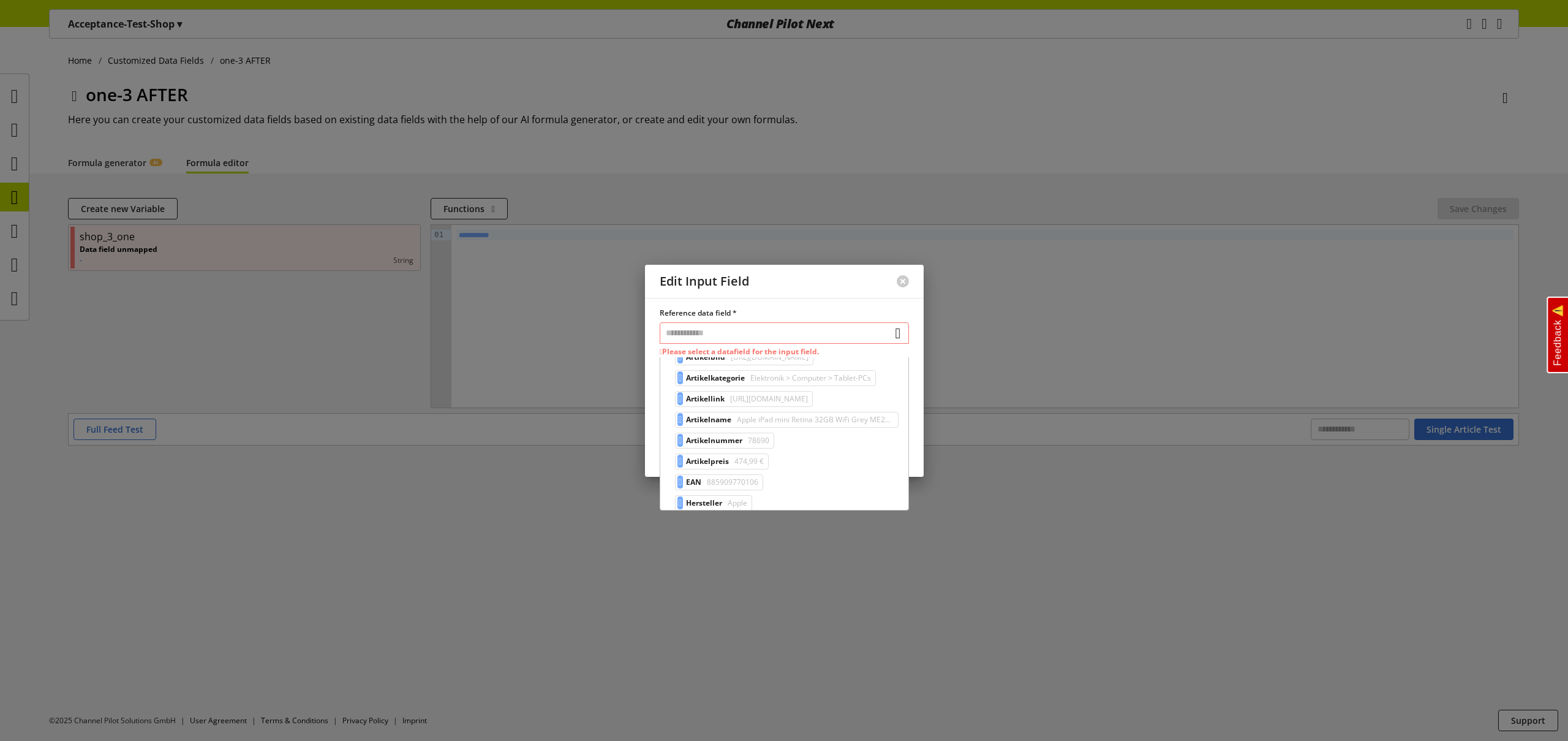
scroll to position [131, 0]
click at [661, 312] on label "Reference data field *" at bounding box center [784, 312] width 249 height 11
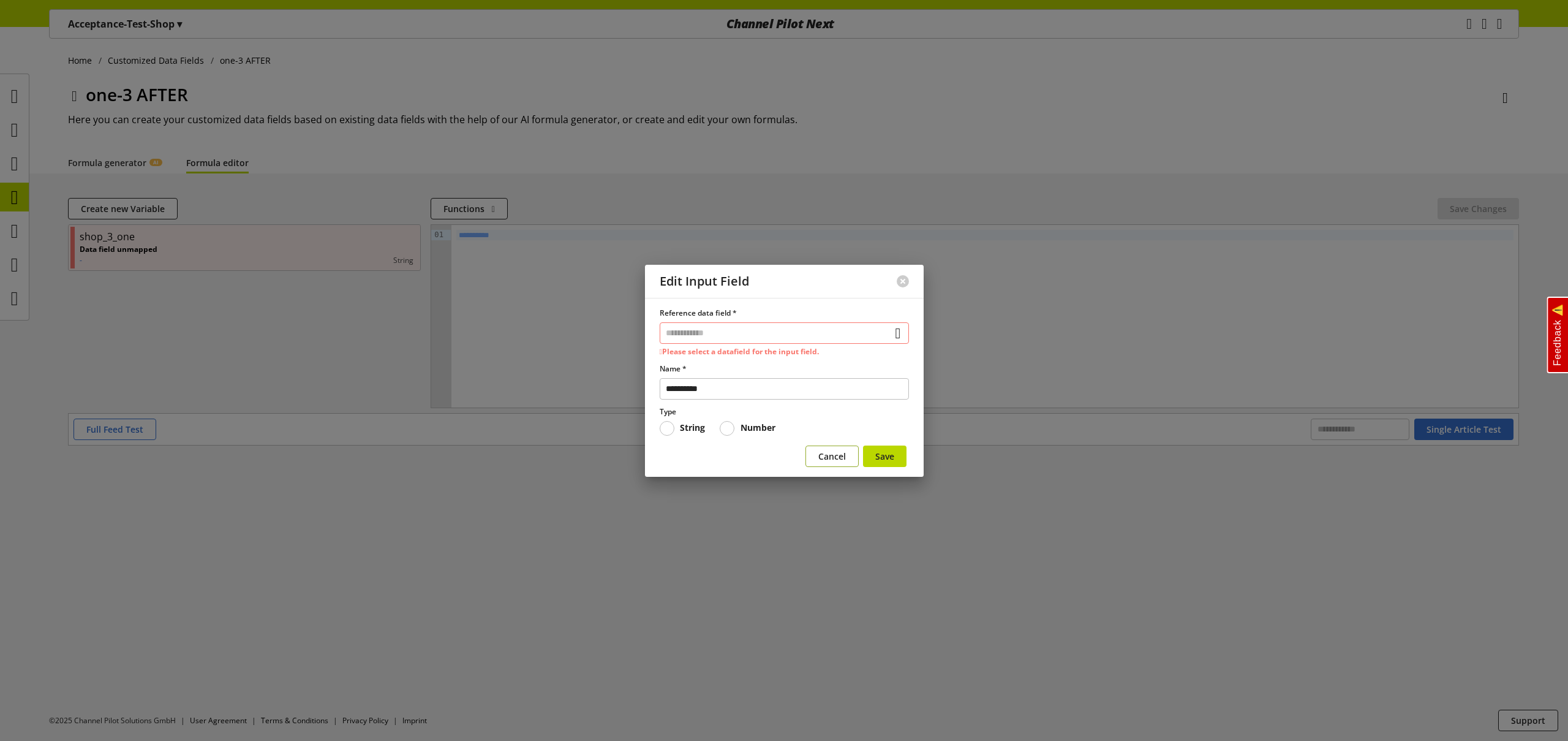
click at [813, 452] on button "Cancel" at bounding box center [832, 456] width 54 height 21
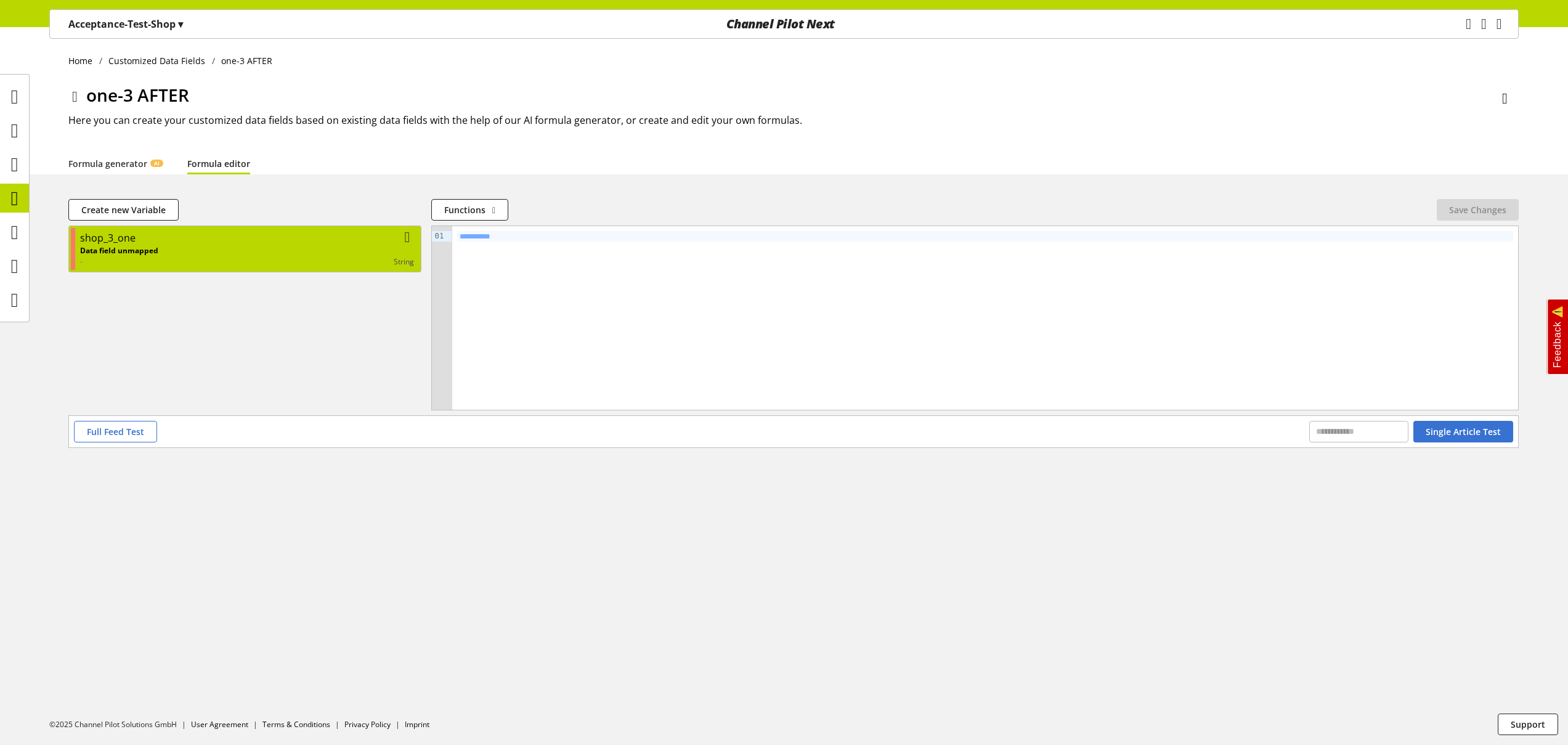
click at [155, 255] on p "Data field unmapped" at bounding box center [119, 251] width 78 height 11
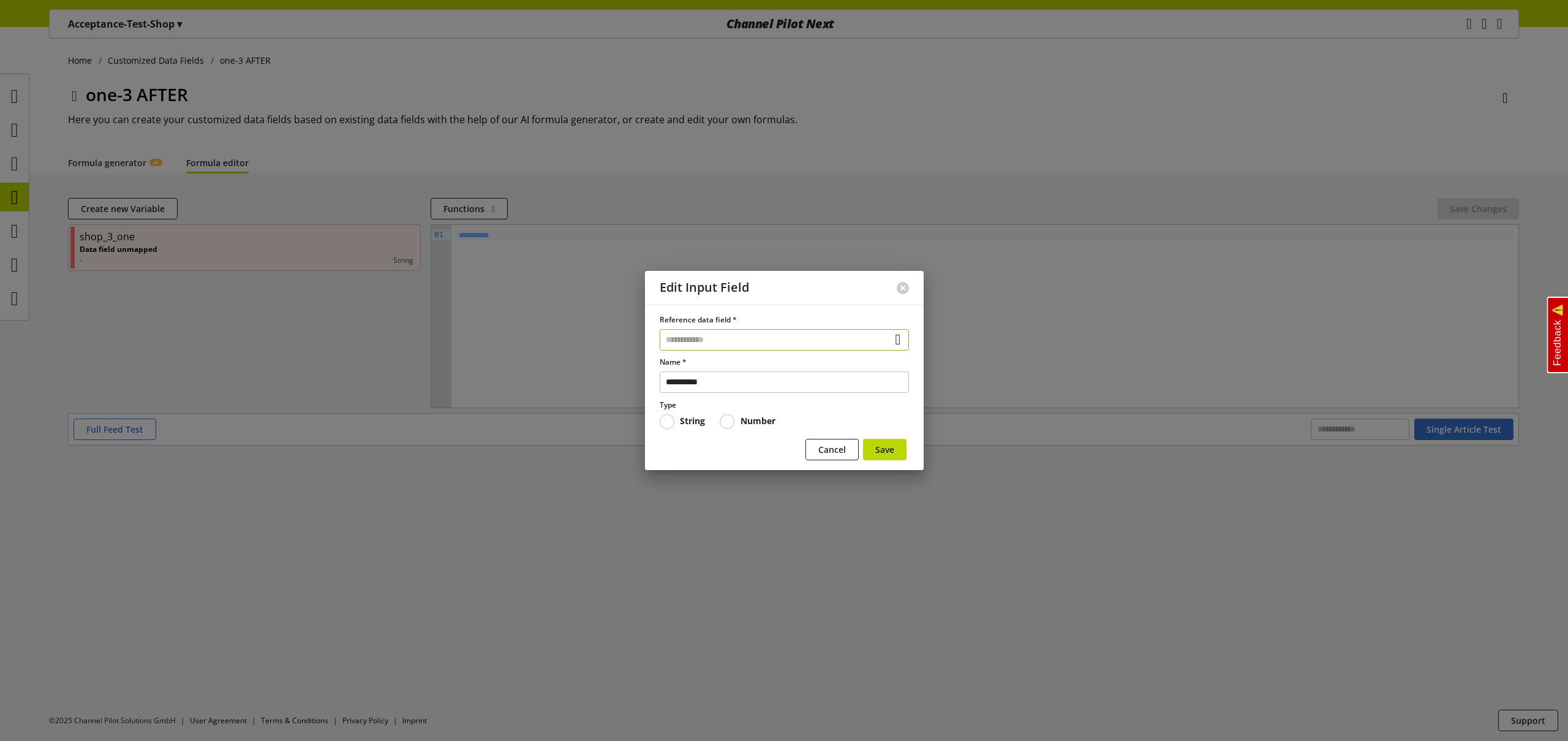
click at [711, 339] on input "text" at bounding box center [784, 339] width 249 height 21
click at [752, 408] on div "Data Fields from Feeds" at bounding box center [782, 409] width 196 height 13
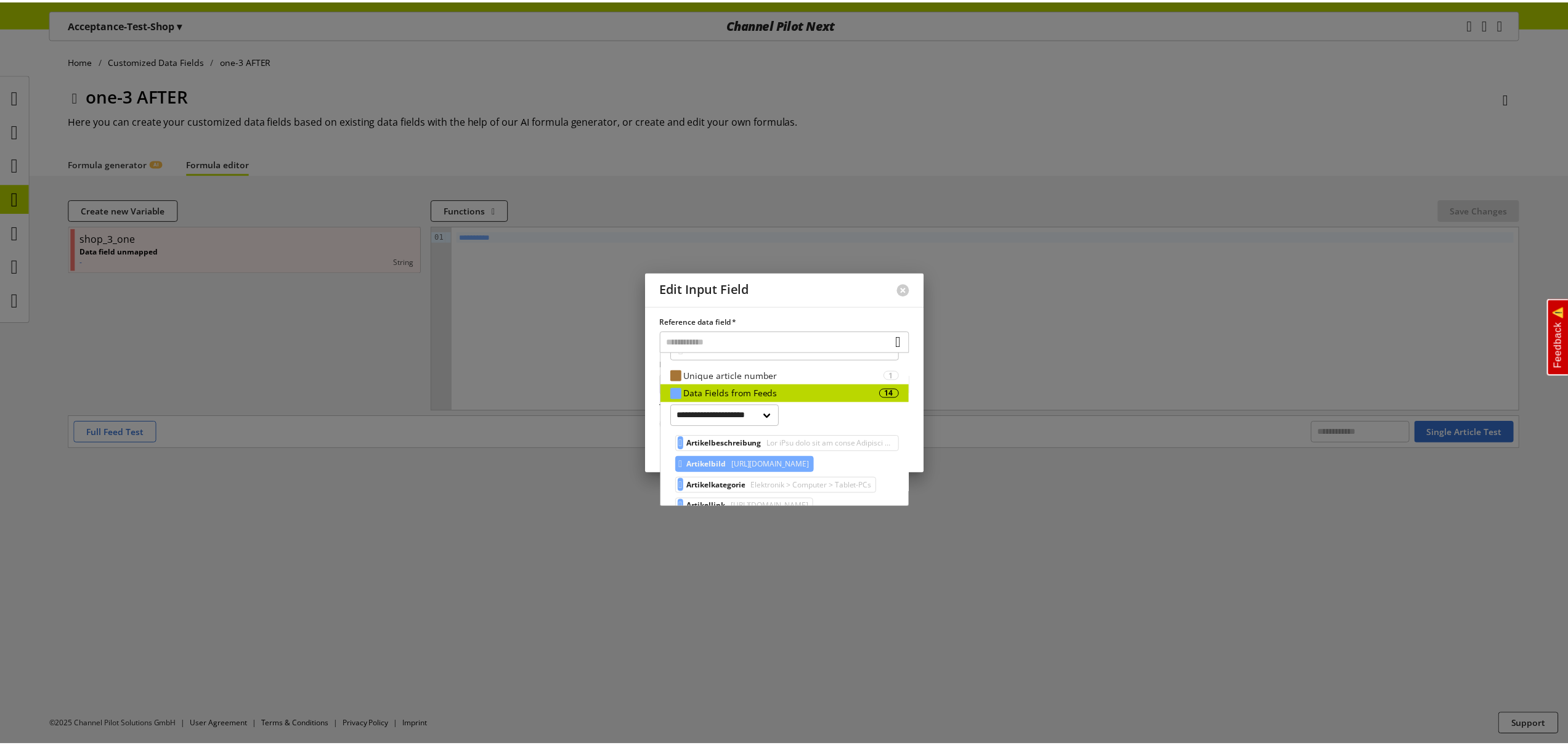
scroll to position [20, 0]
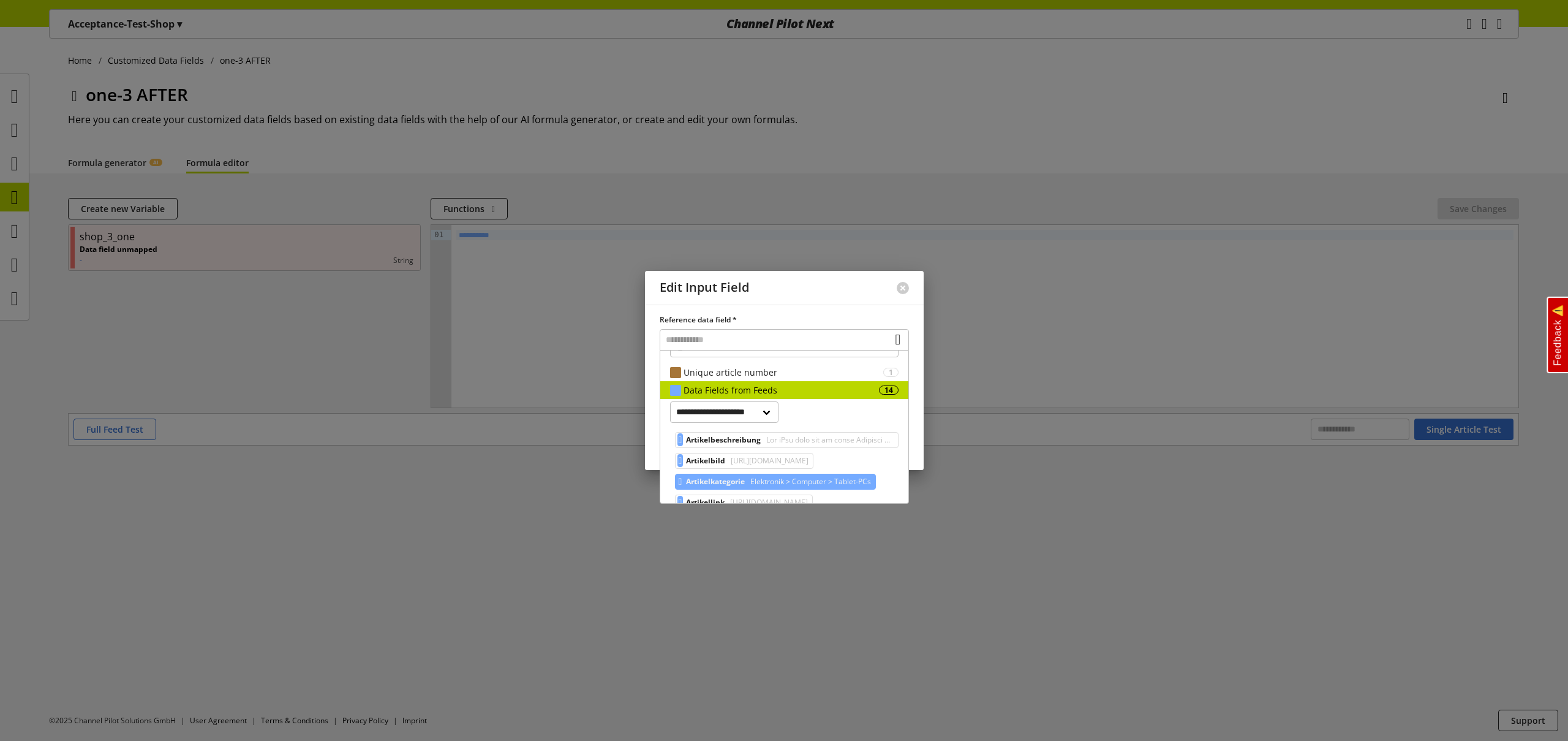
click at [716, 482] on span "Artikelkategorie" at bounding box center [716, 481] width 59 height 14
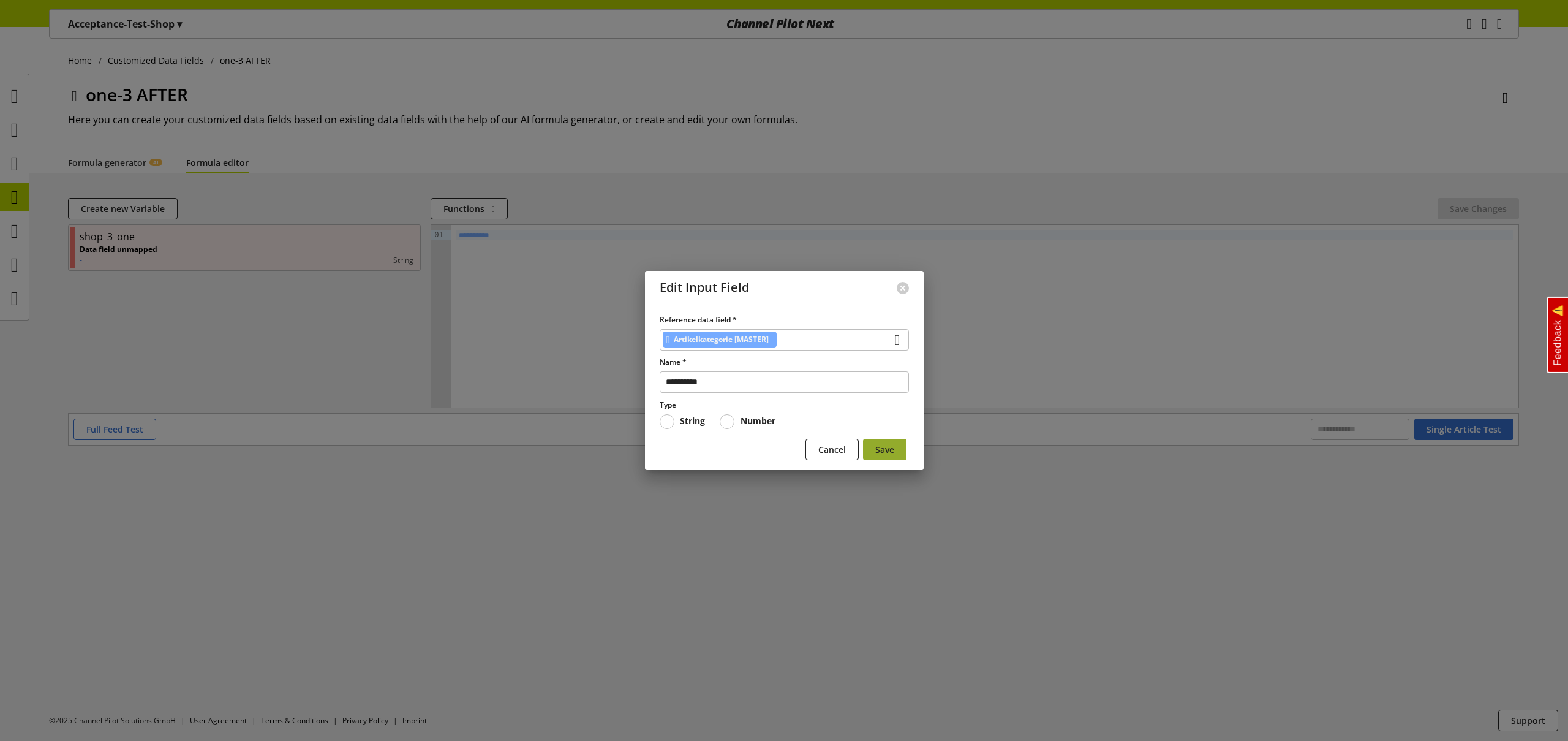
click at [887, 450] on span "Save" at bounding box center [885, 449] width 19 height 13
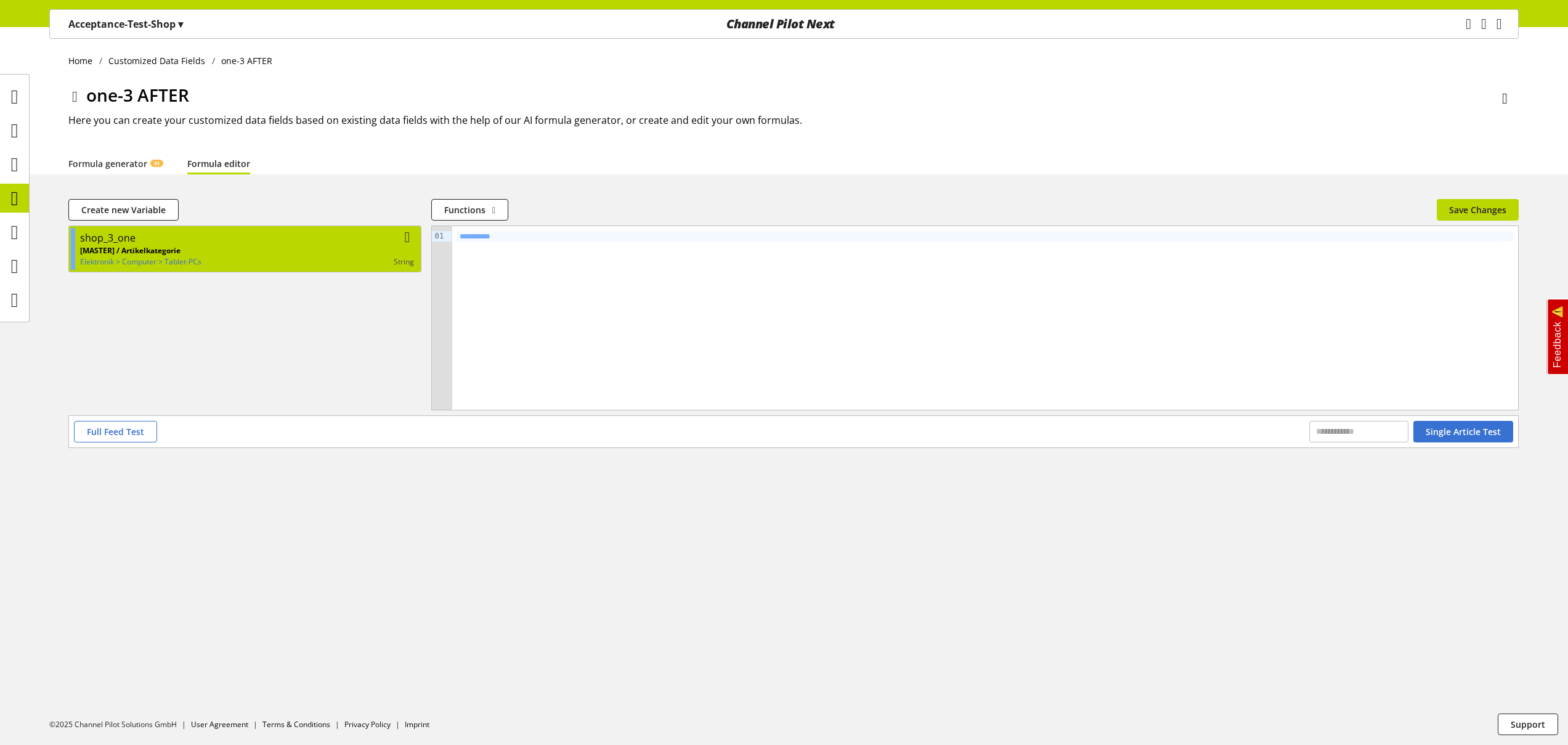
click at [252, 258] on div "string" at bounding box center [307, 262] width 212 height 11
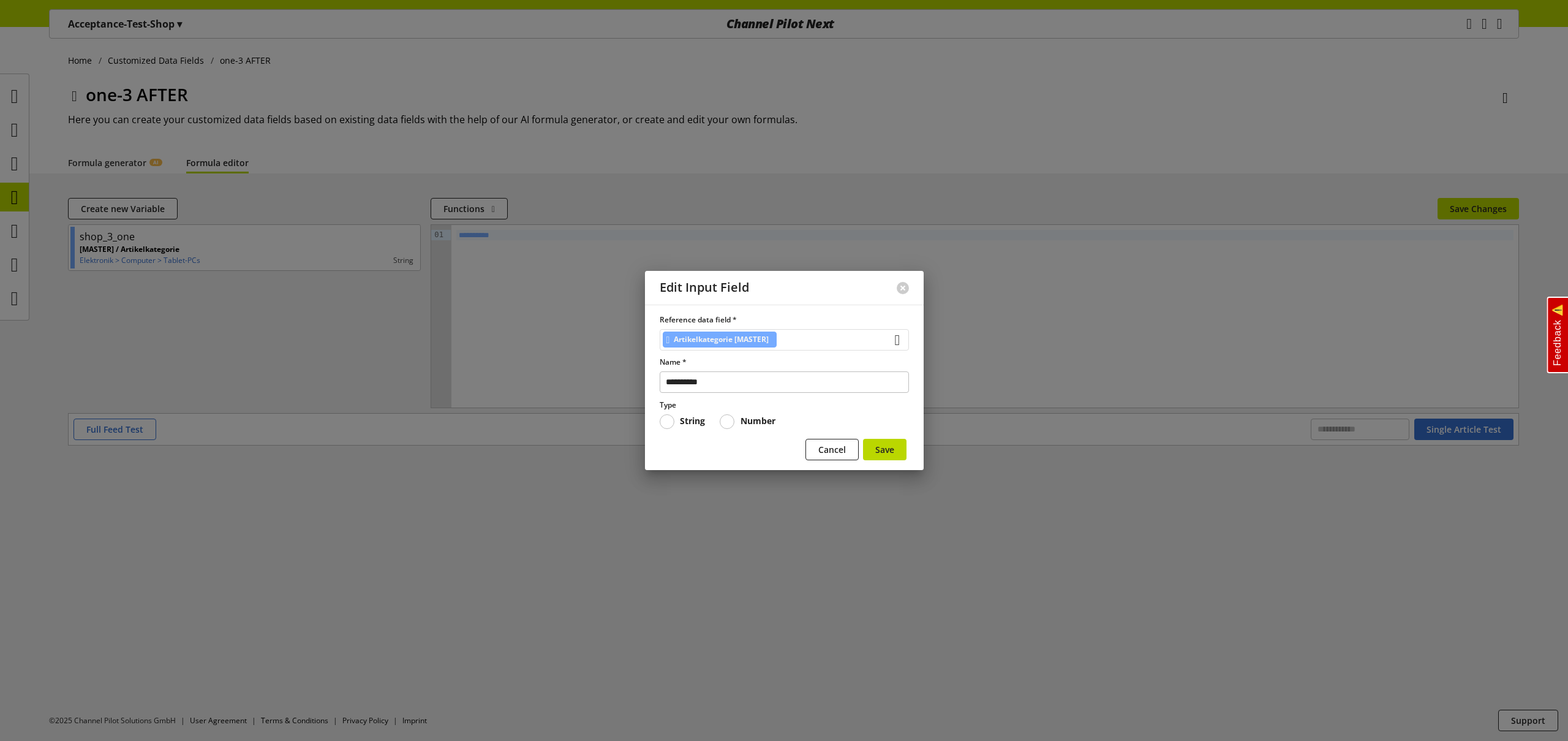
click at [787, 338] on div "Artikelkategorie [MASTER]" at bounding box center [784, 339] width 249 height 21
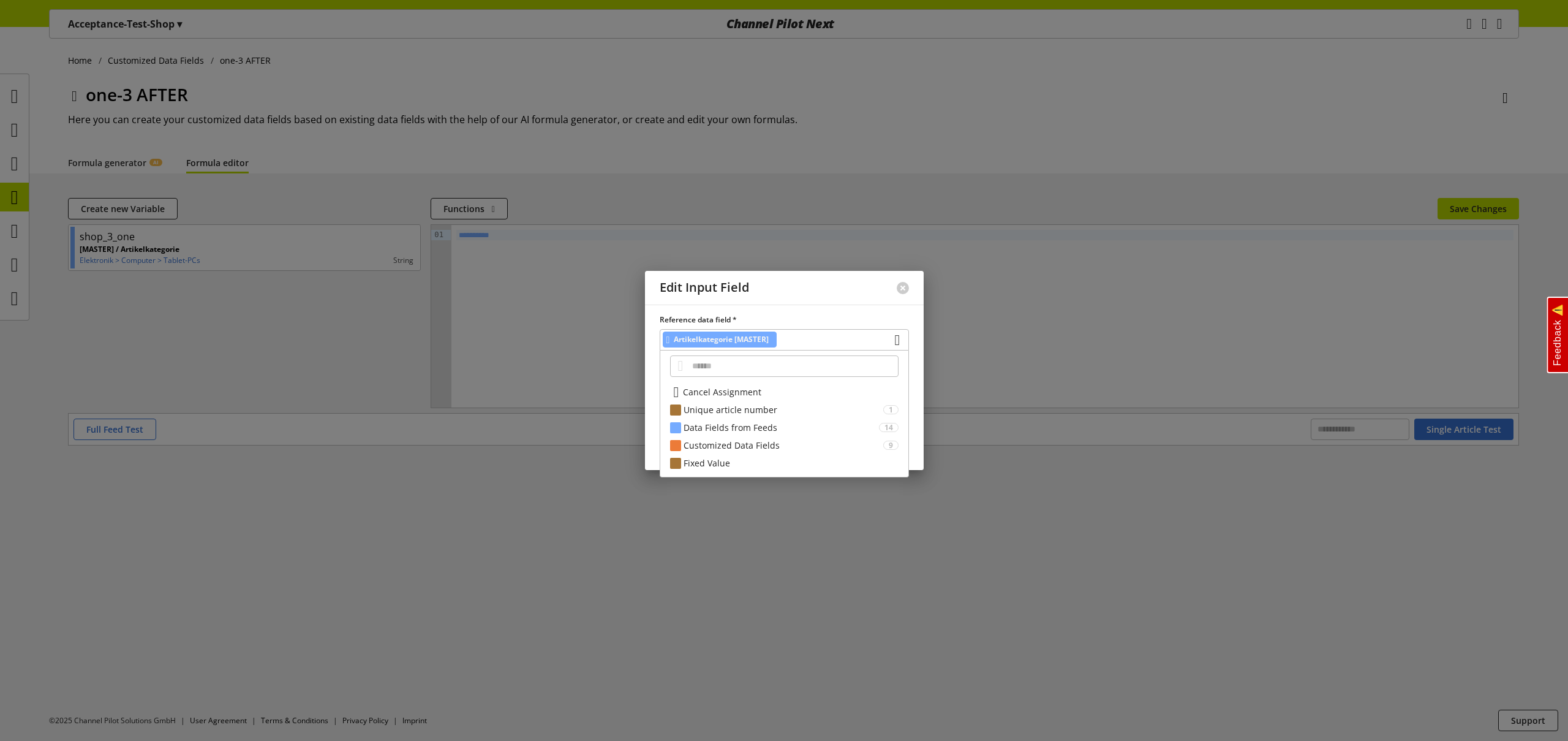
click at [716, 385] on span "Cancel Assignment" at bounding box center [722, 391] width 78 height 13
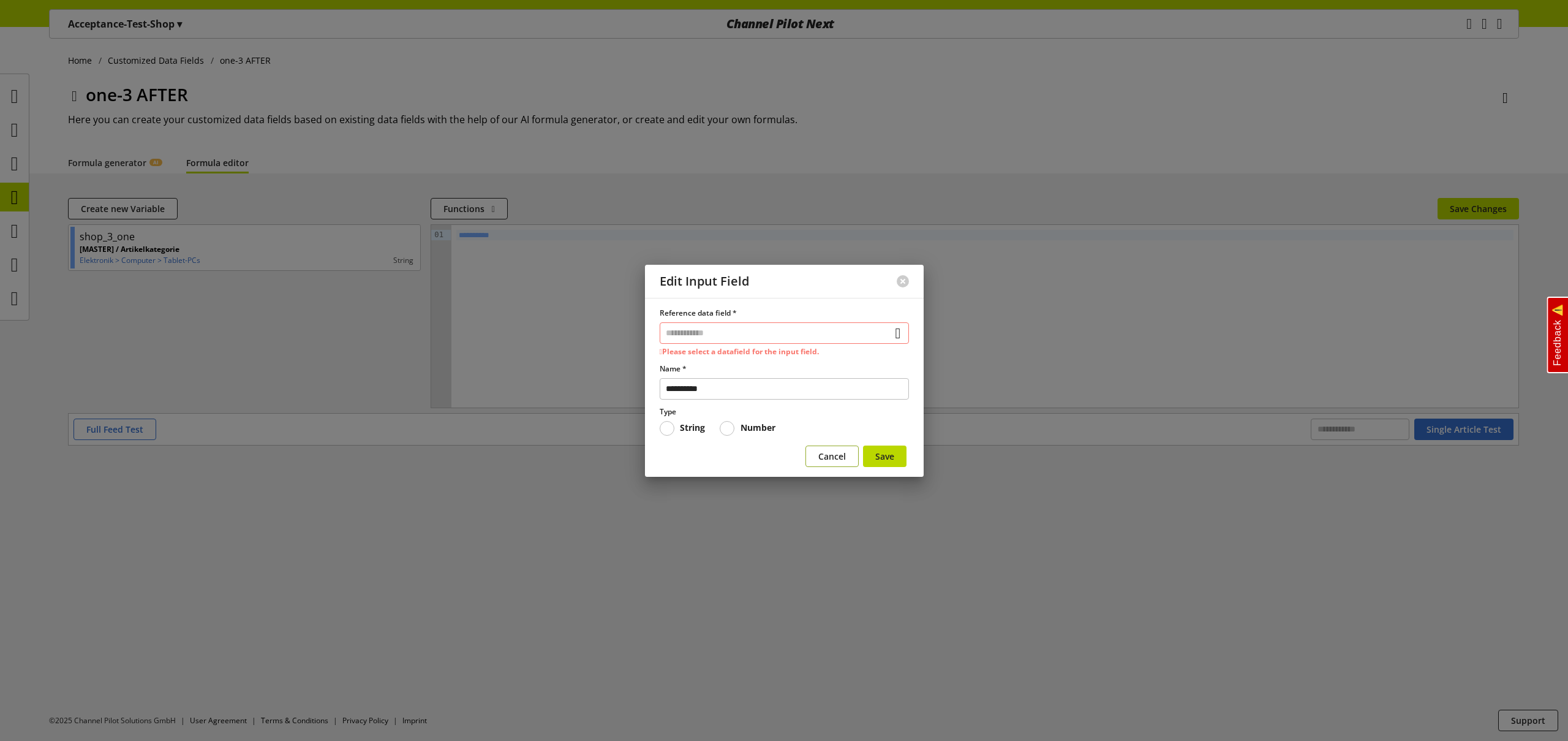
click at [835, 454] on span "Cancel" at bounding box center [832, 456] width 27 height 13
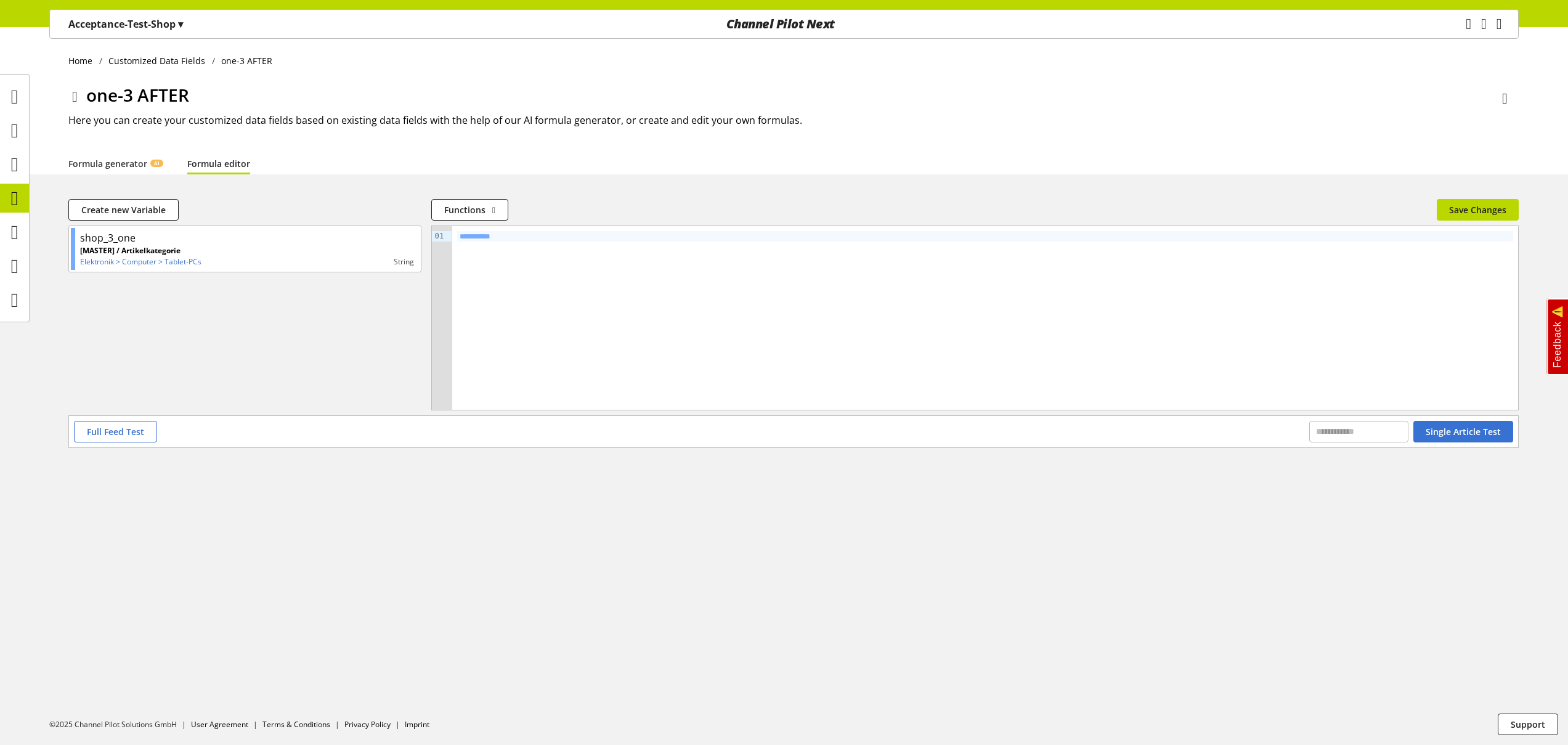
click at [131, 27] on p "Acceptance-Test-Shop ▾" at bounding box center [126, 23] width 115 height 15
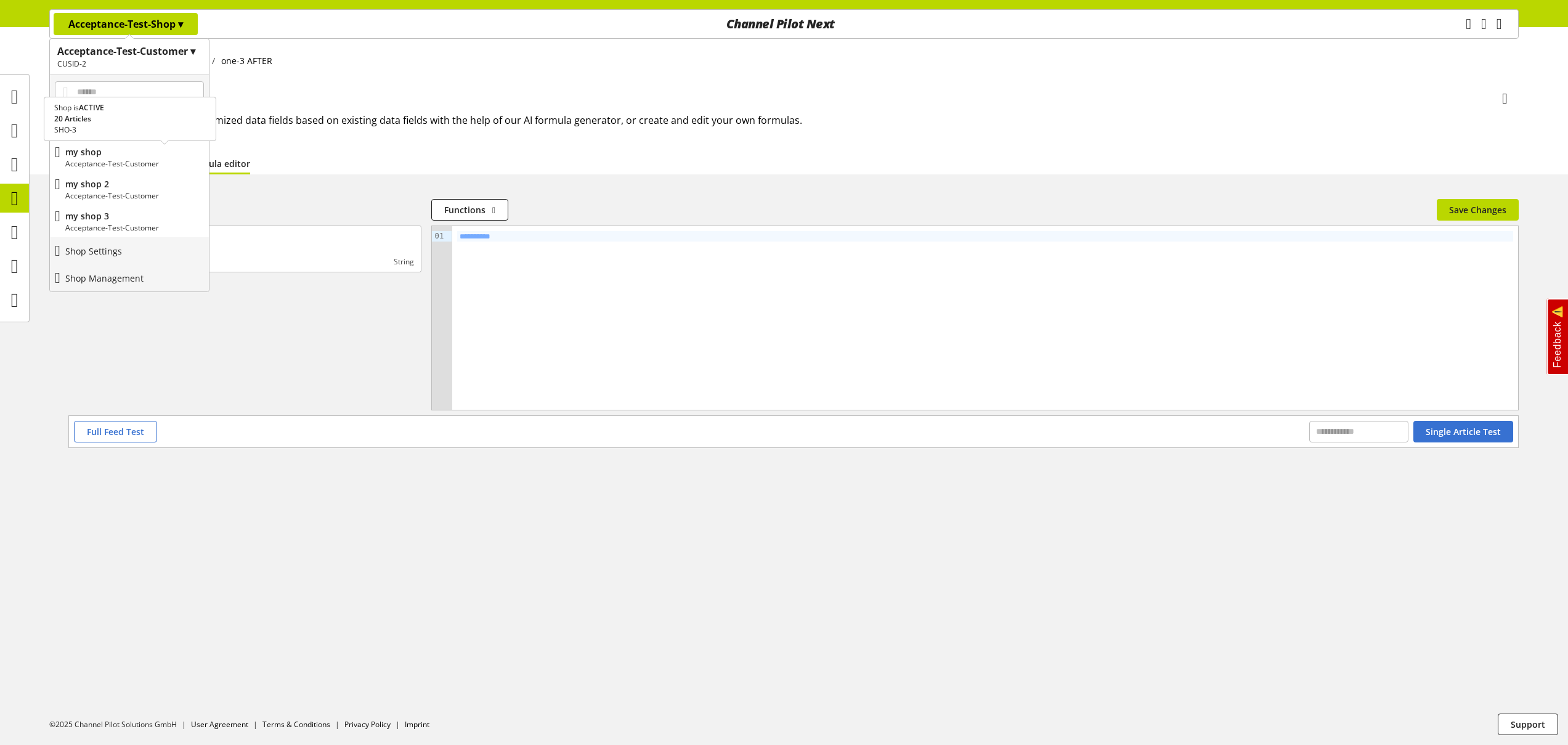
click at [117, 151] on p "my shop" at bounding box center [134, 151] width 139 height 13
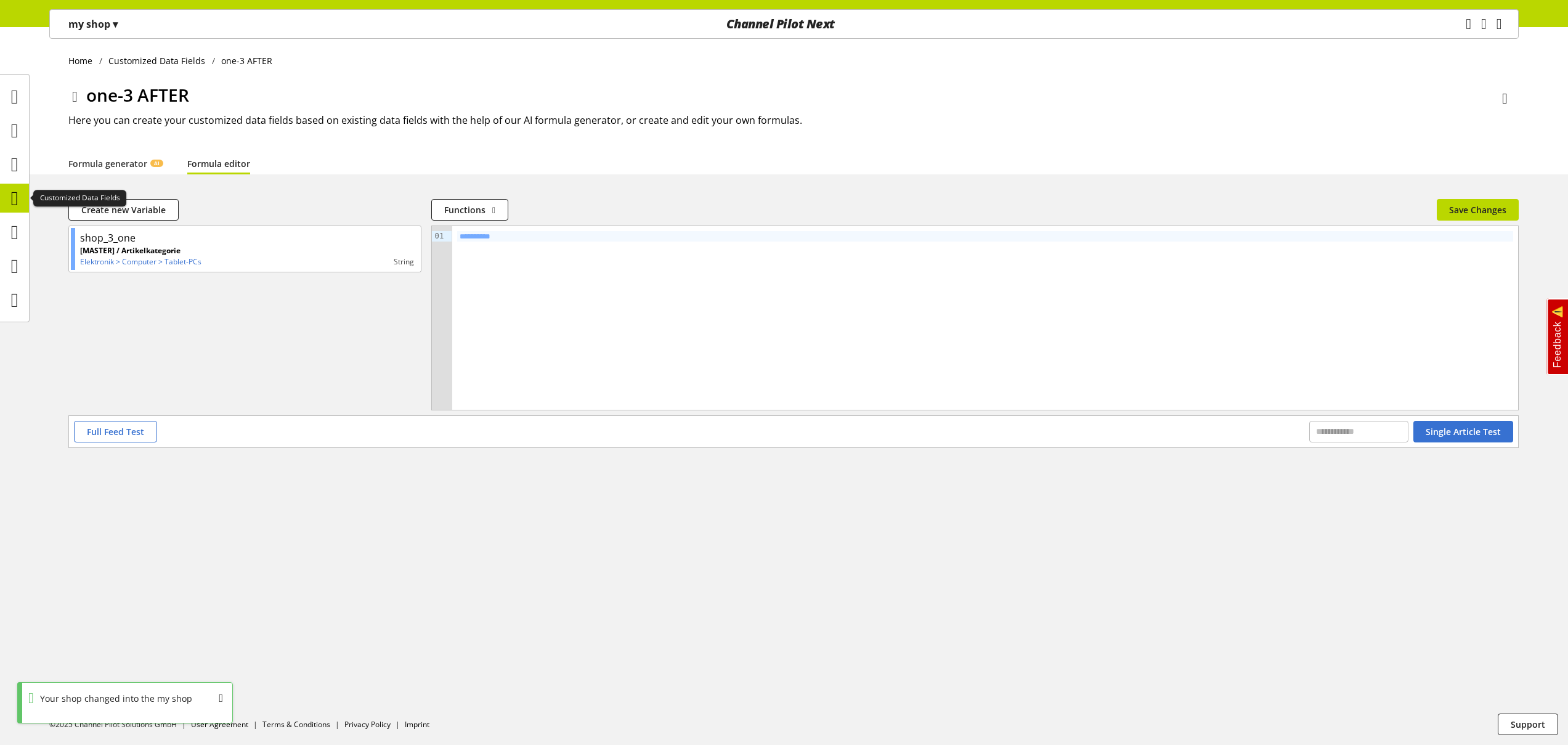
click at [12, 198] on icon at bounding box center [15, 198] width 8 height 25
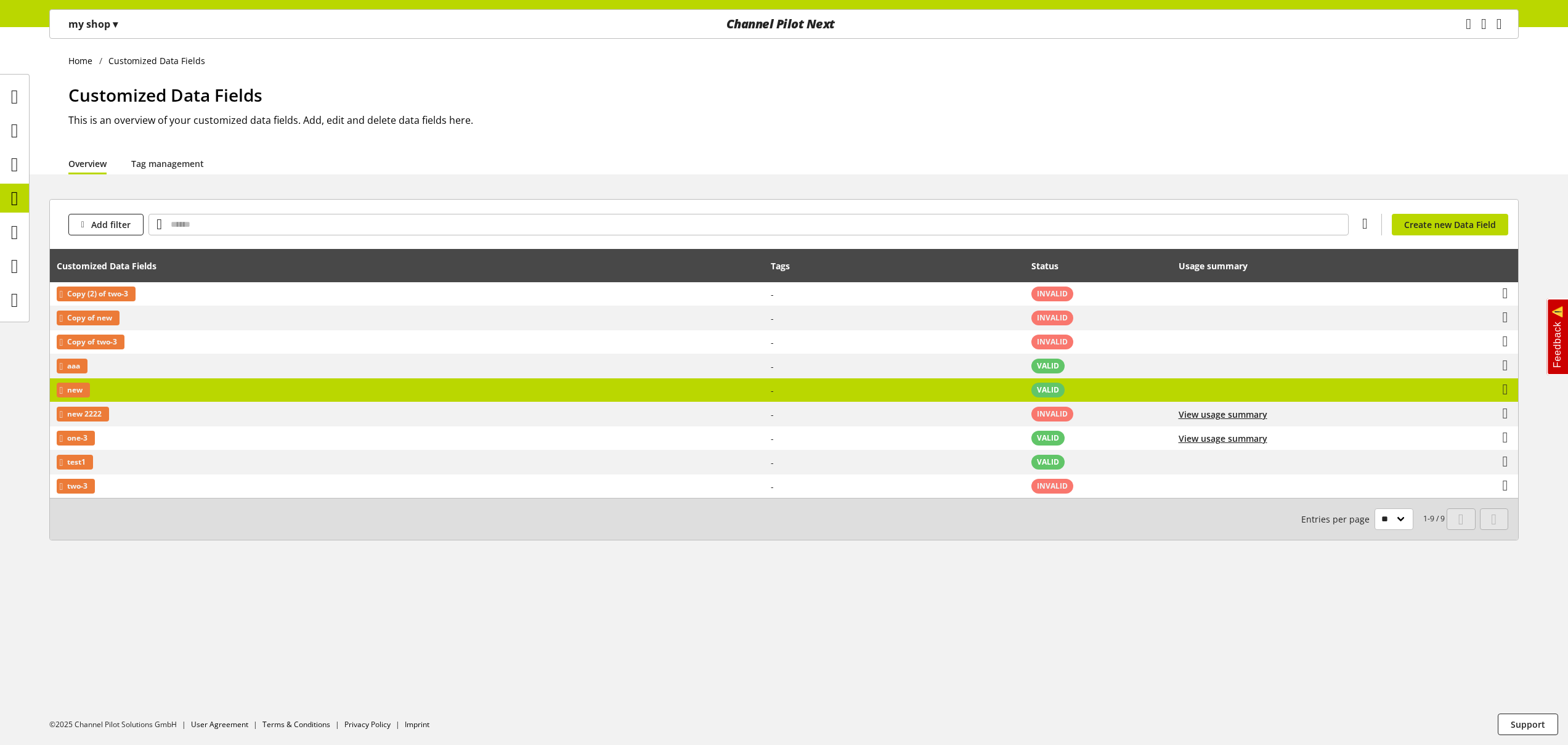
click at [192, 388] on td "new" at bounding box center [406, 390] width 714 height 24
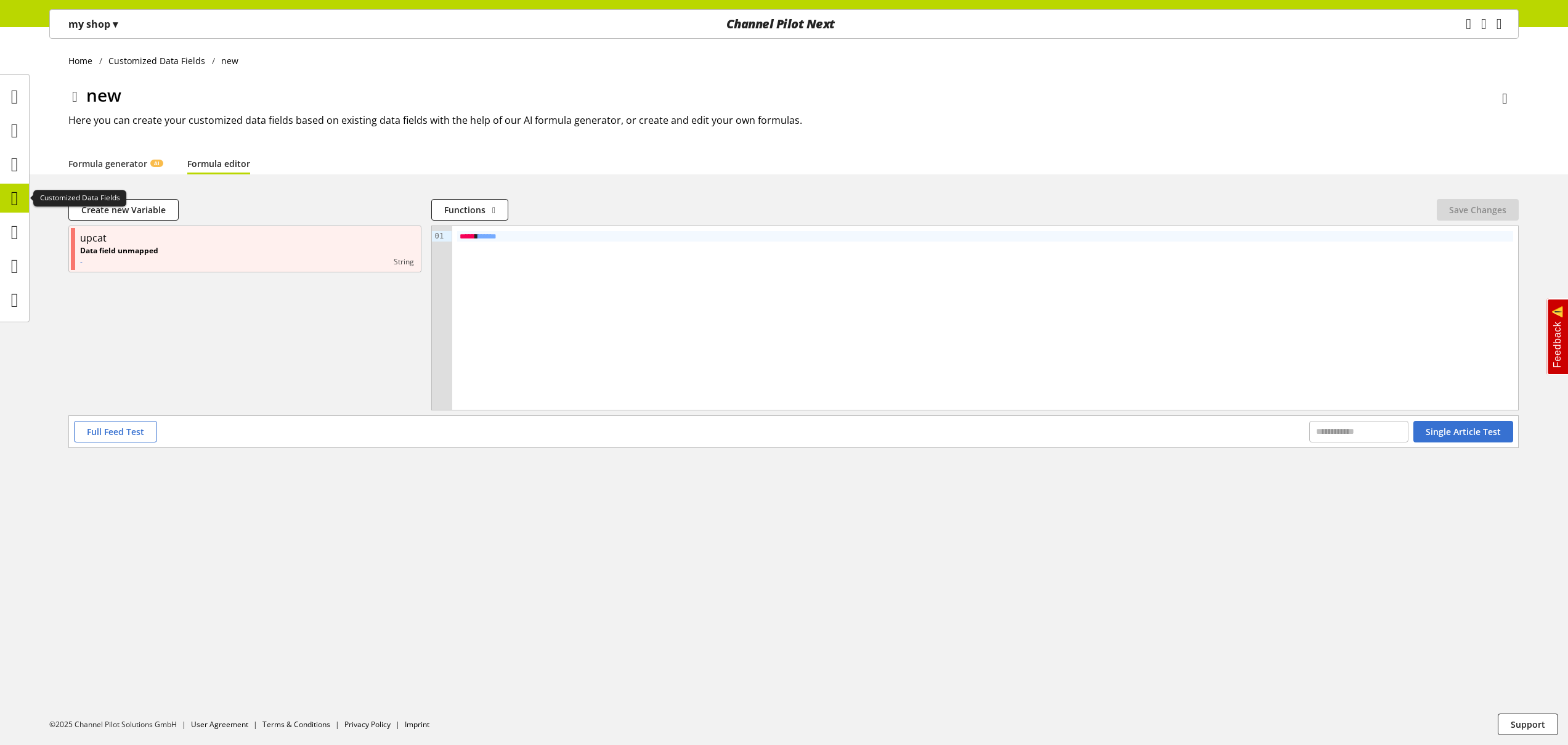
click at [16, 199] on icon at bounding box center [15, 198] width 8 height 25
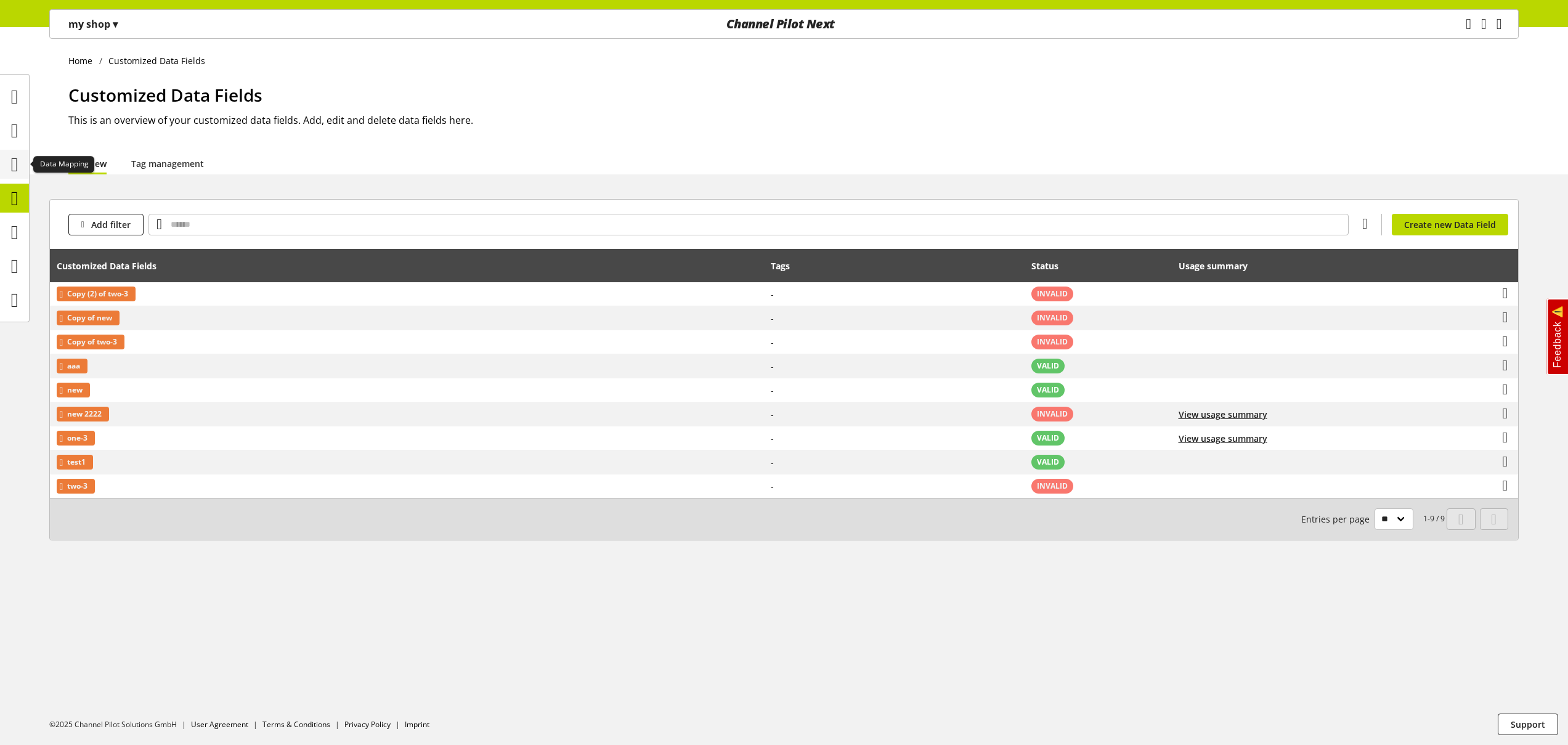
click at [12, 155] on icon at bounding box center [15, 164] width 8 height 25
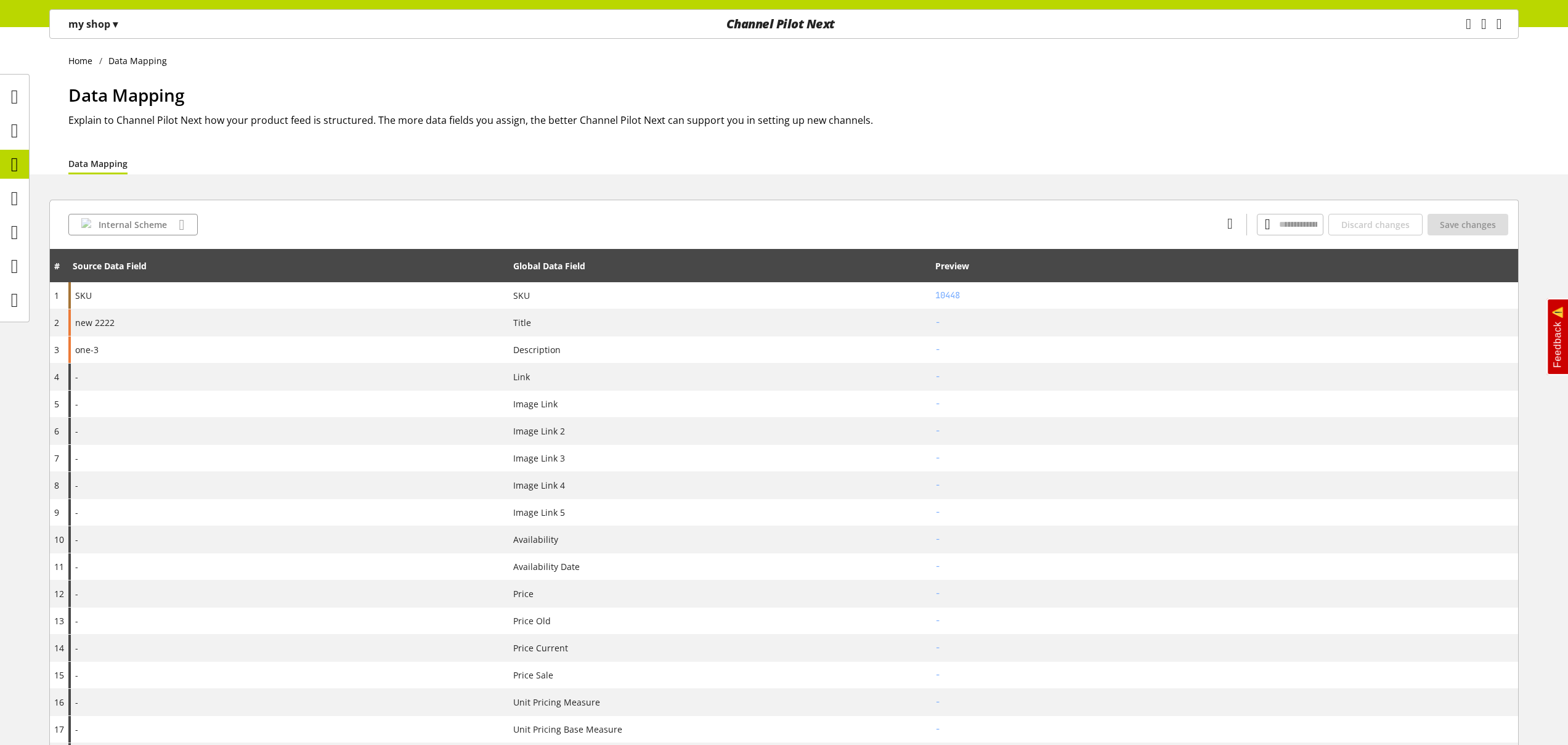
click at [236, 202] on div "Internal Scheme Discard changes Save changes" at bounding box center [784, 224] width 1468 height 50
click at [105, 24] on p "my shop ▾" at bounding box center [93, 23] width 50 height 15
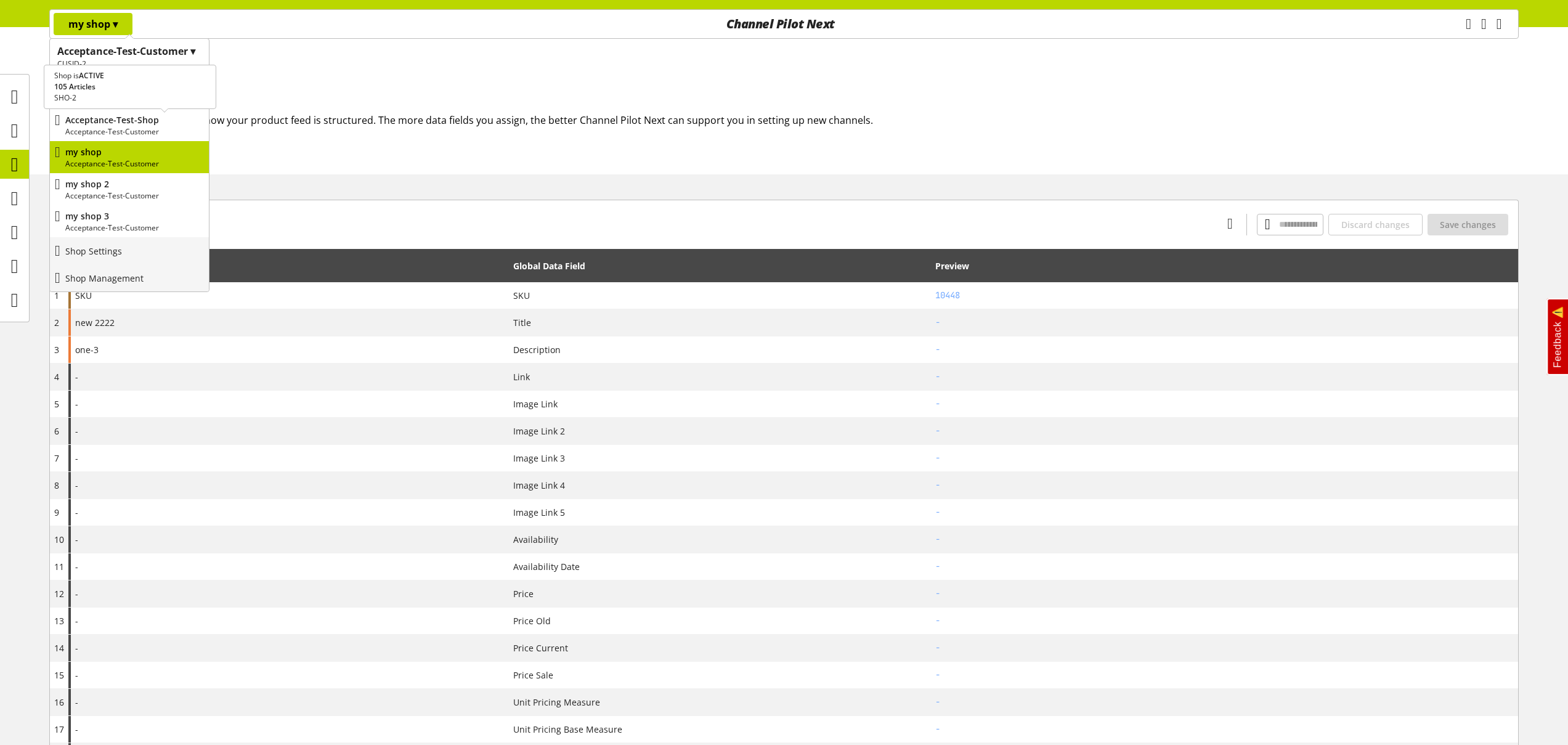
click at [125, 124] on p "Acceptance-Test-Shop" at bounding box center [134, 119] width 139 height 13
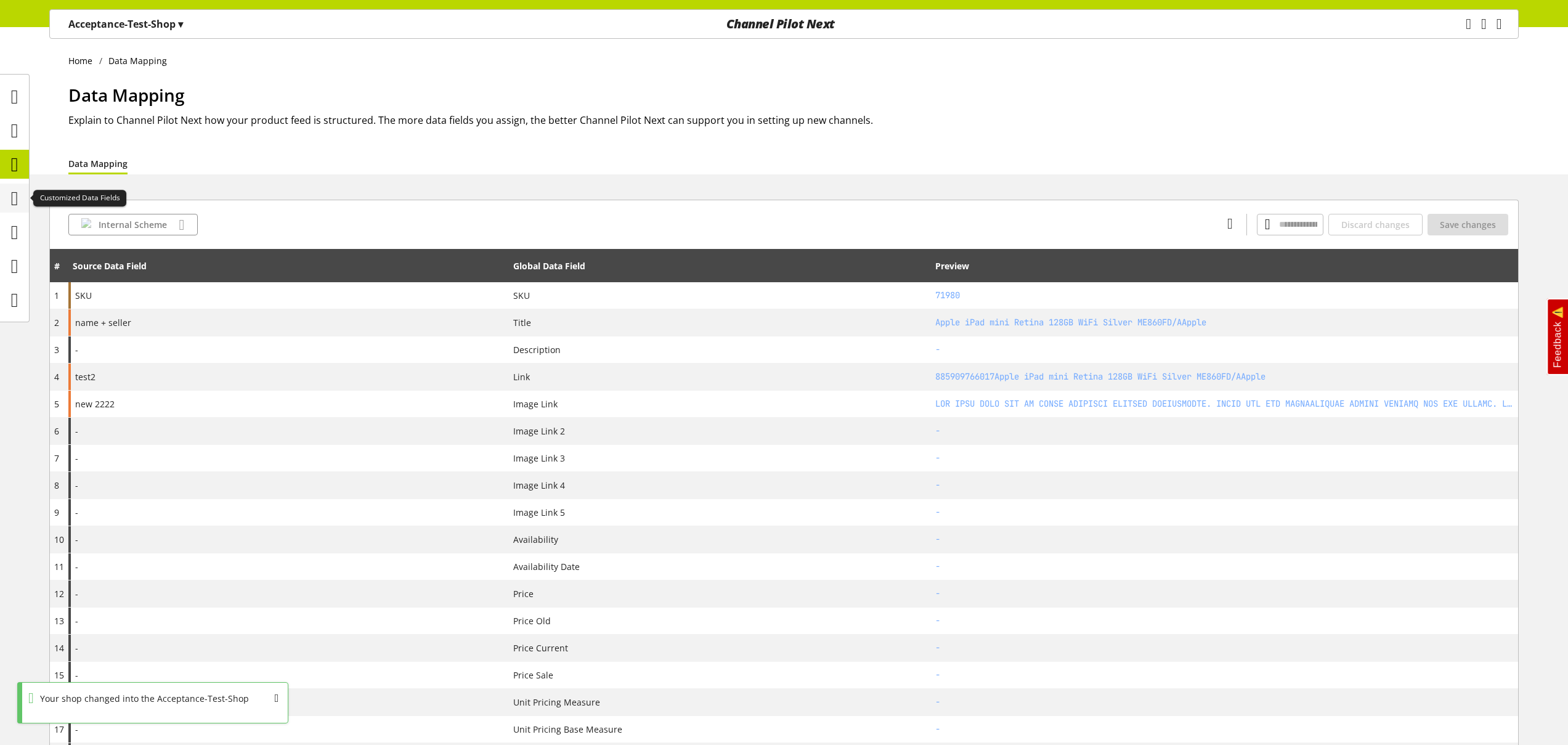
click at [19, 204] on icon at bounding box center [15, 198] width 8 height 25
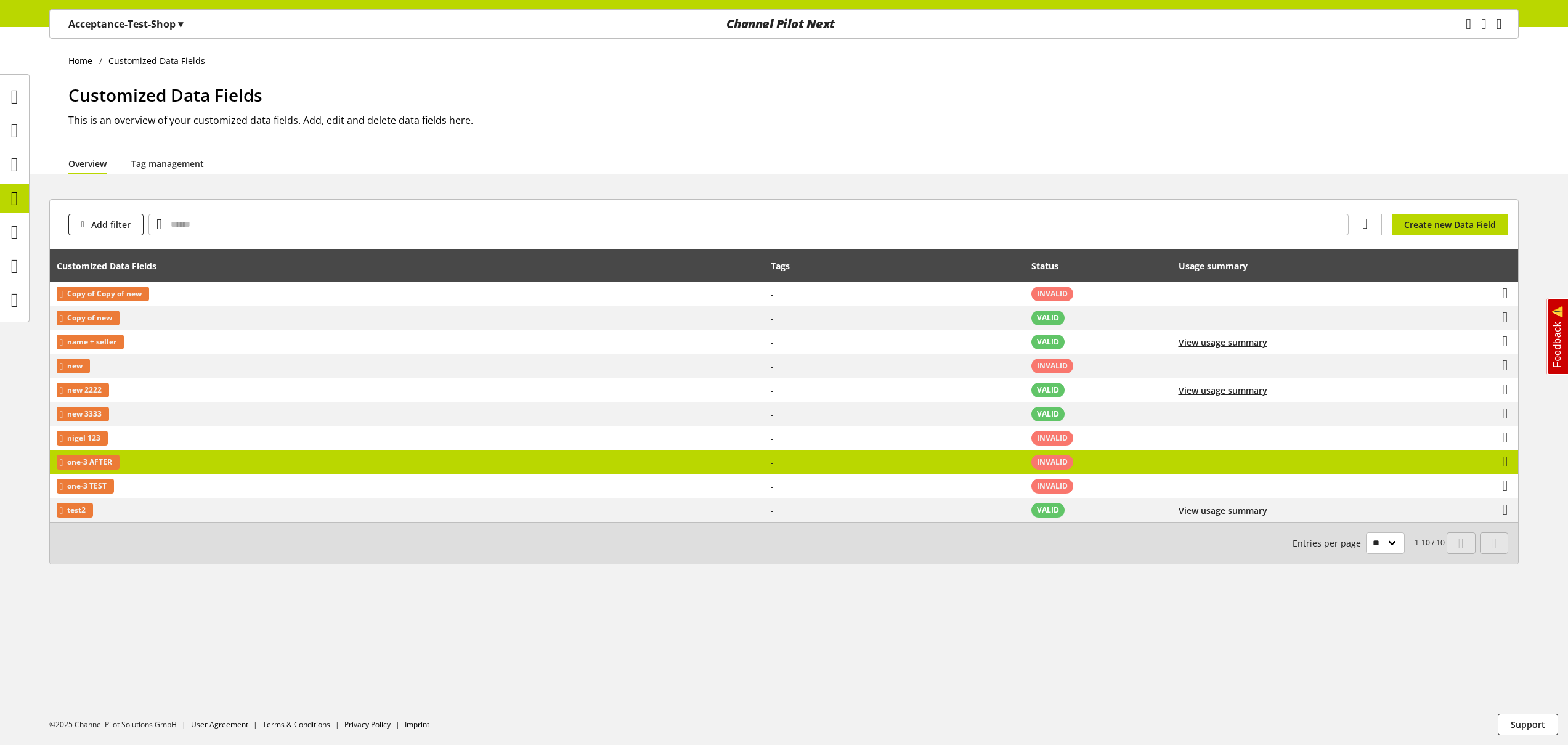
click at [245, 458] on td "one-3 AFTER" at bounding box center [406, 462] width 714 height 24
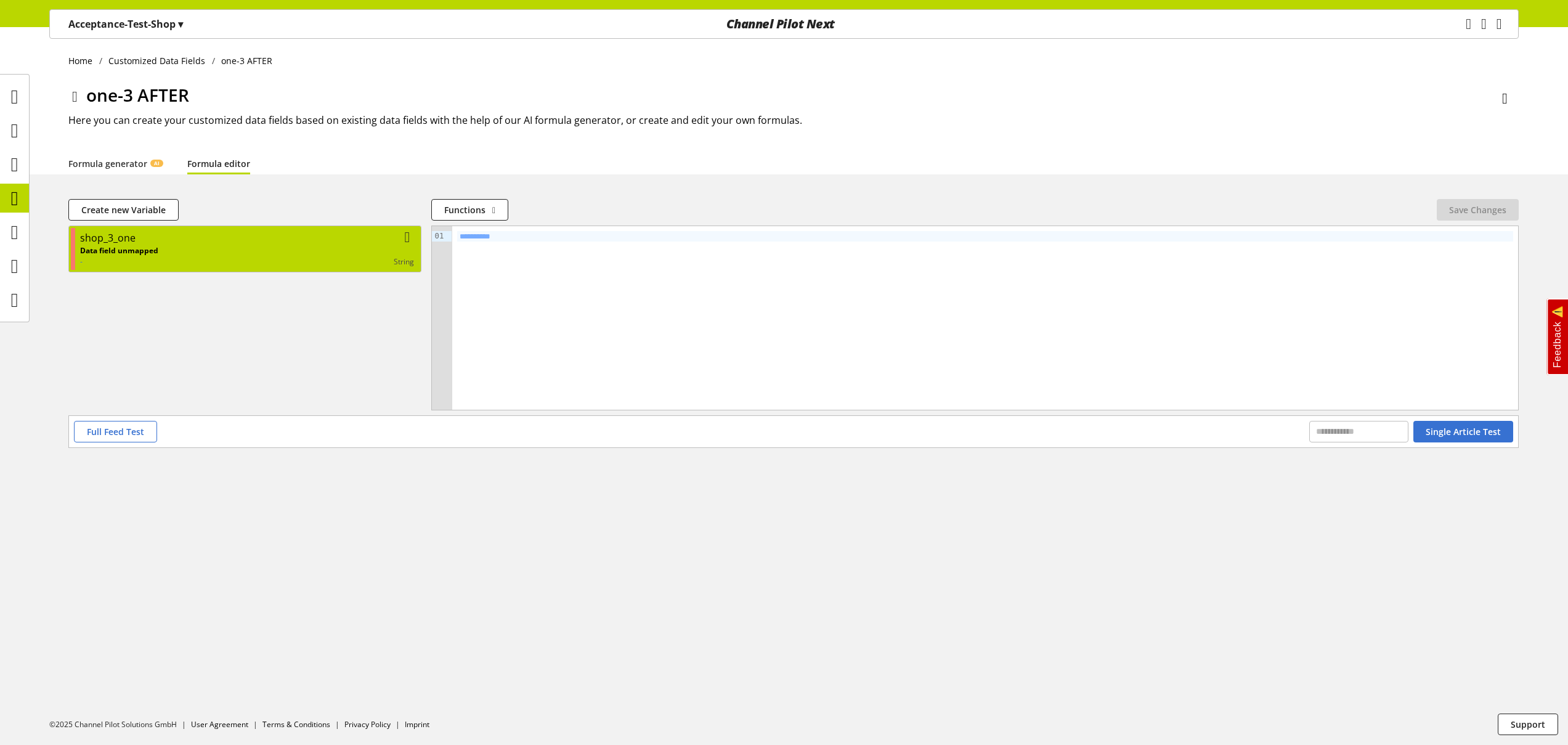
click at [219, 260] on div "string" at bounding box center [286, 262] width 256 height 11
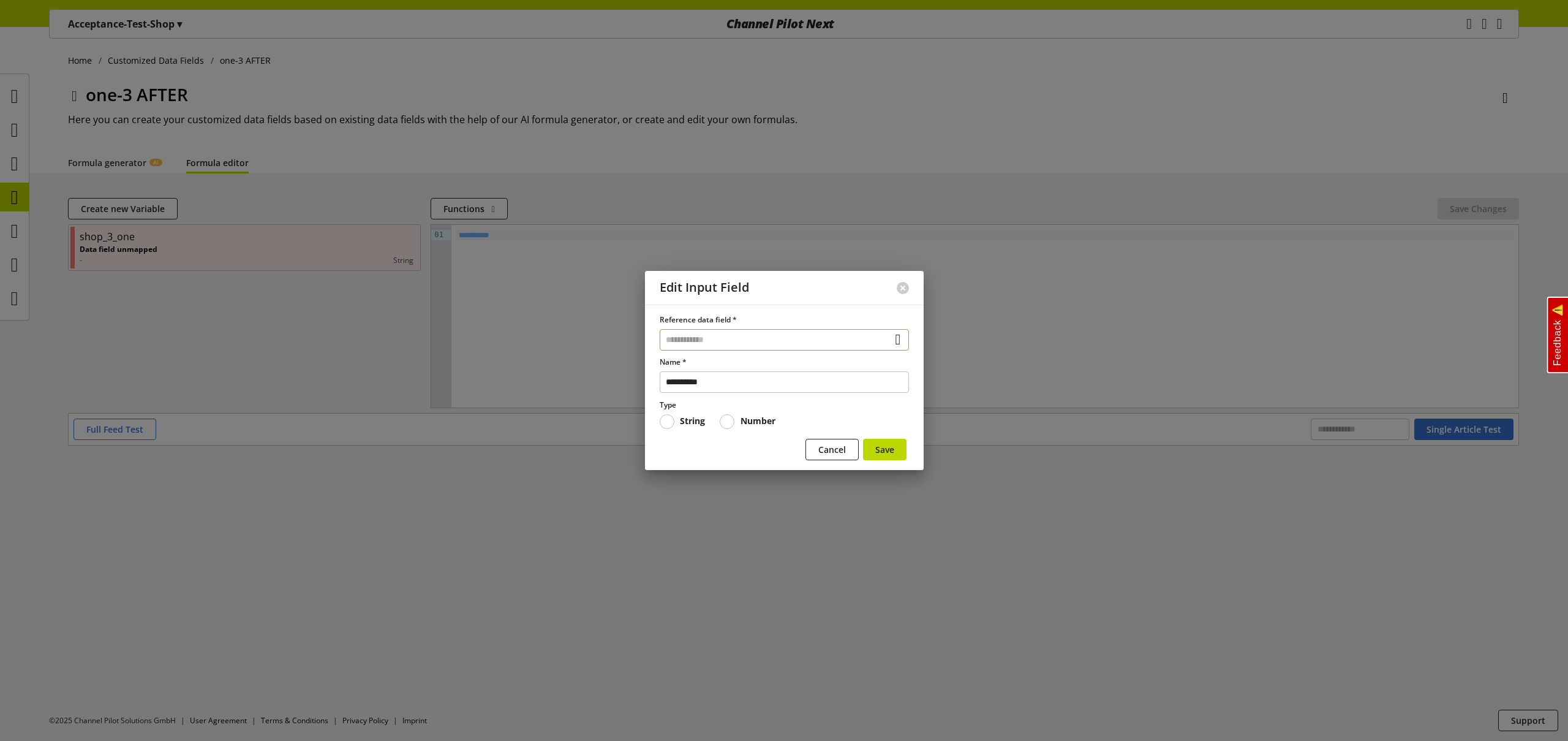
click at [702, 340] on input "text" at bounding box center [784, 339] width 249 height 21
click at [580, 362] on div at bounding box center [784, 370] width 1568 height 741
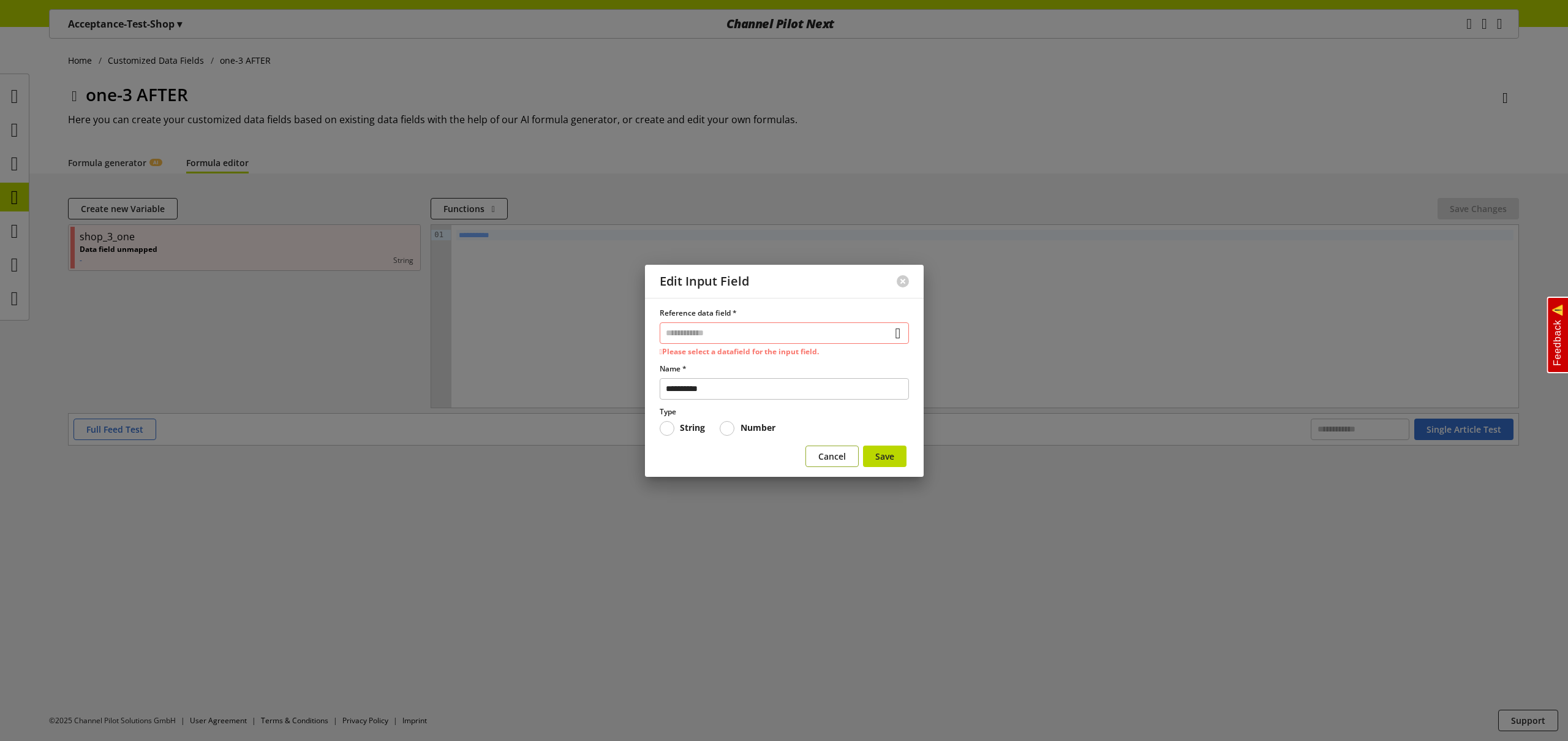
click at [819, 455] on span "Cancel" at bounding box center [832, 456] width 27 height 13
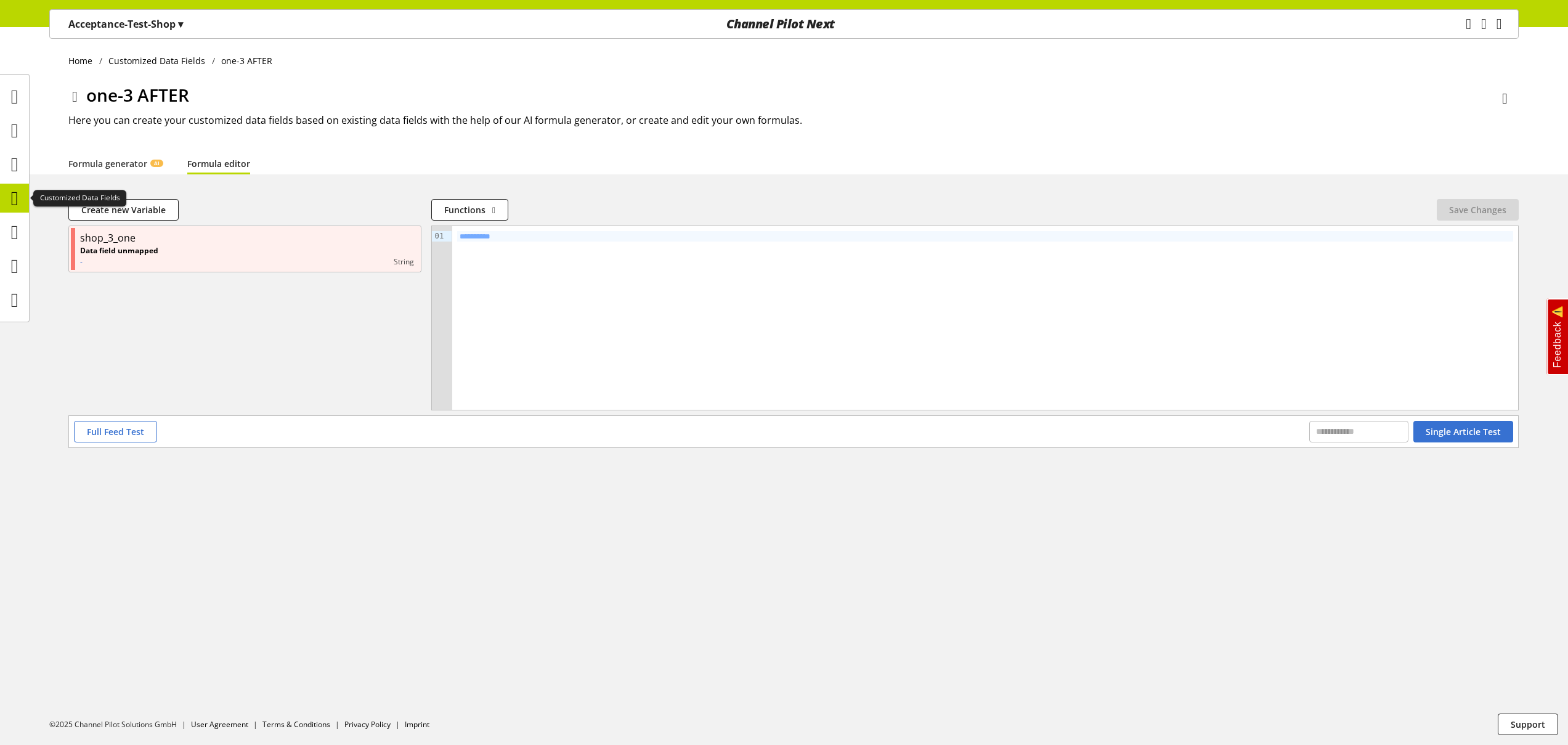
drag, startPoint x: 19, startPoint y: 196, endPoint x: 26, endPoint y: 186, distance: 12.2
click at [19, 196] on icon at bounding box center [15, 198] width 8 height 25
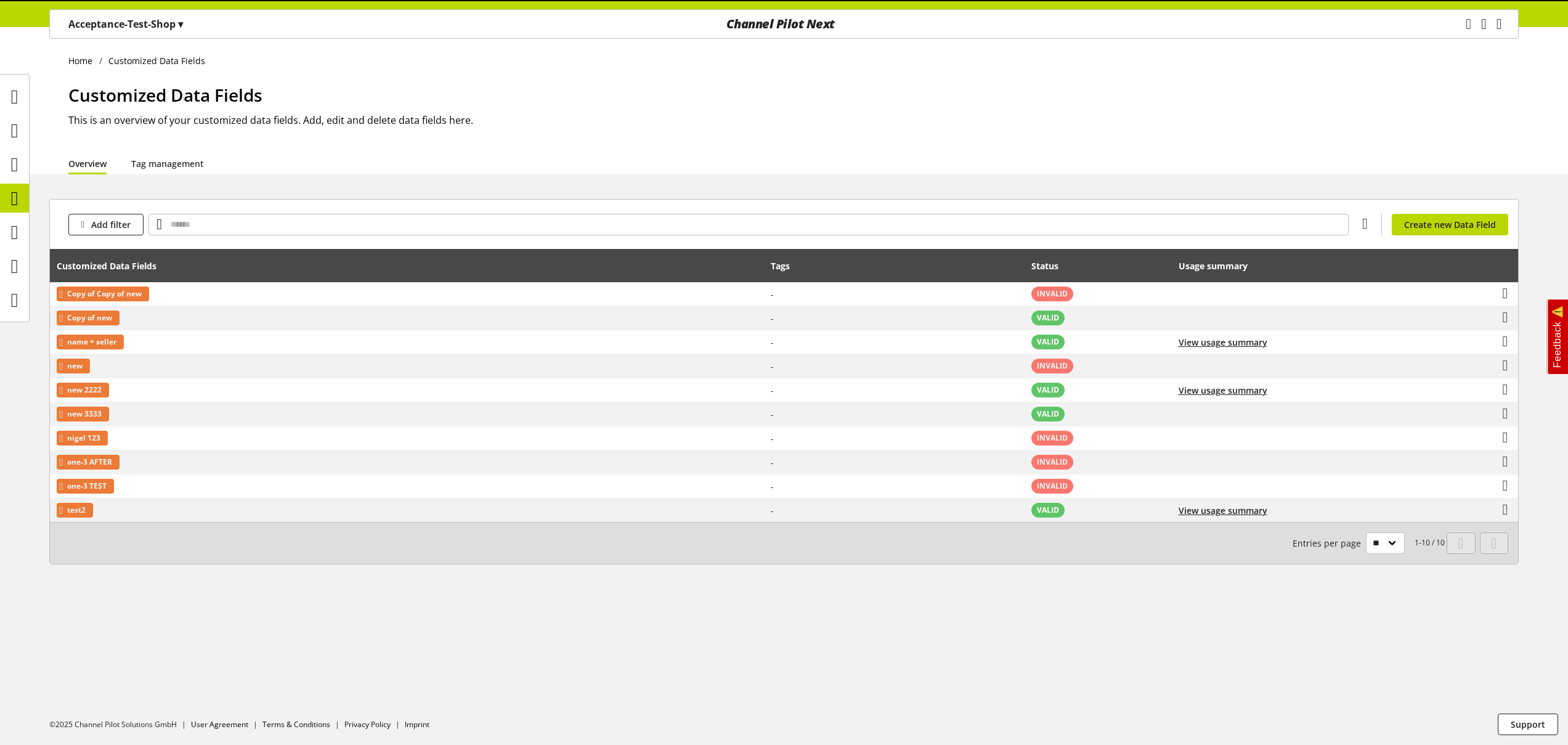
click at [113, 22] on p "Acceptance-Test-Shop ▾" at bounding box center [126, 23] width 115 height 15
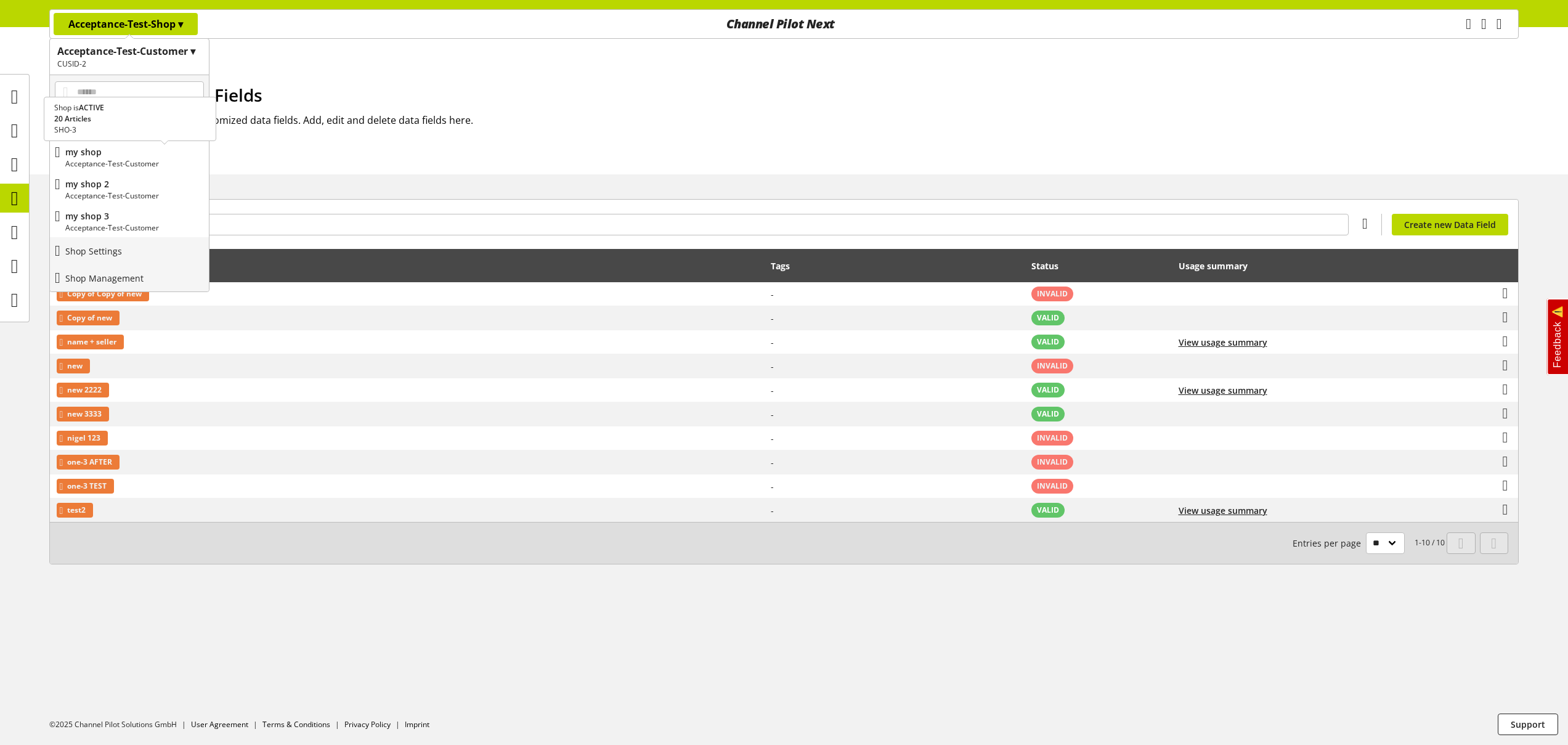
click at [104, 152] on p "my shop" at bounding box center [134, 151] width 139 height 13
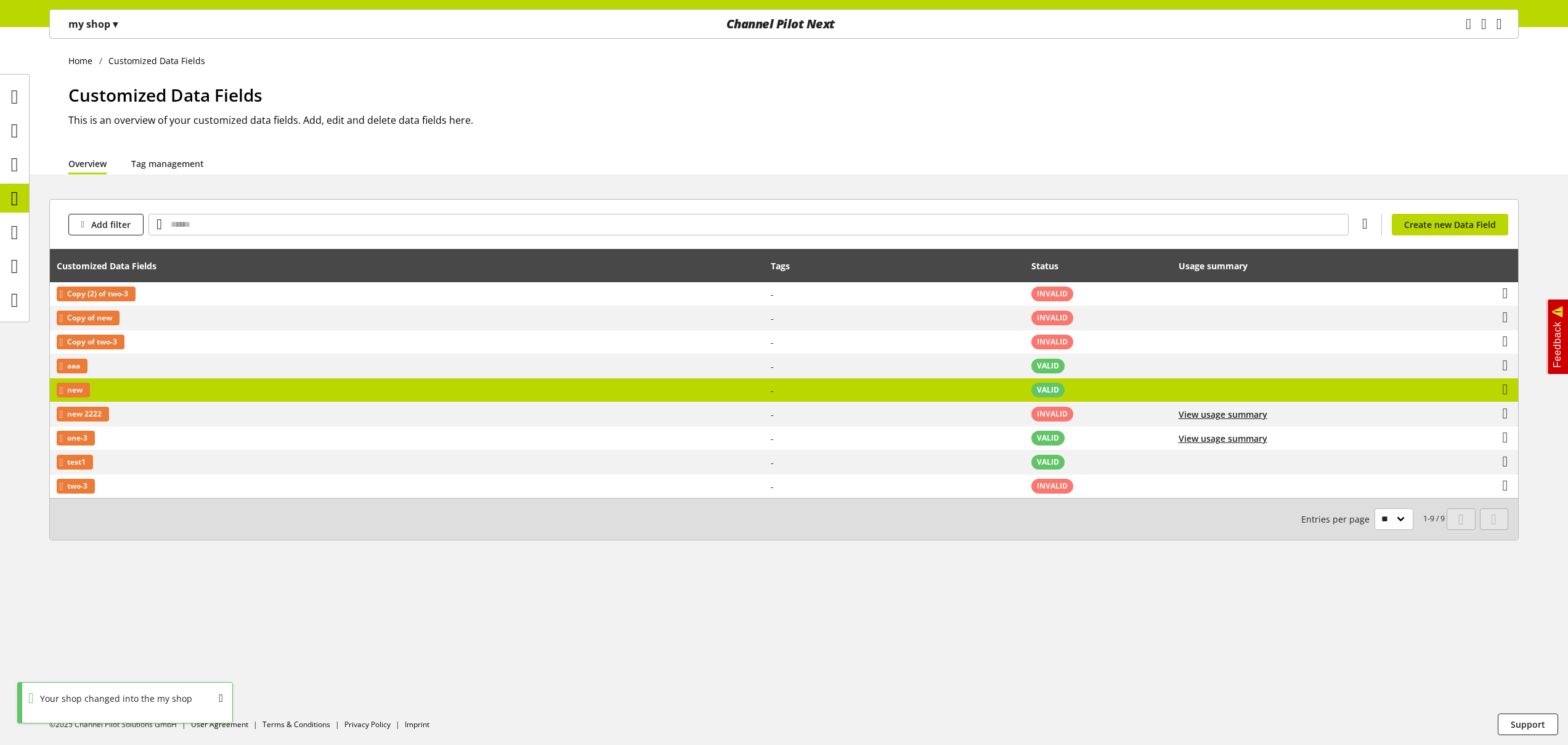
click at [147, 390] on td "new" at bounding box center [406, 390] width 714 height 24
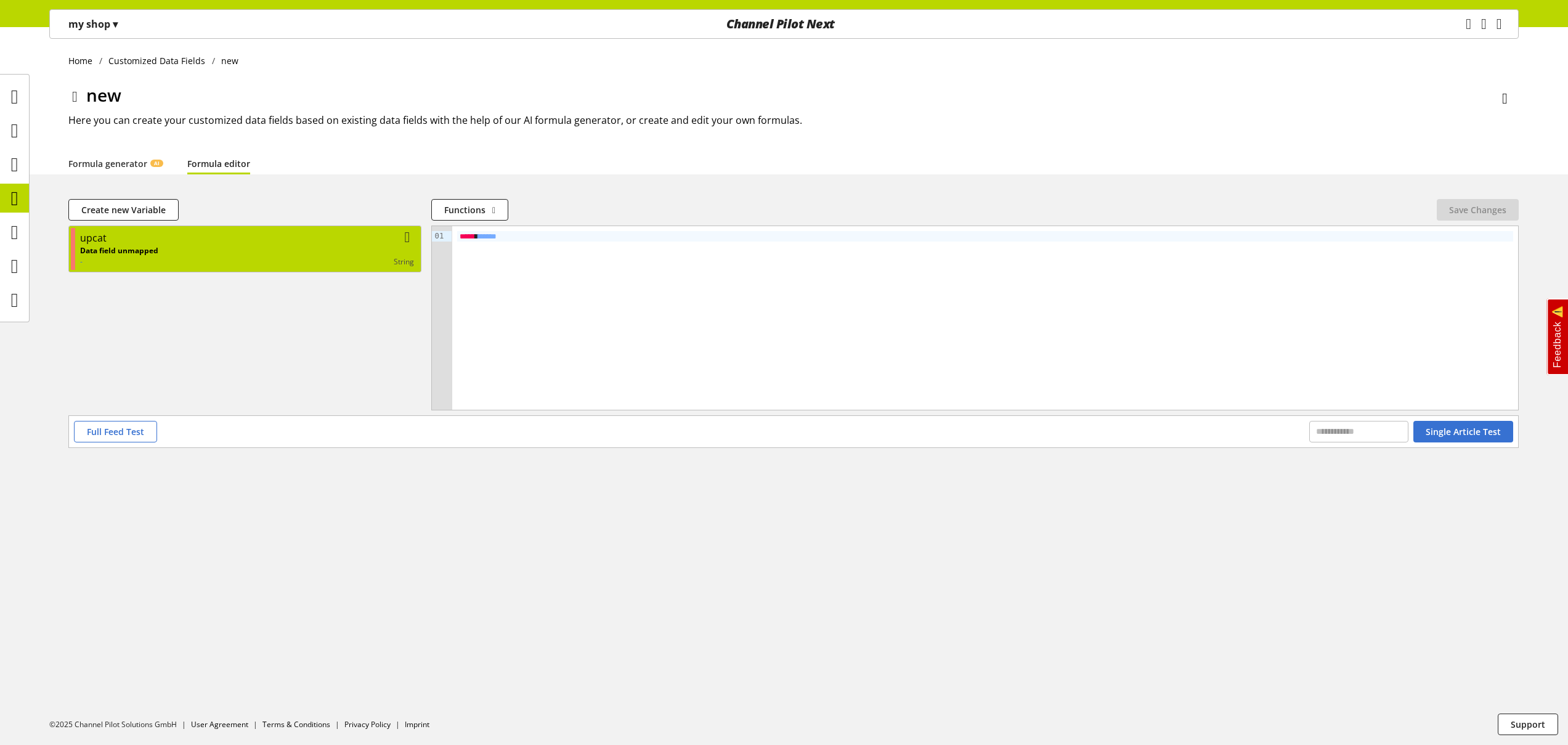
click at [224, 238] on div "upcat" at bounding box center [247, 237] width 334 height 15
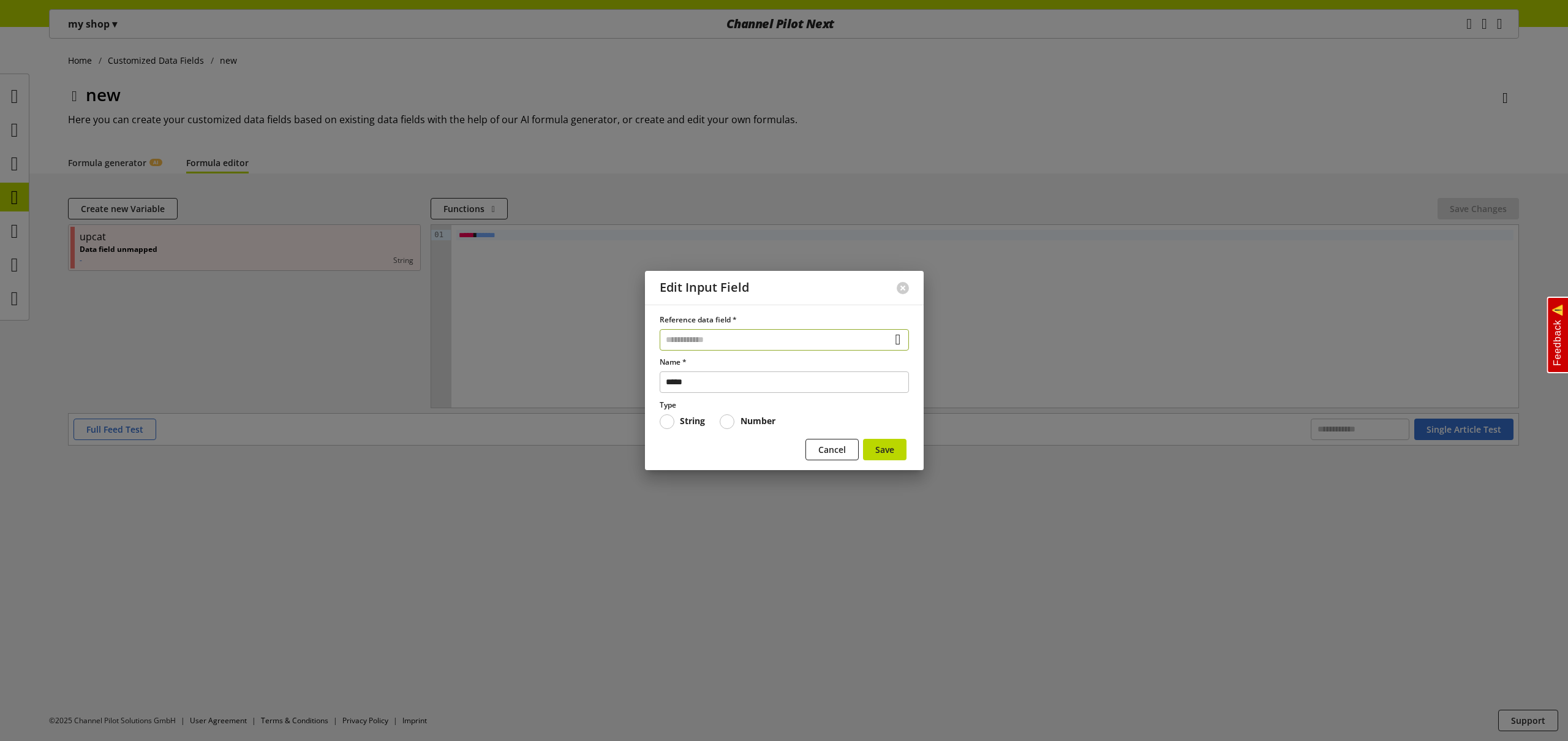
click at [779, 343] on input "text" at bounding box center [784, 339] width 249 height 21
click at [671, 301] on div "Edit Input Field" at bounding box center [763, 288] width 237 height 34
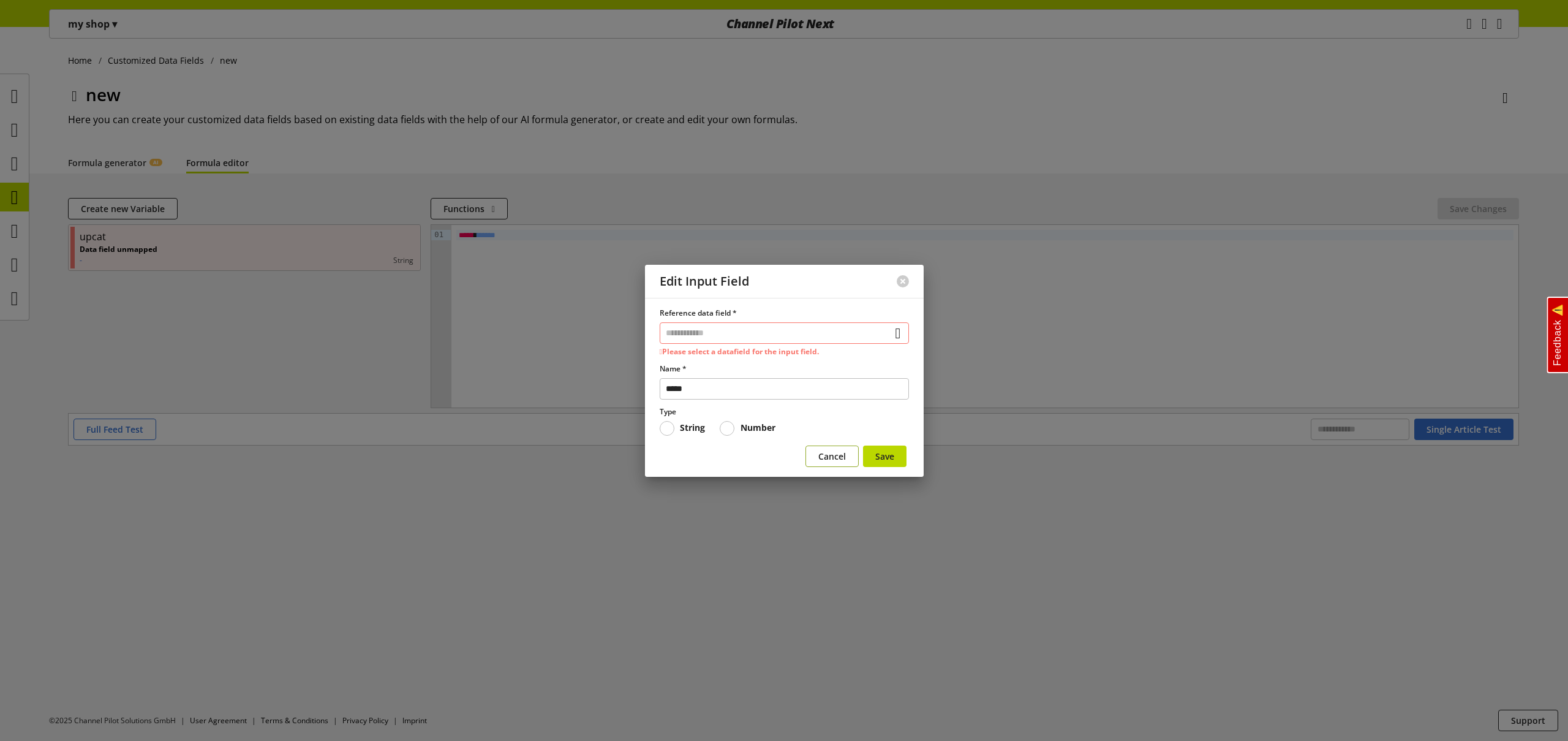
click at [829, 461] on span "Cancel" at bounding box center [832, 456] width 27 height 13
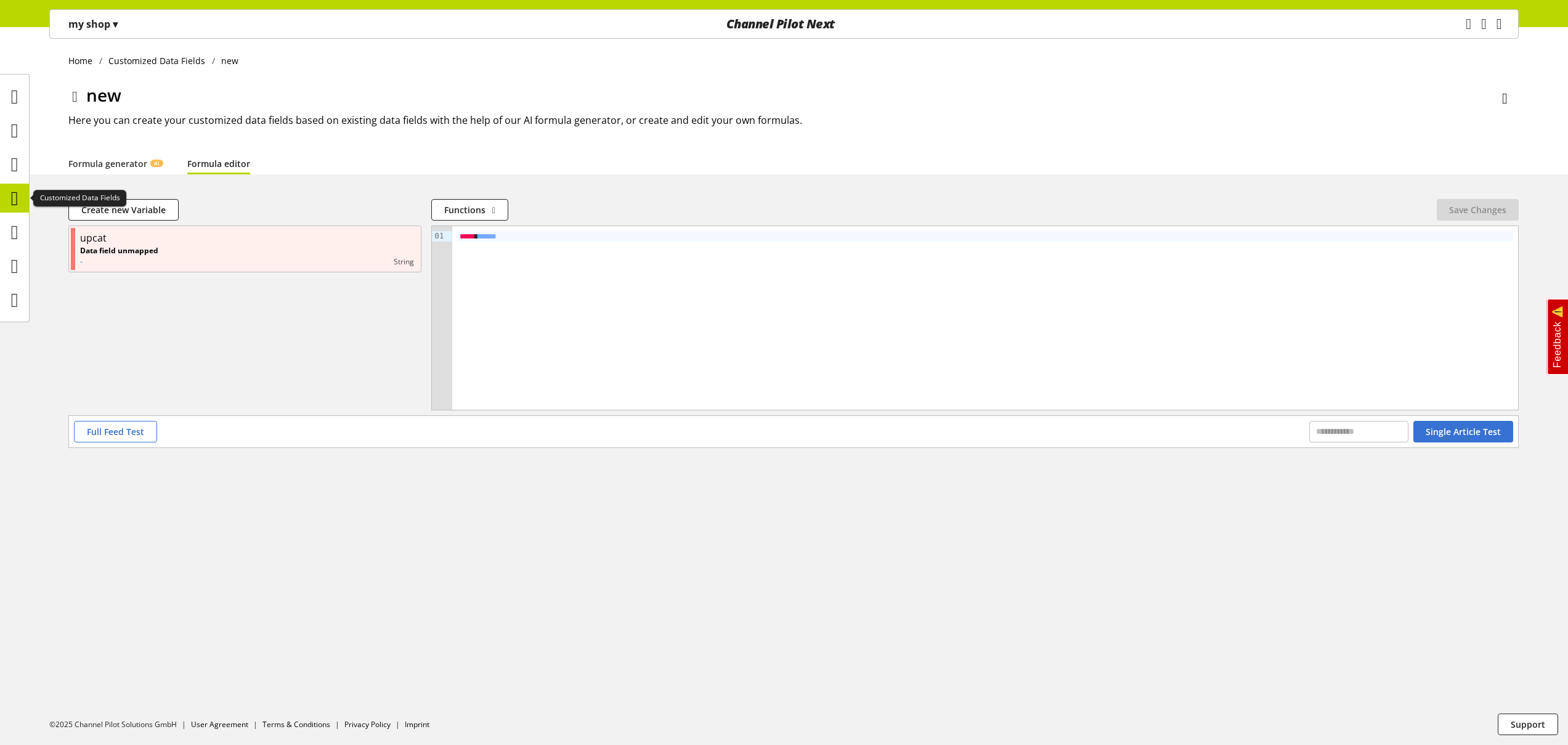
click at [16, 197] on icon at bounding box center [15, 198] width 8 height 25
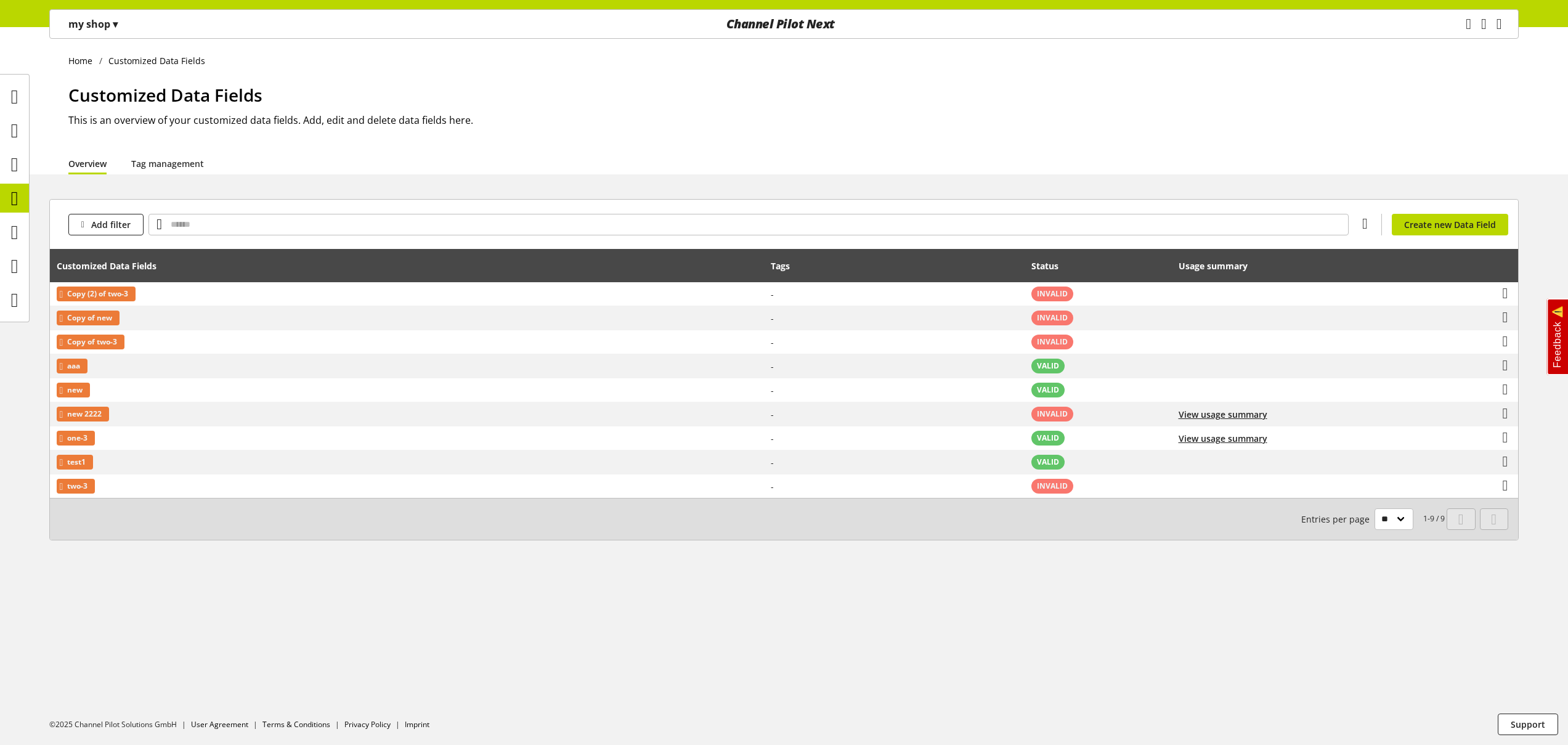
click at [86, 27] on p "my shop ▾" at bounding box center [93, 23] width 50 height 15
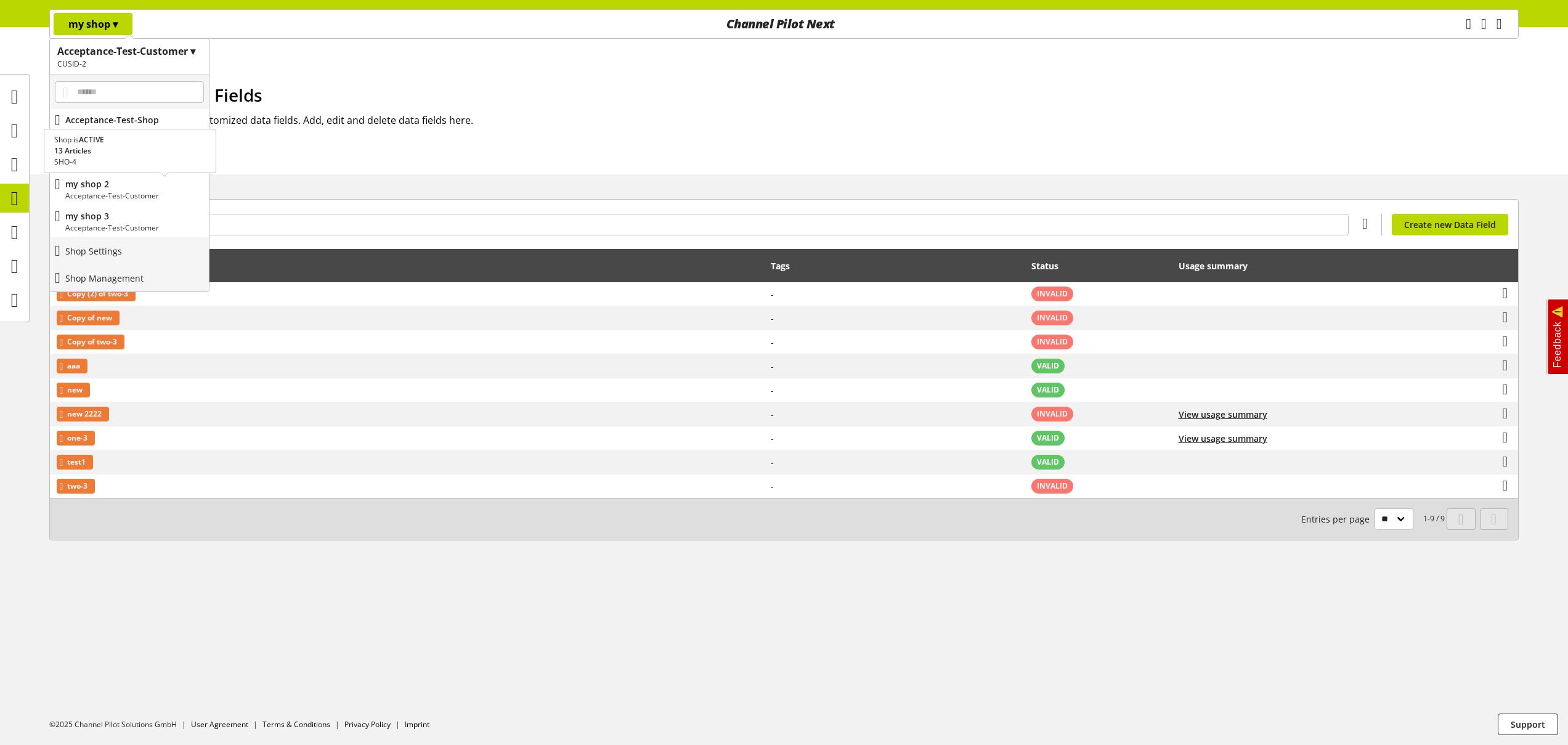
click at [120, 186] on p "my shop 2" at bounding box center [134, 183] width 139 height 13
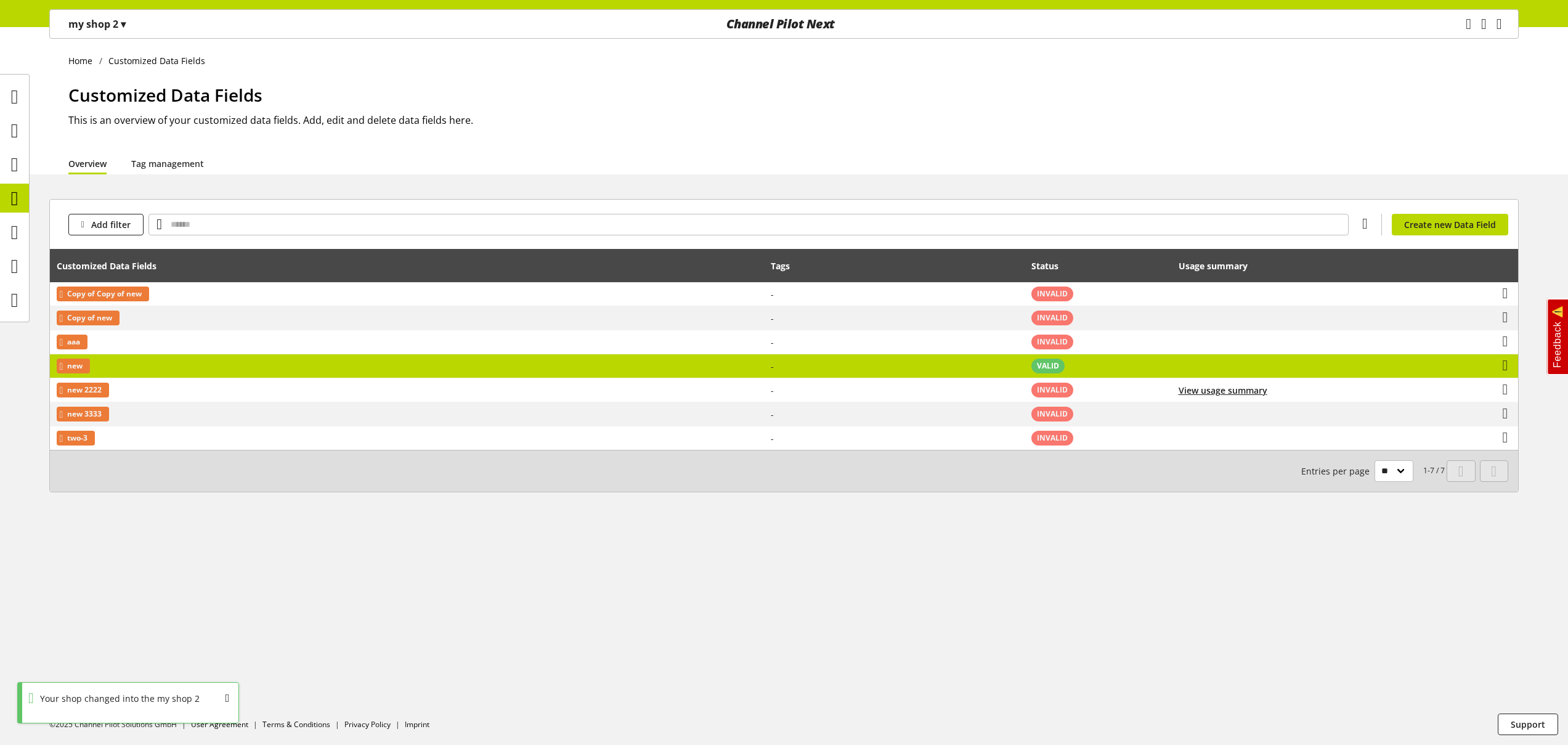
click at [187, 366] on td "new" at bounding box center [406, 366] width 714 height 24
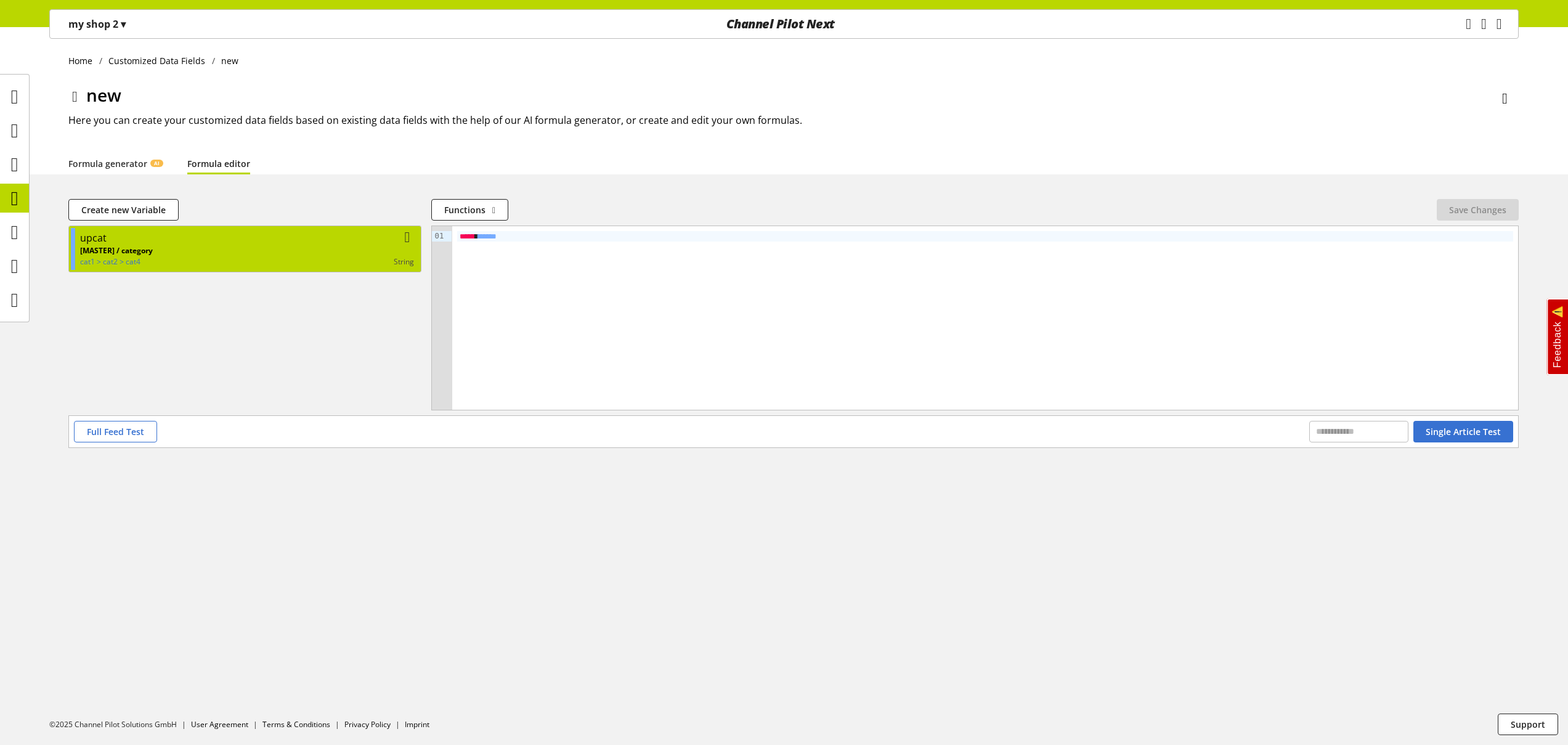
click at [183, 254] on div "[MASTER] / category cat1 > cat2 > cat4 string" at bounding box center [247, 257] width 334 height 22
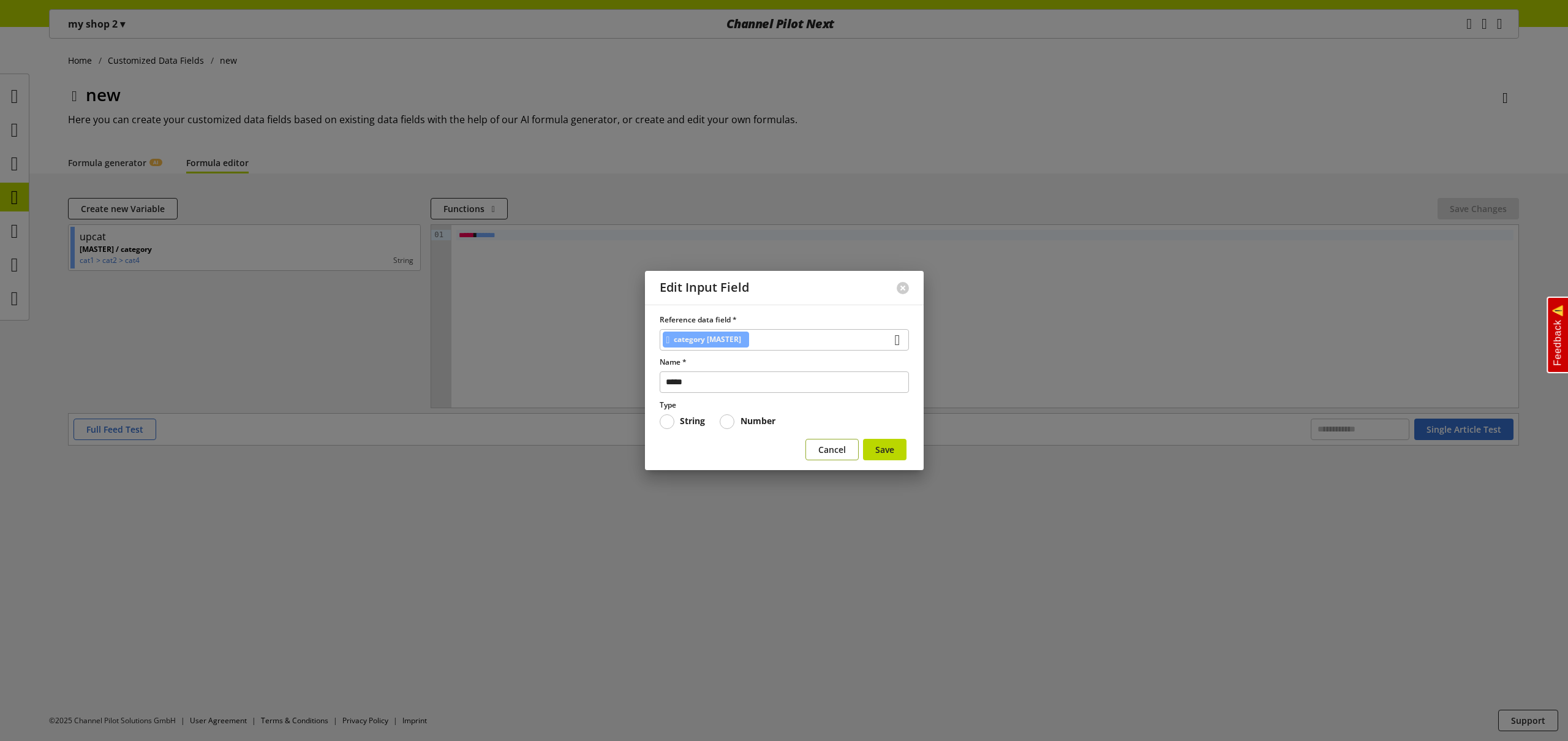
click at [829, 454] on span "Cancel" at bounding box center [832, 449] width 27 height 13
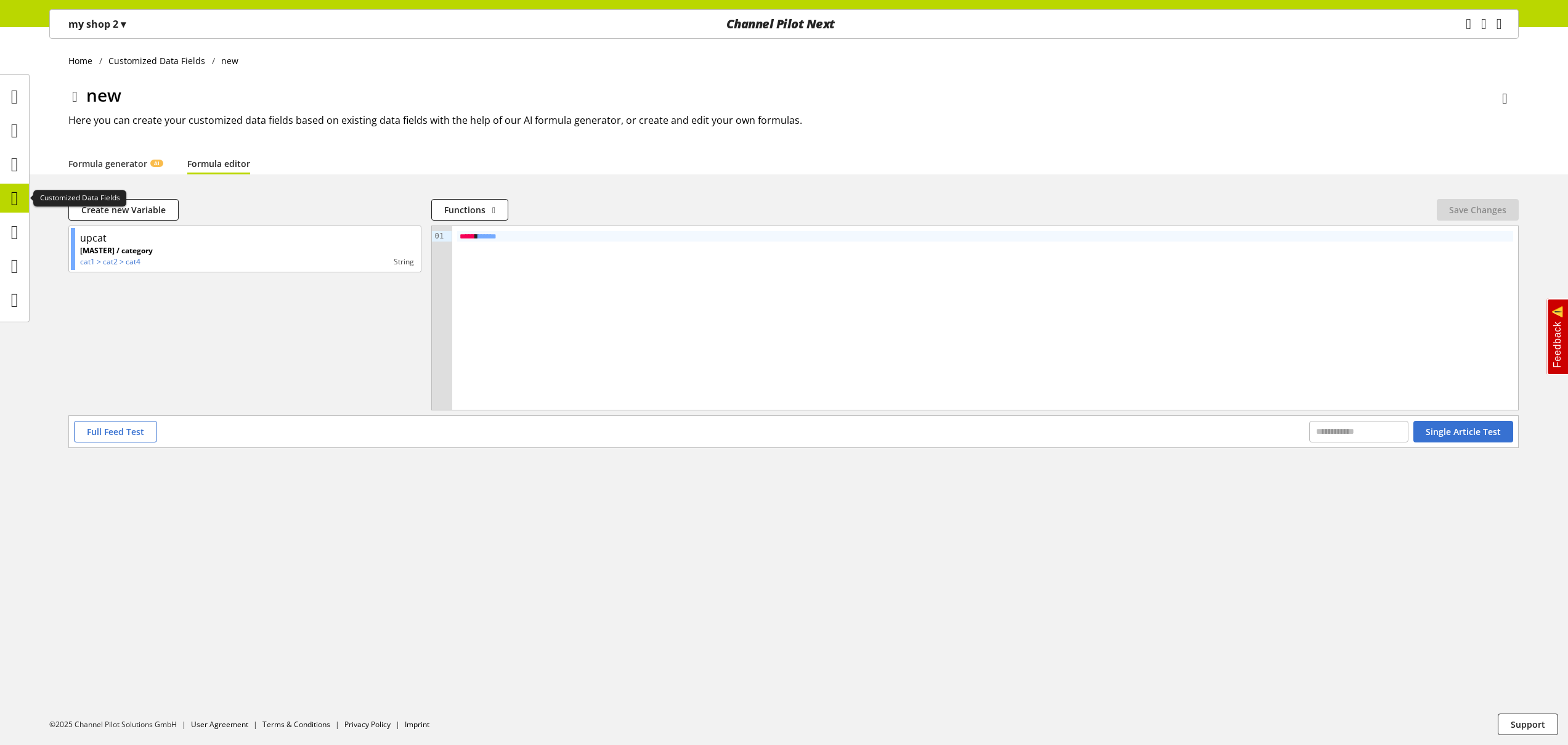
click at [15, 197] on icon at bounding box center [15, 198] width 8 height 25
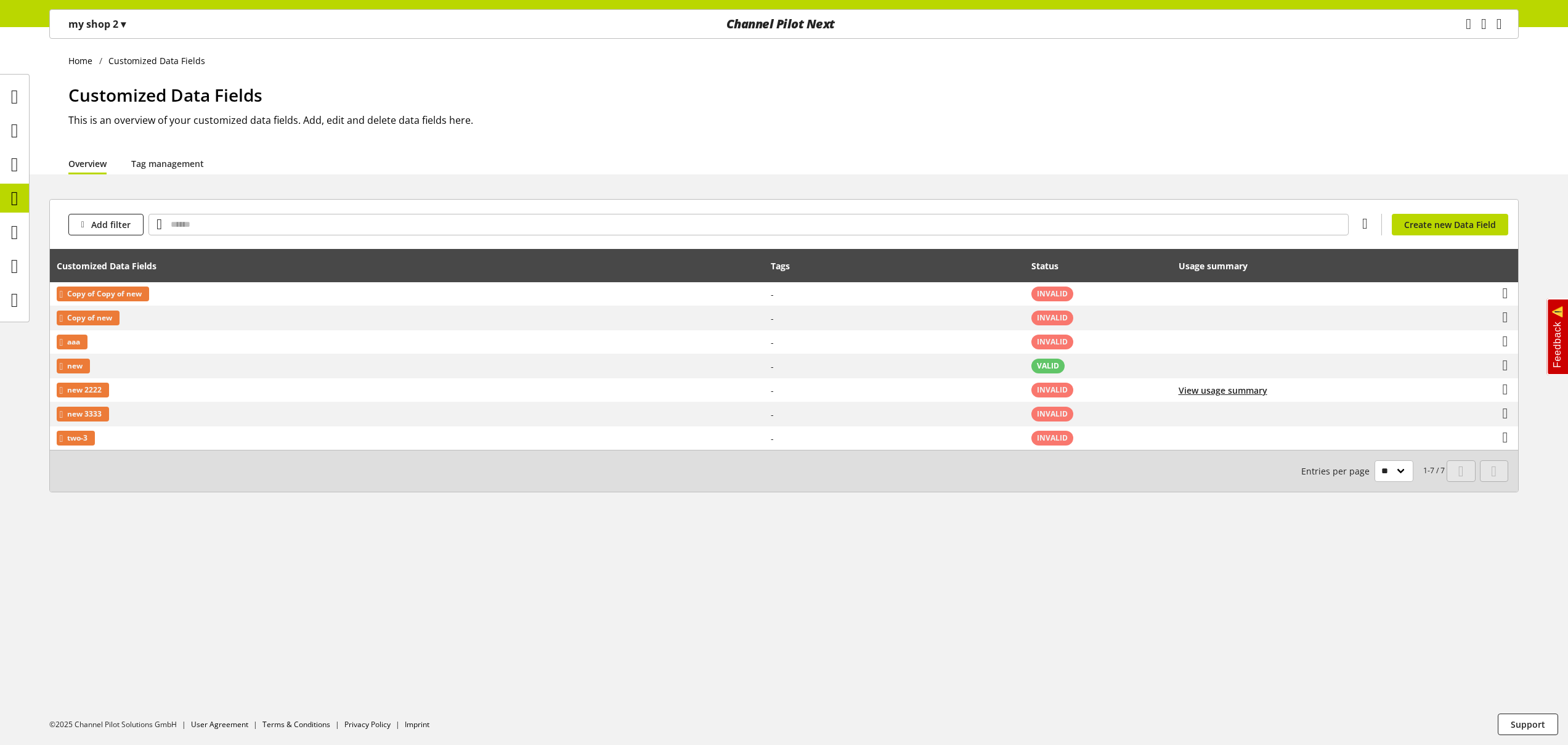
click at [107, 26] on p "my shop 2 ▾" at bounding box center [97, 23] width 57 height 15
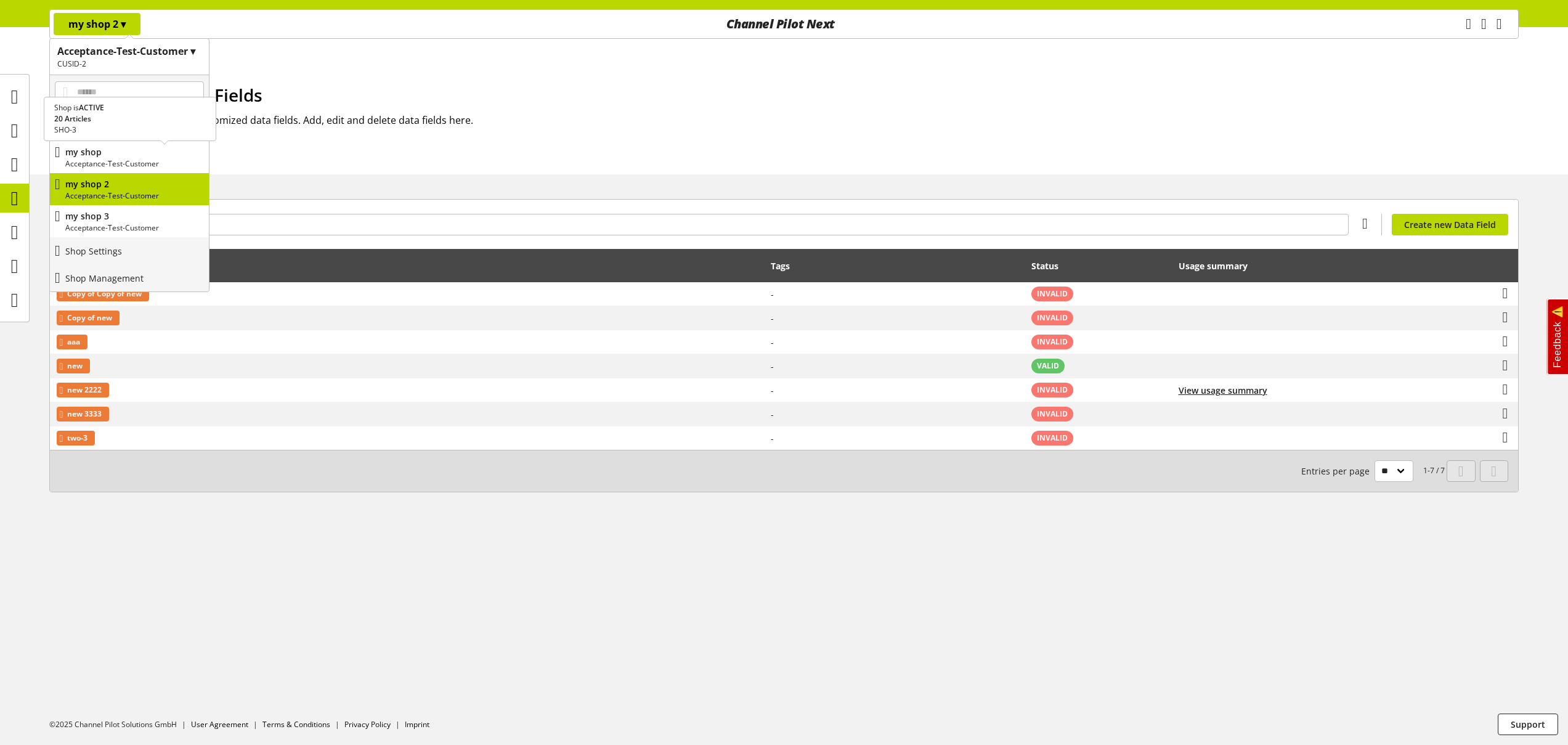
click at [124, 155] on p "my shop" at bounding box center [134, 151] width 139 height 13
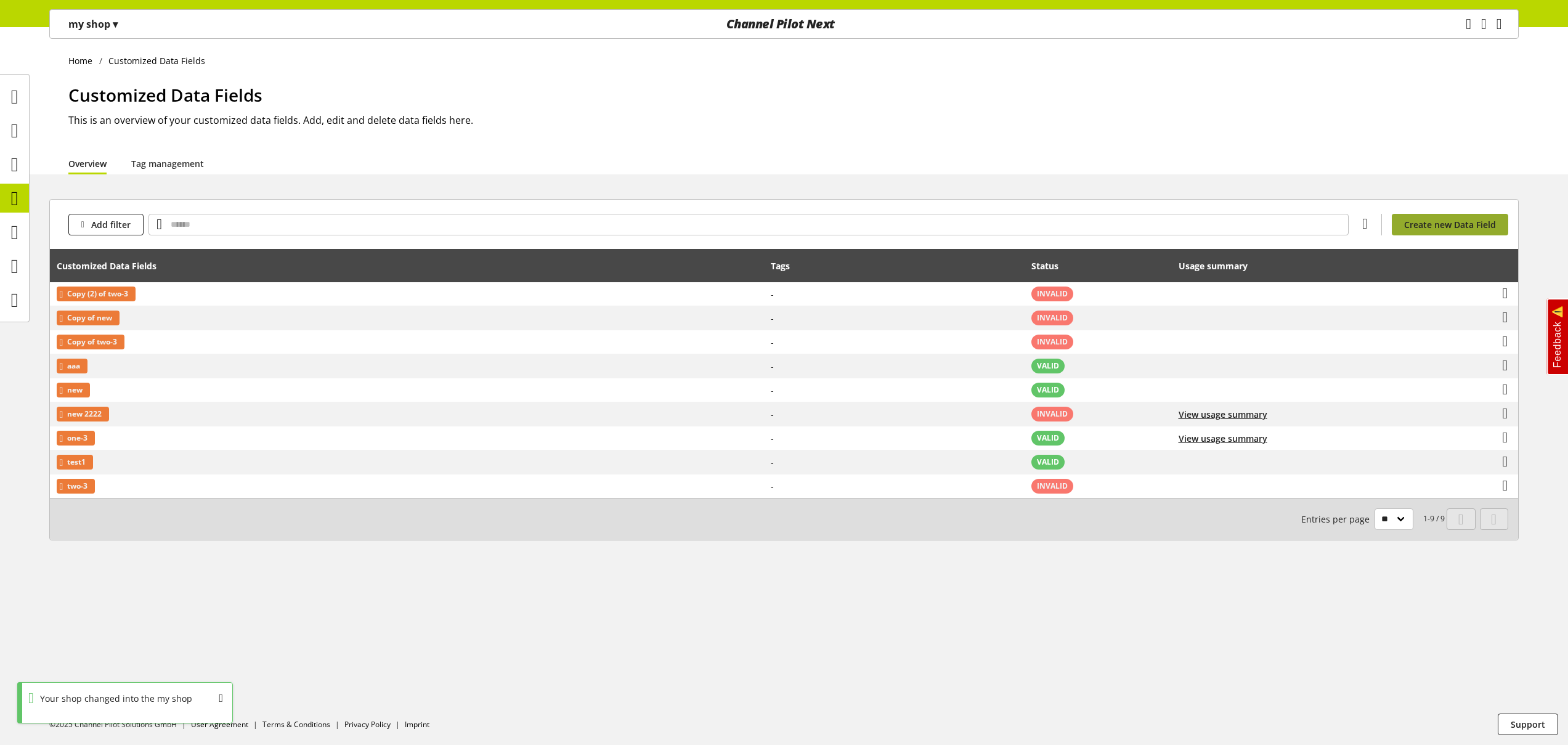
click at [1425, 222] on span "Create new Data Field" at bounding box center [1449, 224] width 92 height 13
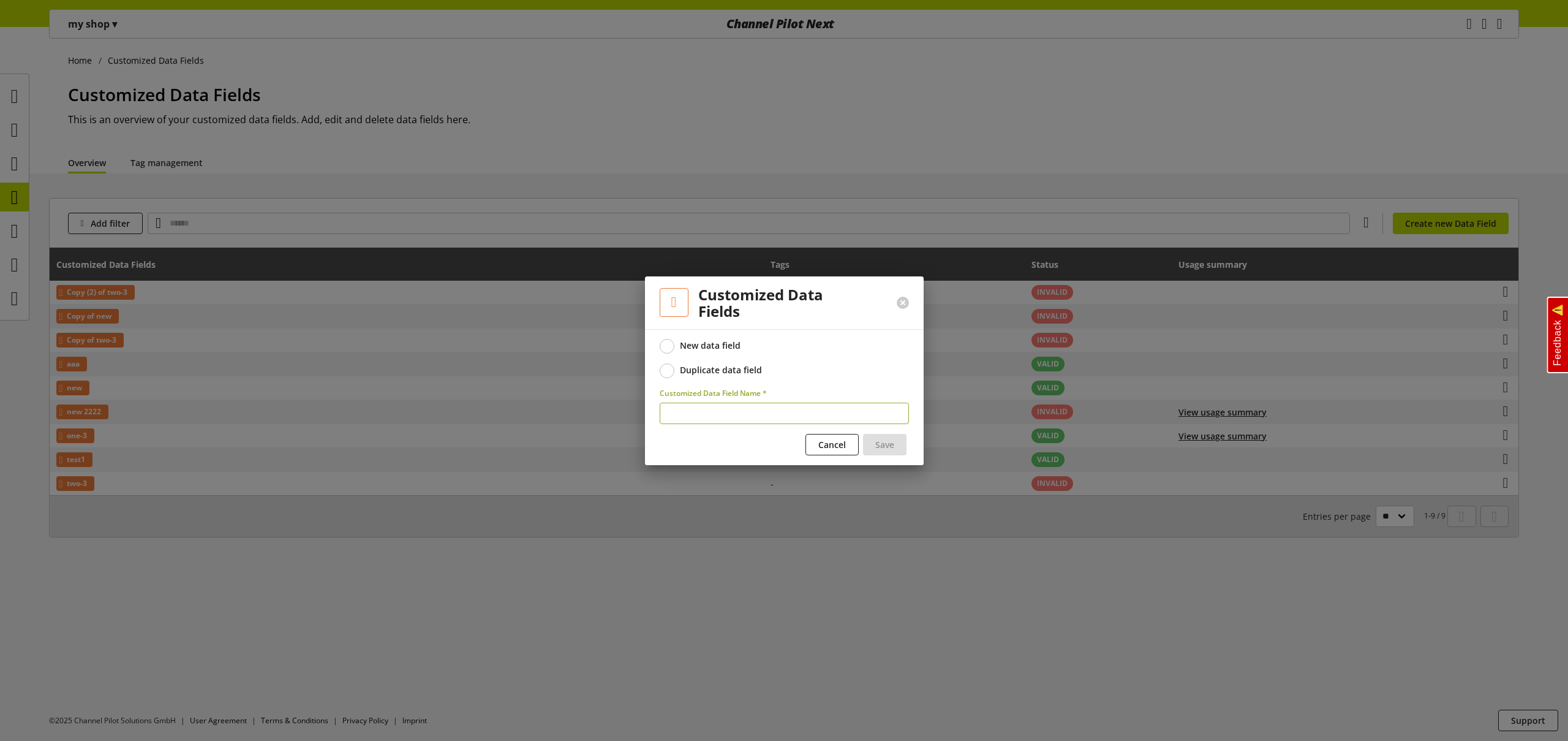
click at [726, 371] on div "Duplicate data field" at bounding box center [721, 369] width 82 height 11
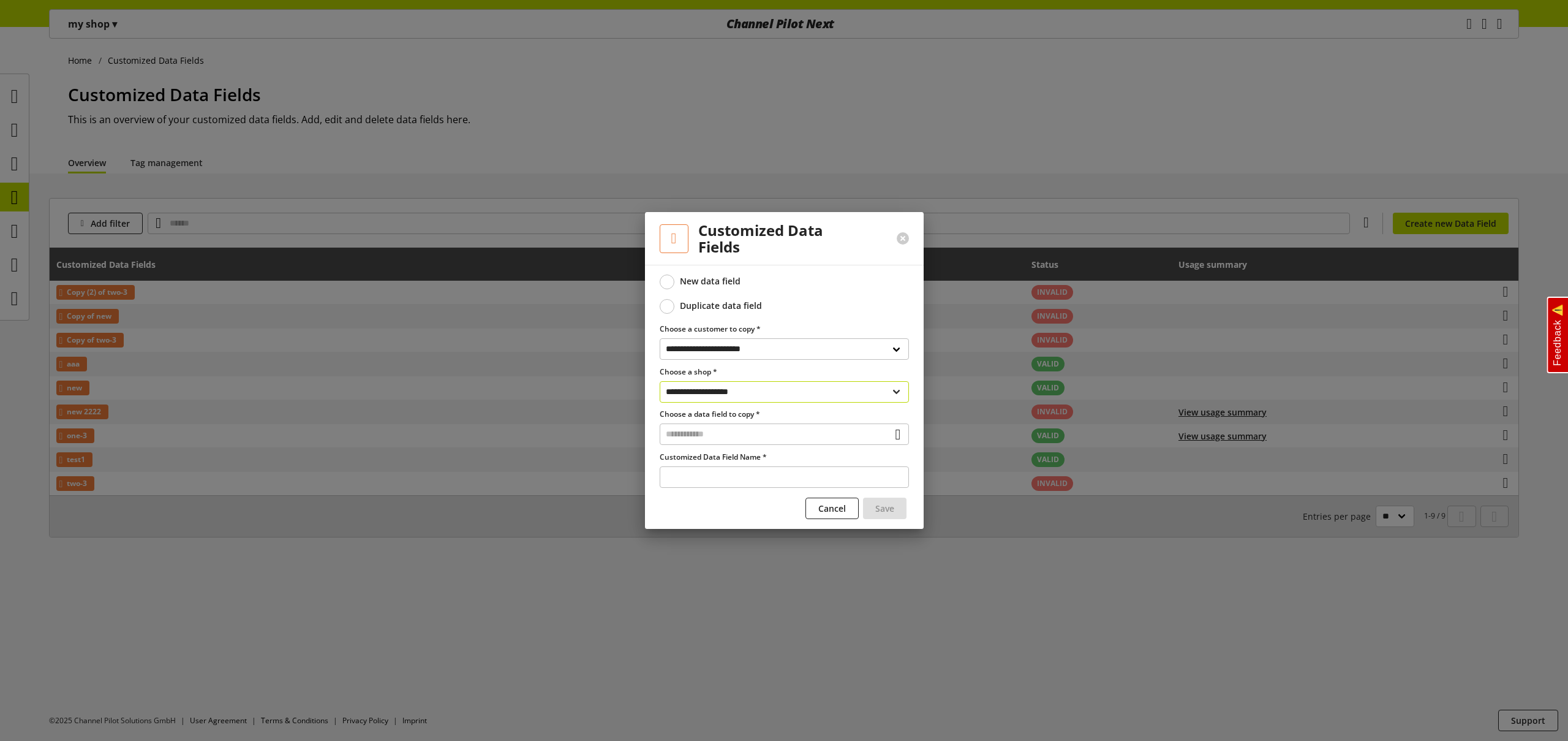
click at [730, 390] on select "**********" at bounding box center [784, 391] width 249 height 21
select select "**********"
click at [660, 381] on select "**********" at bounding box center [784, 391] width 249 height 21
click at [716, 431] on input "text" at bounding box center [784, 434] width 249 height 21
click at [719, 482] on div "Customized Data Fields" at bounding box center [784, 487] width 200 height 13
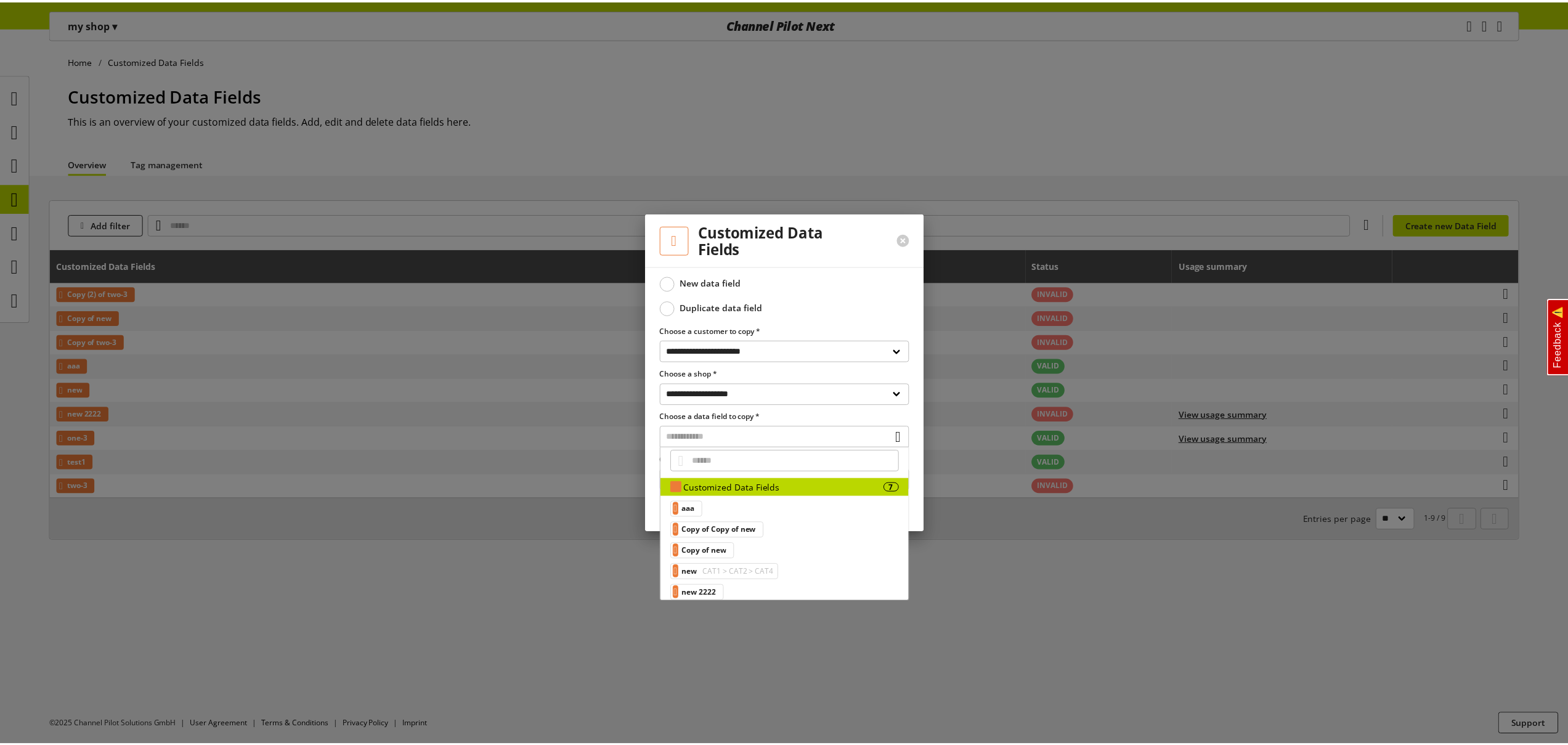
scroll to position [15, 0]
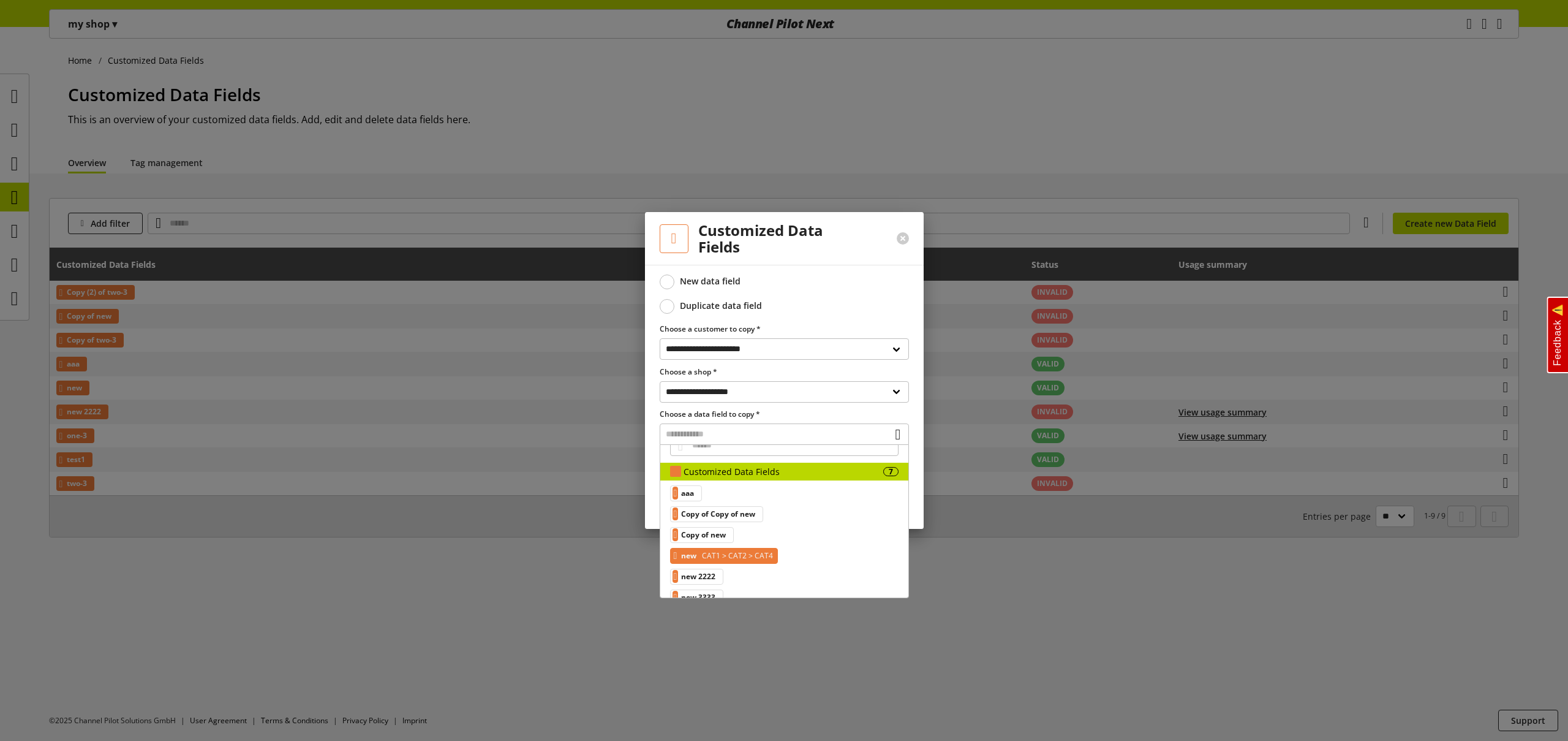
click at [764, 556] on span "CAT1 > CAT2 > CAT4" at bounding box center [736, 555] width 73 height 14
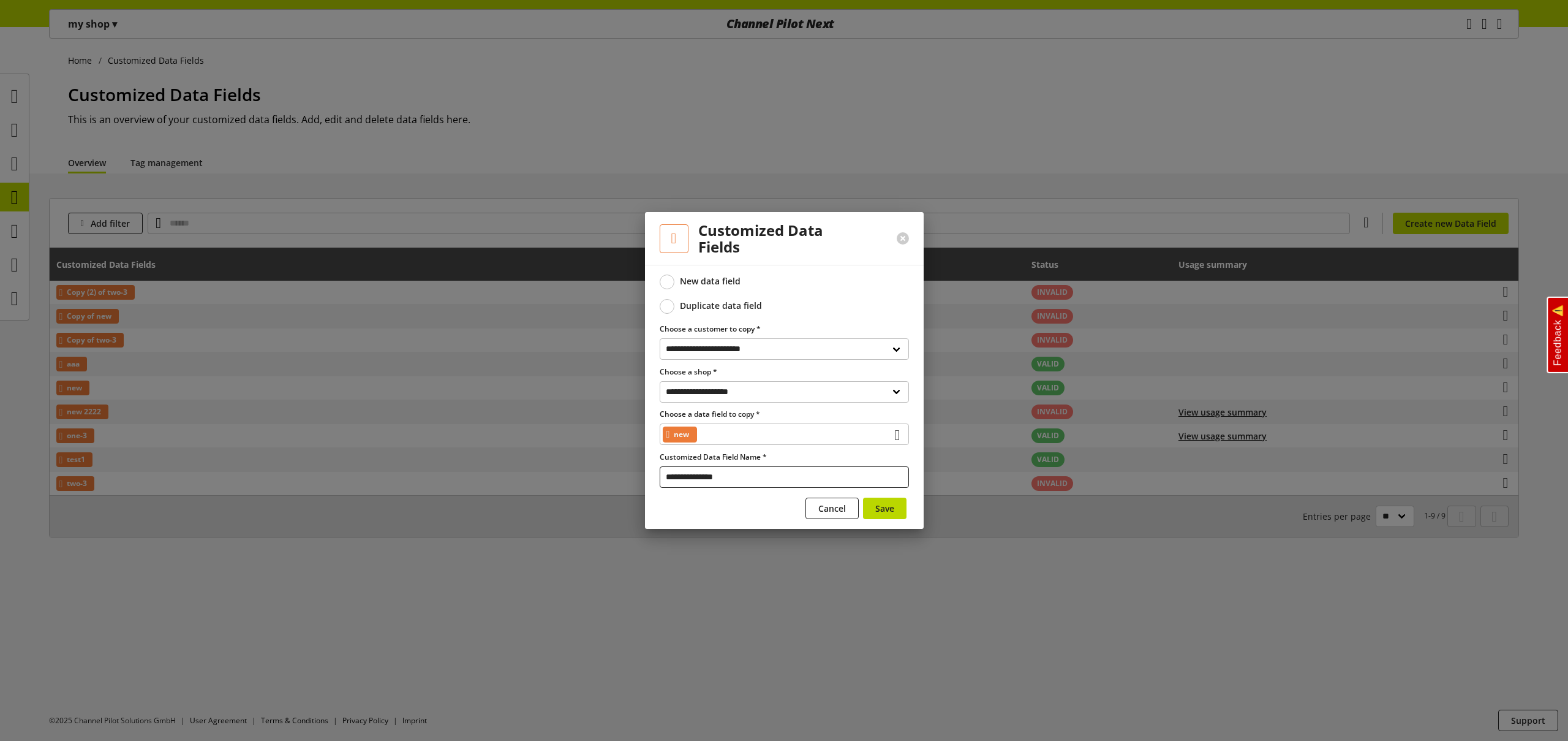
drag, startPoint x: 748, startPoint y: 476, endPoint x: 546, endPoint y: 431, distance: 207.0
click at [579, 441] on div "**********" at bounding box center [784, 370] width 1568 height 741
type input "*******"
click at [889, 506] on span "Save" at bounding box center [885, 508] width 19 height 13
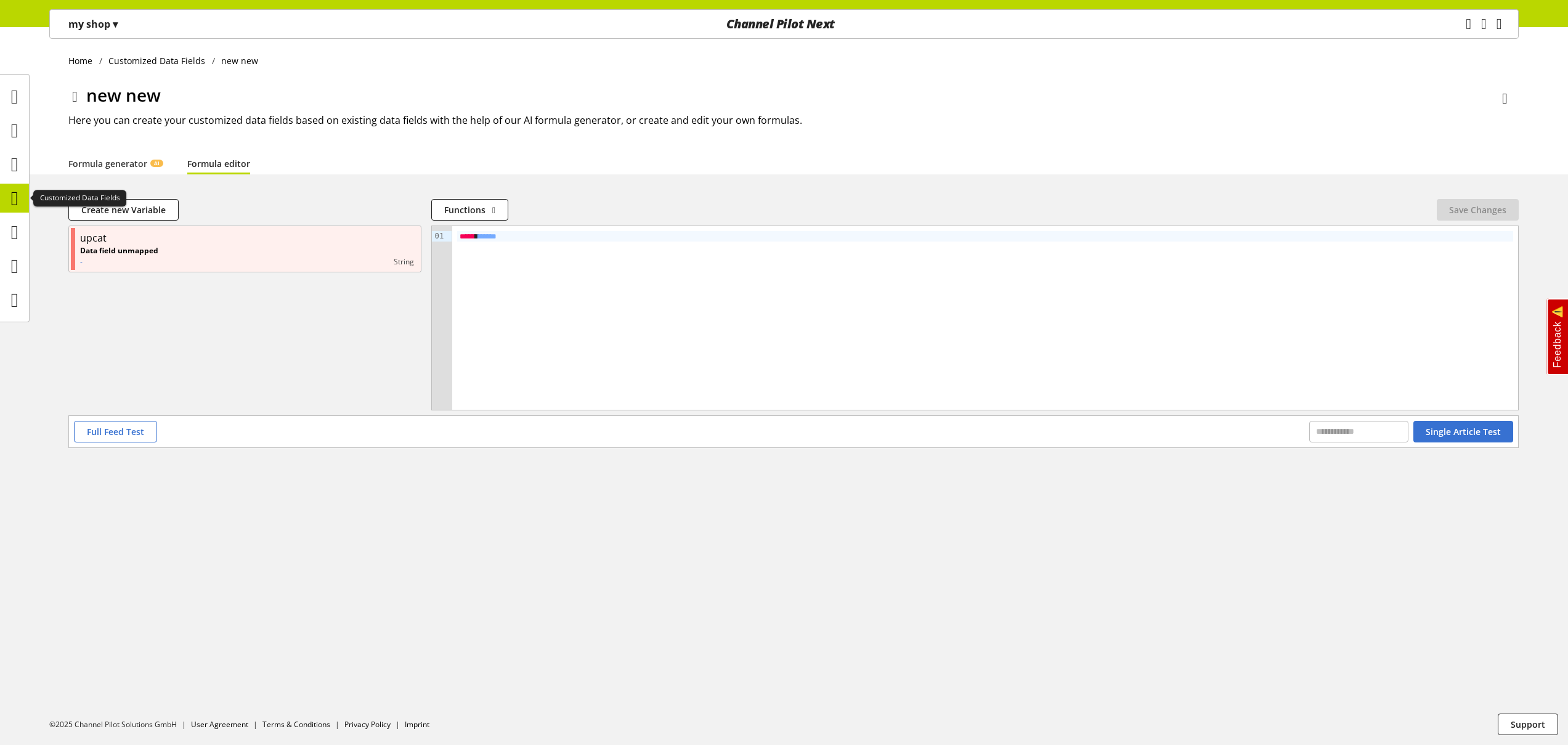
click at [18, 197] on icon at bounding box center [15, 198] width 8 height 25
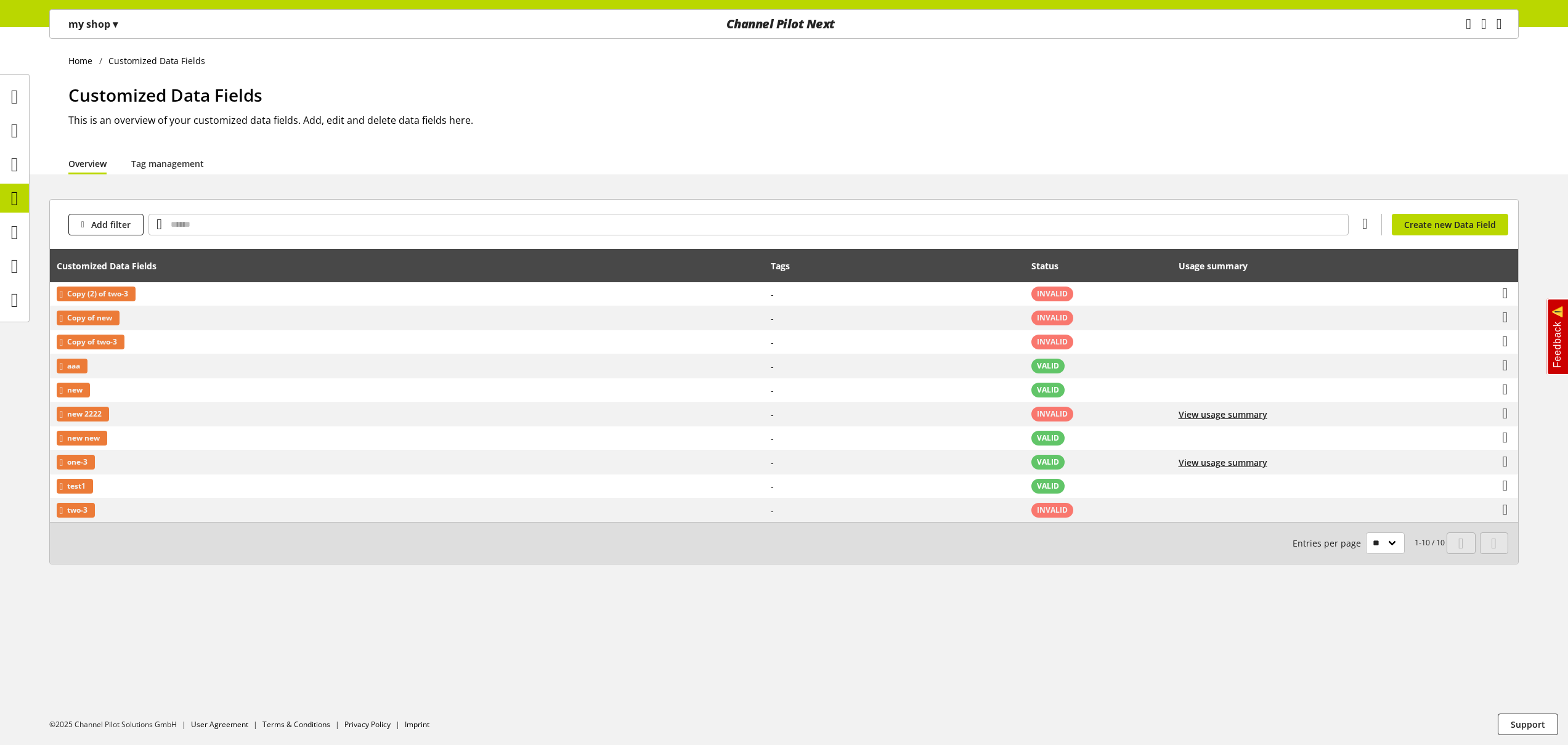
click at [117, 29] on span "▾" at bounding box center [115, 24] width 5 height 14
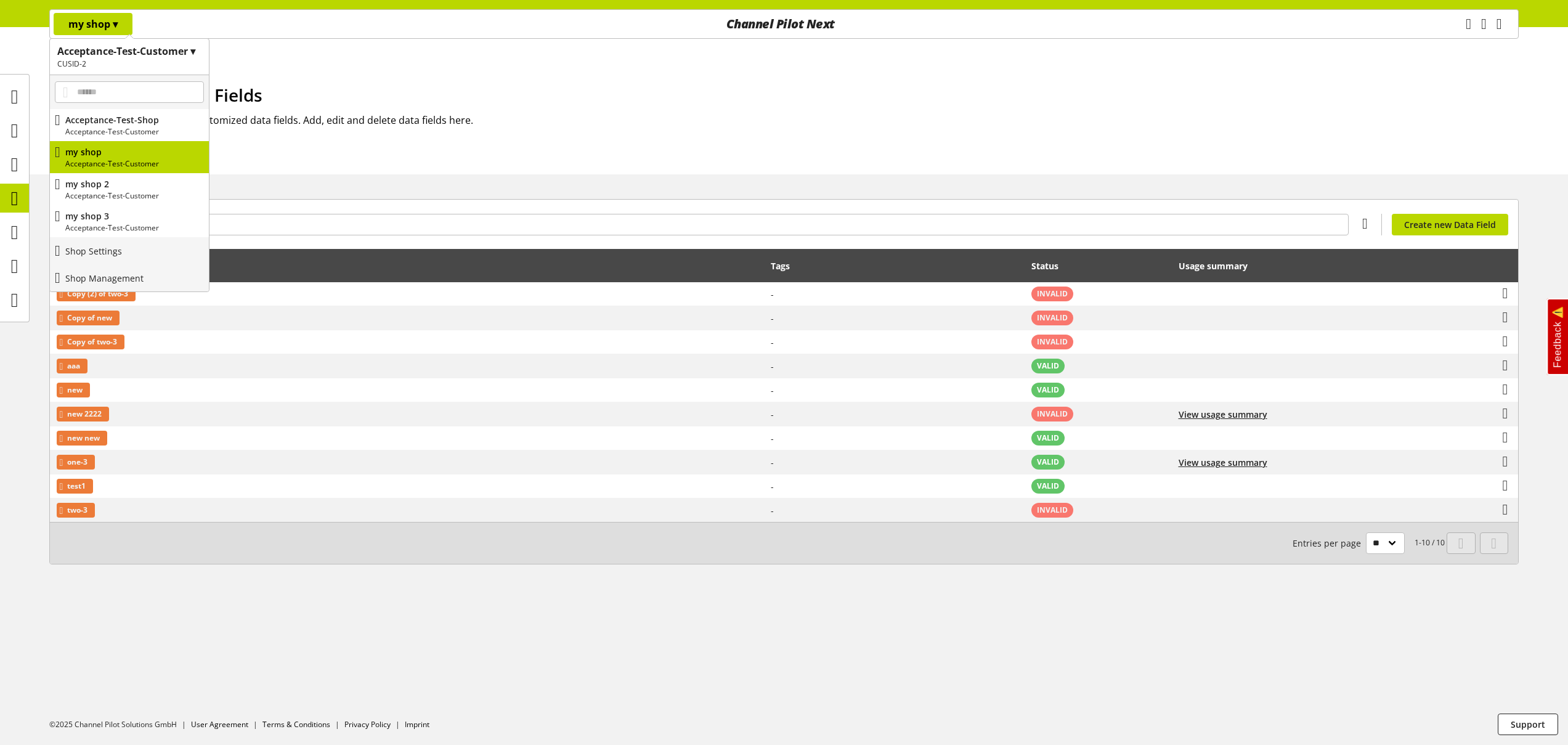
click at [272, 156] on div "Overview Tag management" at bounding box center [793, 163] width 1450 height 22
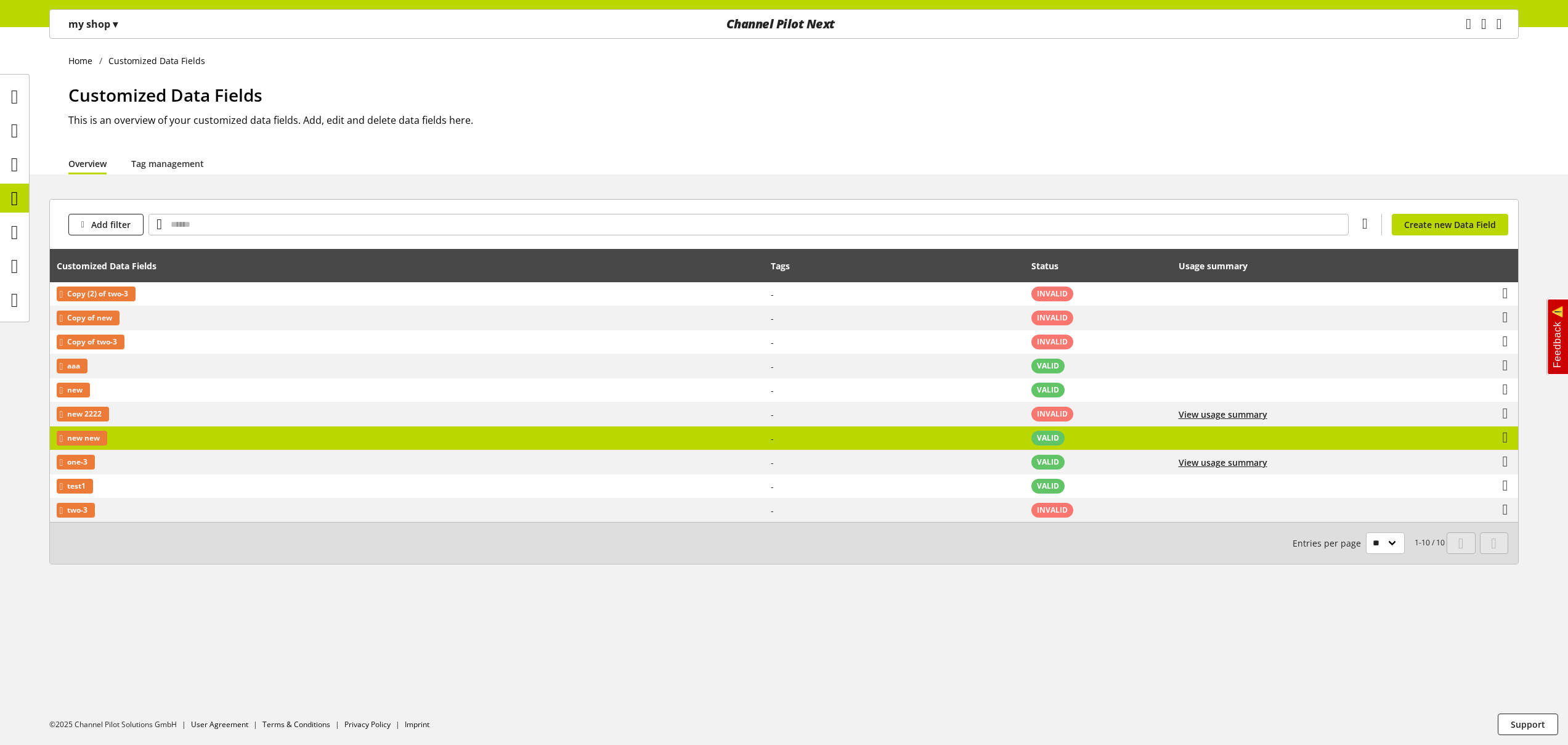
click at [272, 435] on td "new new" at bounding box center [406, 438] width 714 height 24
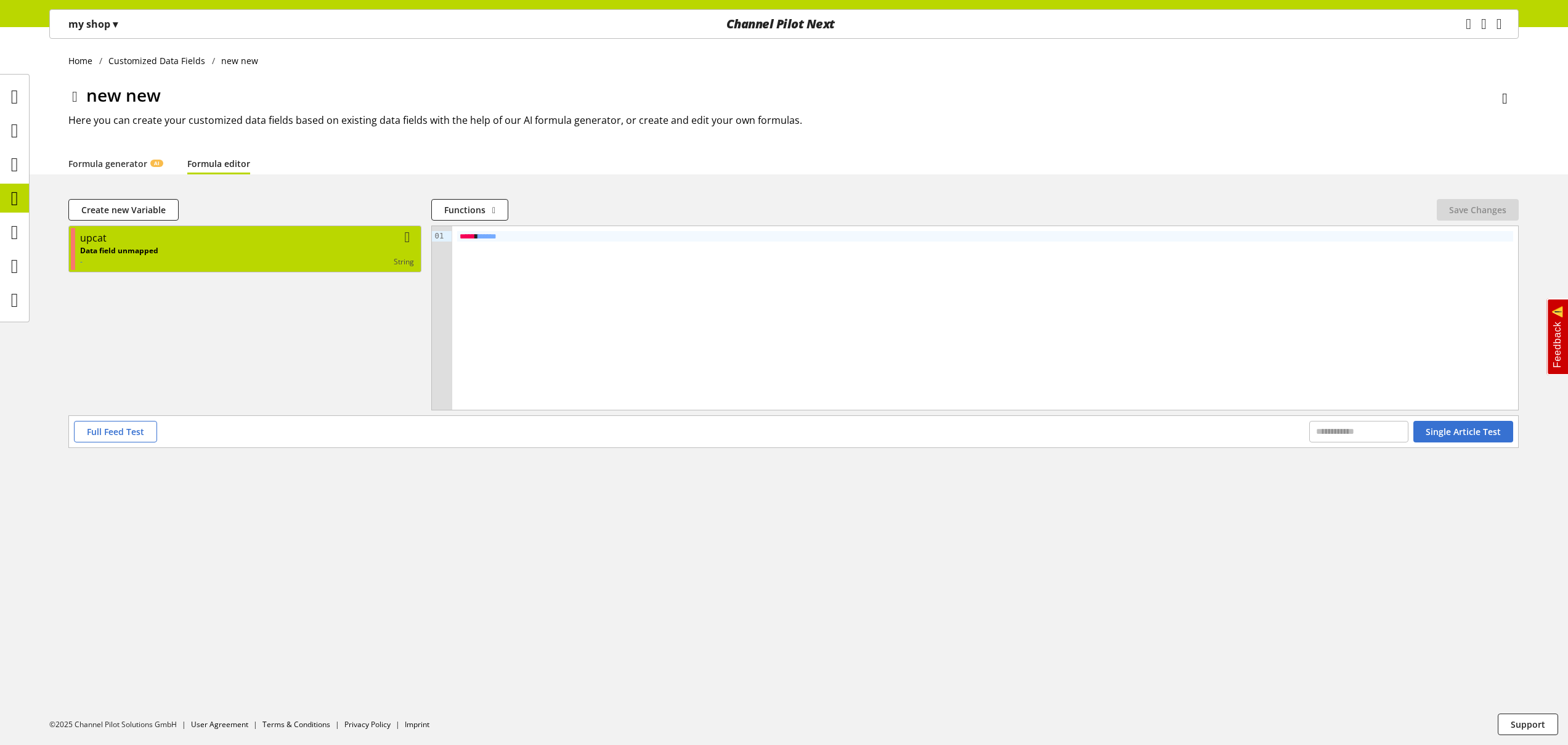
click at [305, 253] on div "Data field unmapped - string" at bounding box center [247, 257] width 334 height 22
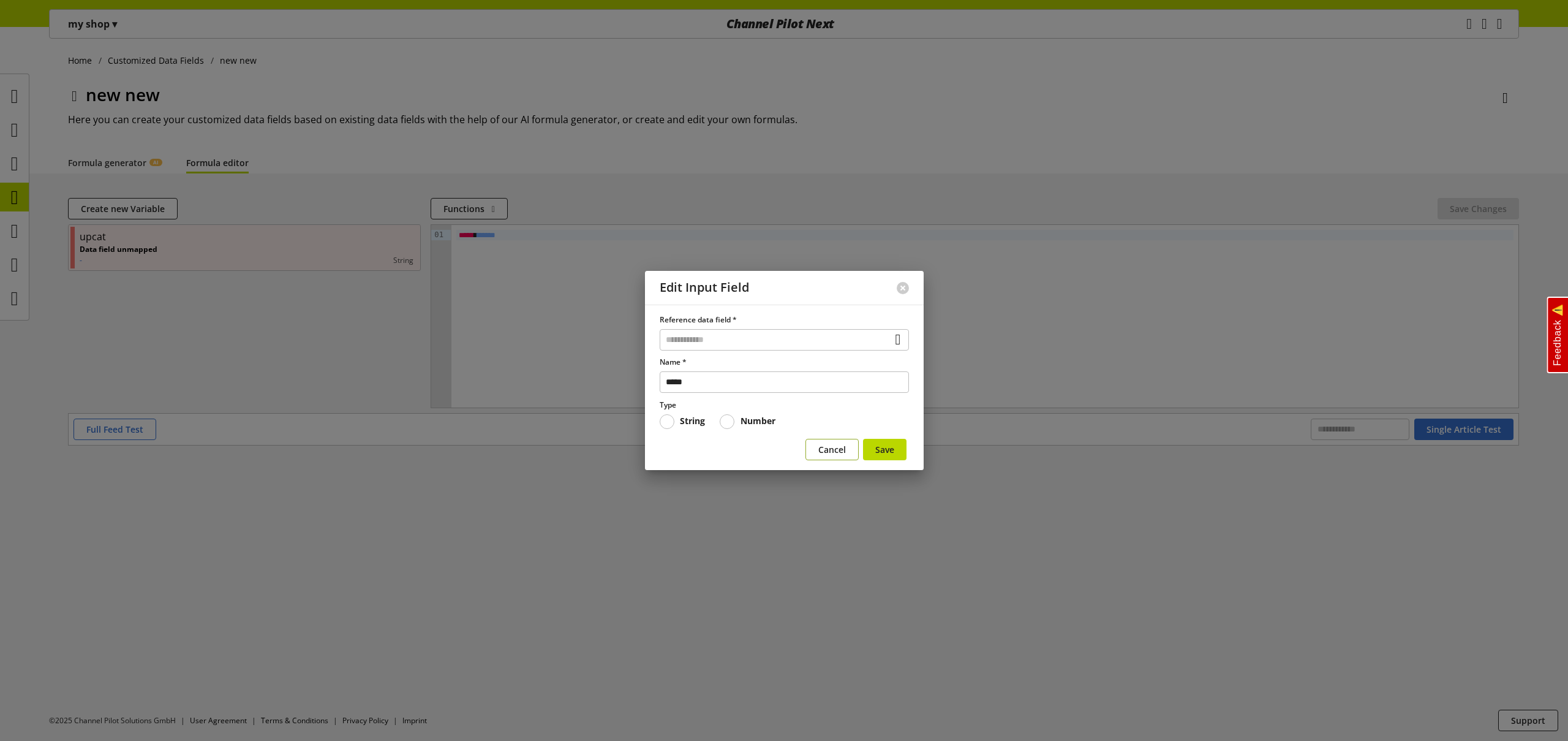
click at [822, 446] on span "Cancel" at bounding box center [832, 449] width 27 height 13
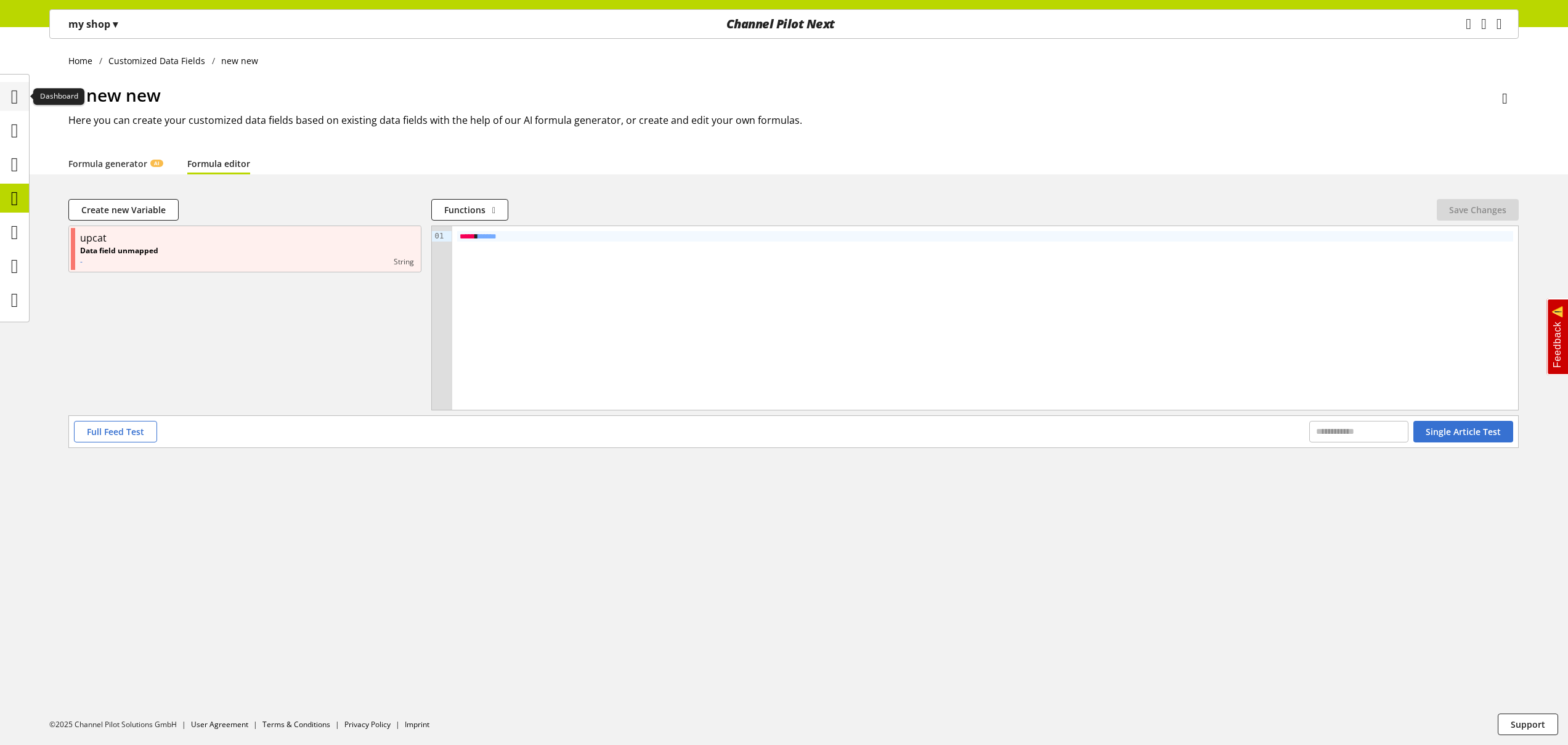
click at [19, 103] on icon at bounding box center [15, 97] width 8 height 25
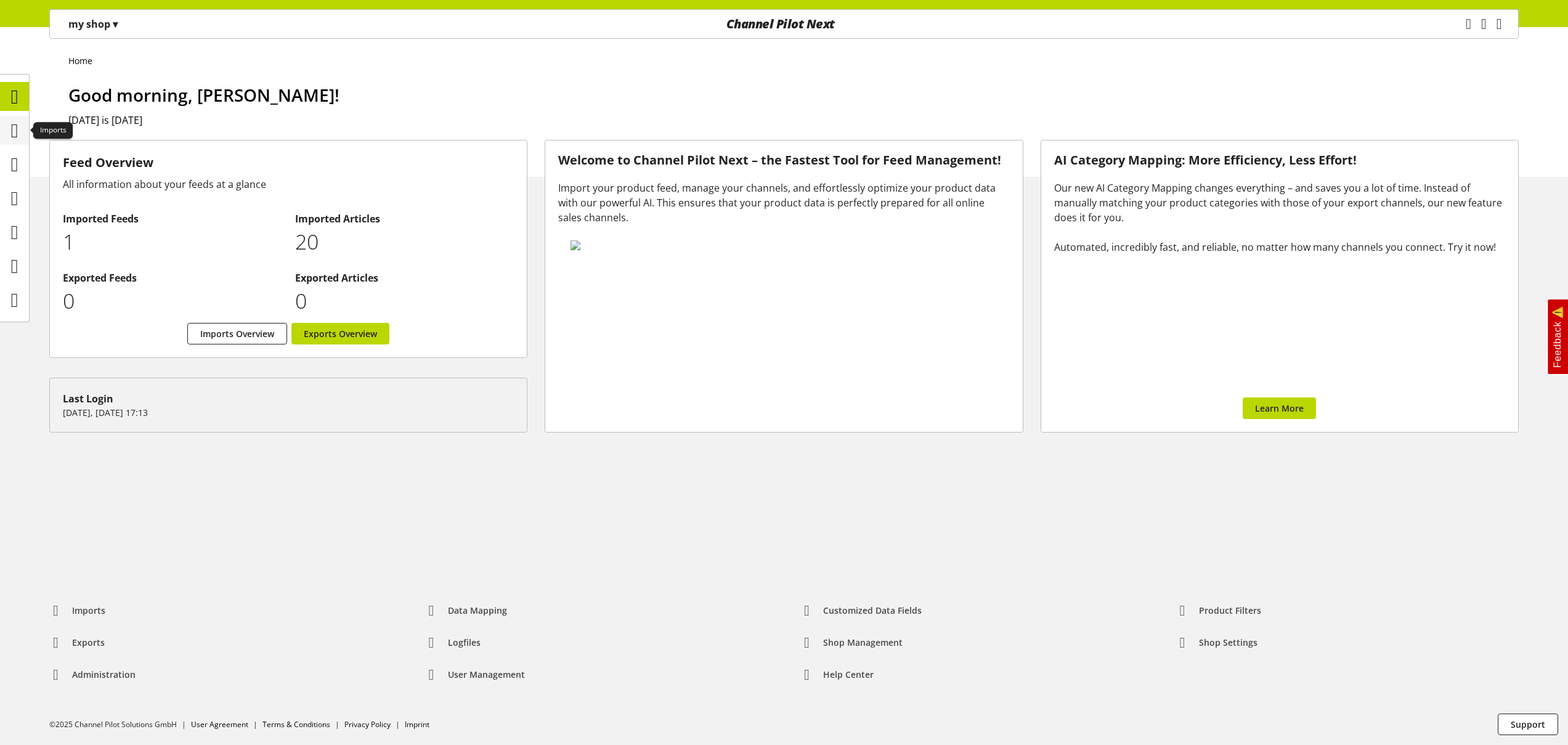
click at [19, 138] on icon at bounding box center [15, 130] width 8 height 25
